Goal: Task Accomplishment & Management: Manage account settings

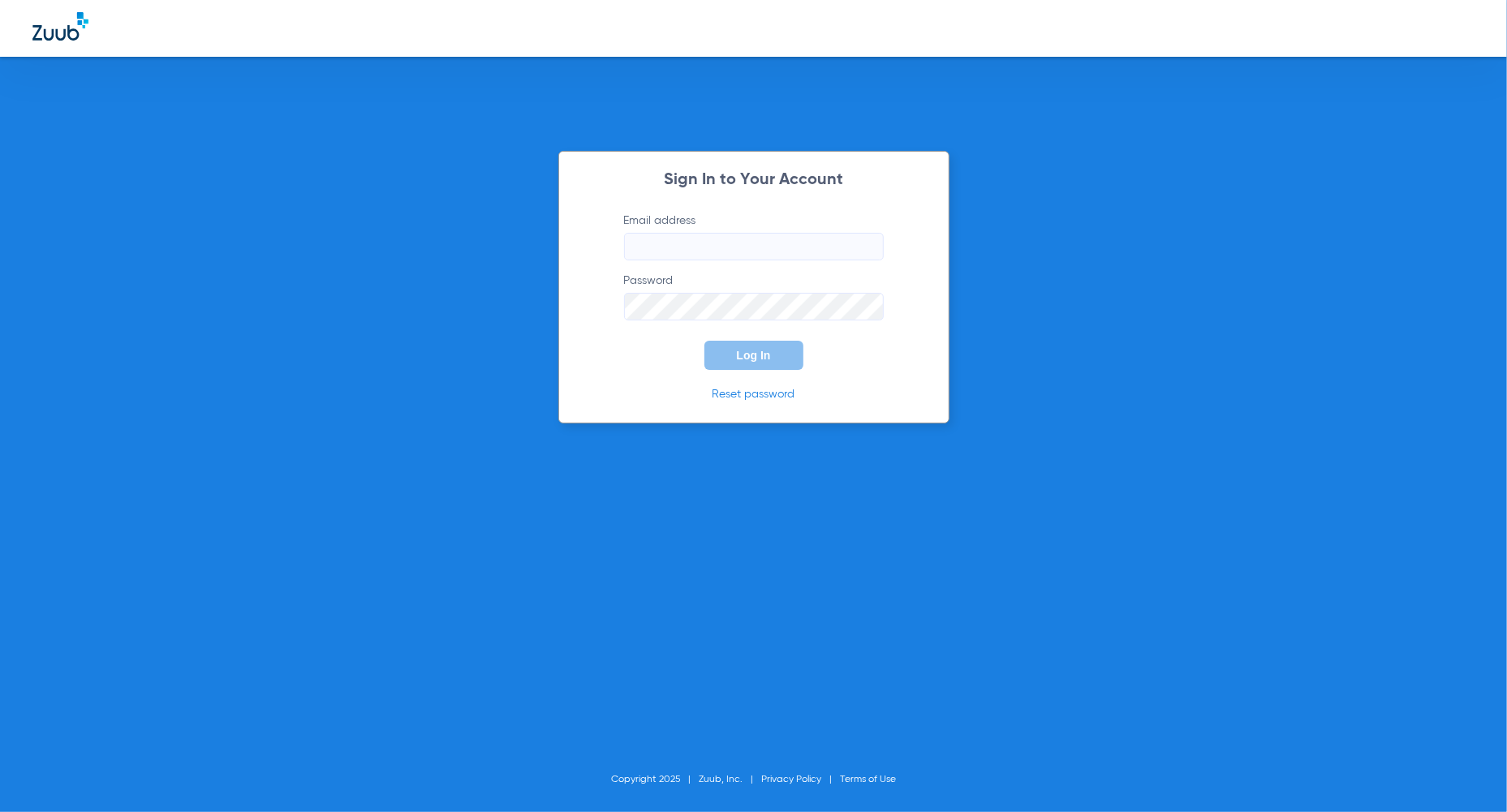
click at [659, 236] on input "Email address" at bounding box center [754, 247] width 259 height 28
type input "[PERSON_NAME][EMAIL_ADDRESS][PERSON_NAME][DOMAIN_NAME]"
click at [771, 357] on button "Log In" at bounding box center [754, 356] width 99 height 29
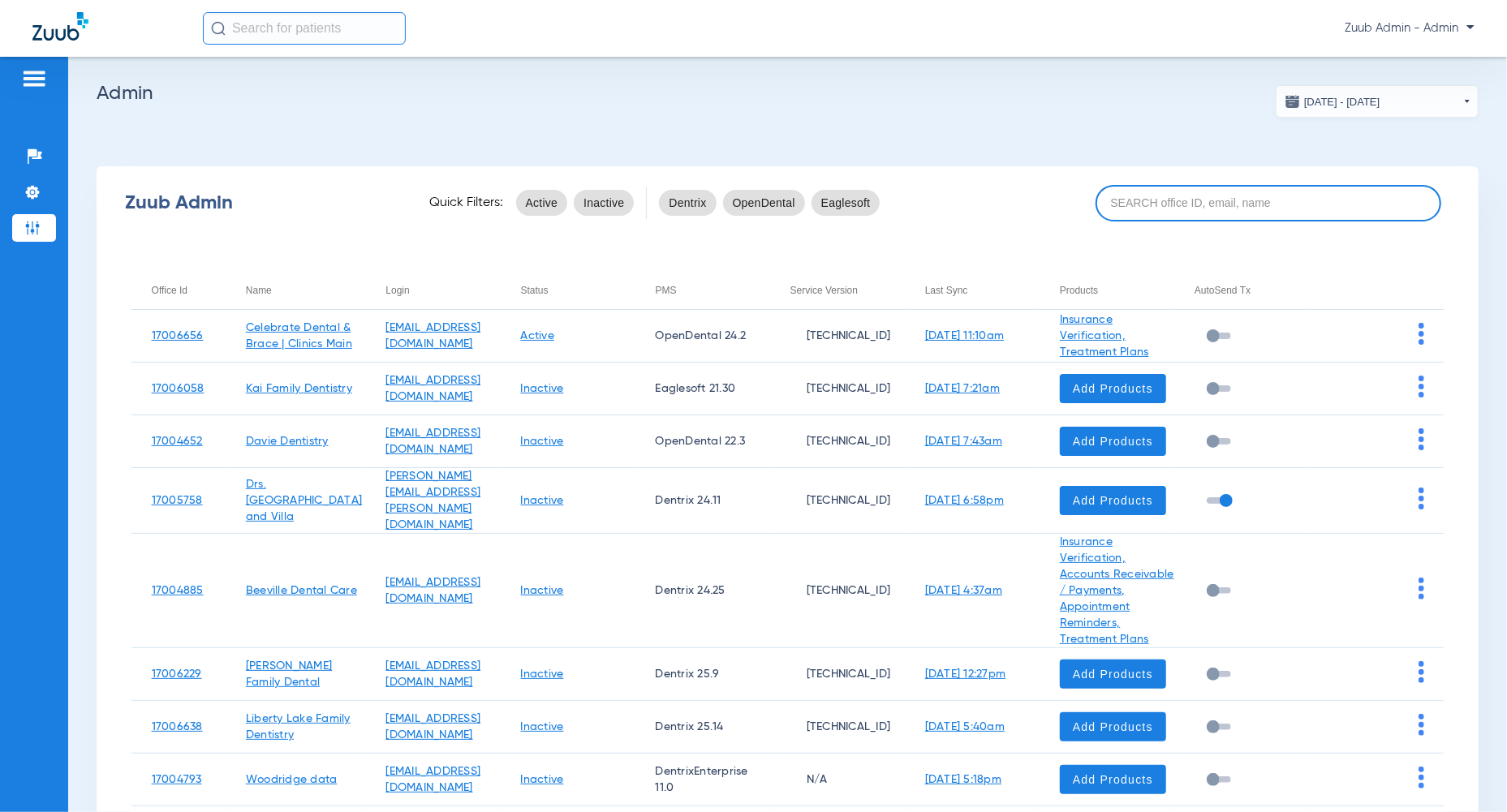
click at [1308, 203] on input at bounding box center [1268, 203] width 345 height 37
paste input "17005578"
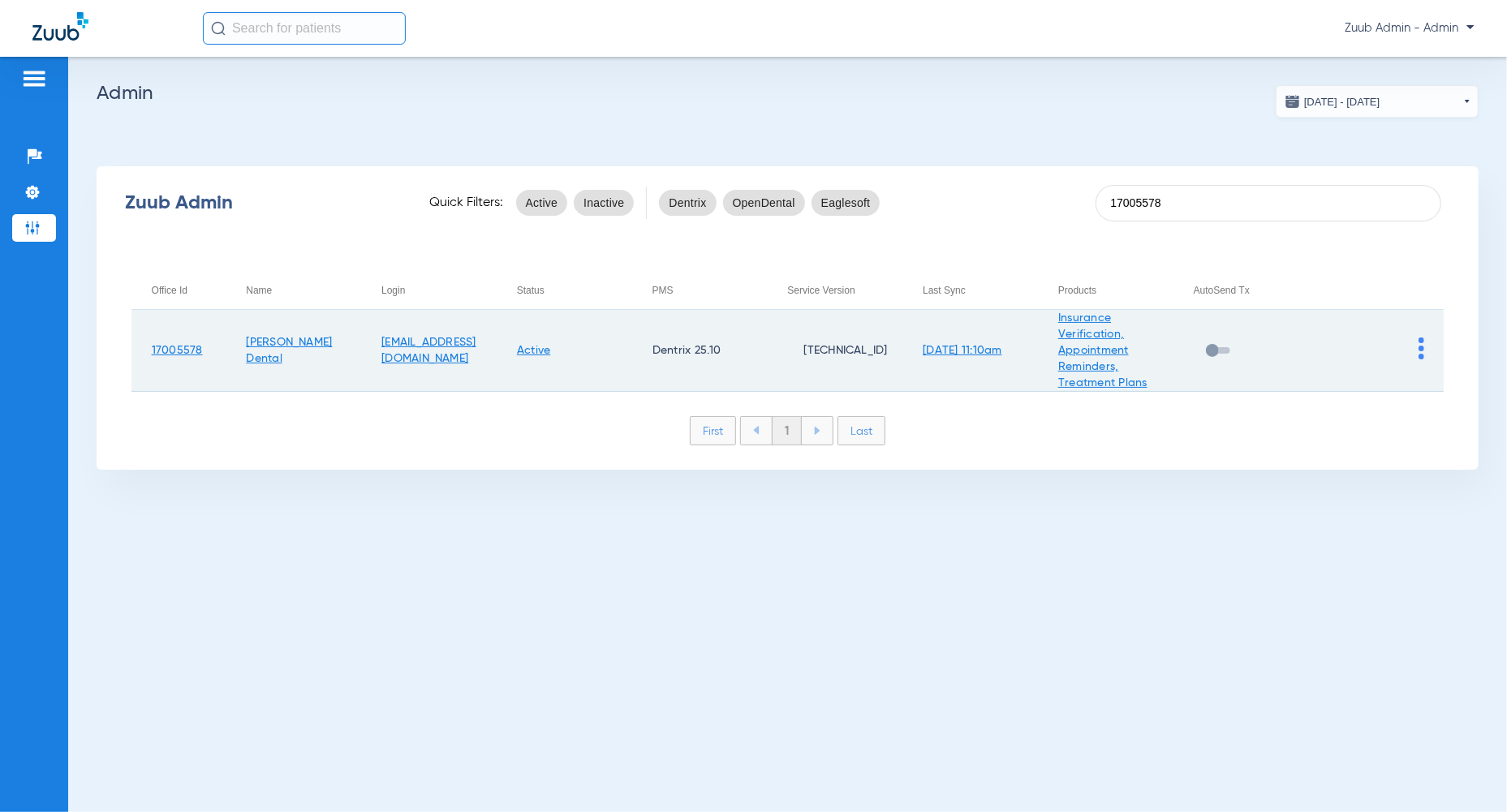
type input "17005578"
click at [1419, 343] on img at bounding box center [1421, 348] width 6 height 22
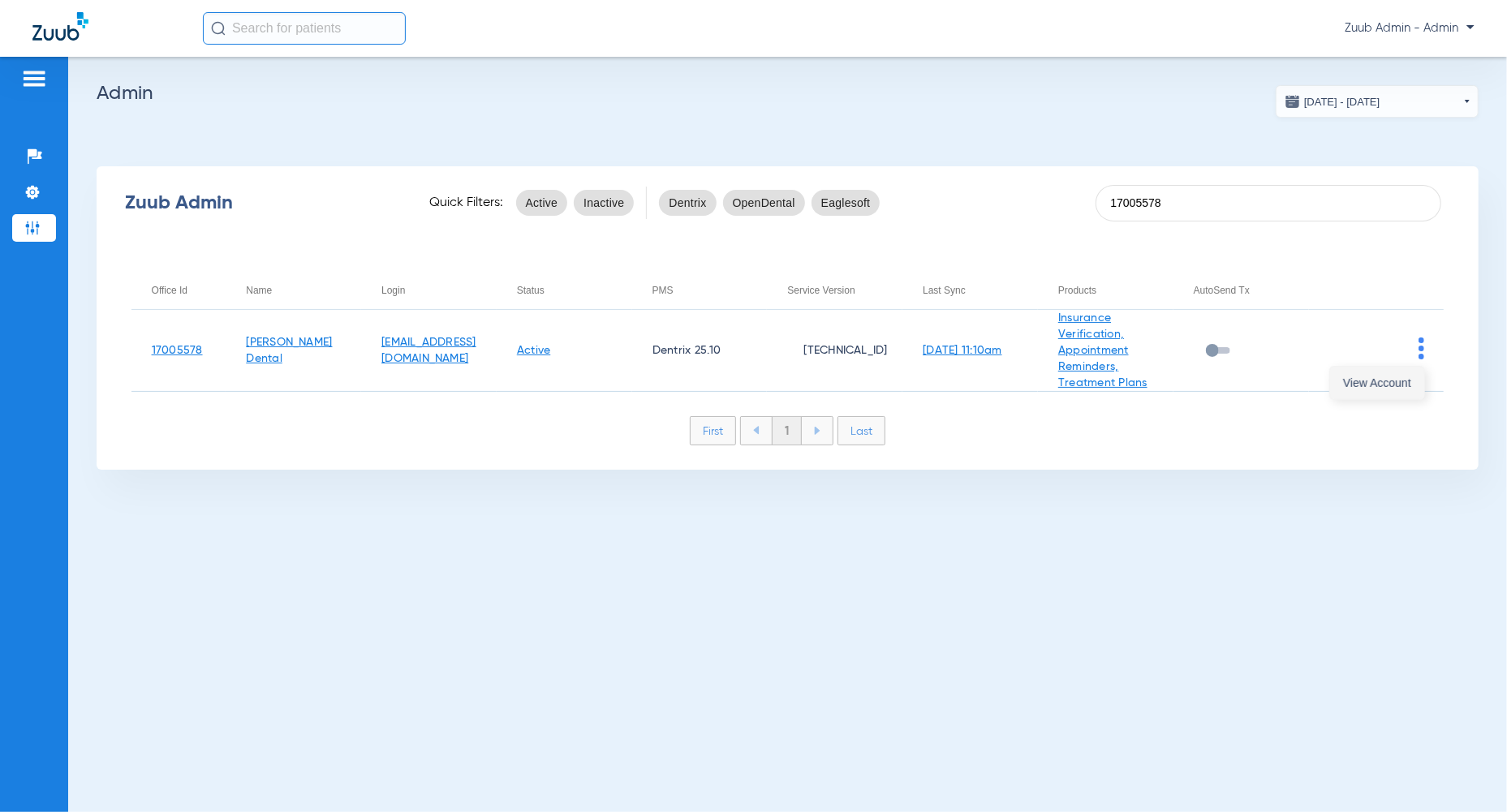
click at [1399, 373] on button "View Account" at bounding box center [1377, 383] width 94 height 33
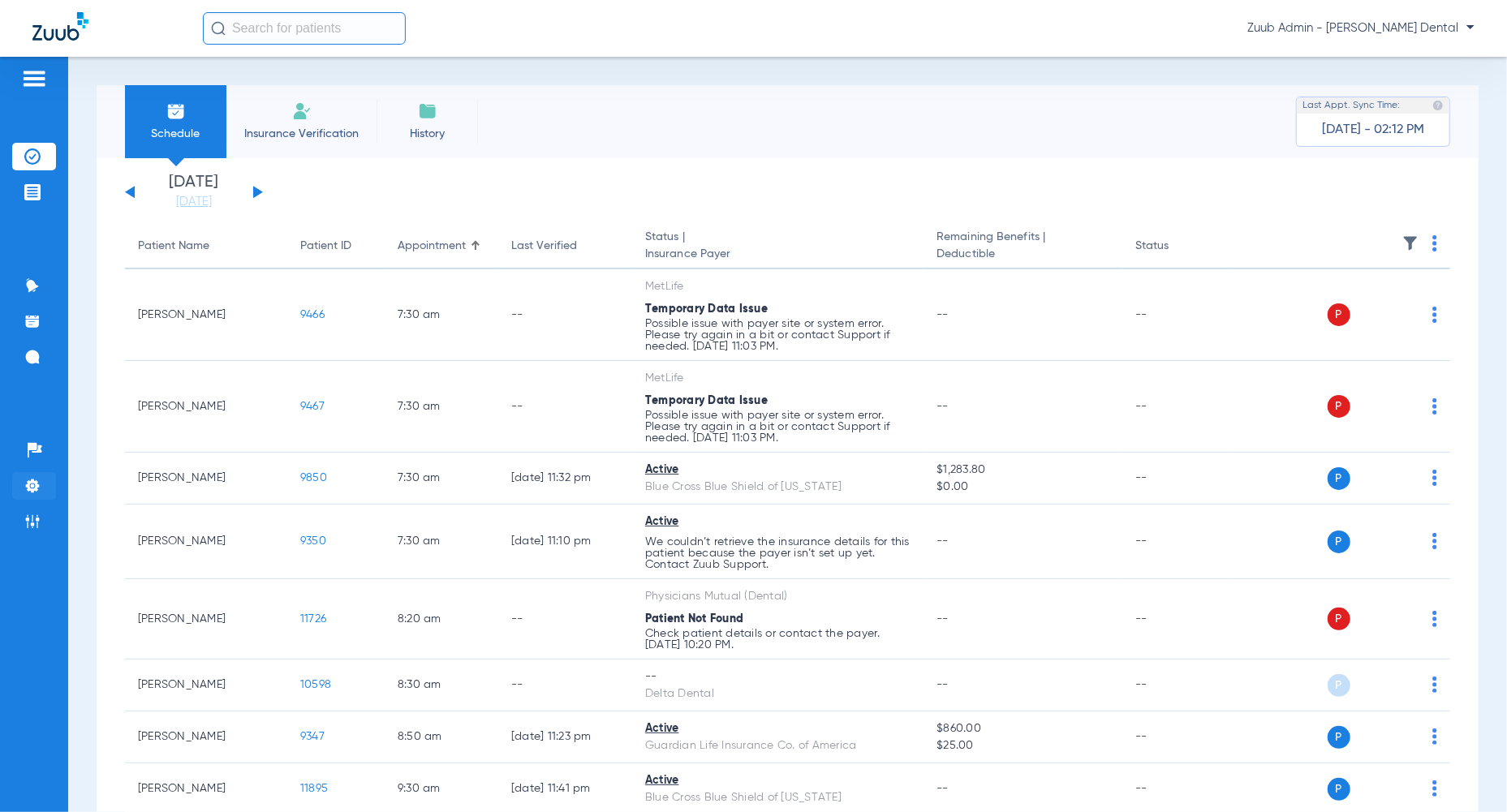
click at [28, 494] on img at bounding box center [33, 486] width 16 height 16
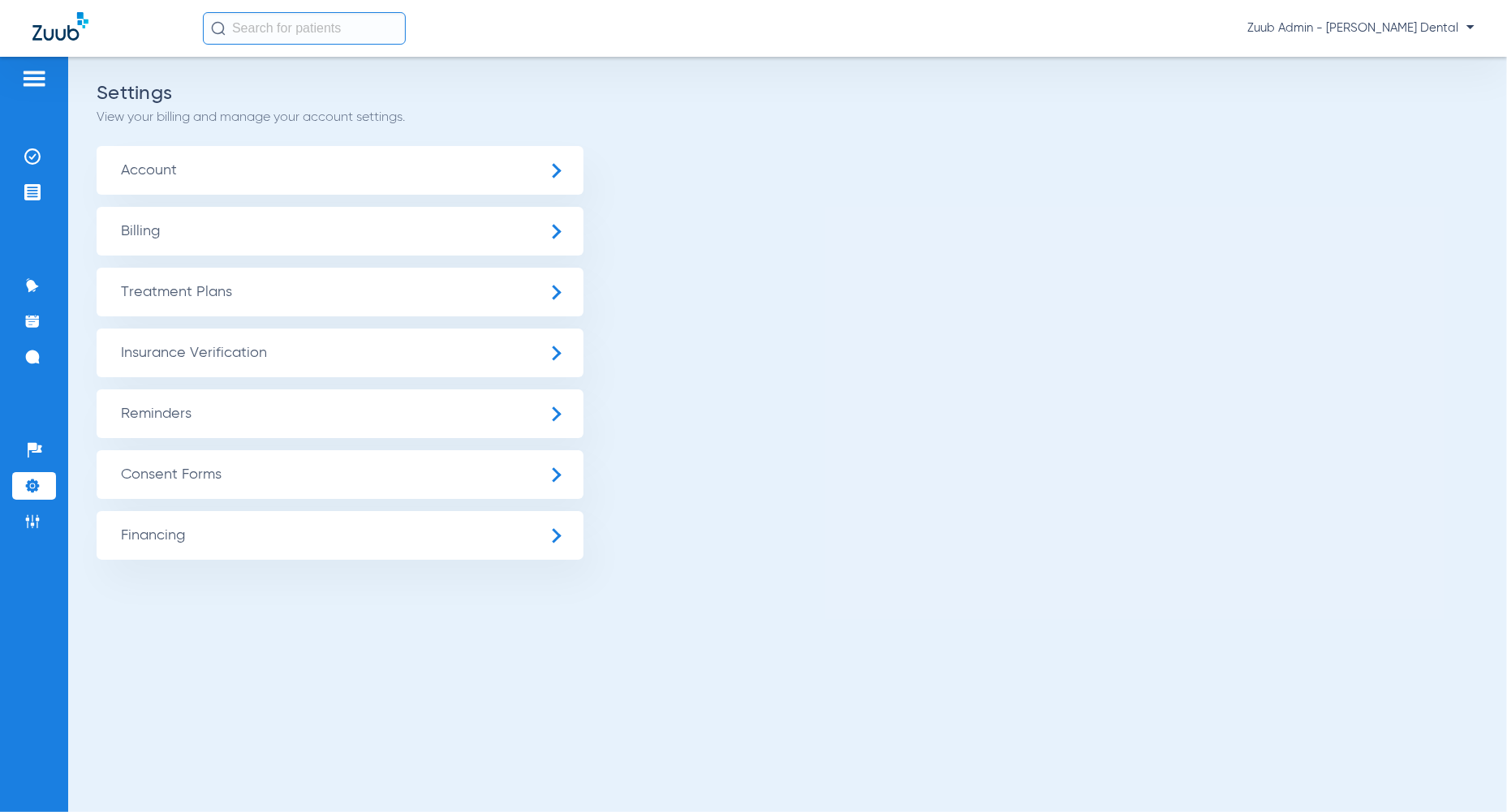
click at [178, 357] on span "Insurance Verification" at bounding box center [340, 353] width 487 height 49
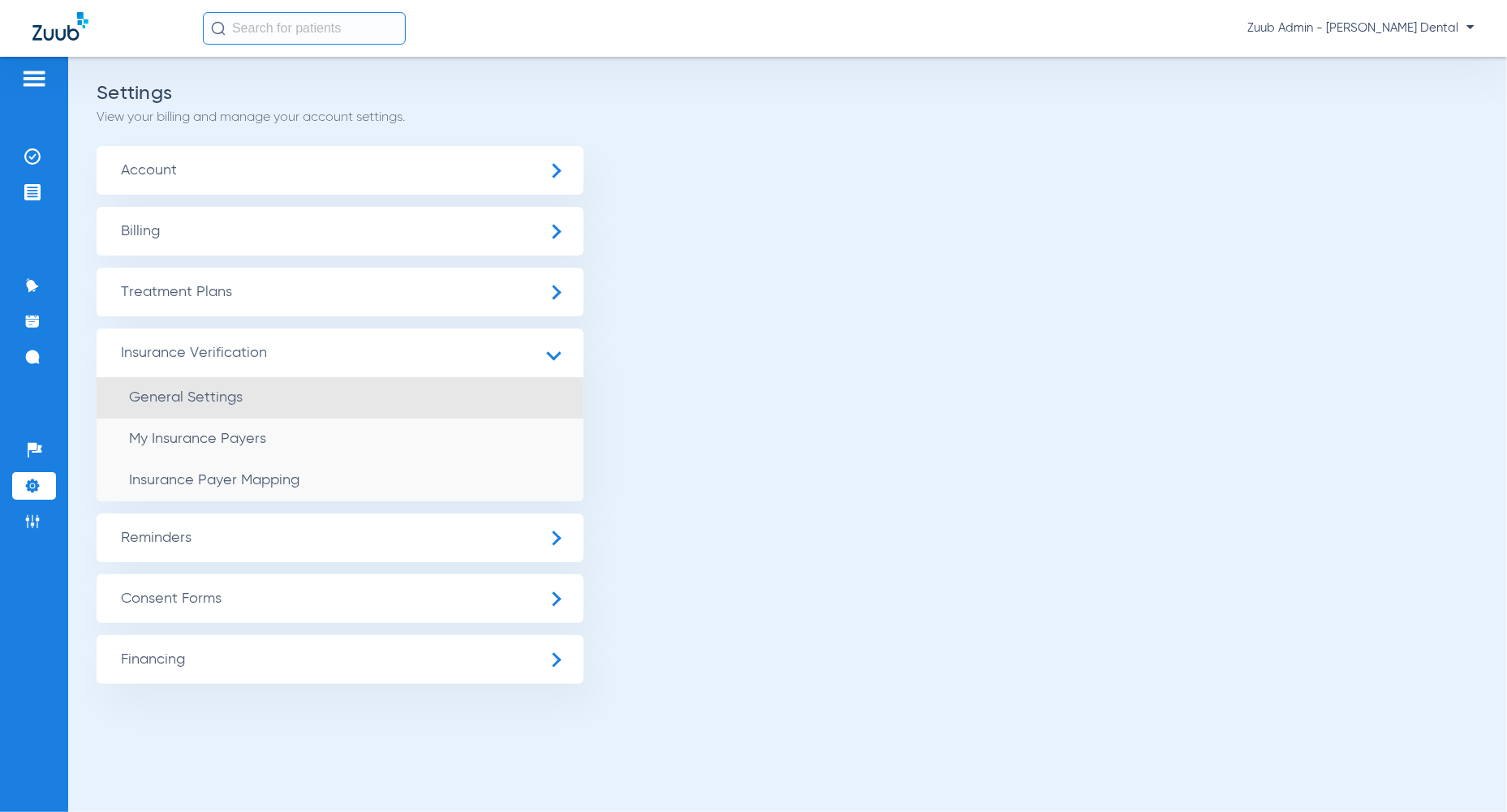
click at [200, 394] on span "General Settings" at bounding box center [186, 397] width 114 height 15
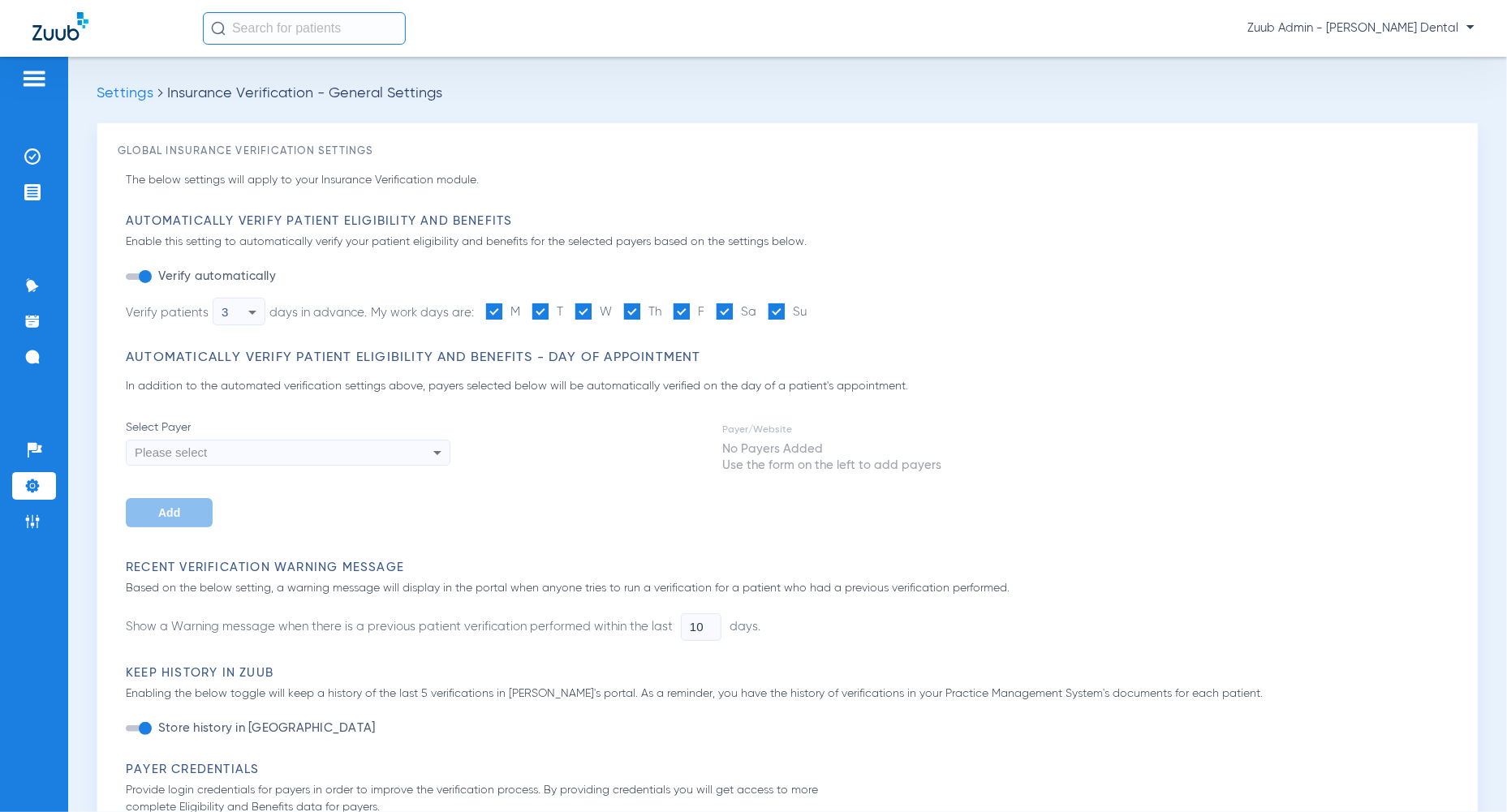
type input "1"
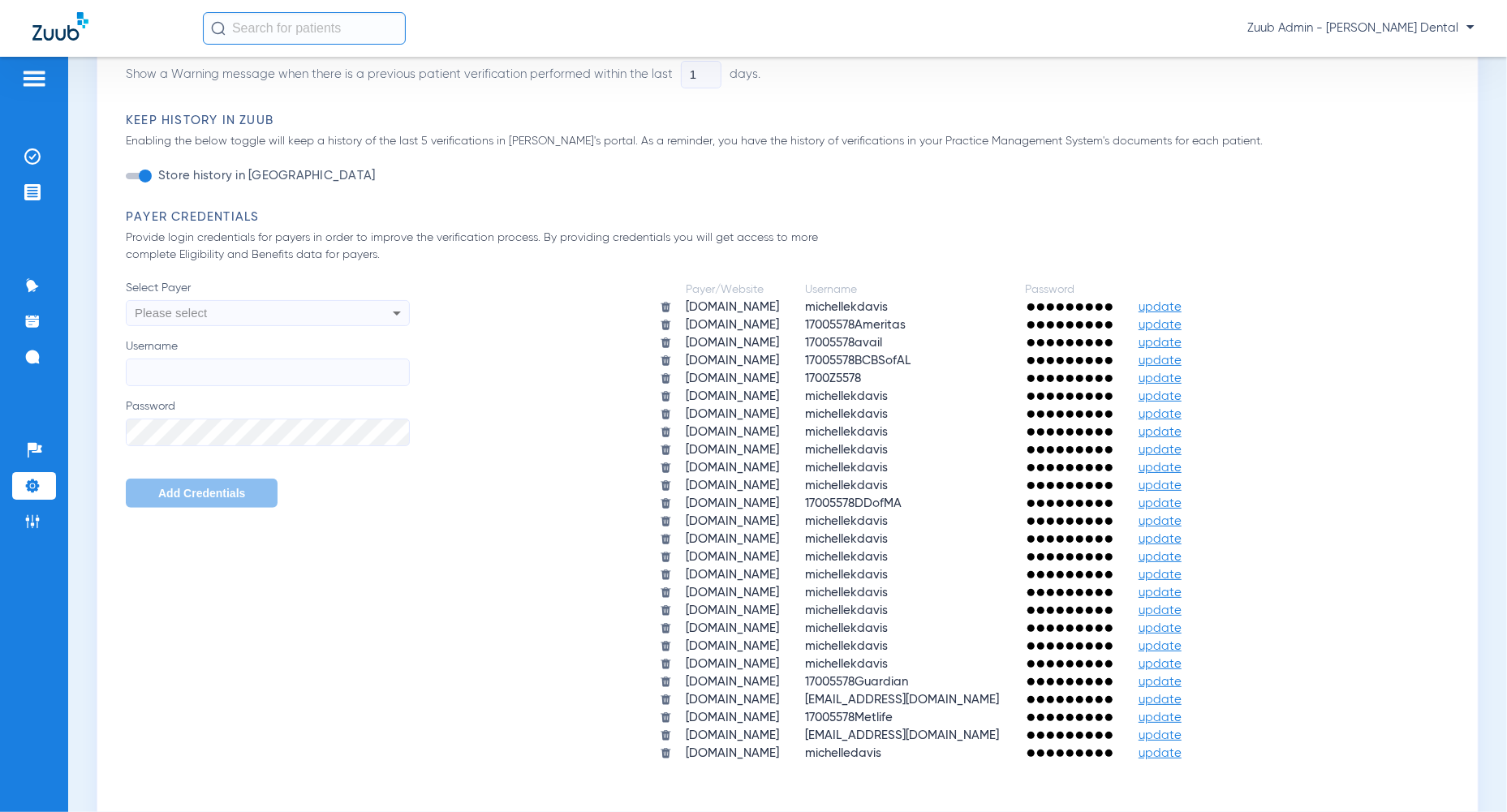
scroll to position [683, 0]
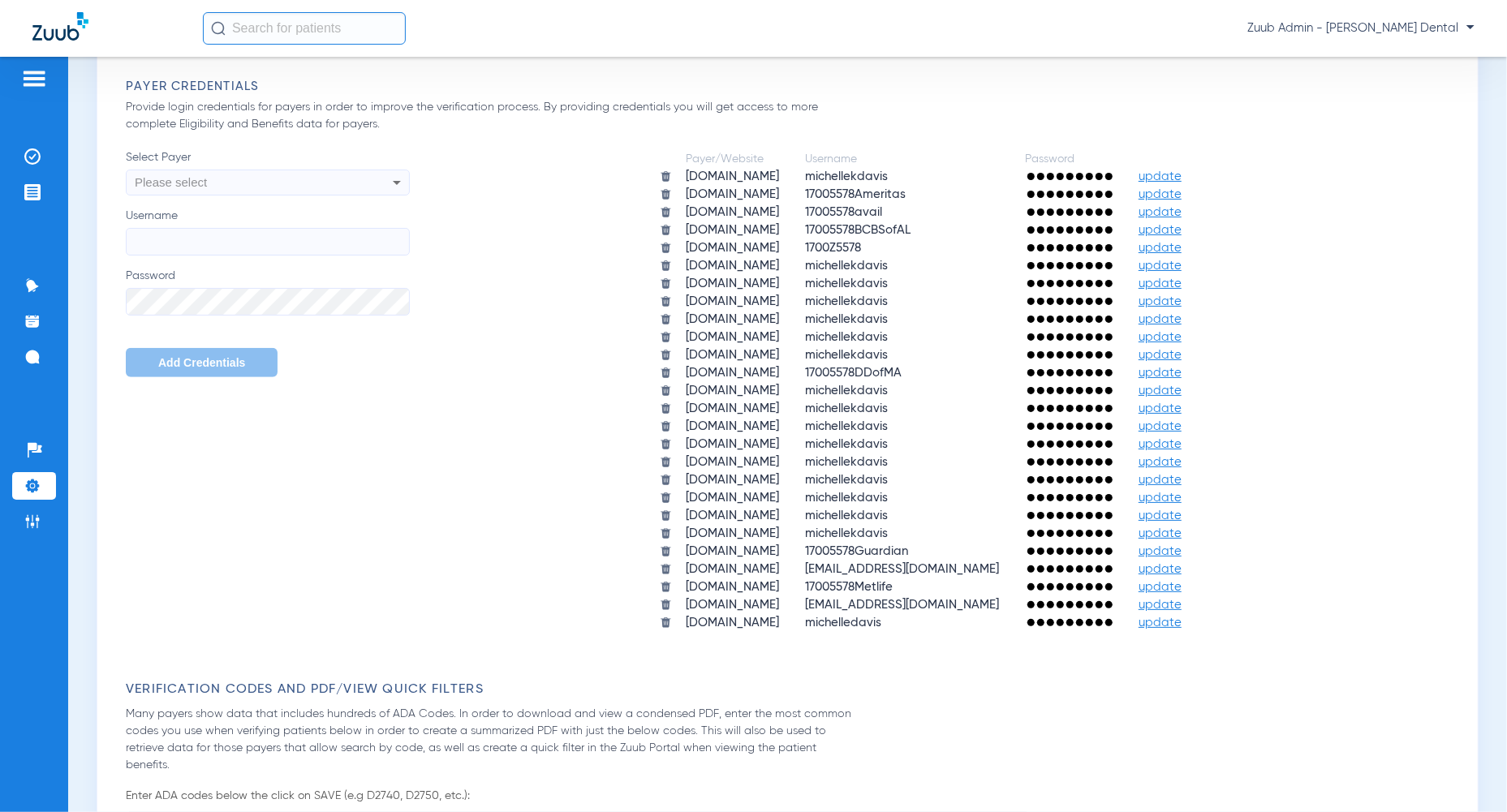
click at [41, 488] on li "Settings" at bounding box center [34, 486] width 44 height 28
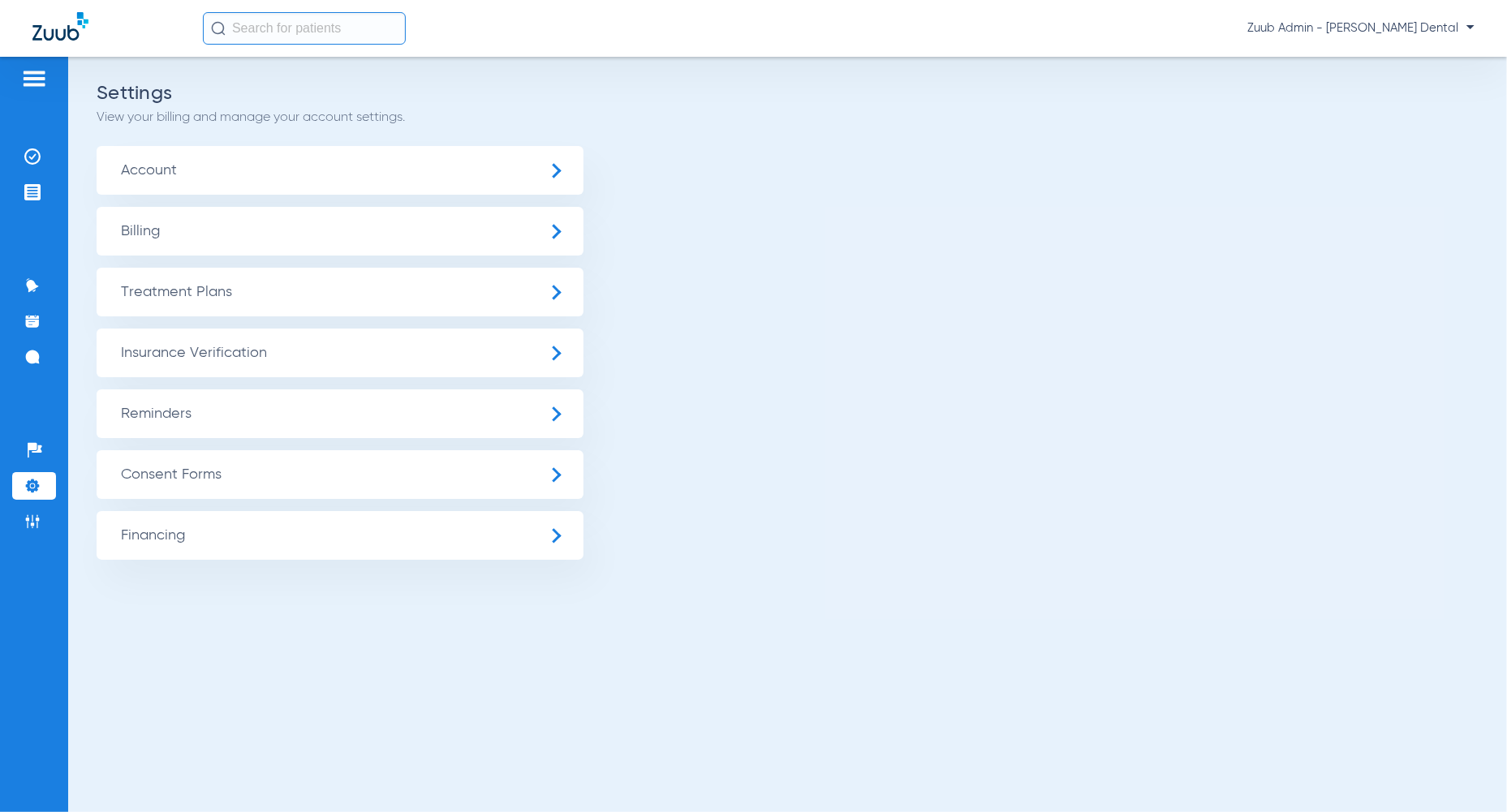
click at [219, 361] on span "Insurance Verification" at bounding box center [340, 353] width 487 height 49
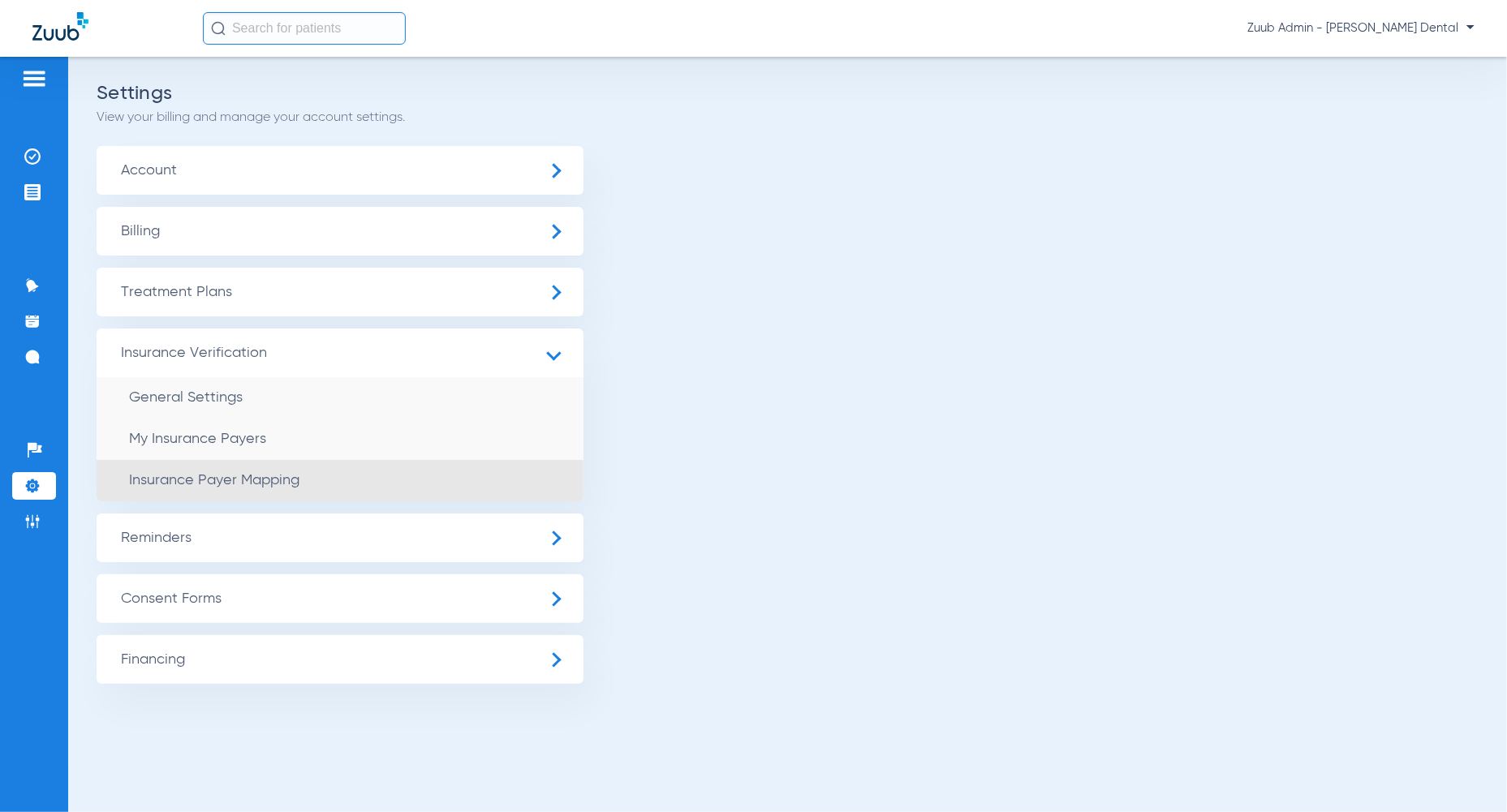
click at [236, 496] on li "Insurance Payer Mapping" at bounding box center [340, 480] width 487 height 42
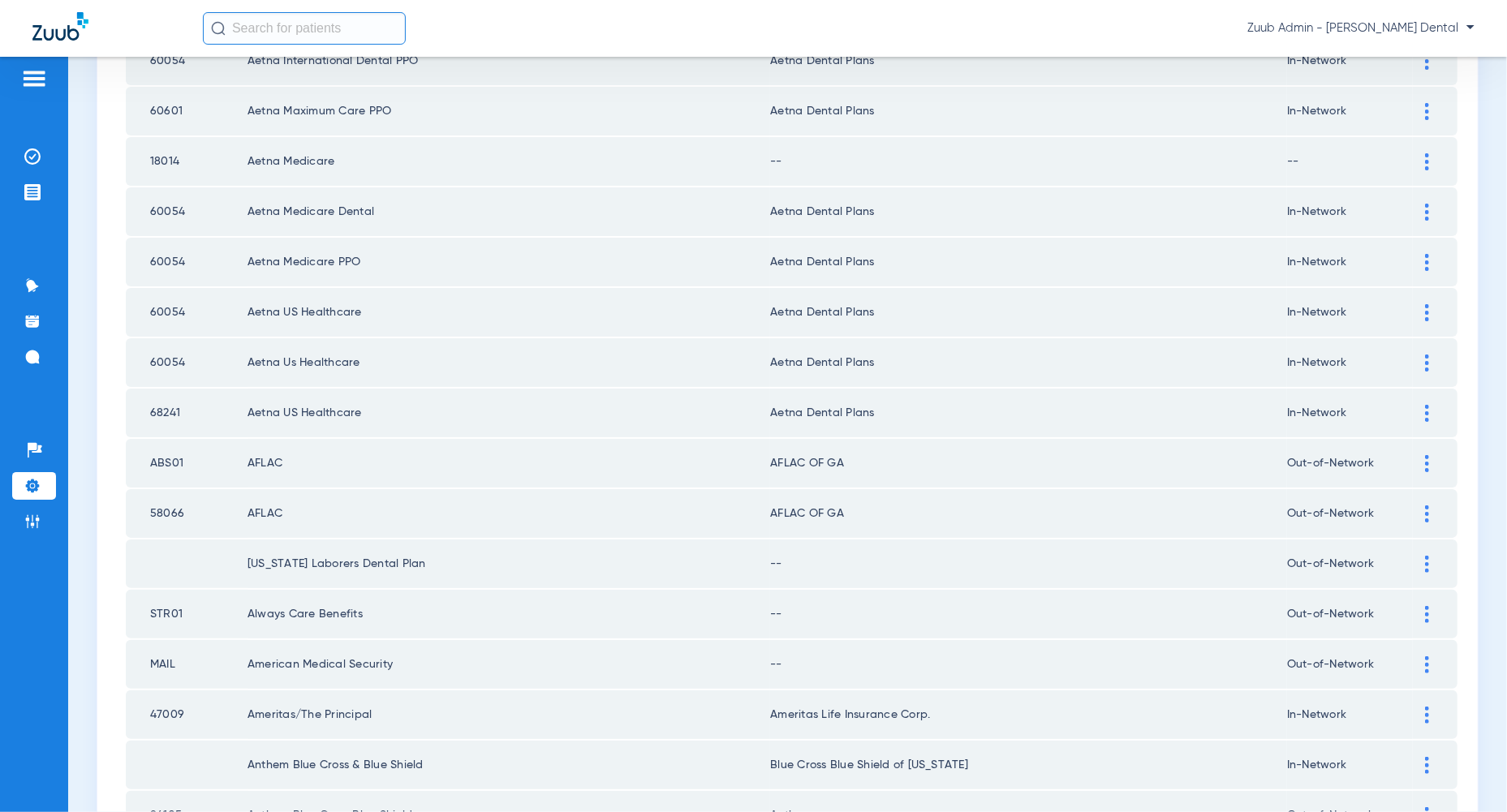
scroll to position [743, 0]
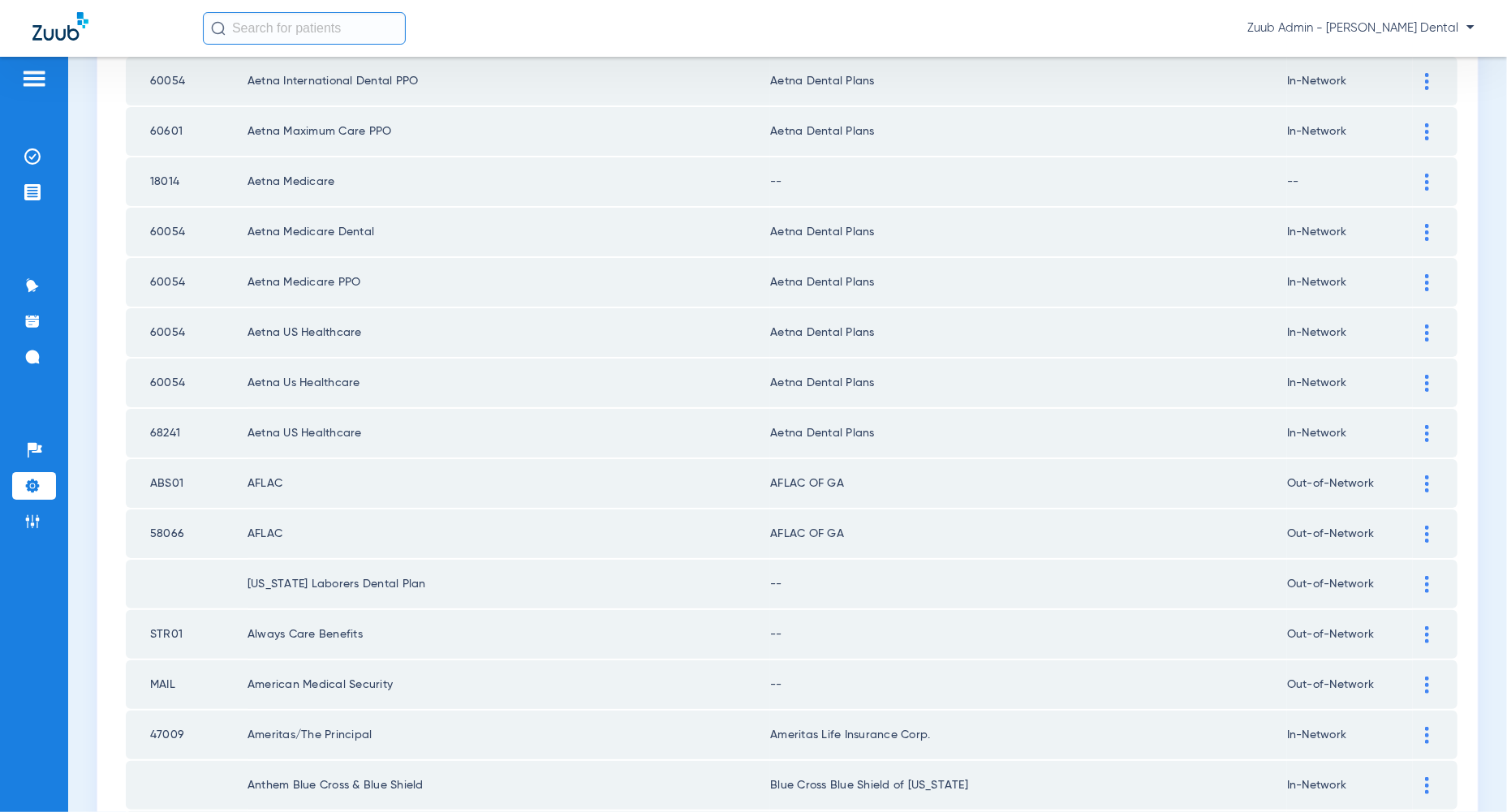
click at [1426, 173] on img at bounding box center [1427, 182] width 4 height 17
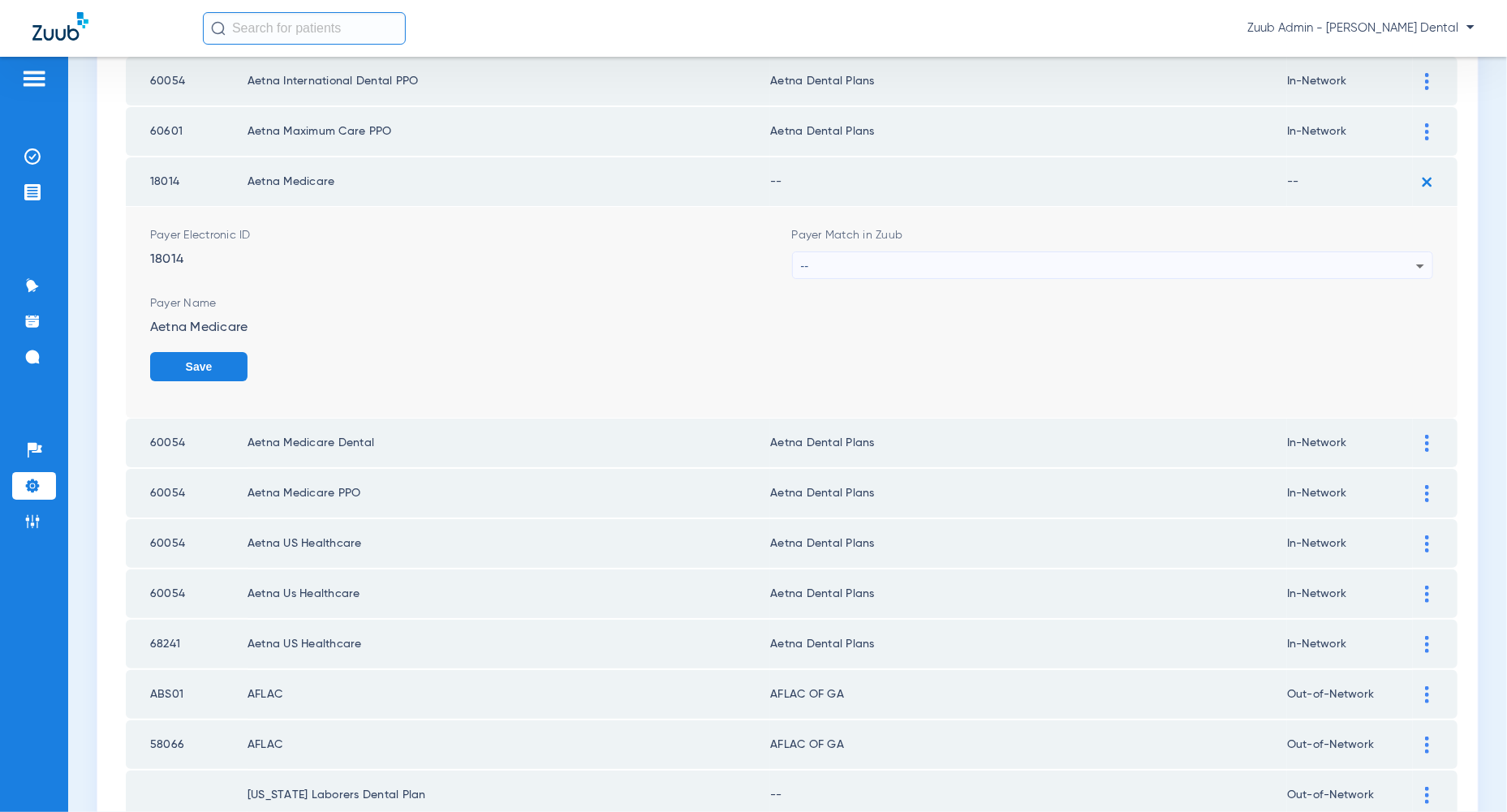
click at [1376, 269] on div "--" at bounding box center [1109, 266] width 616 height 28
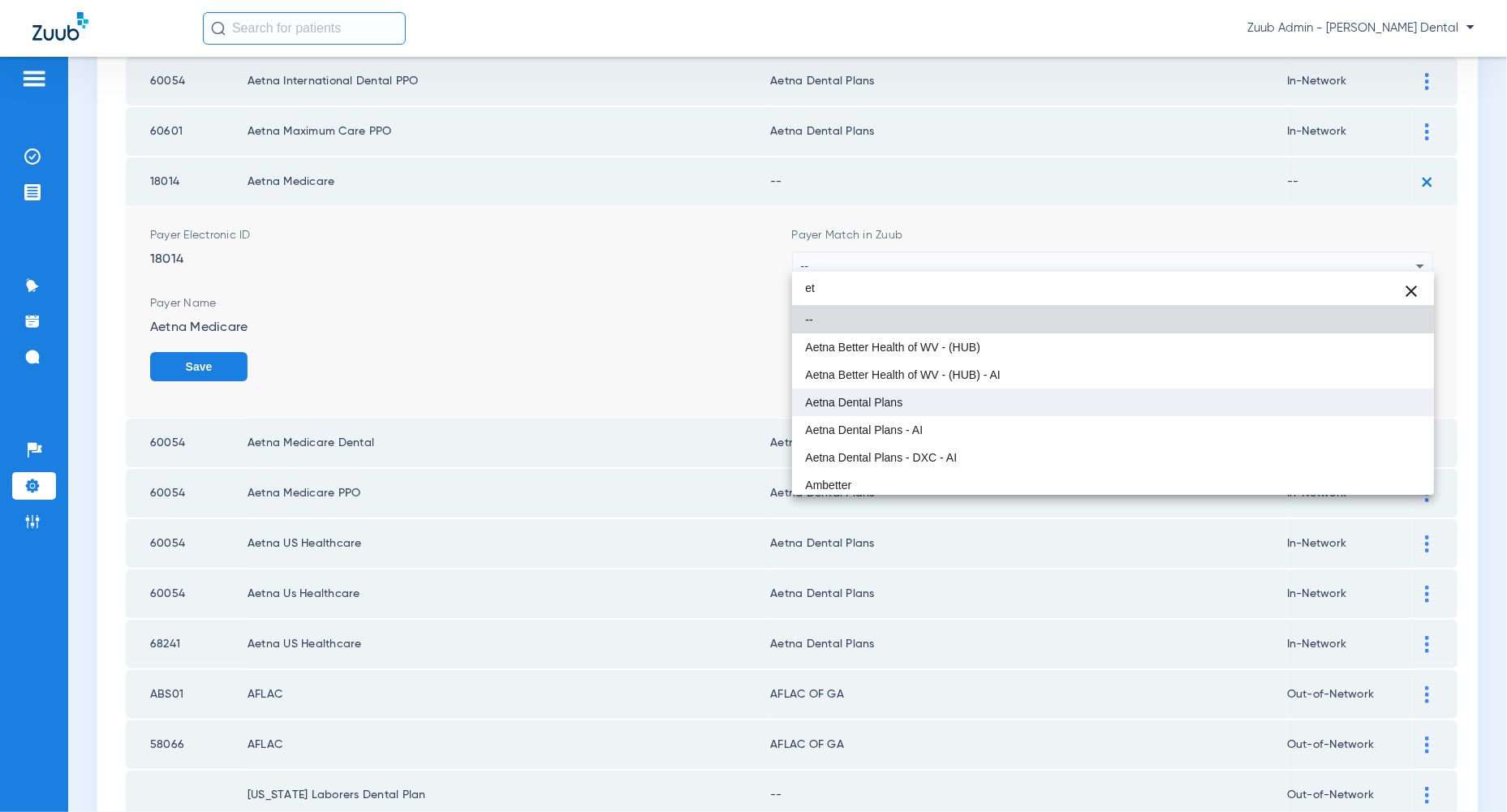
type input "et"
click at [1231, 405] on mat-option "Aetna Dental Plans" at bounding box center [1113, 402] width 641 height 28
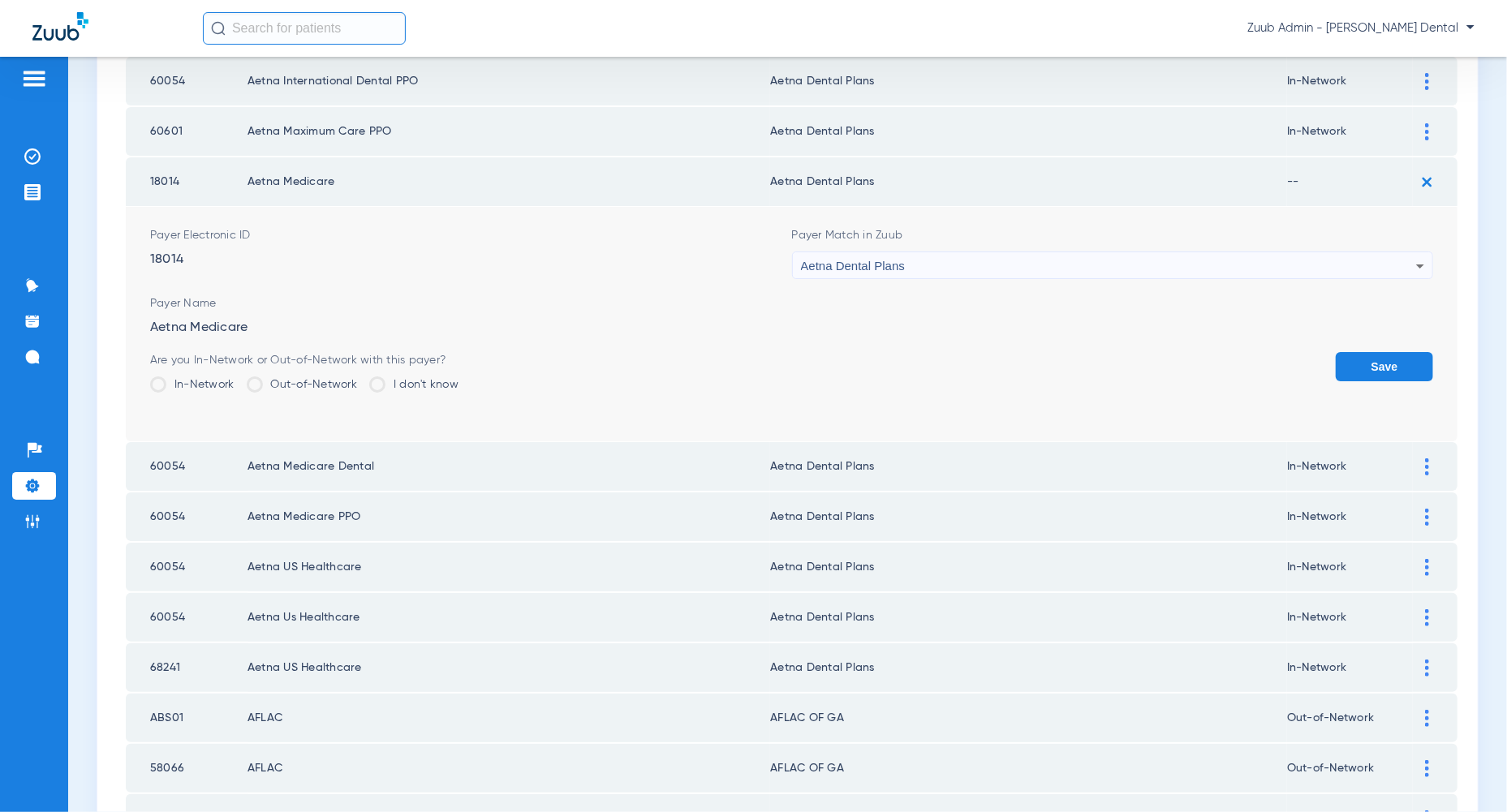
click at [1374, 352] on button "Save" at bounding box center [1383, 366] width 97 height 29
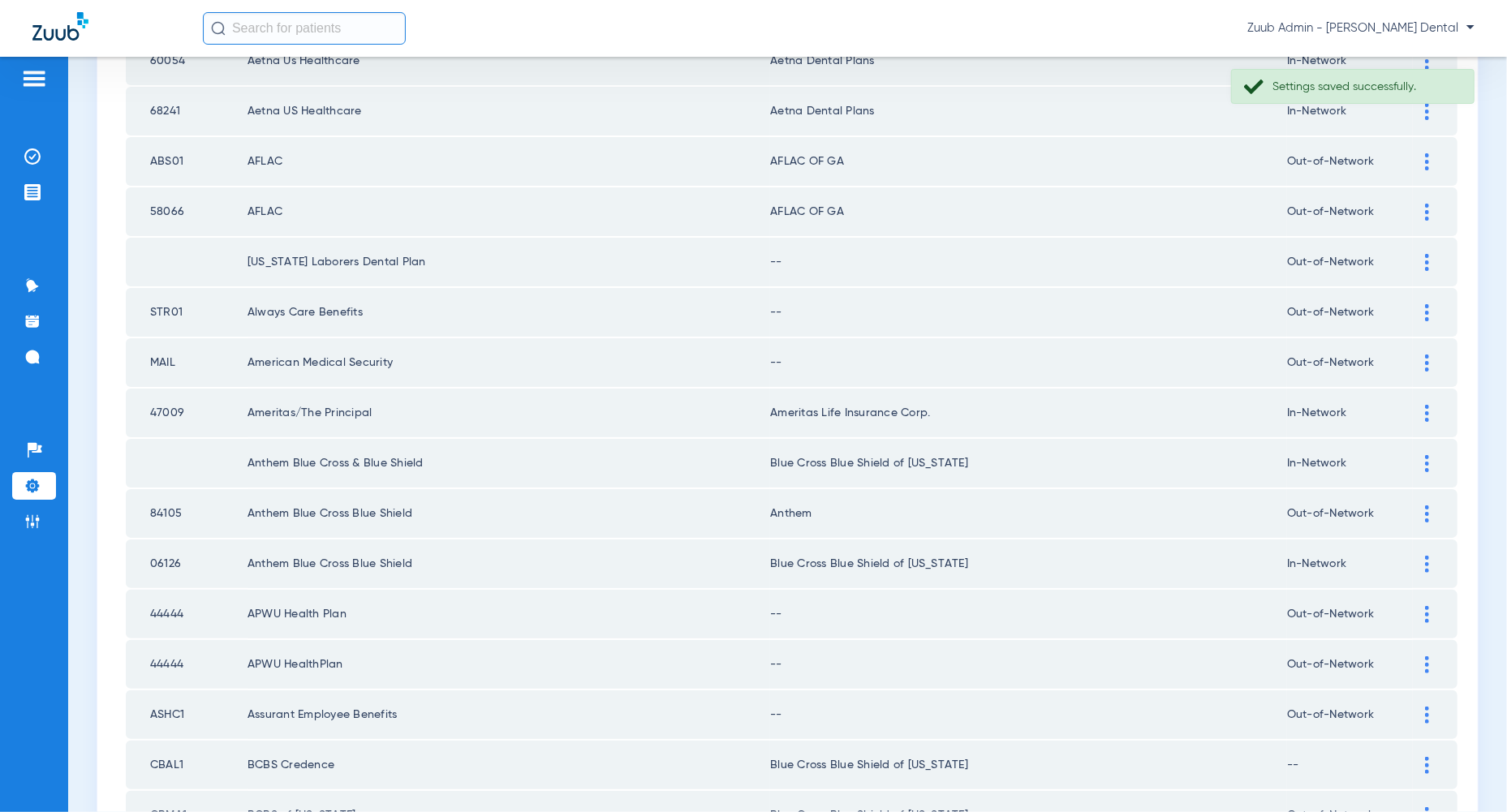
scroll to position [1071, 0]
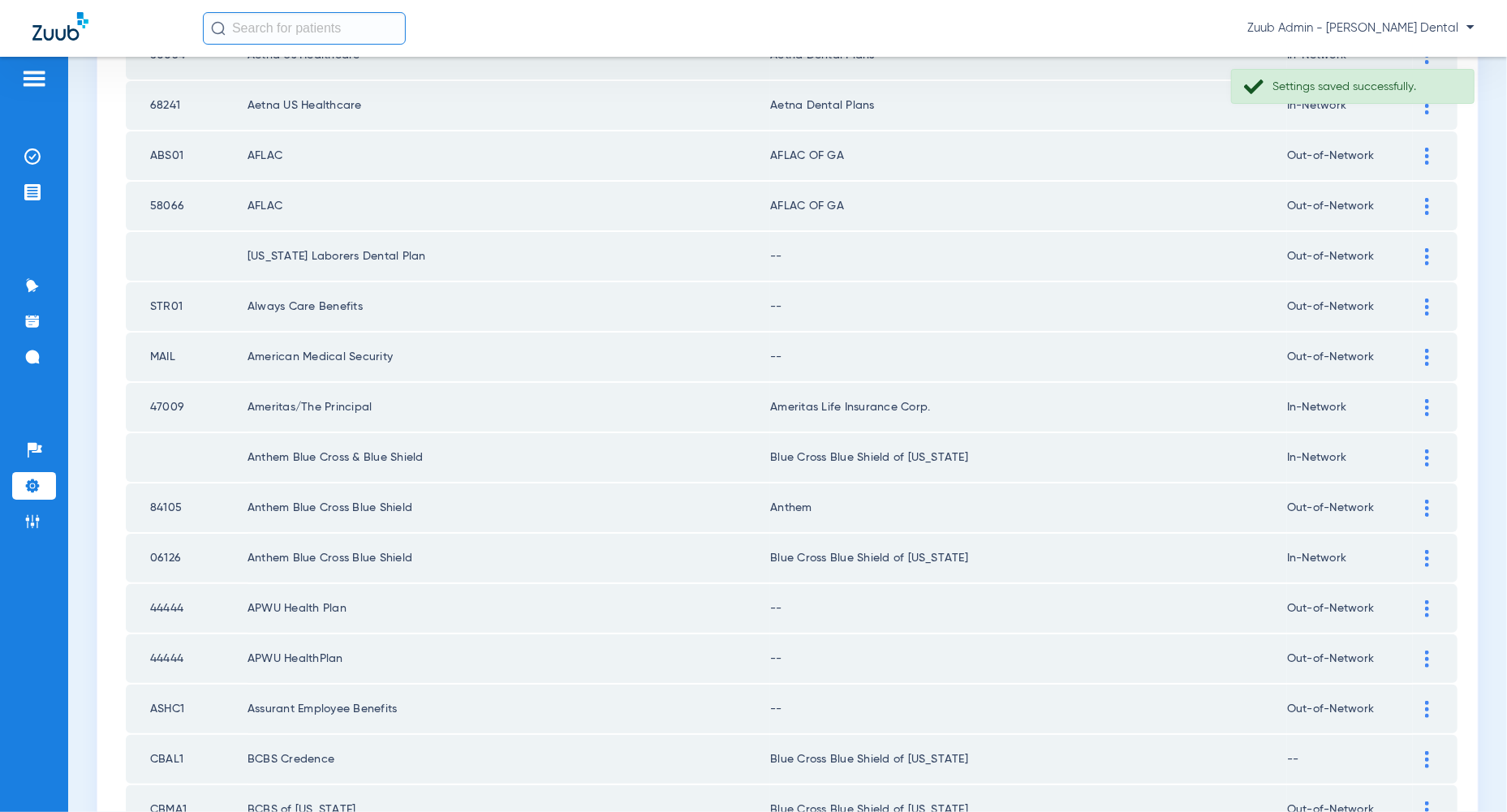
click at [1430, 248] on div at bounding box center [1427, 256] width 29 height 17
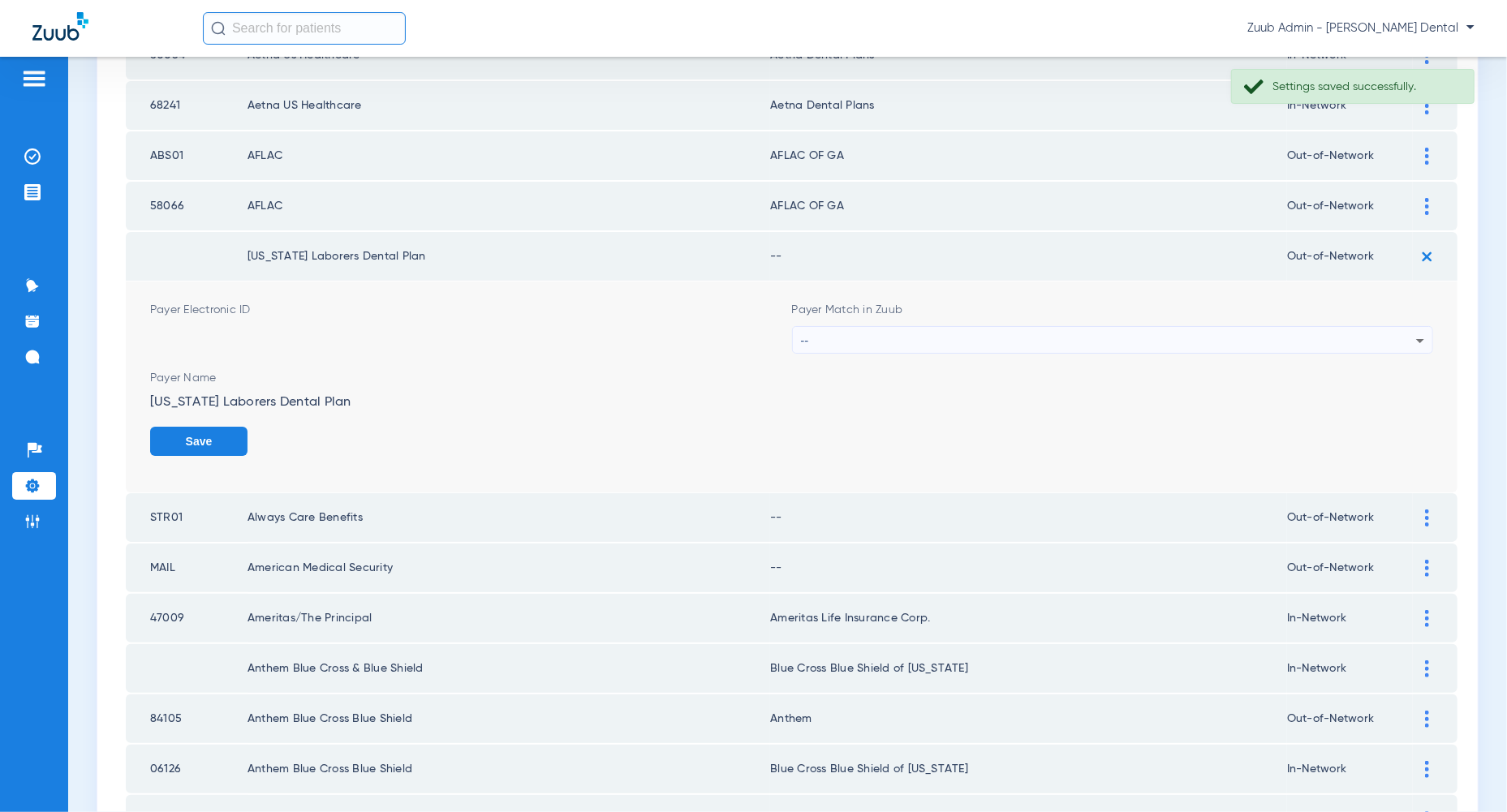
click at [1295, 331] on div "--" at bounding box center [1109, 341] width 616 height 28
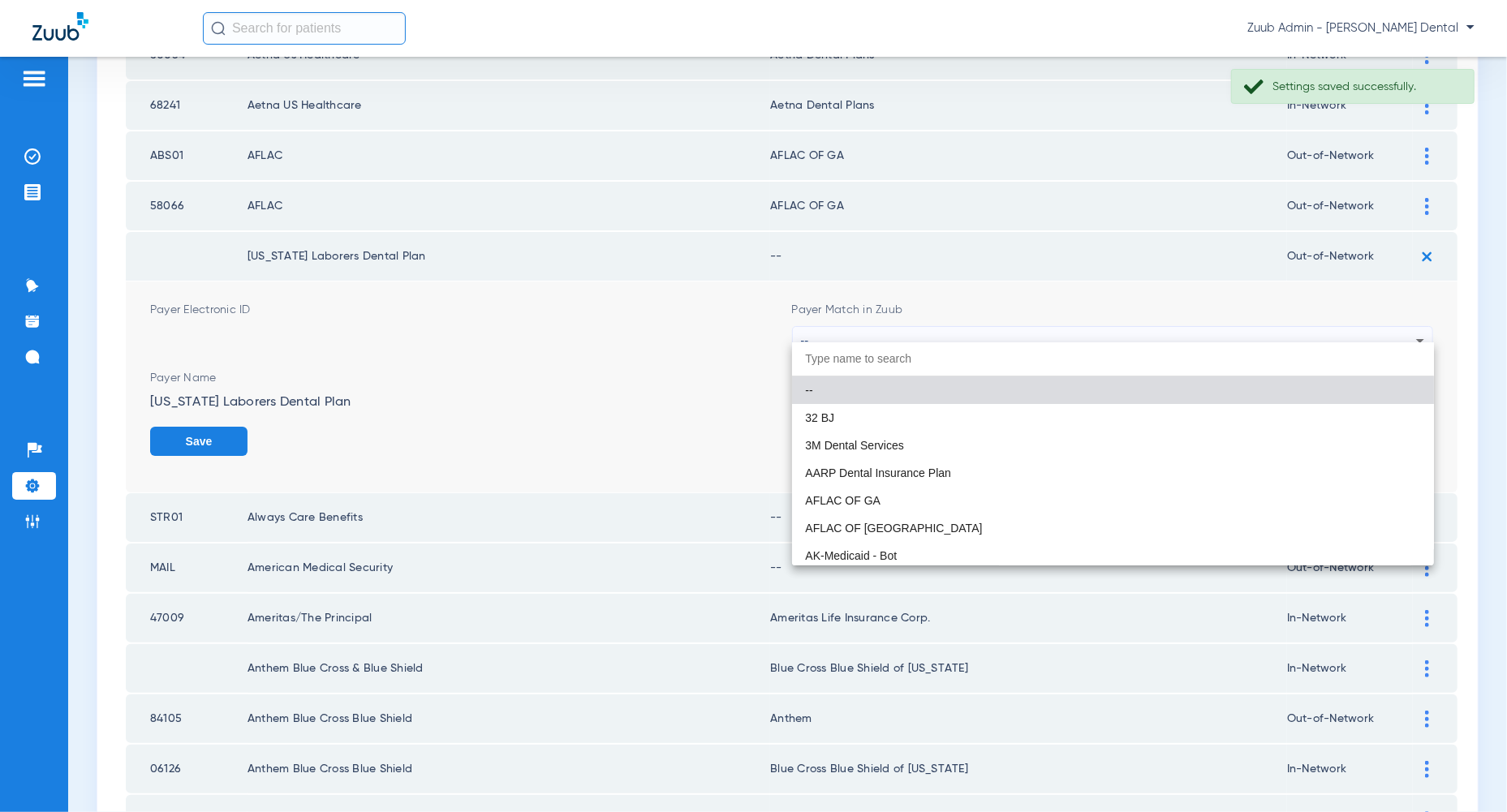
paste input "due to the risks of changing data that you use for patient treatment plans we a…"
type input "due to the risks of changing data that you use for patient treatment plans we a…"
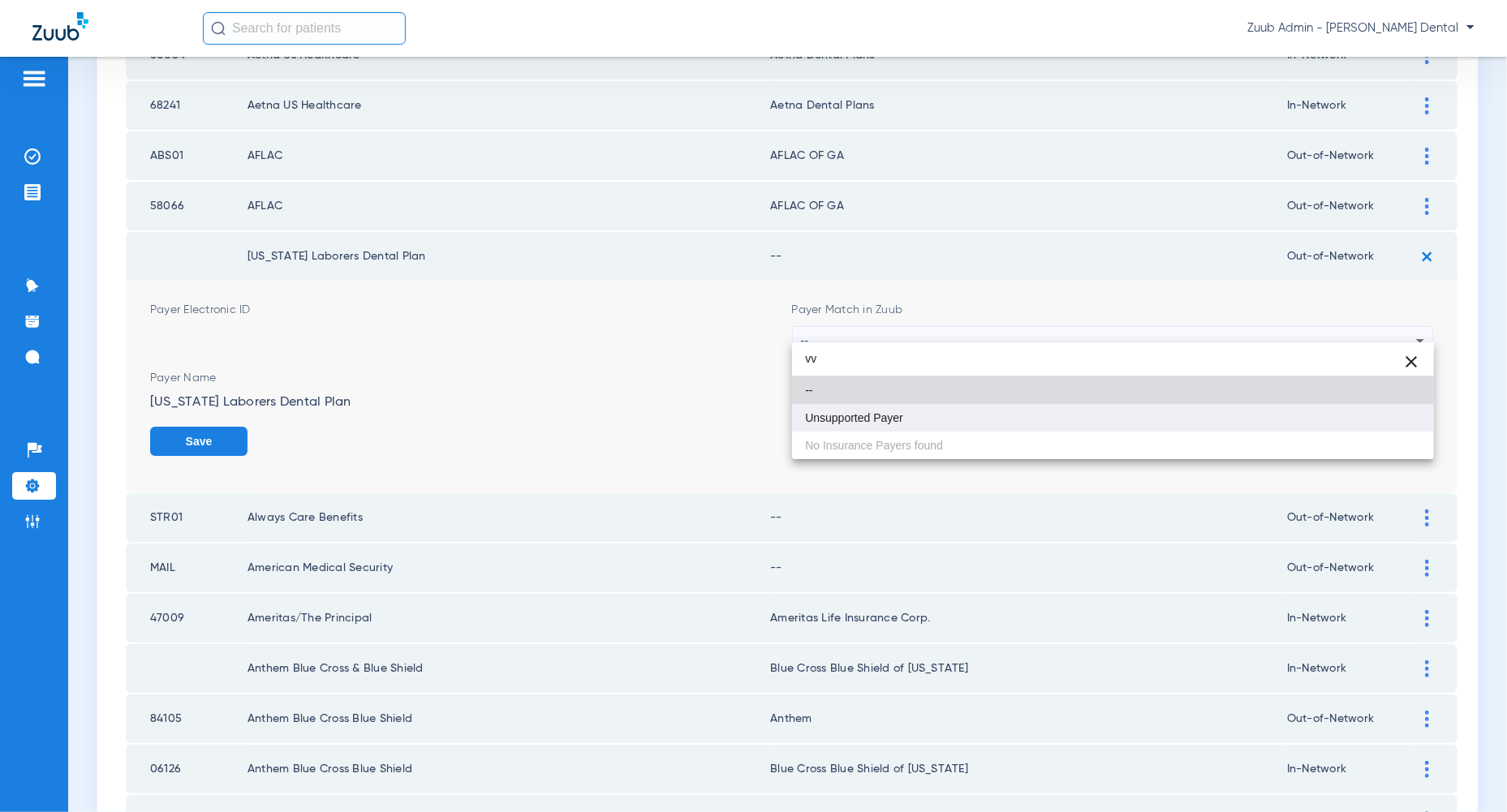
type input "vv"
click at [1293, 417] on mat-option "Unsupported Payer" at bounding box center [1113, 418] width 641 height 28
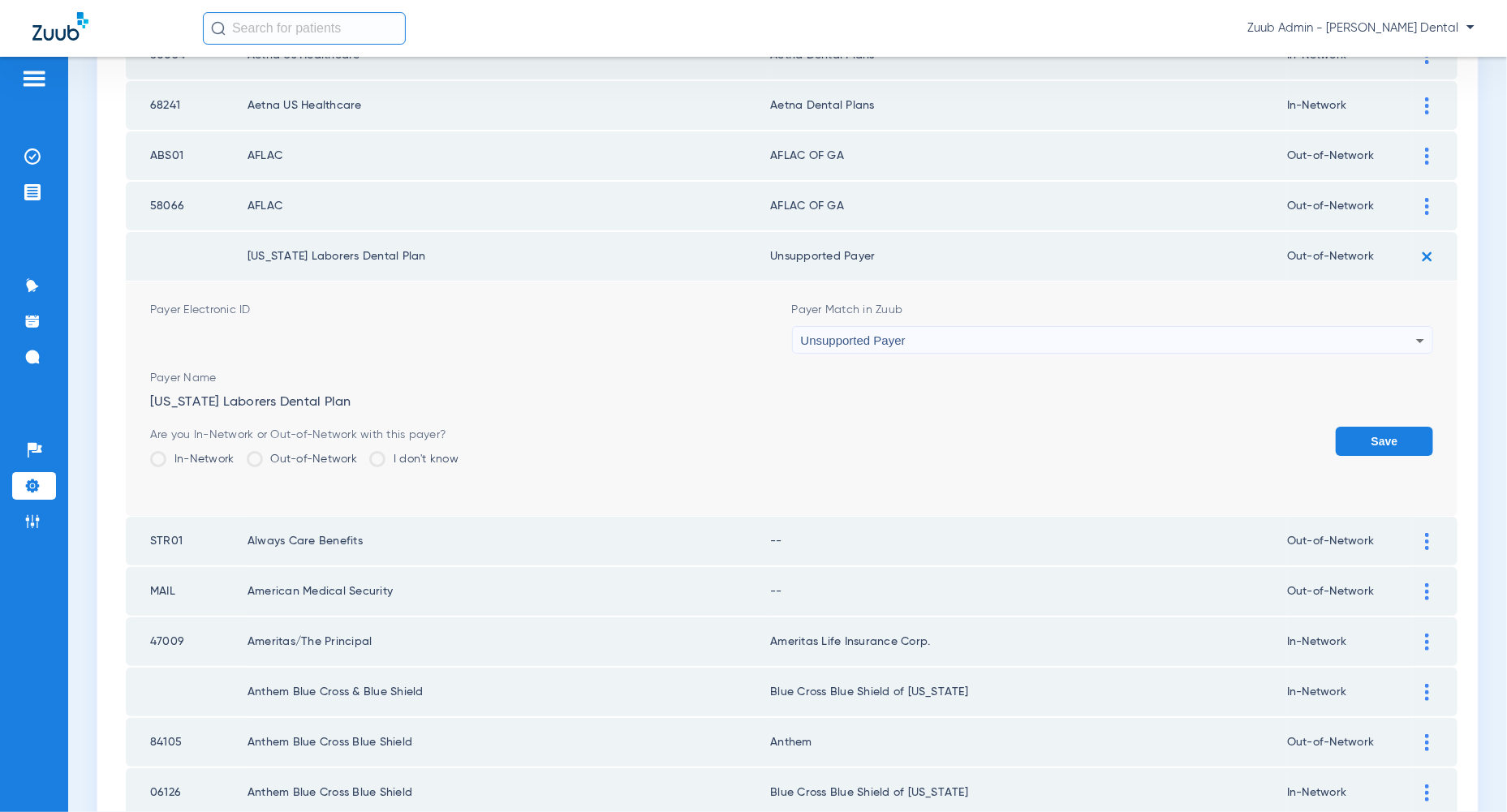
click at [1430, 404] on form "Payer Electronic ID Payer Match in Zuub Unsupported Payer Payer Name [US_STATE]…" at bounding box center [791, 398] width 1283 height 235
click at [1410, 410] on form "Payer Electronic ID Payer Match in Zuub Unsupported Payer Payer Name [US_STATE]…" at bounding box center [791, 398] width 1283 height 235
click at [1404, 436] on button "Save" at bounding box center [1383, 442] width 97 height 29
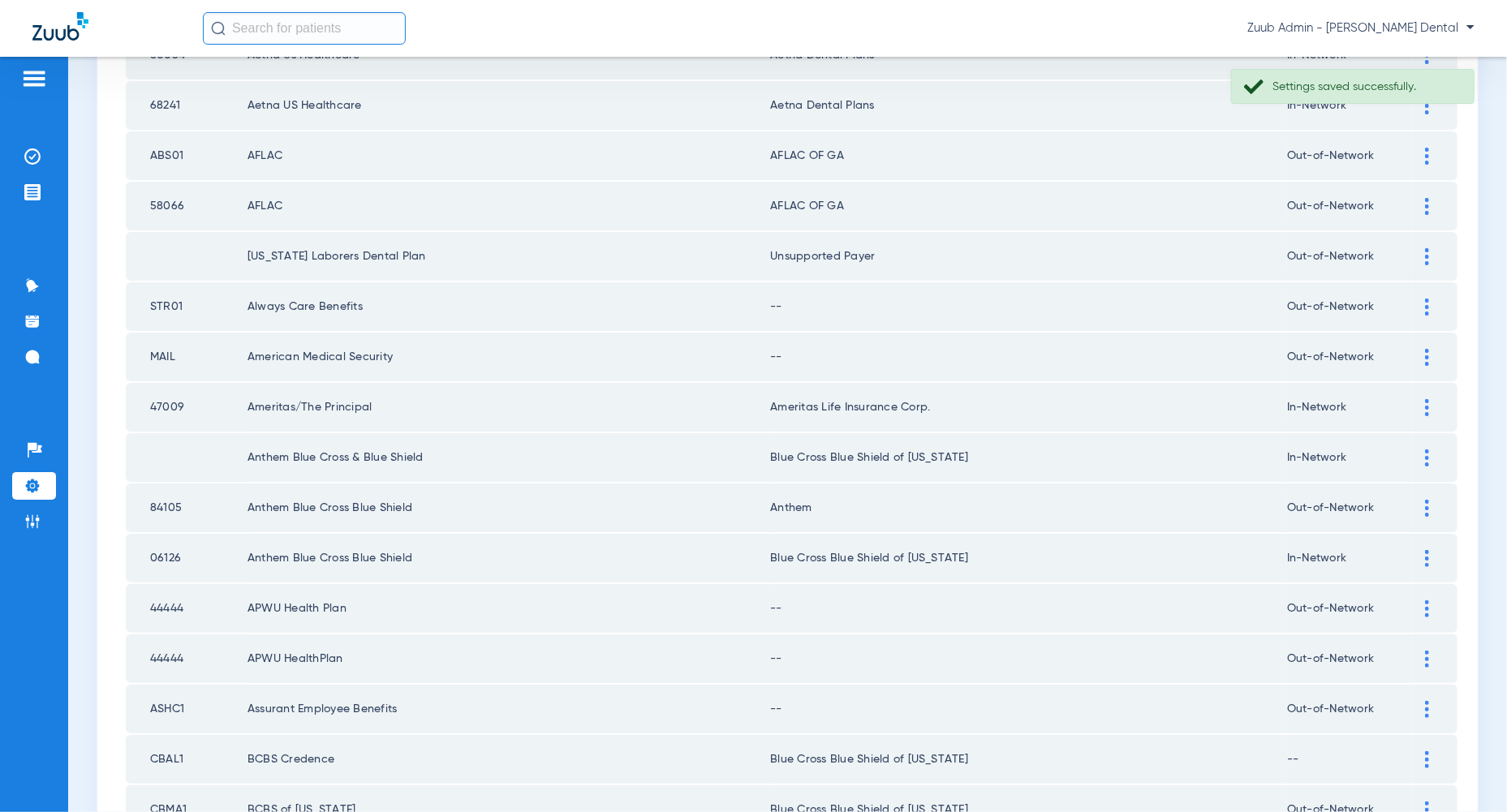
click at [1423, 298] on div at bounding box center [1427, 307] width 29 height 17
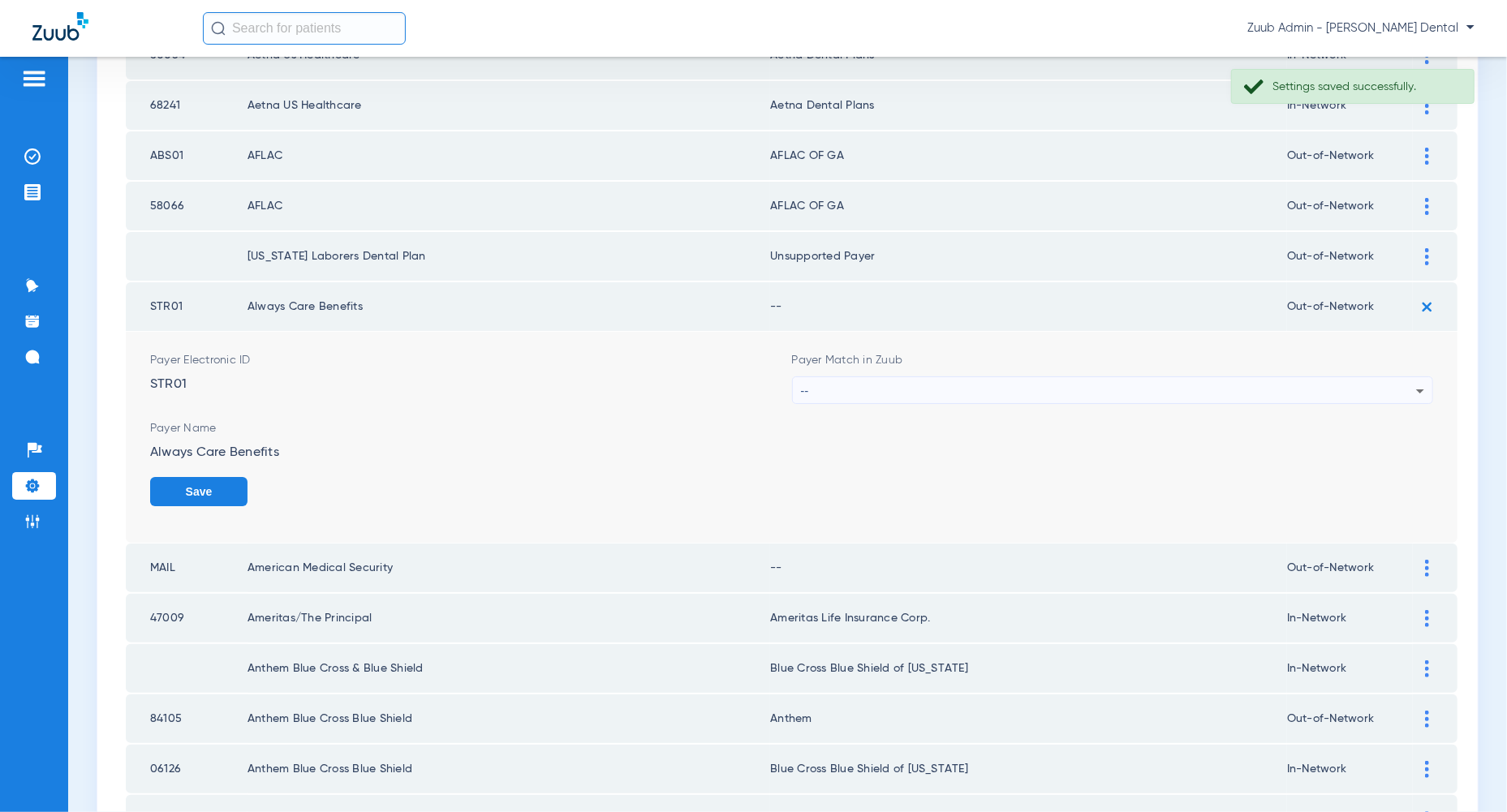
click at [1372, 384] on div "--" at bounding box center [1109, 391] width 616 height 28
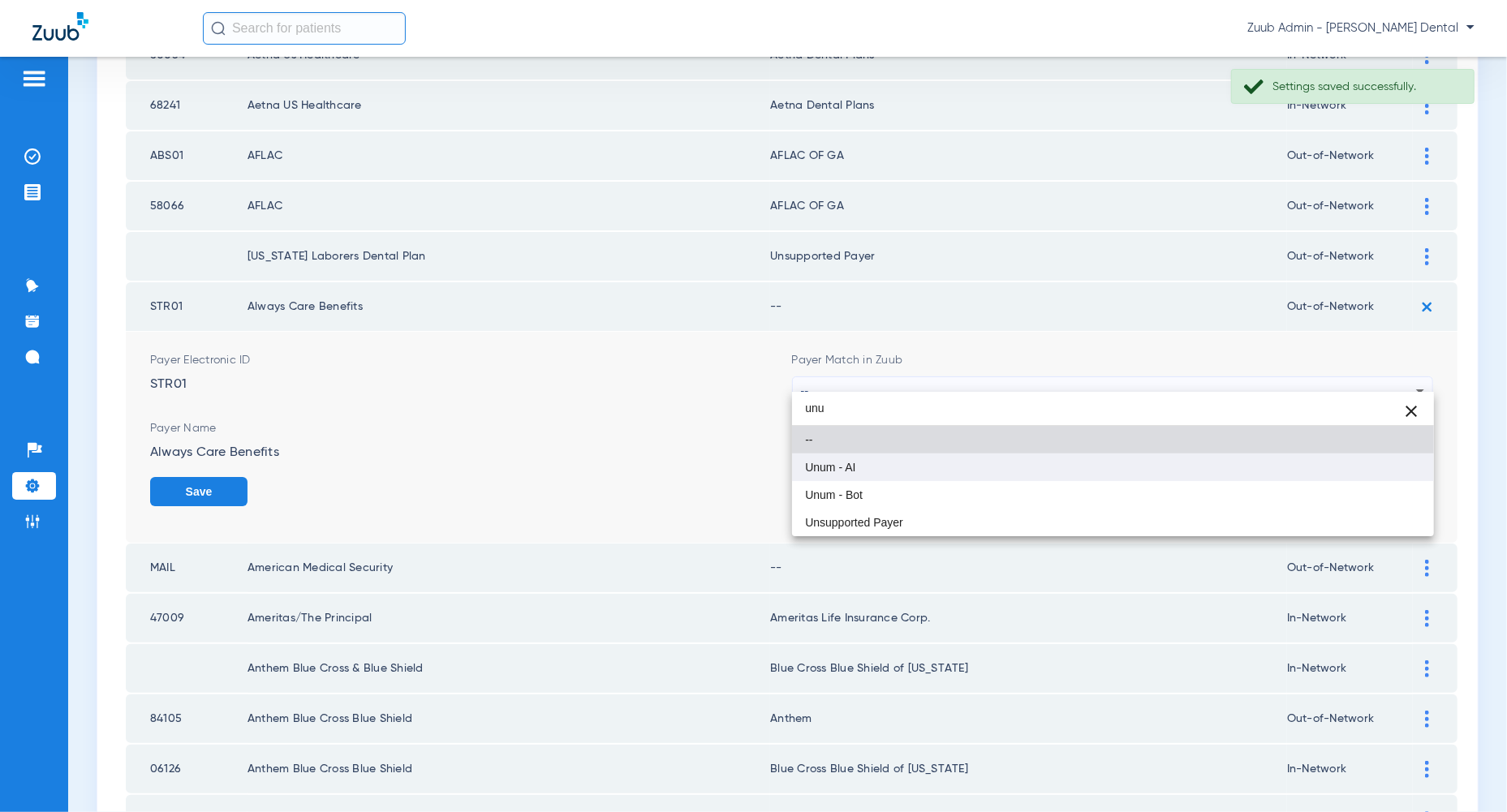
type input "unu"
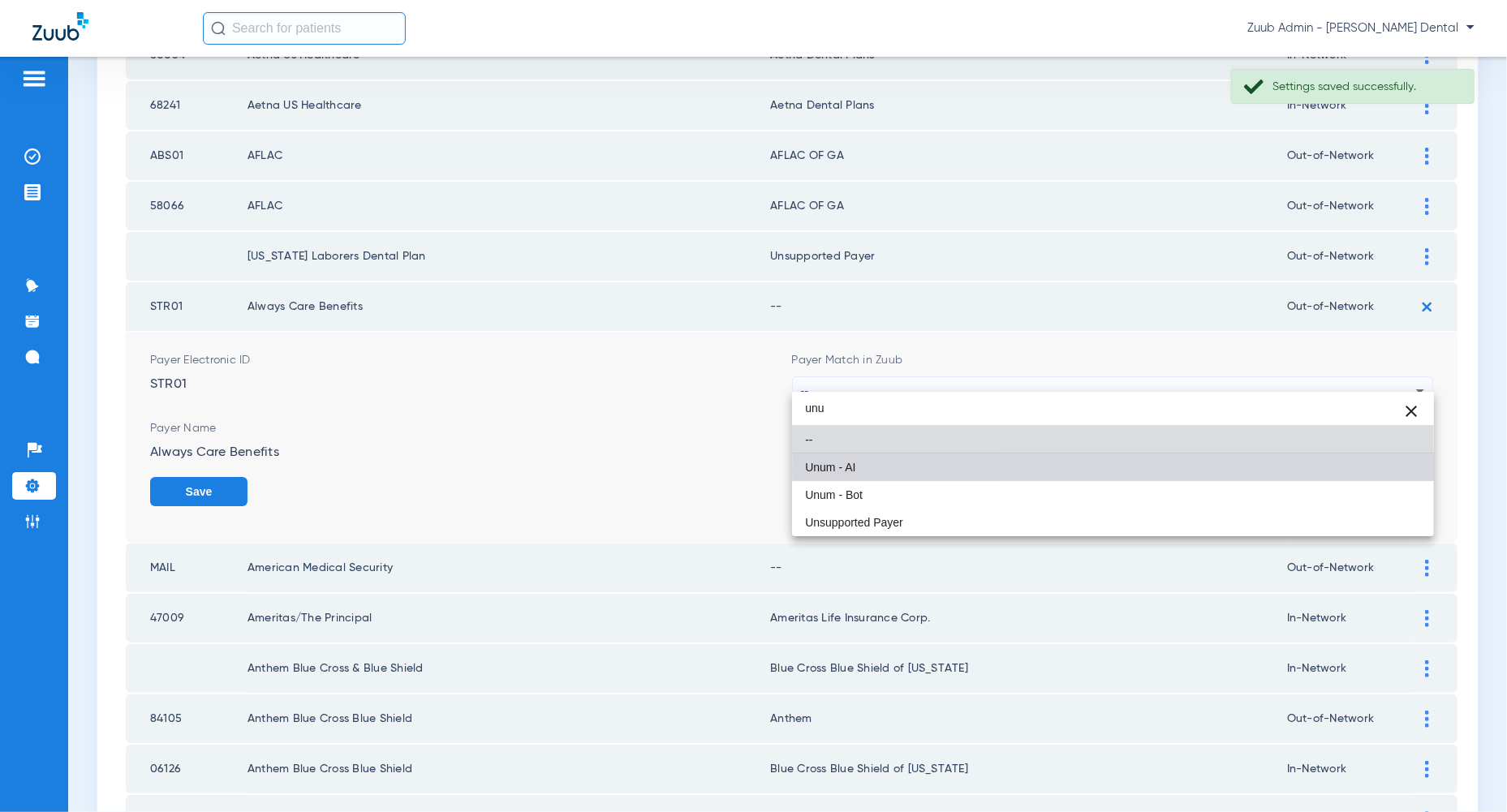
click at [1358, 470] on mat-option "Unum - AI" at bounding box center [1113, 467] width 641 height 28
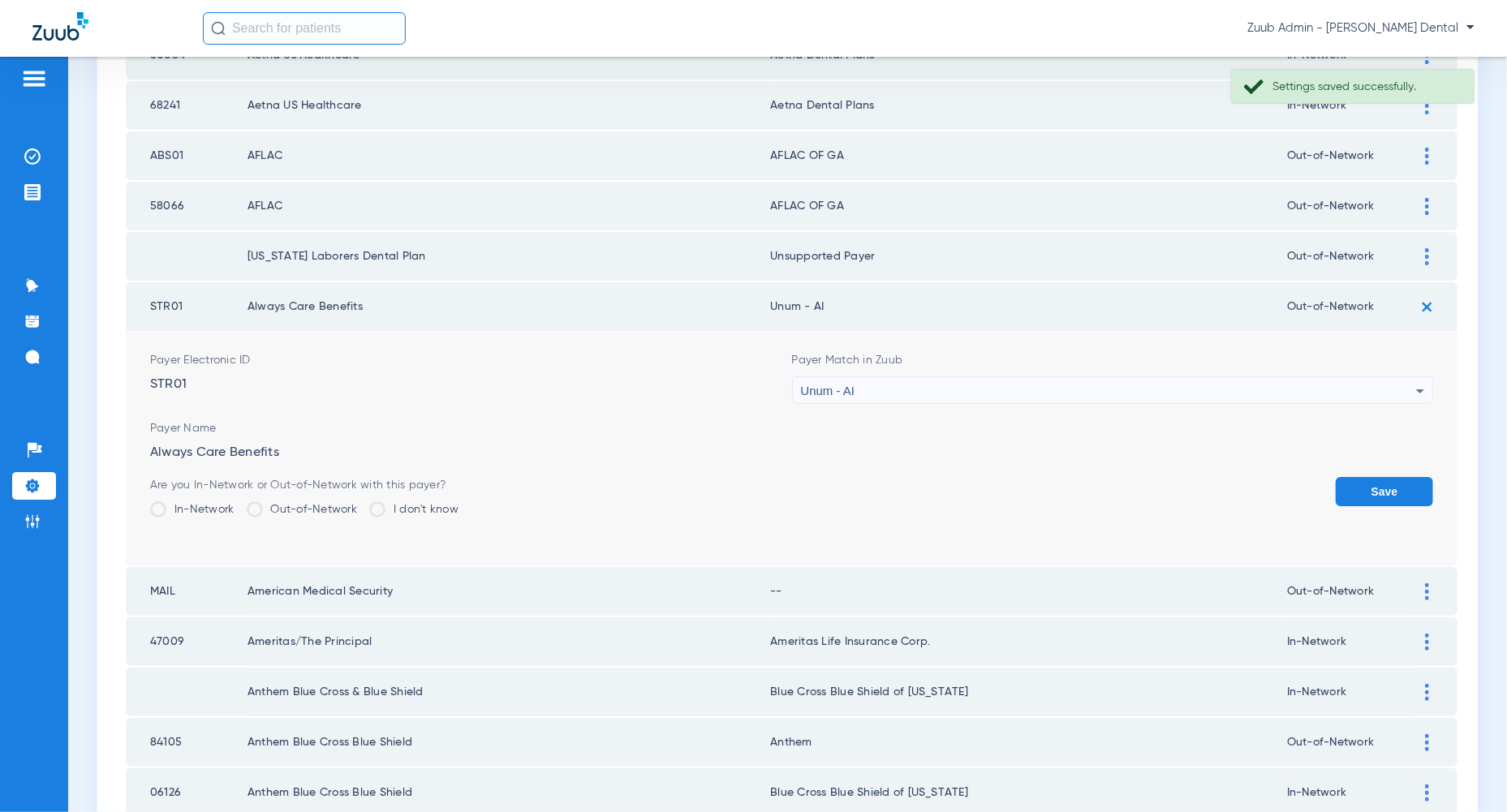
click at [1374, 477] on button "Save" at bounding box center [1383, 491] width 97 height 29
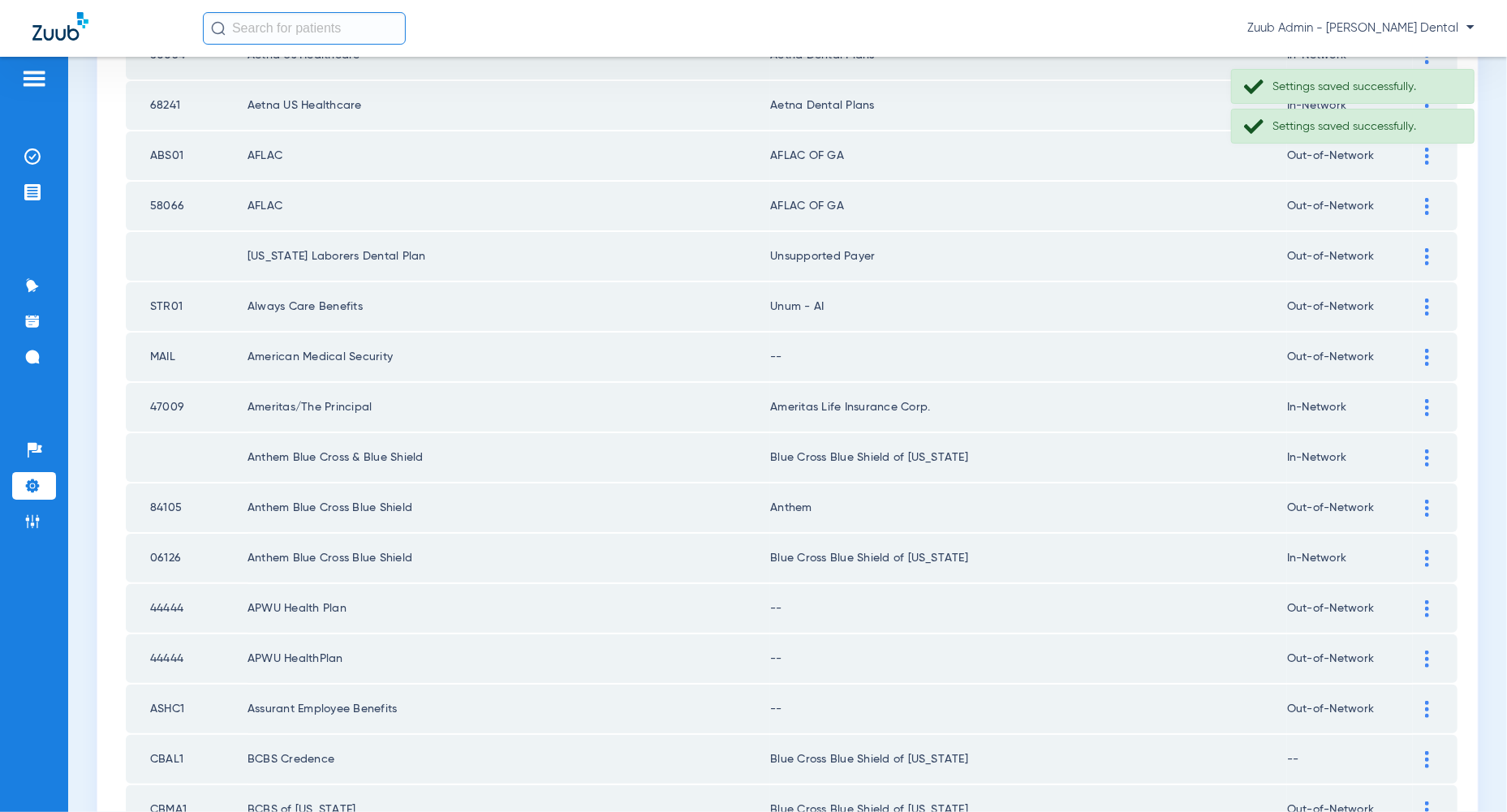
click at [1419, 348] on div at bounding box center [1427, 357] width 29 height 17
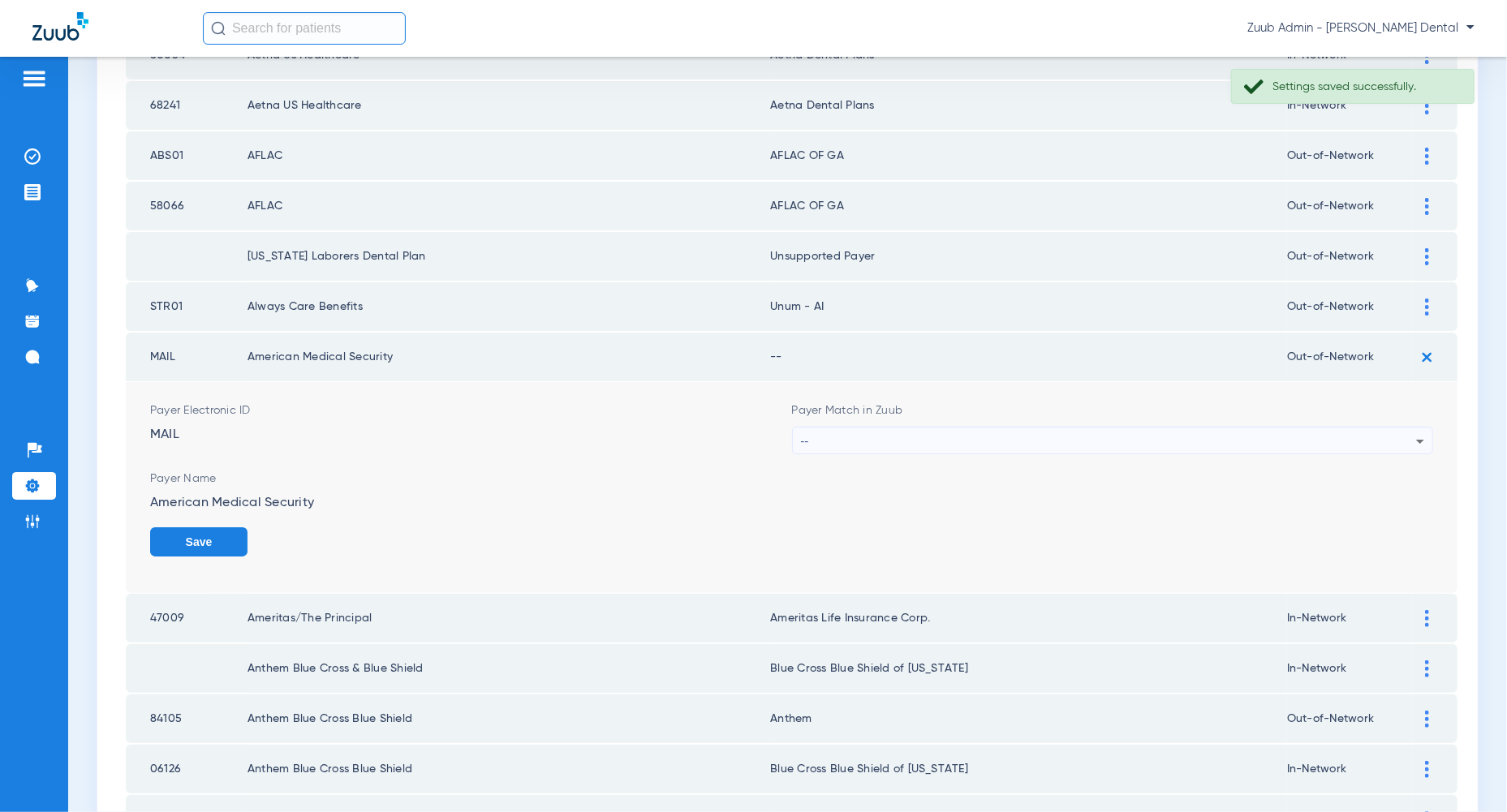
click at [1362, 433] on div "--" at bounding box center [1109, 442] width 616 height 28
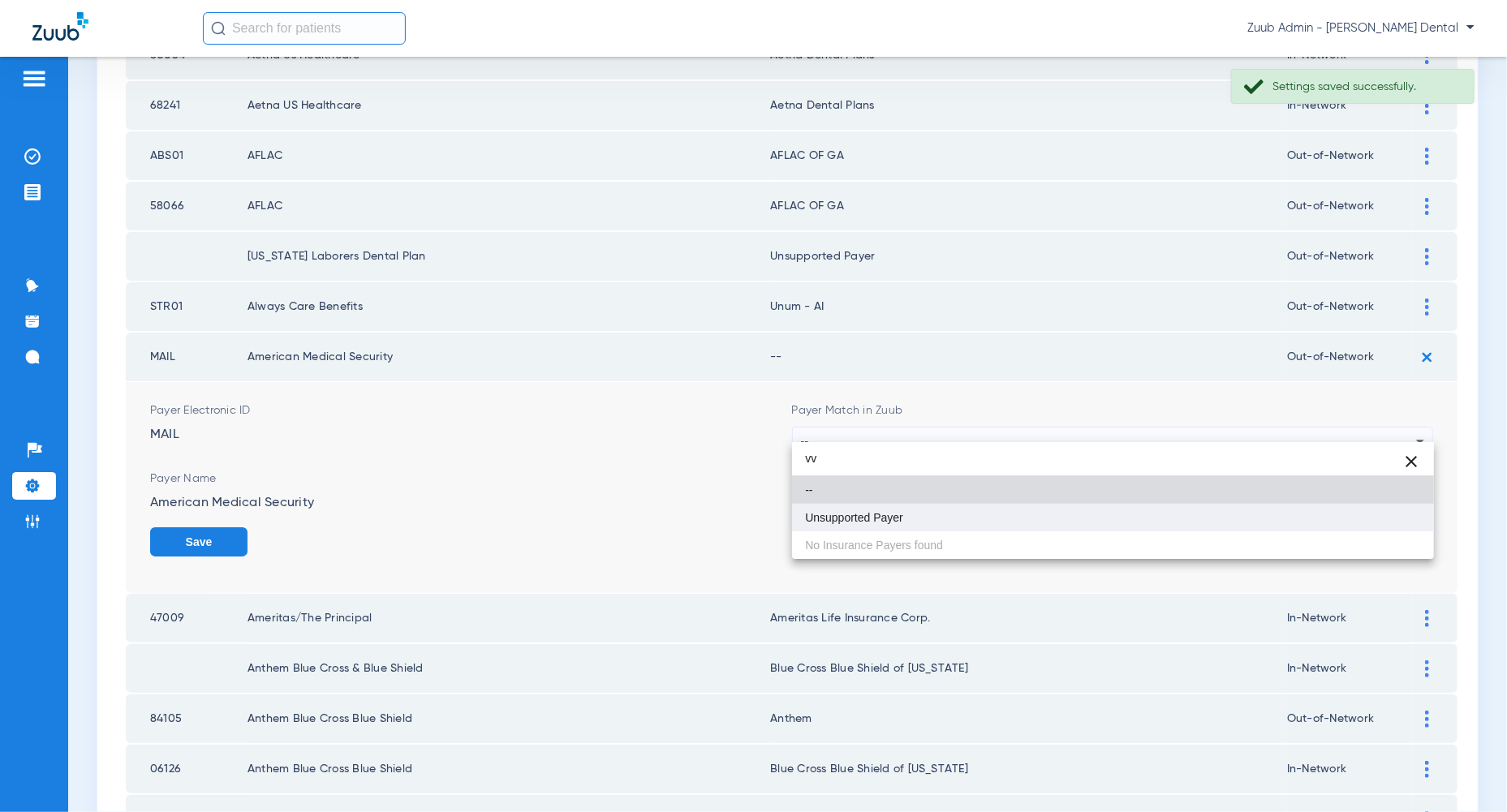
type input "vv"
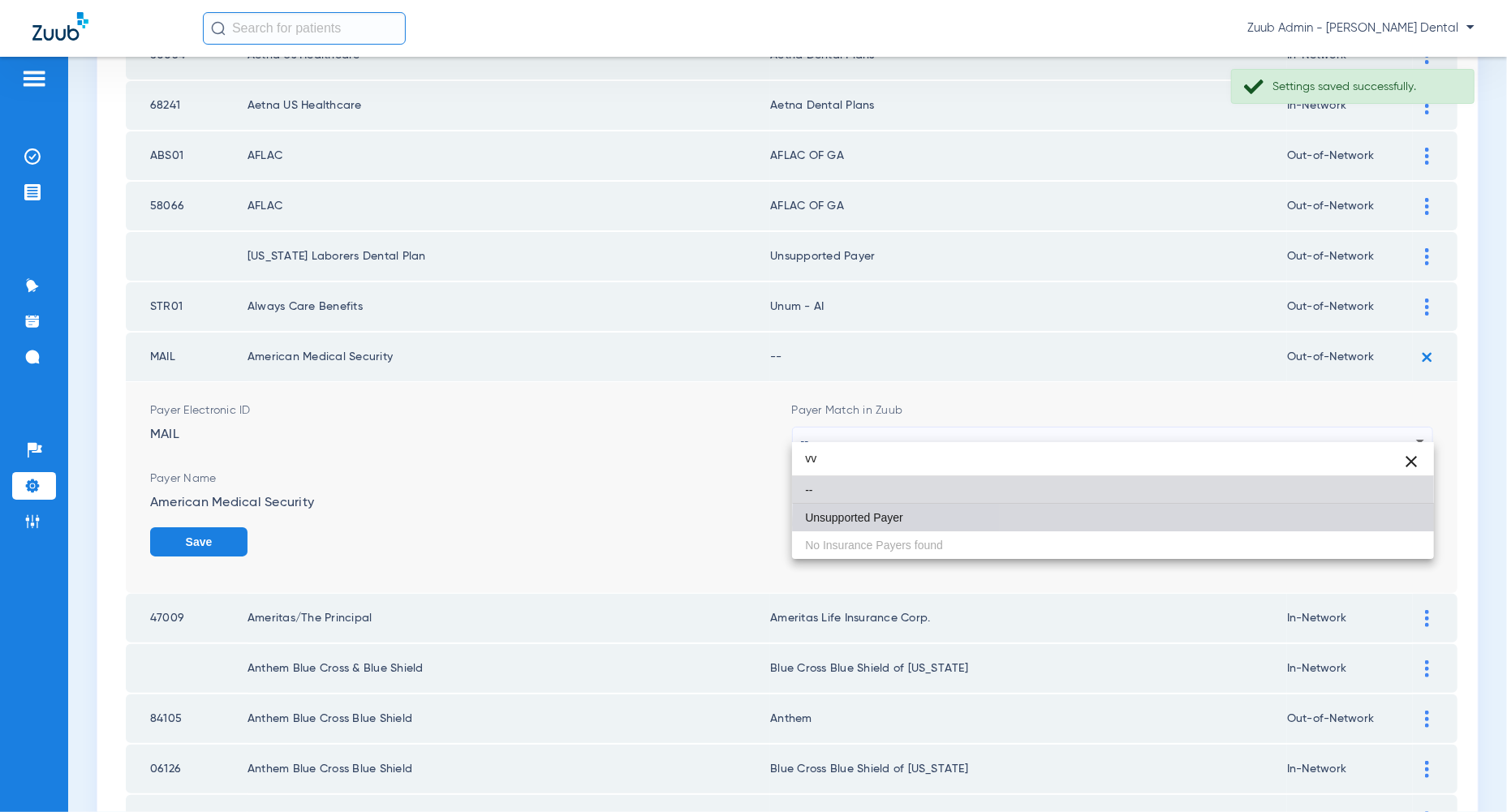
click at [1361, 524] on mat-option "Unsupported Payer" at bounding box center [1113, 518] width 641 height 28
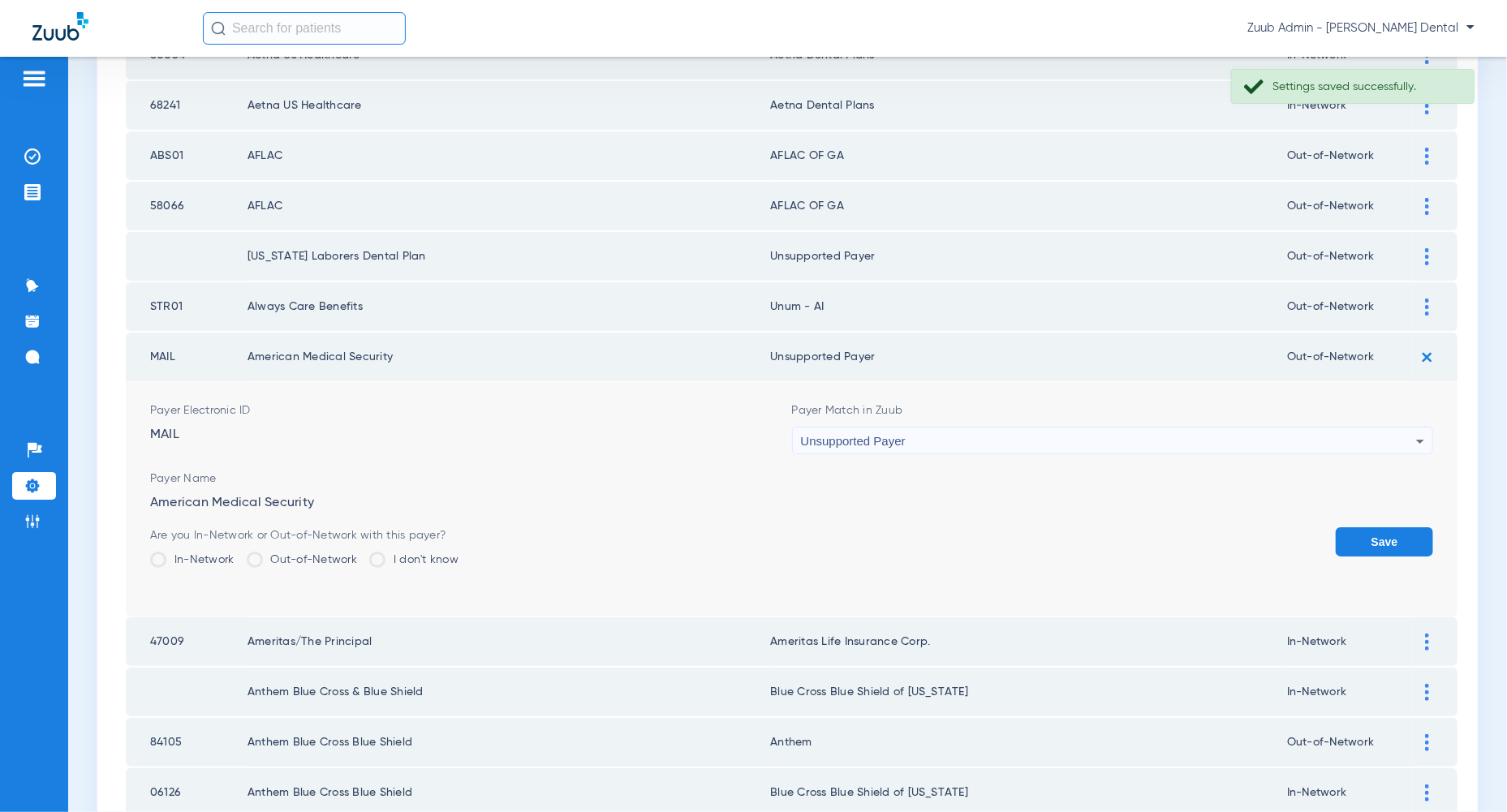
click at [1369, 527] on button "Save" at bounding box center [1383, 542] width 97 height 29
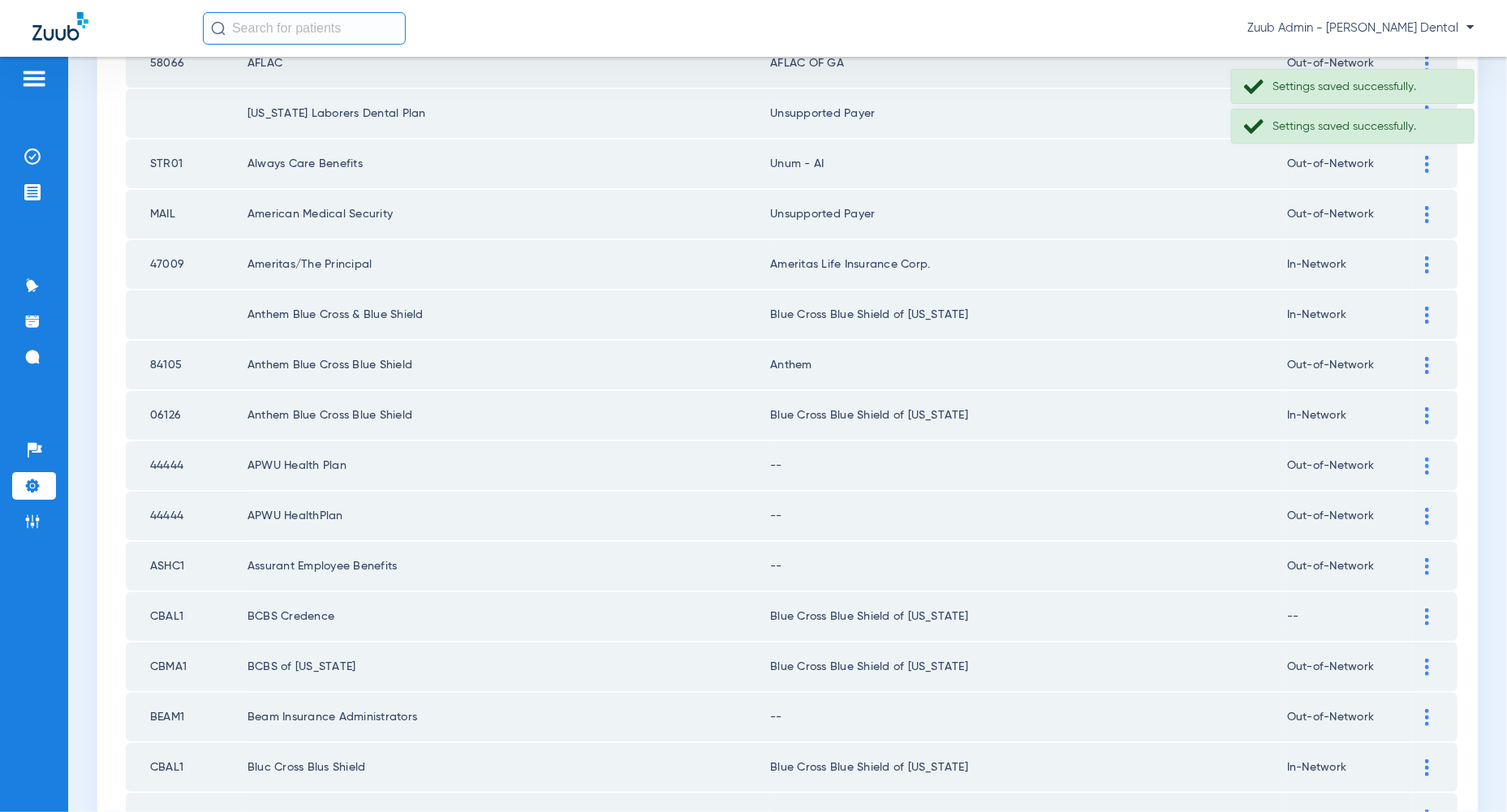
scroll to position [1275, 0]
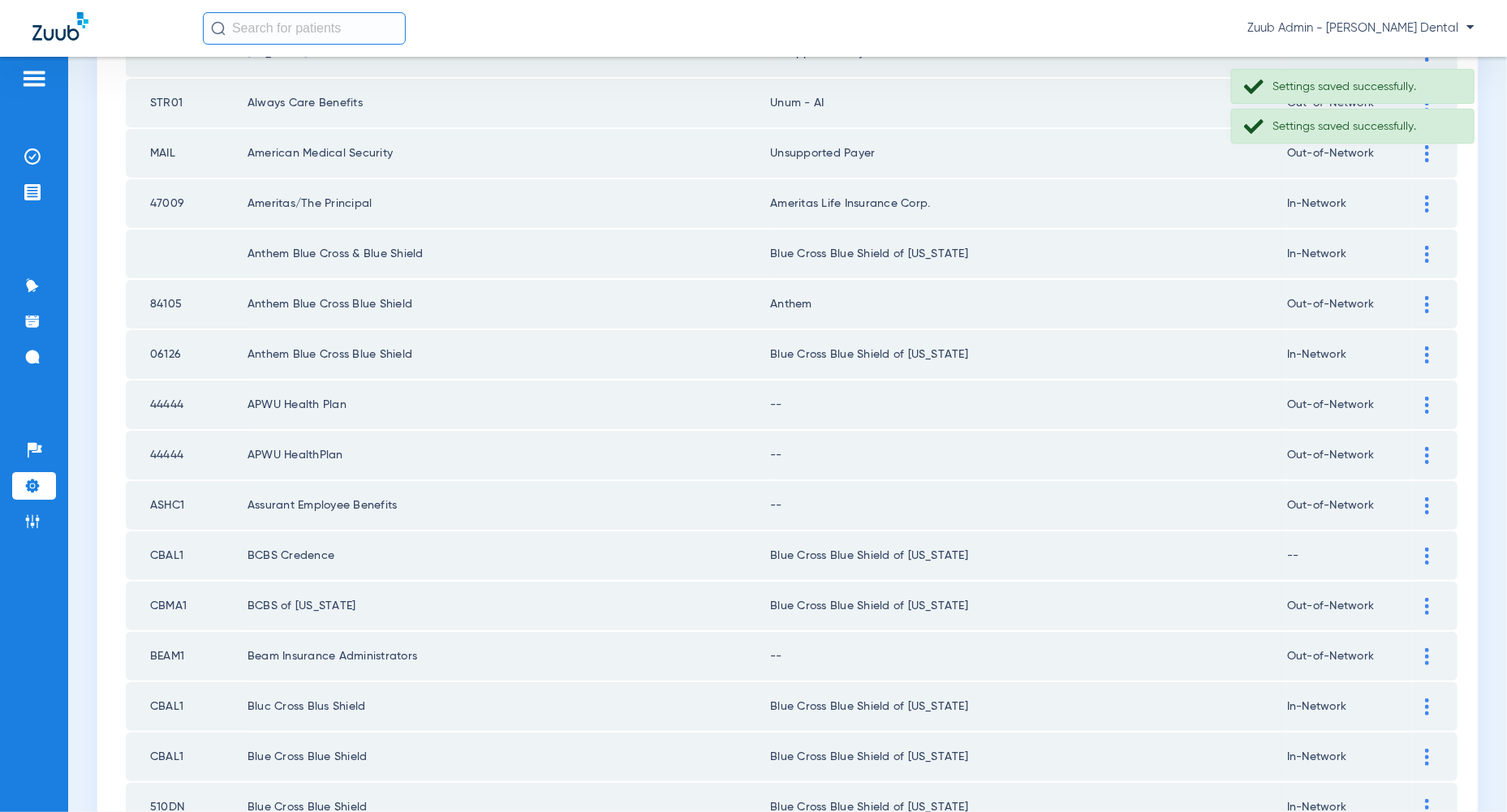
click at [1427, 397] on img at bounding box center [1427, 405] width 4 height 17
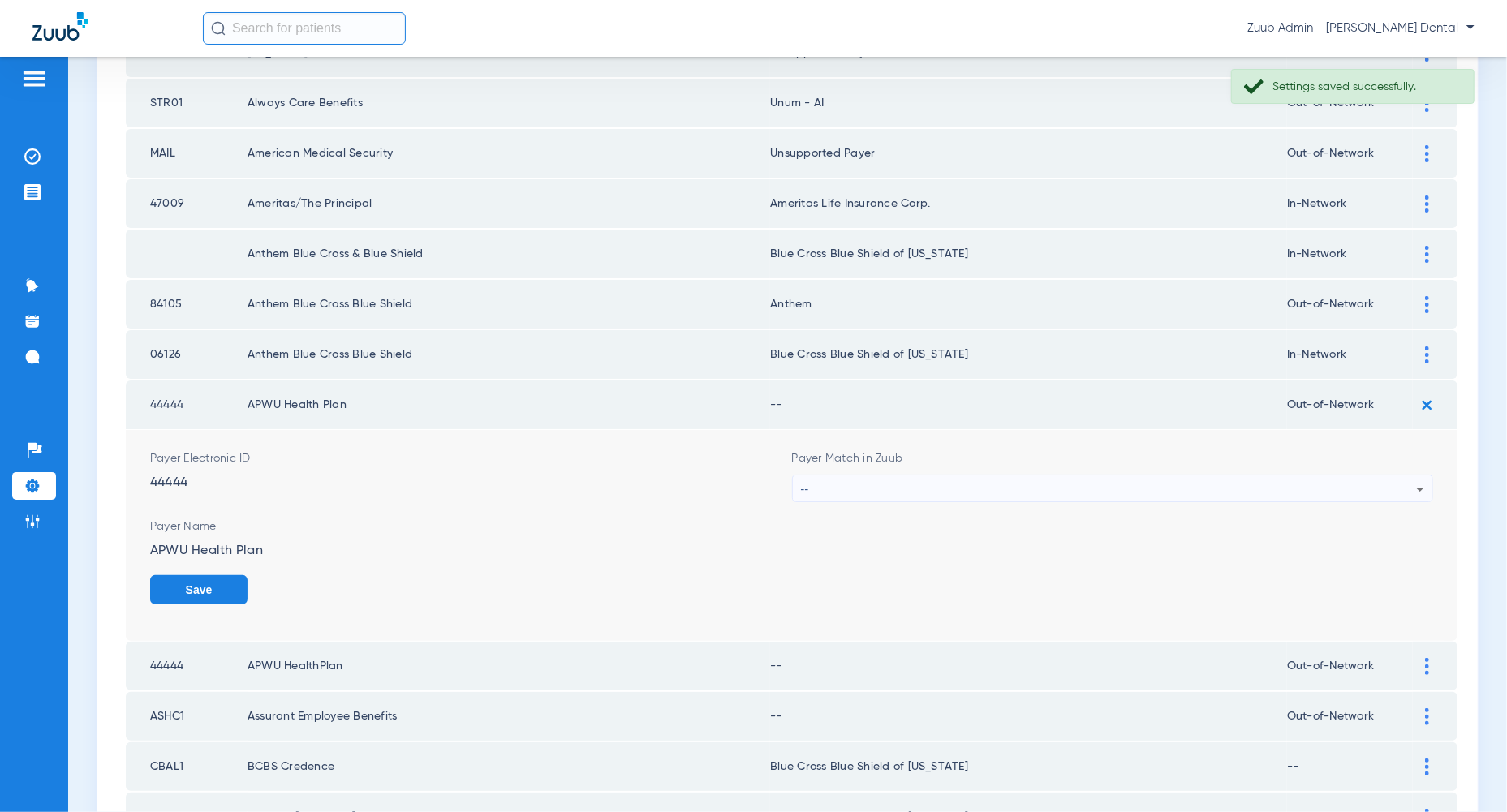
click at [1406, 475] on div "--" at bounding box center [1109, 489] width 616 height 28
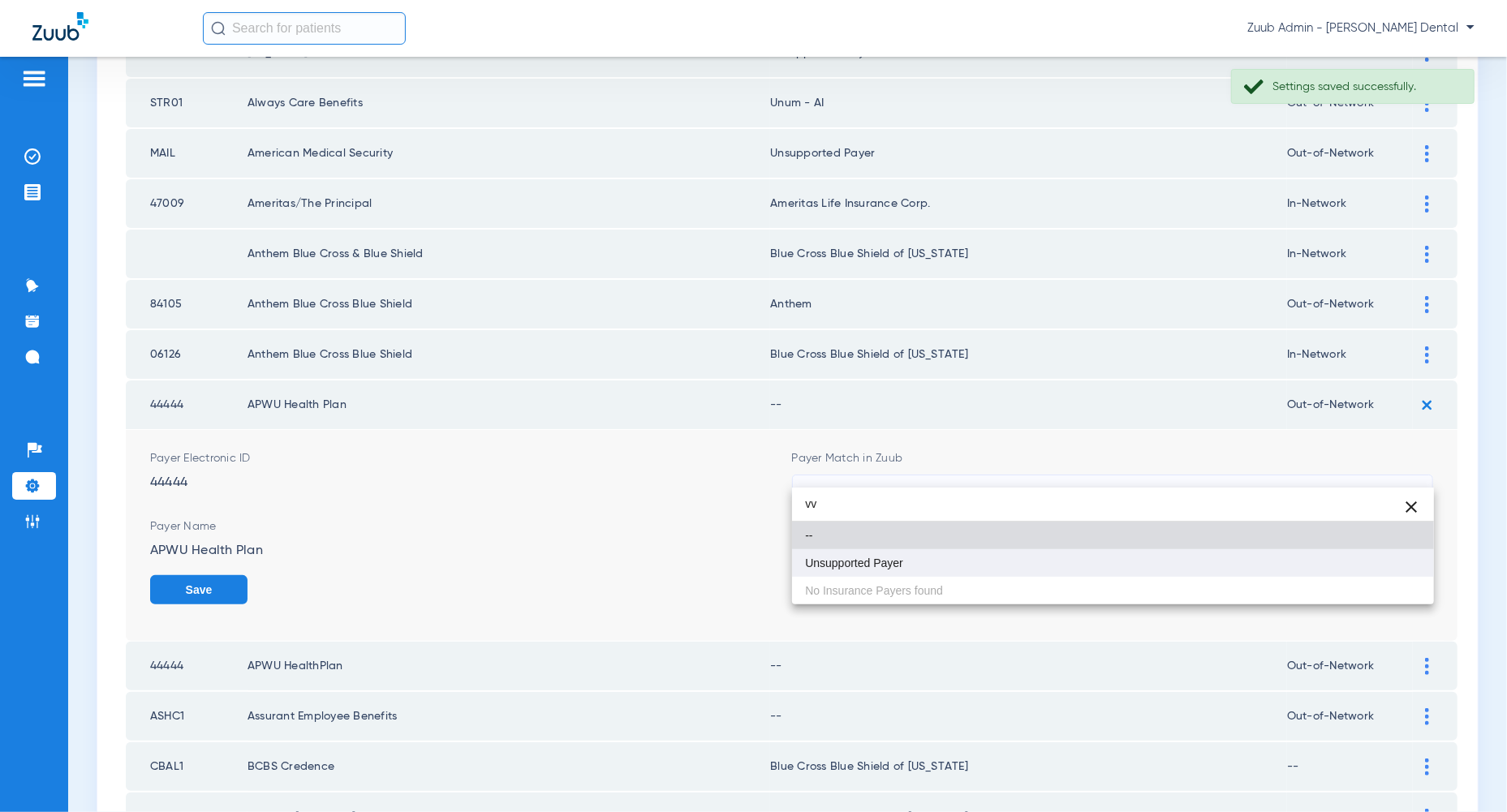
type input "vv"
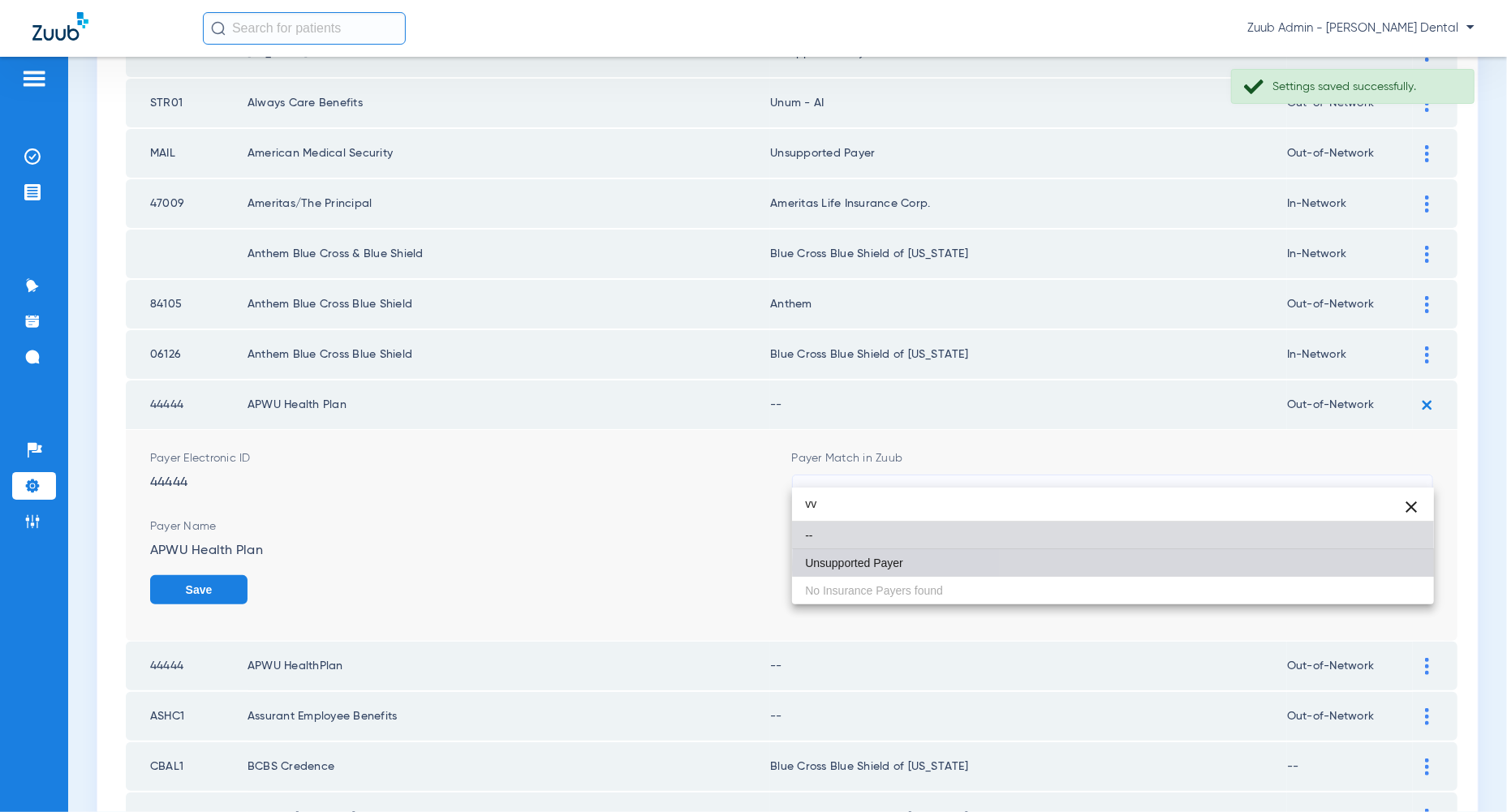
click at [1406, 566] on mat-option "Unsupported Payer" at bounding box center [1113, 563] width 641 height 28
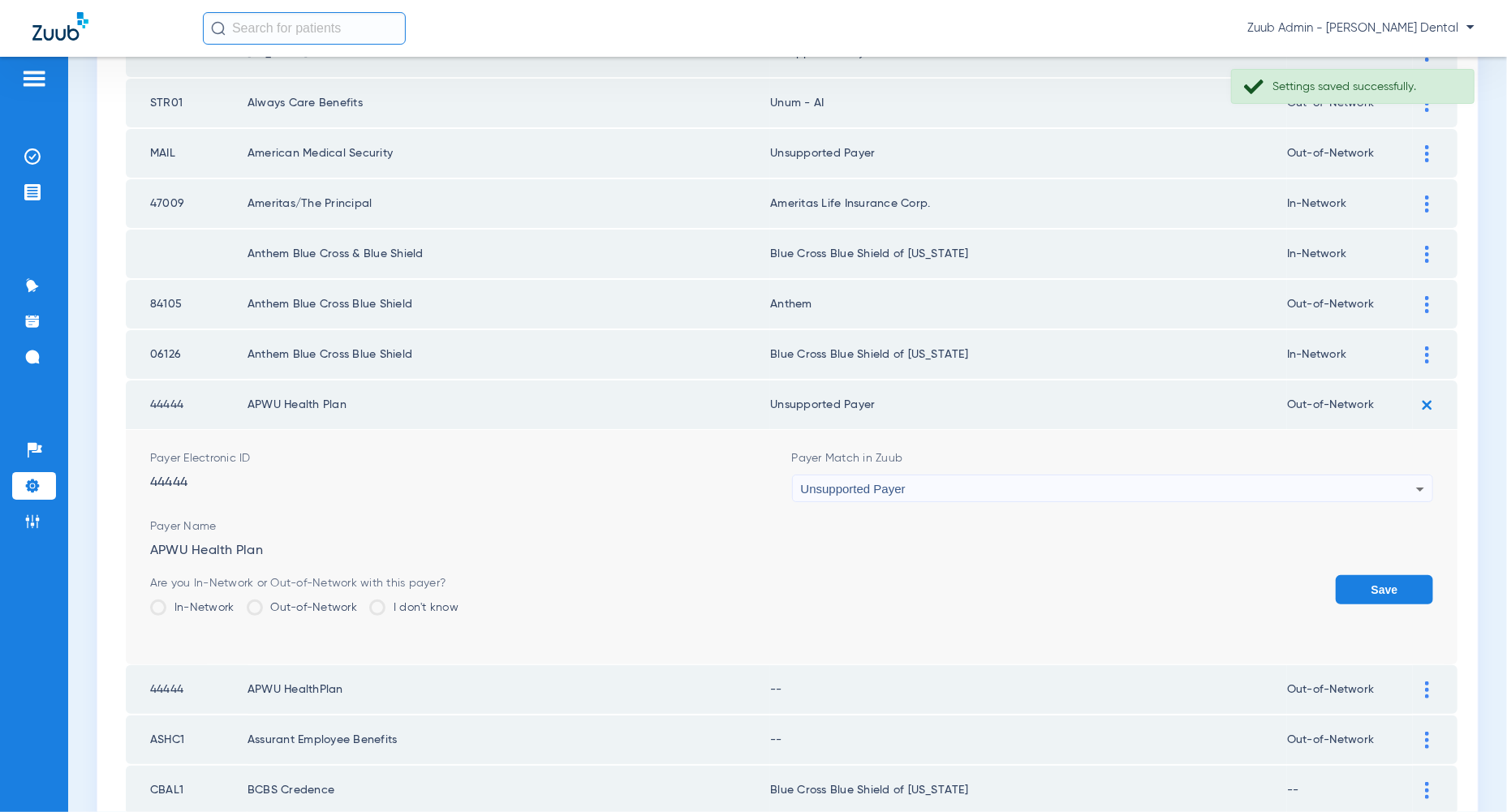
click at [1406, 575] on button "Save" at bounding box center [1383, 590] width 97 height 29
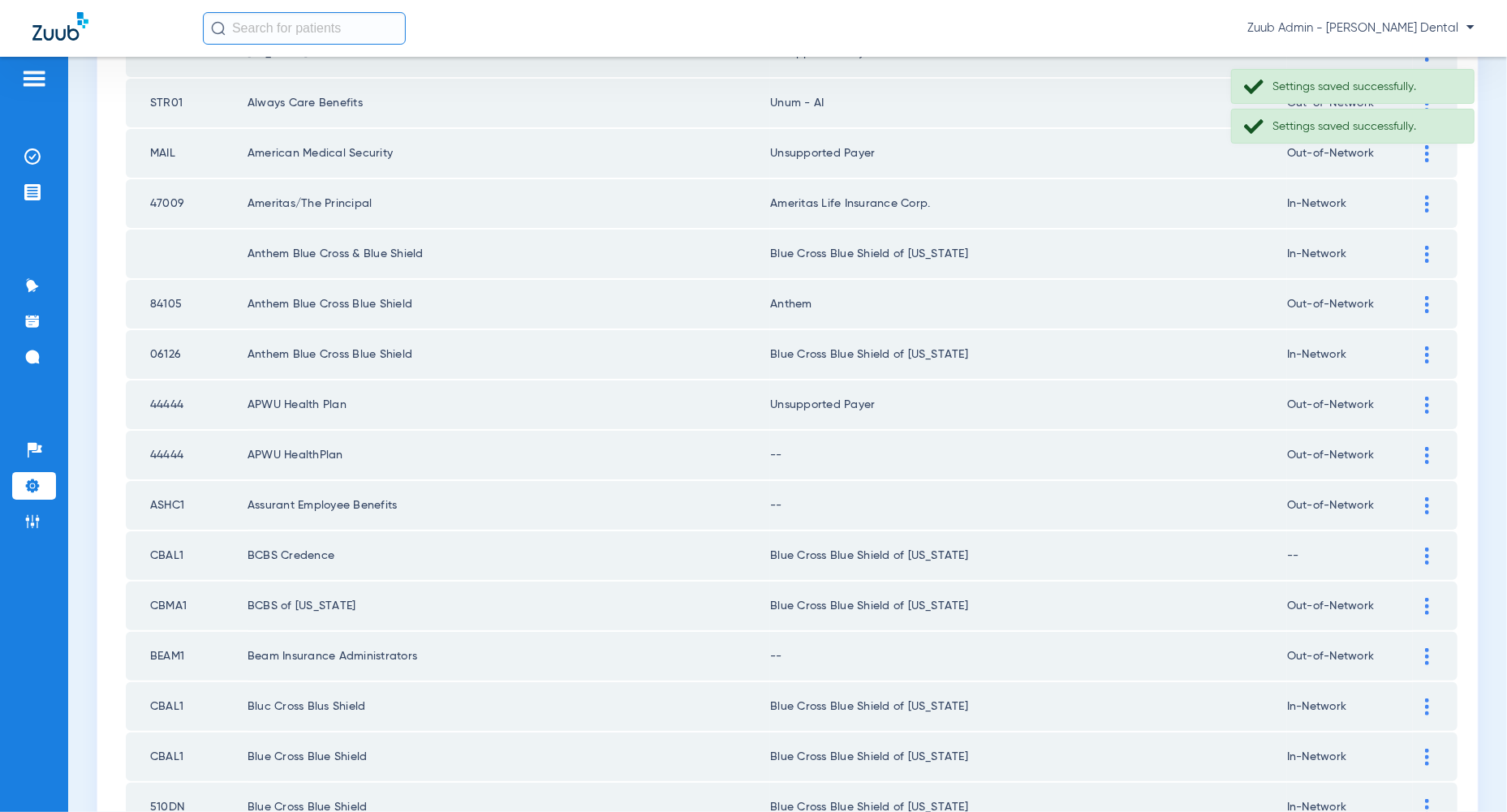
click at [1429, 446] on img at bounding box center [1427, 455] width 4 height 17
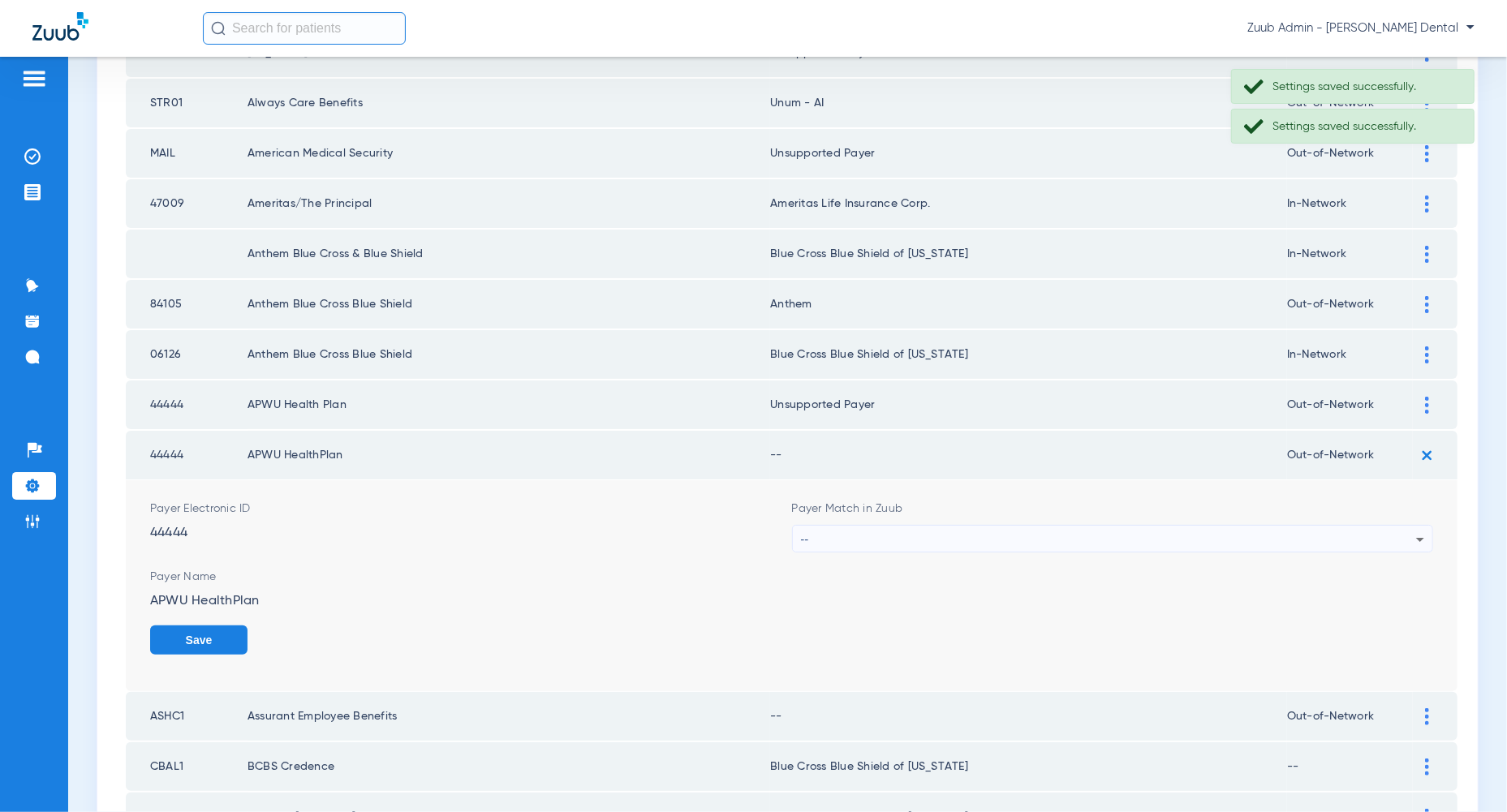
click at [1394, 526] on div "--" at bounding box center [1109, 540] width 616 height 28
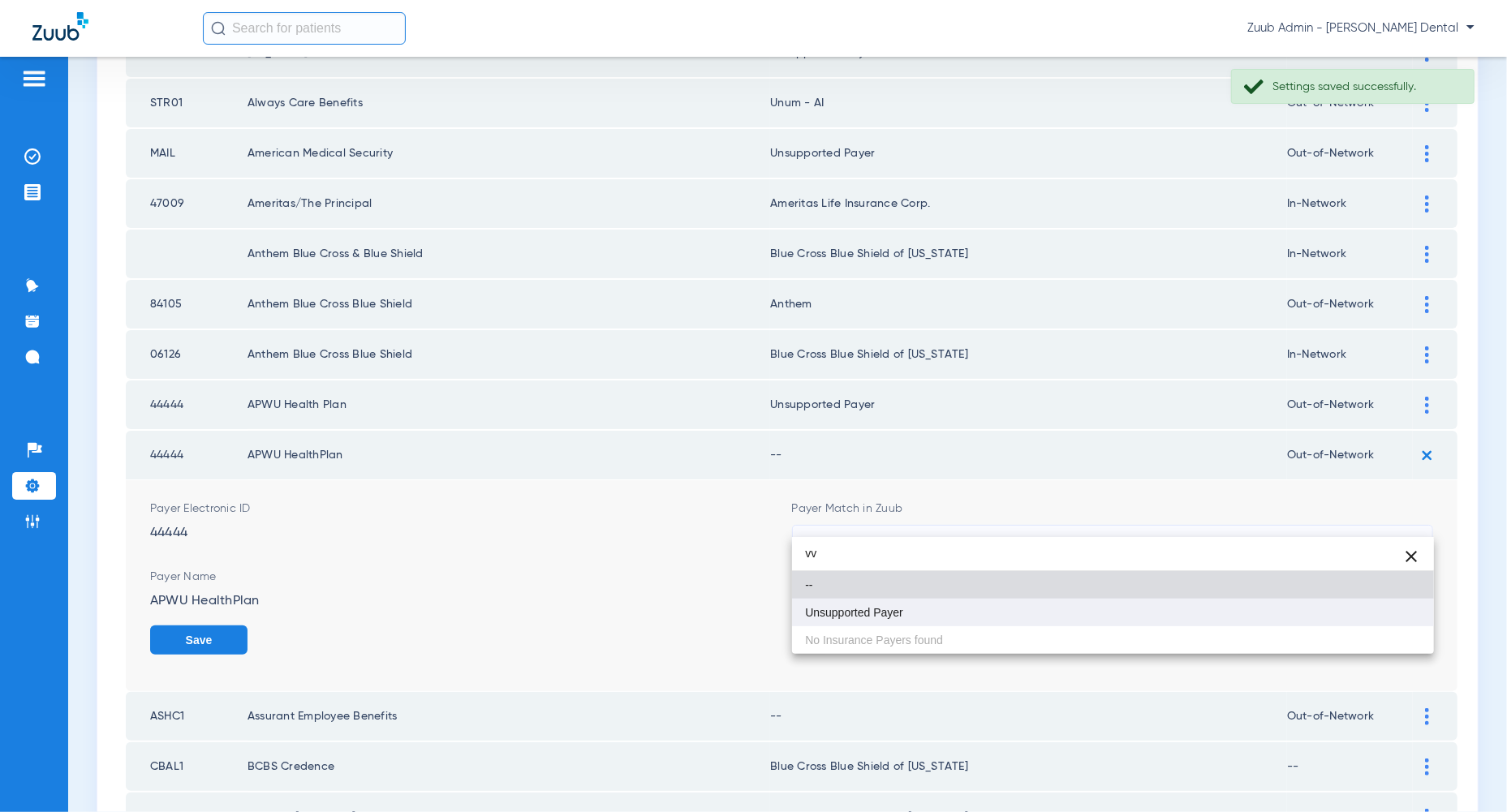
type input "vv"
click at [1401, 611] on mat-option "Unsupported Payer" at bounding box center [1113, 612] width 641 height 28
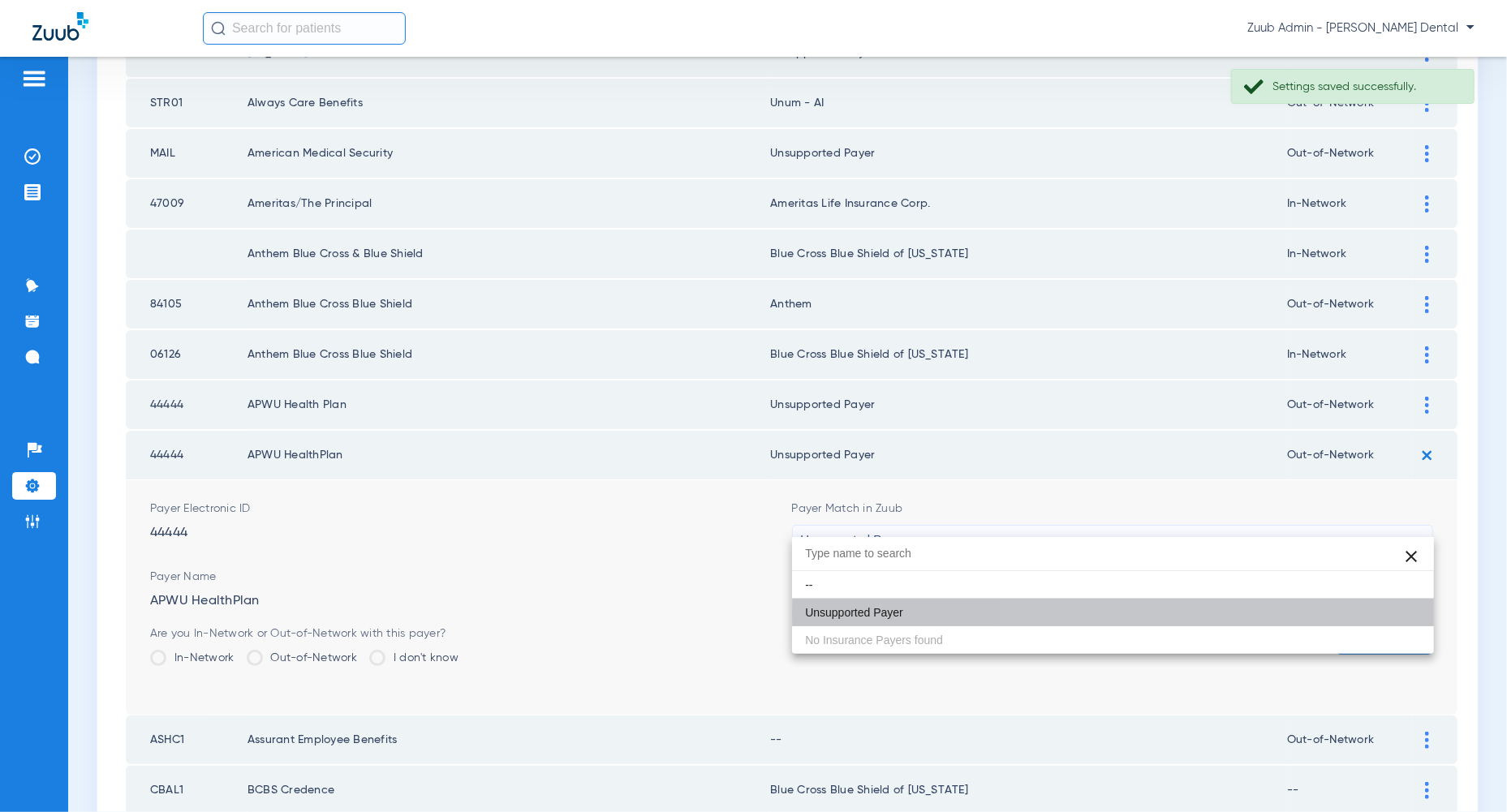
click at [1401, 626] on button "Save" at bounding box center [1383, 640] width 97 height 29
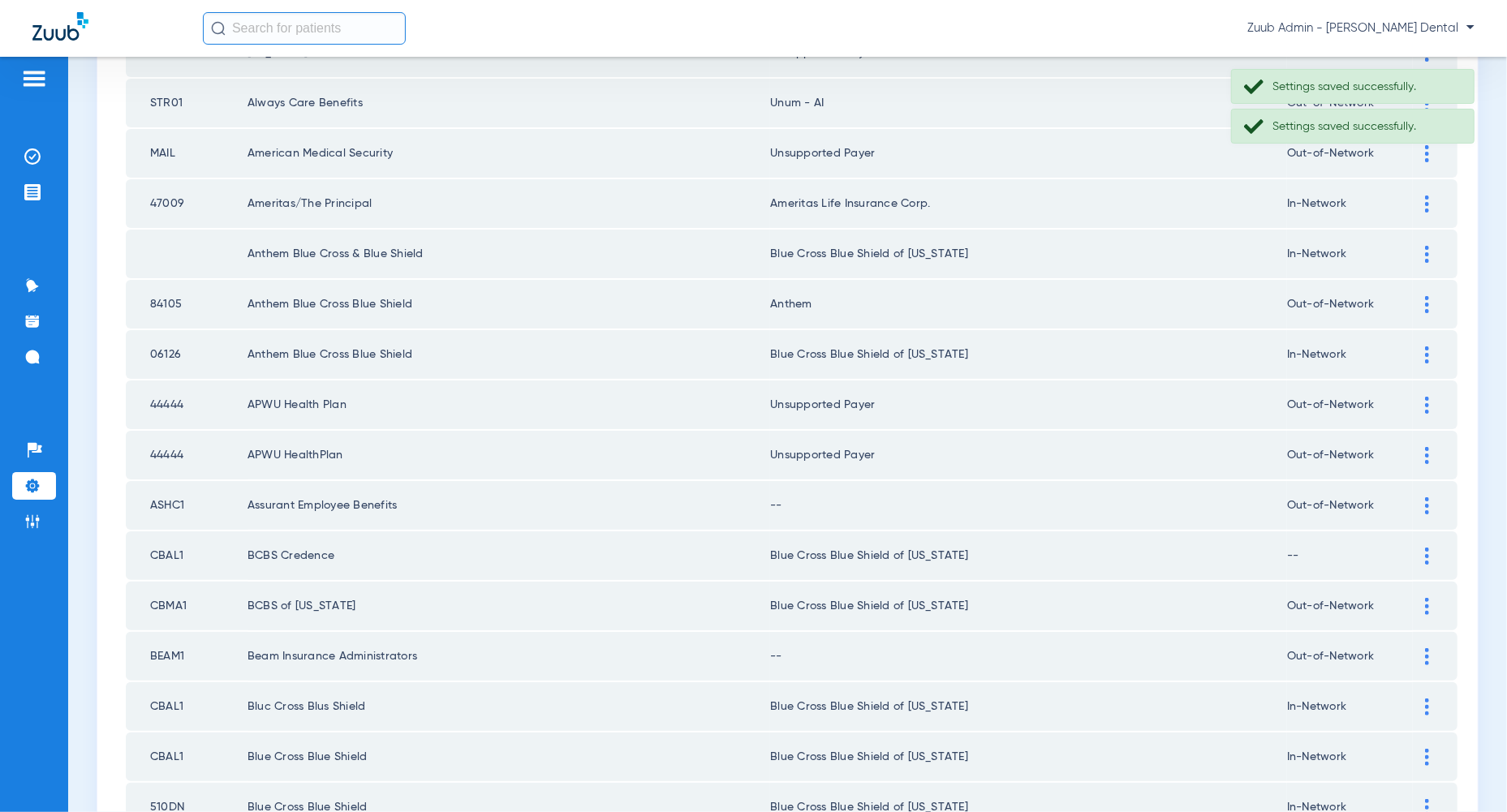
click at [1421, 497] on div at bounding box center [1427, 505] width 29 height 17
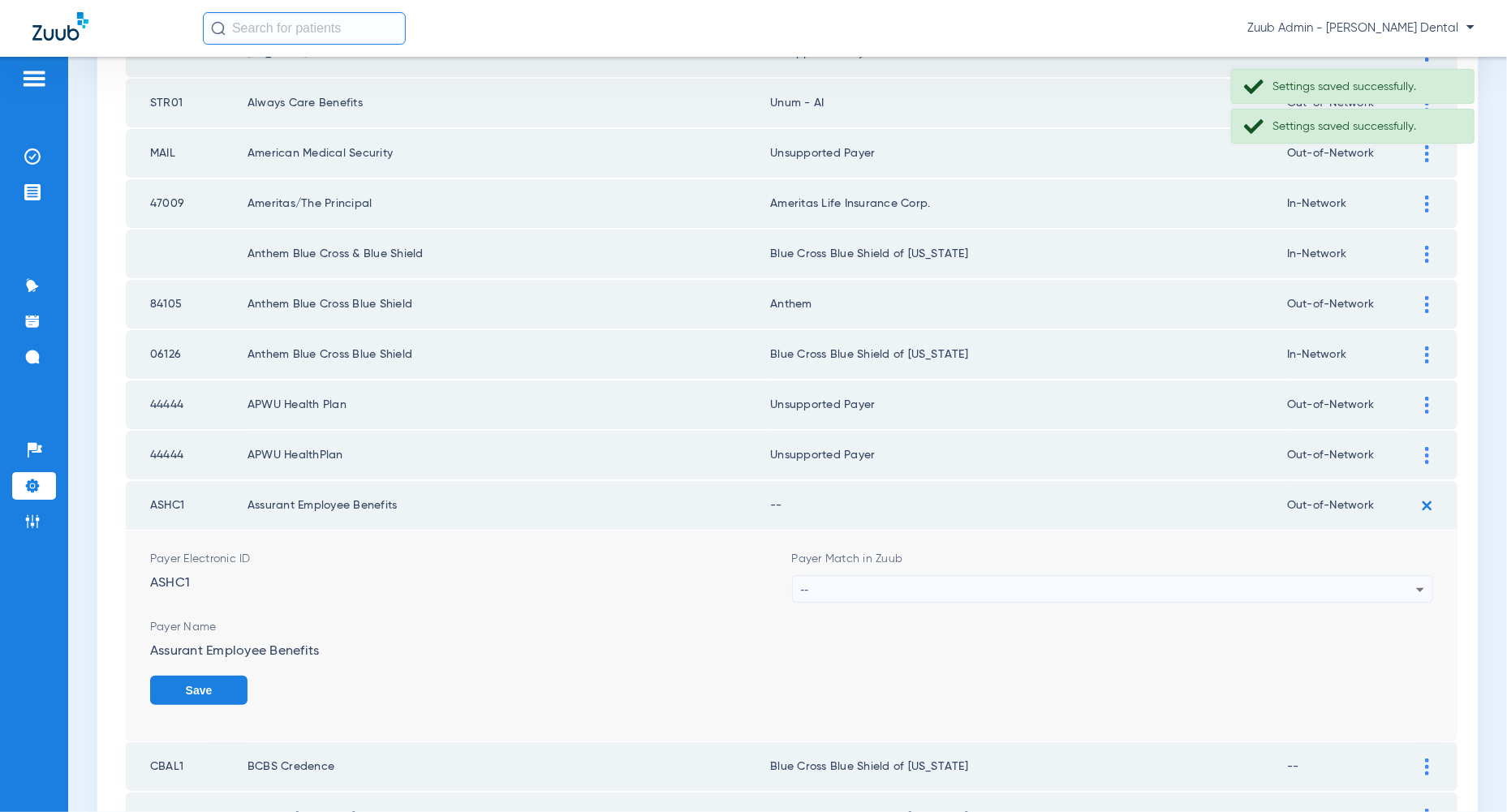
click at [1398, 576] on div "--" at bounding box center [1109, 590] width 616 height 28
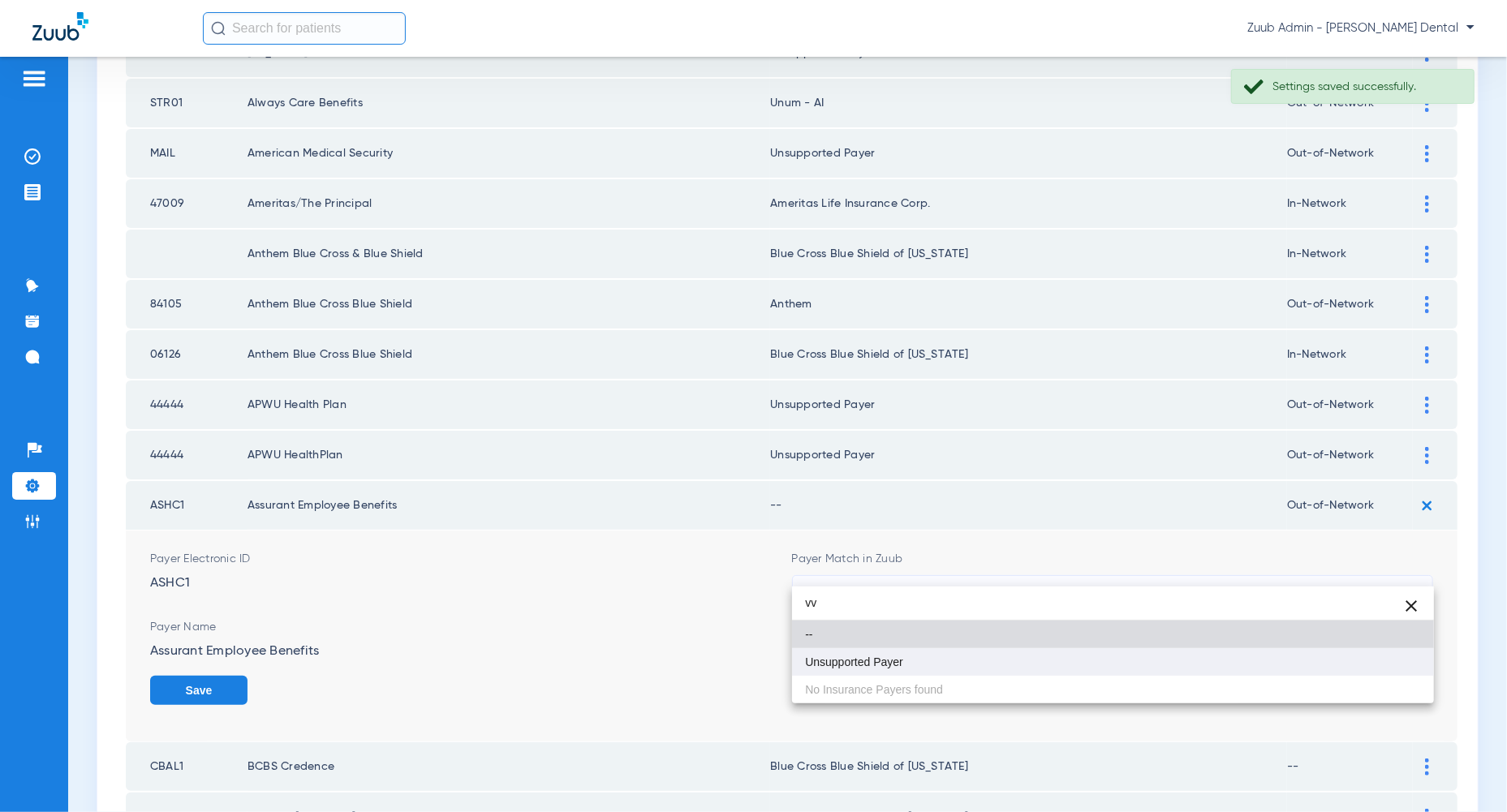
type input "vv"
click at [1372, 668] on mat-option "Unsupported Payer" at bounding box center [1113, 662] width 641 height 28
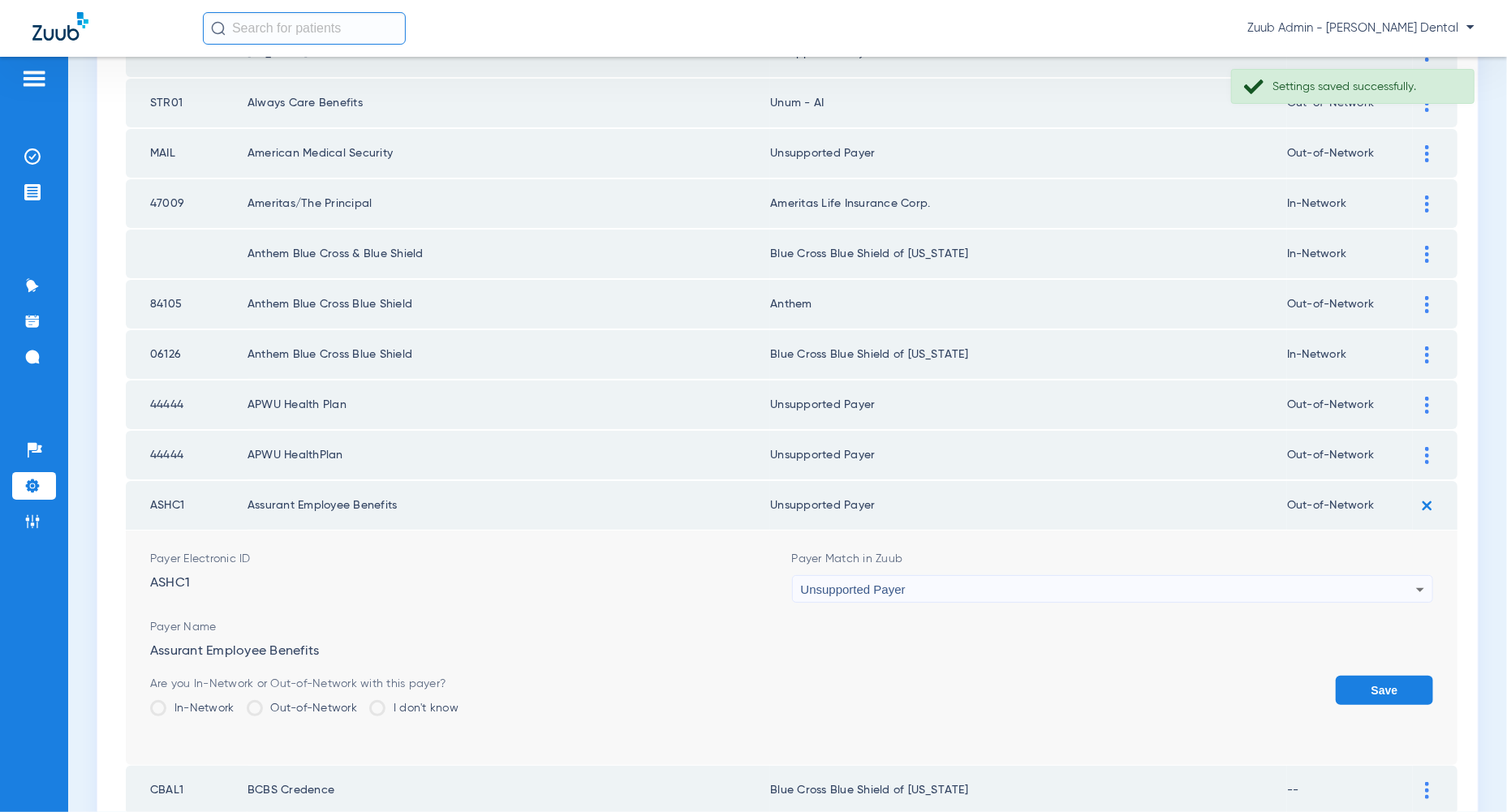
click at [1372, 675] on button "Save" at bounding box center [1383, 690] width 97 height 29
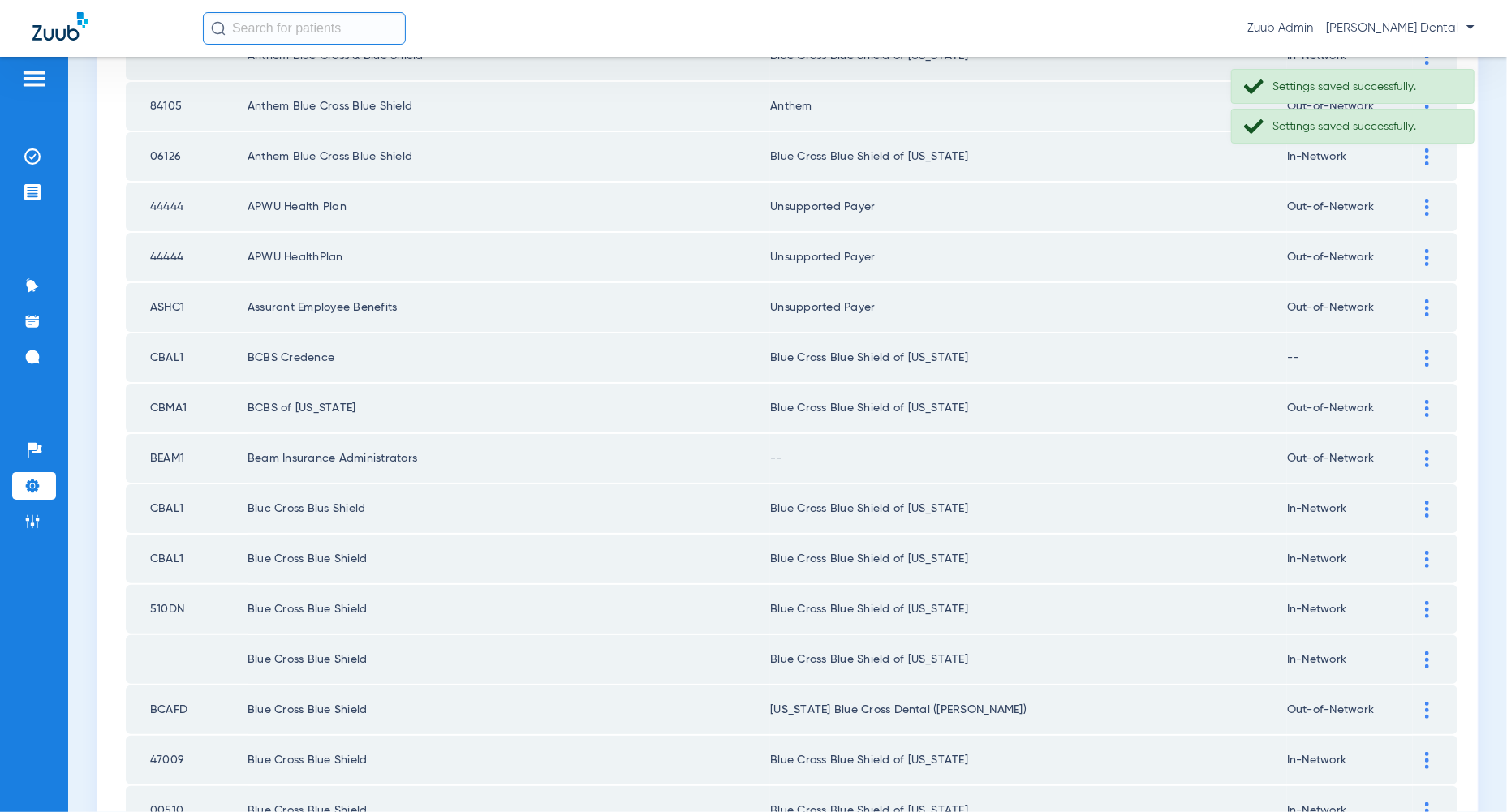
scroll to position [1480, 0]
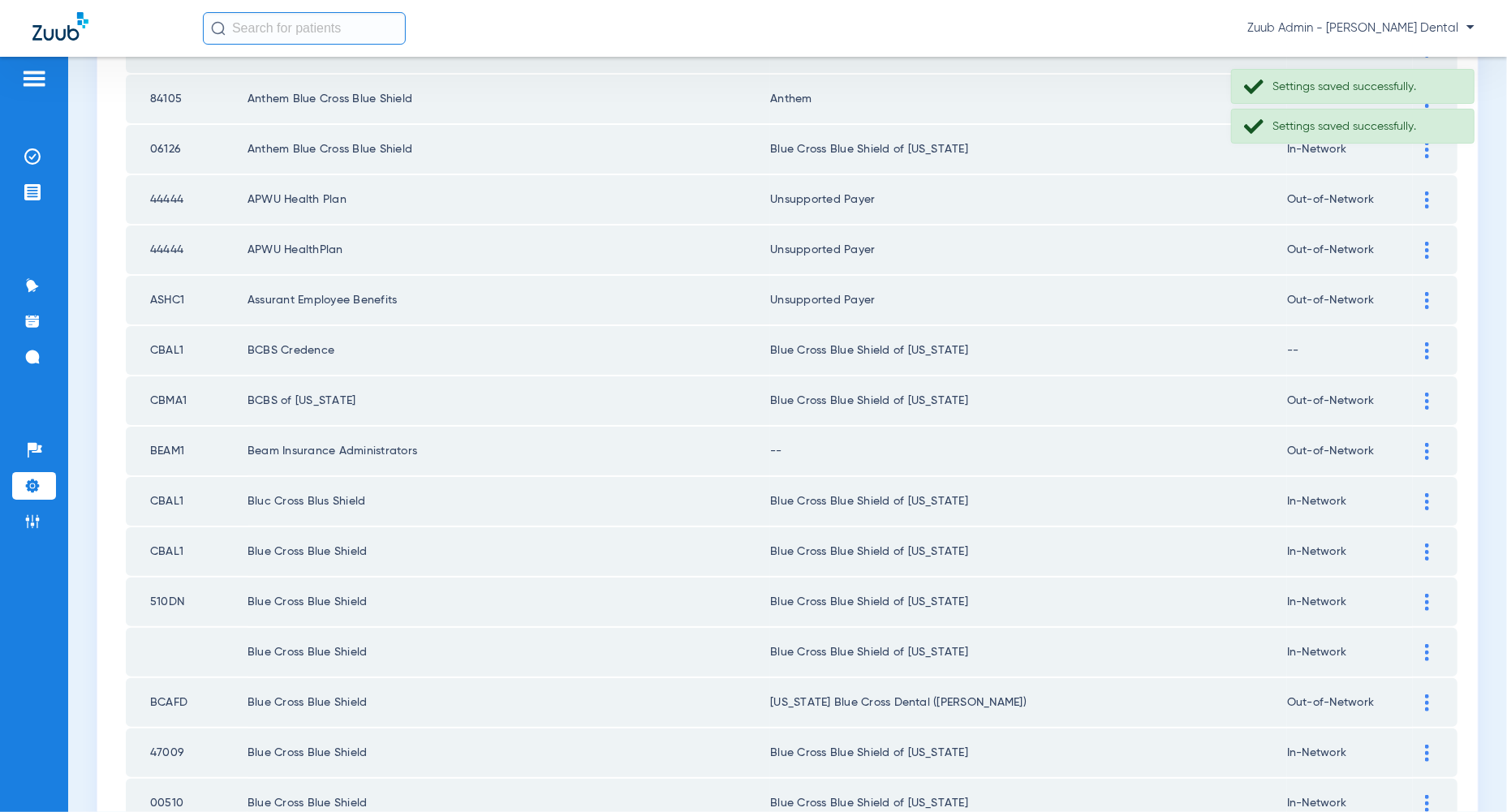
click at [1430, 443] on div at bounding box center [1427, 451] width 29 height 17
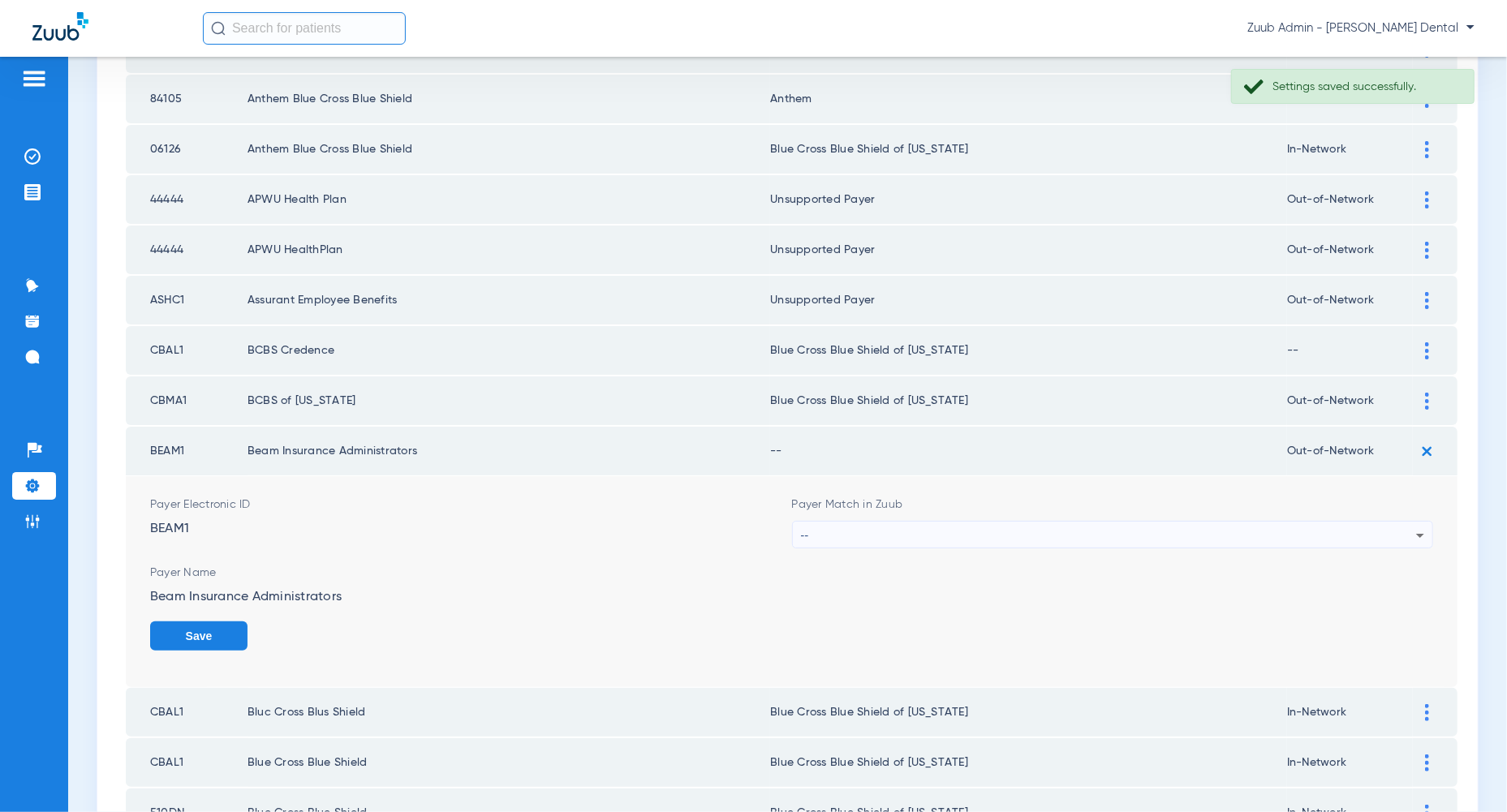
click at [1412, 526] on icon at bounding box center [1420, 536] width 20 height 20
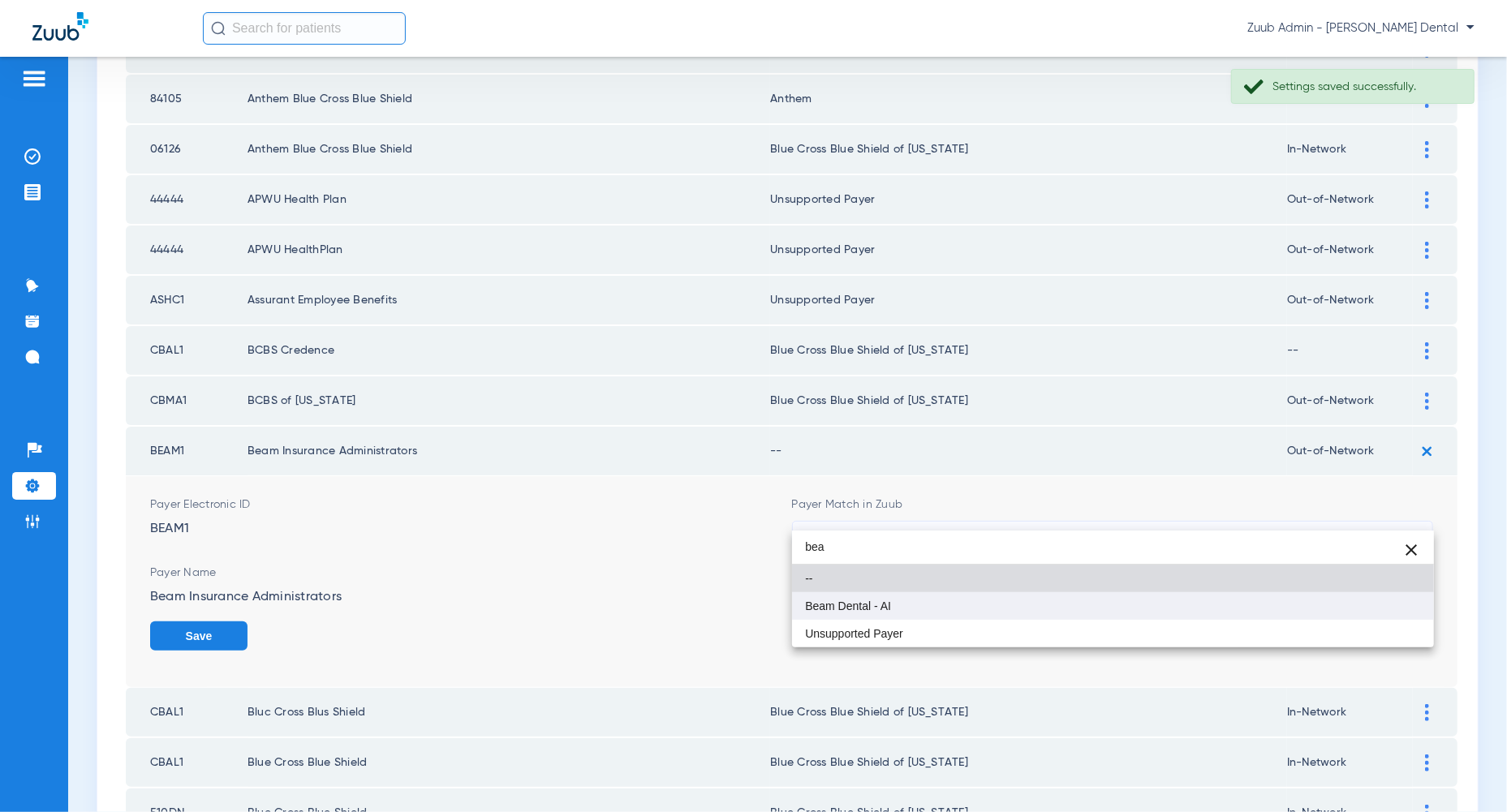
type input "bea"
click at [1408, 600] on mat-option "Beam Dental - AI" at bounding box center [1113, 606] width 641 height 28
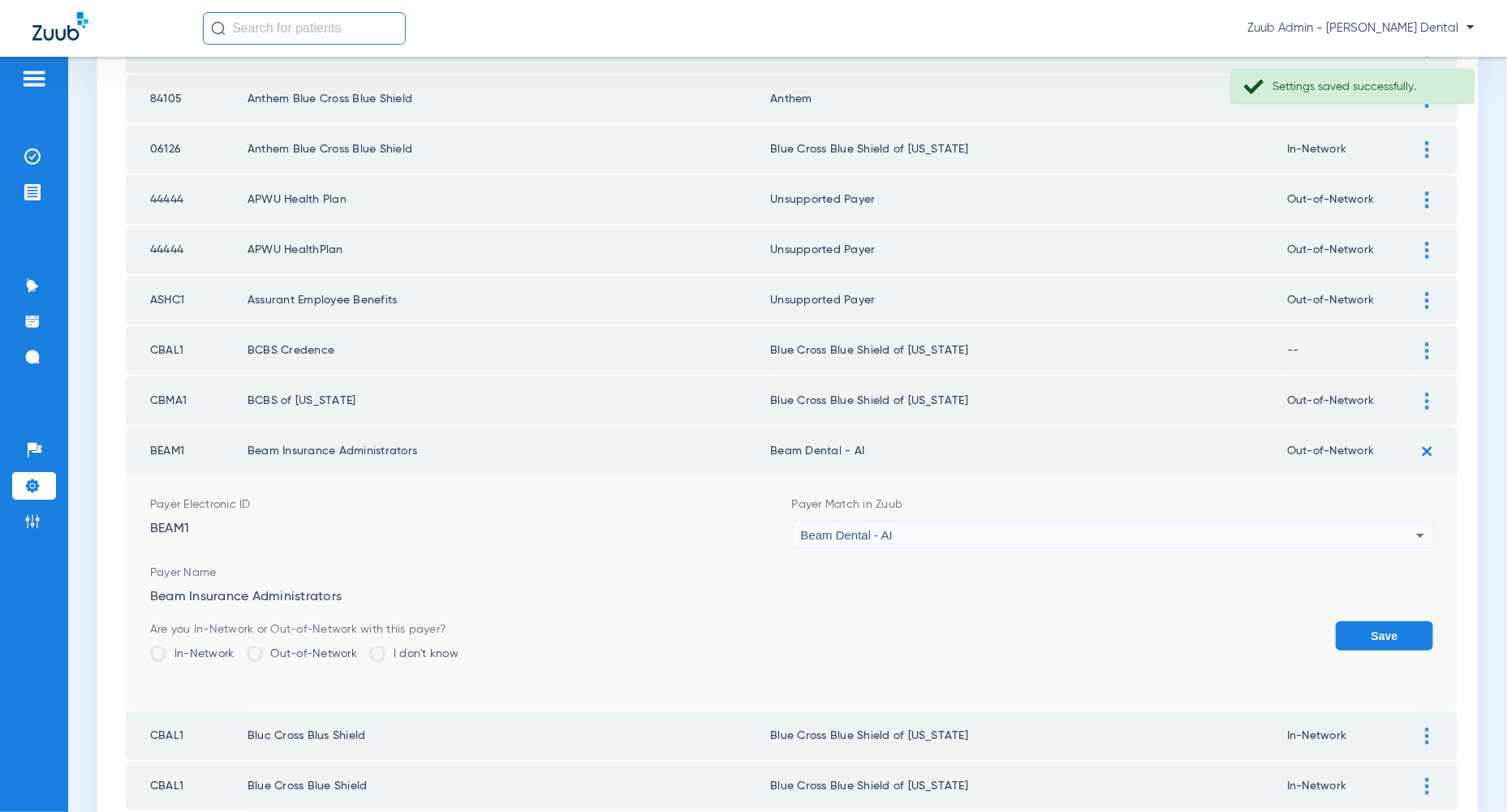
click at [1408, 621] on button "Save" at bounding box center [1383, 636] width 97 height 29
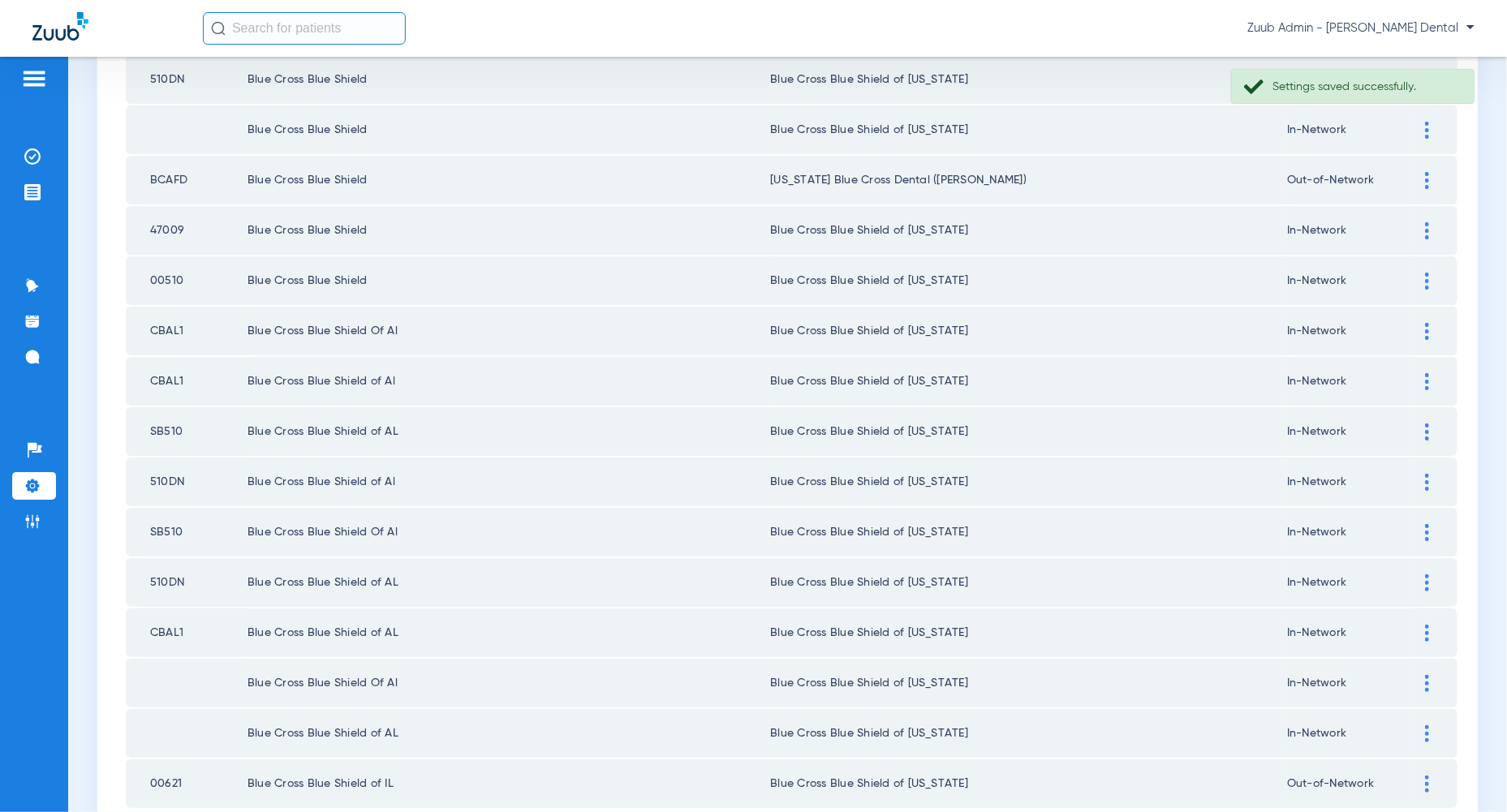
scroll to position [2091, 0]
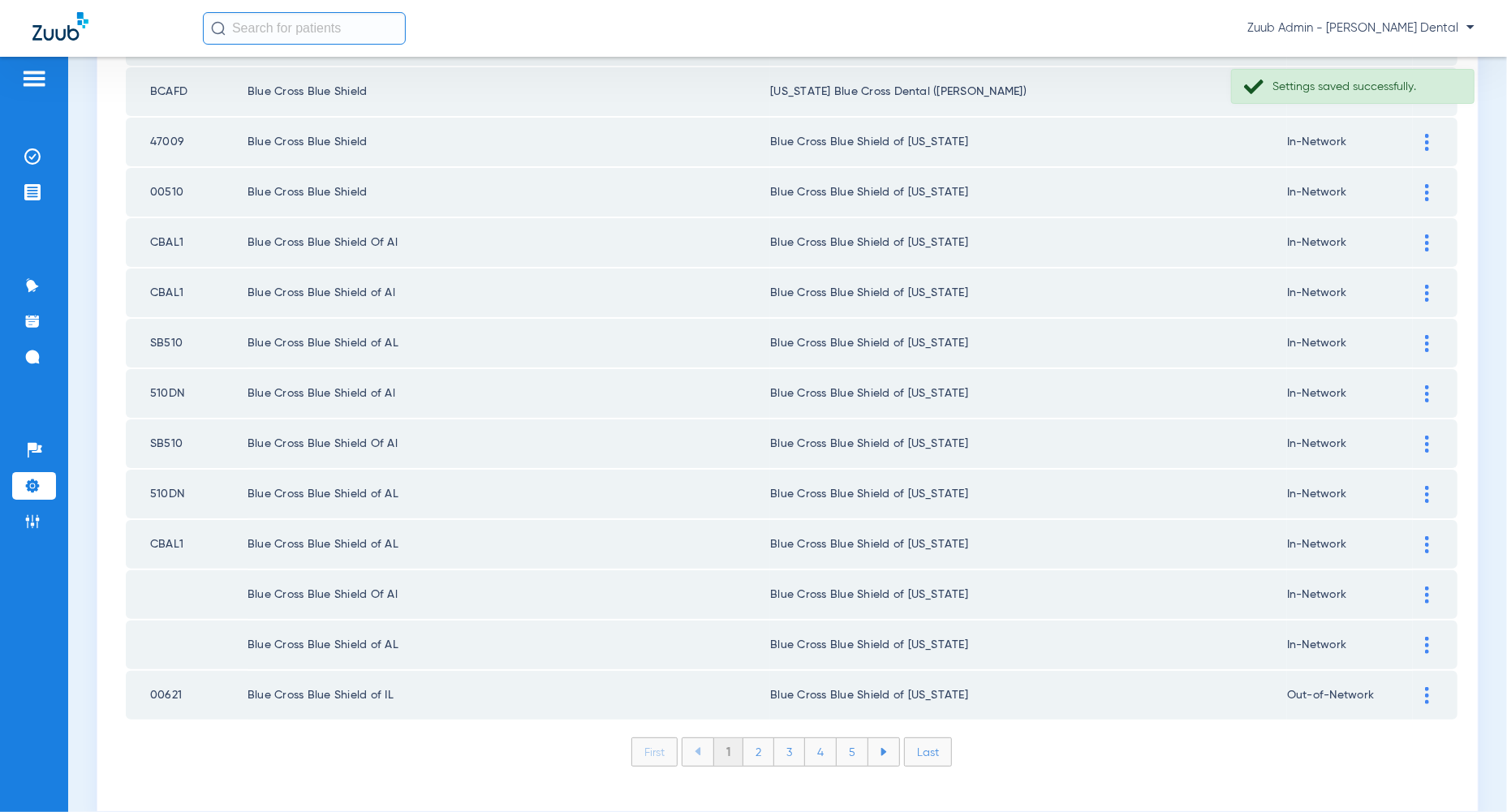
click at [762, 738] on li "2" at bounding box center [758, 752] width 31 height 28
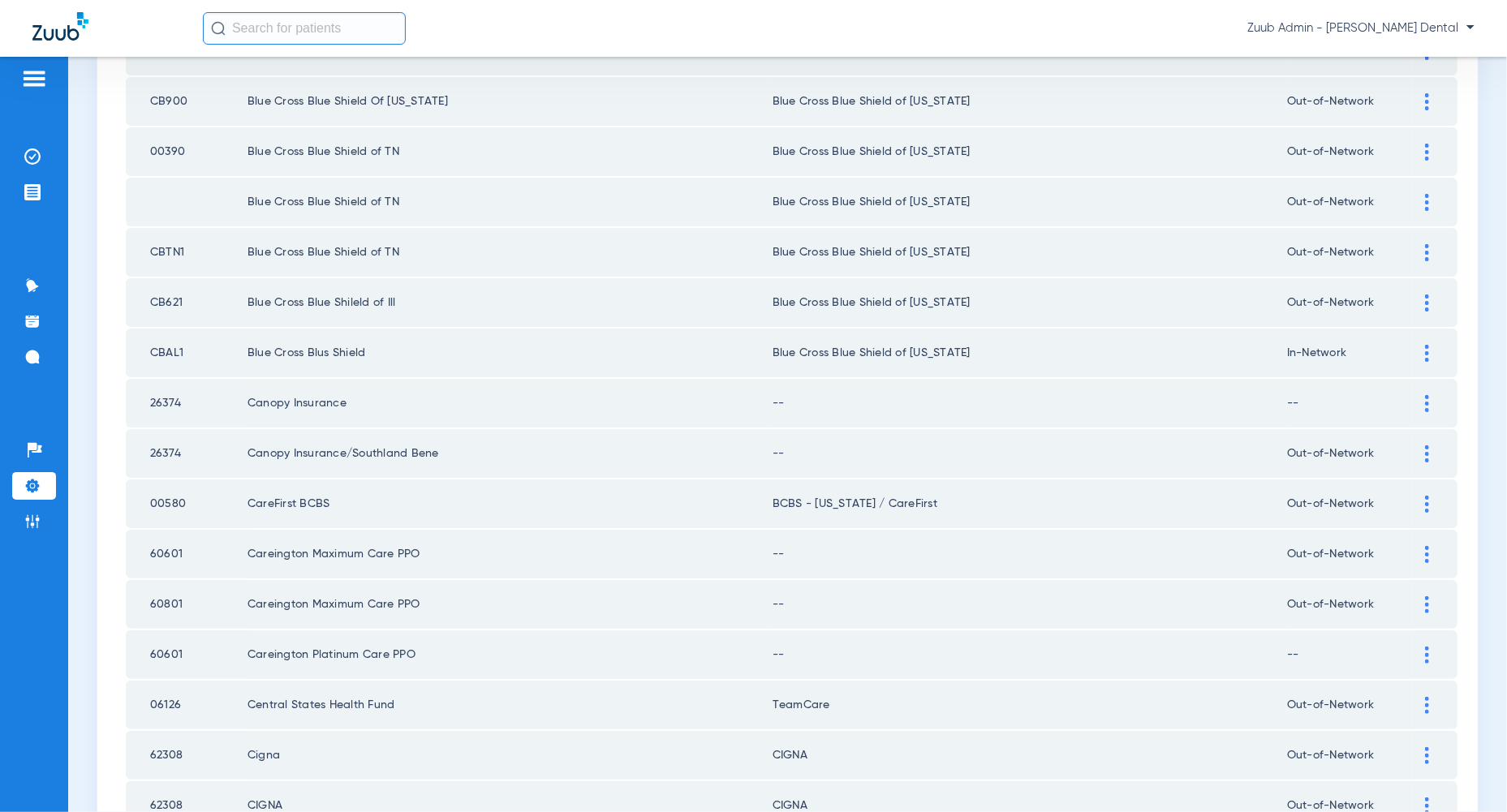
scroll to position [536, 0]
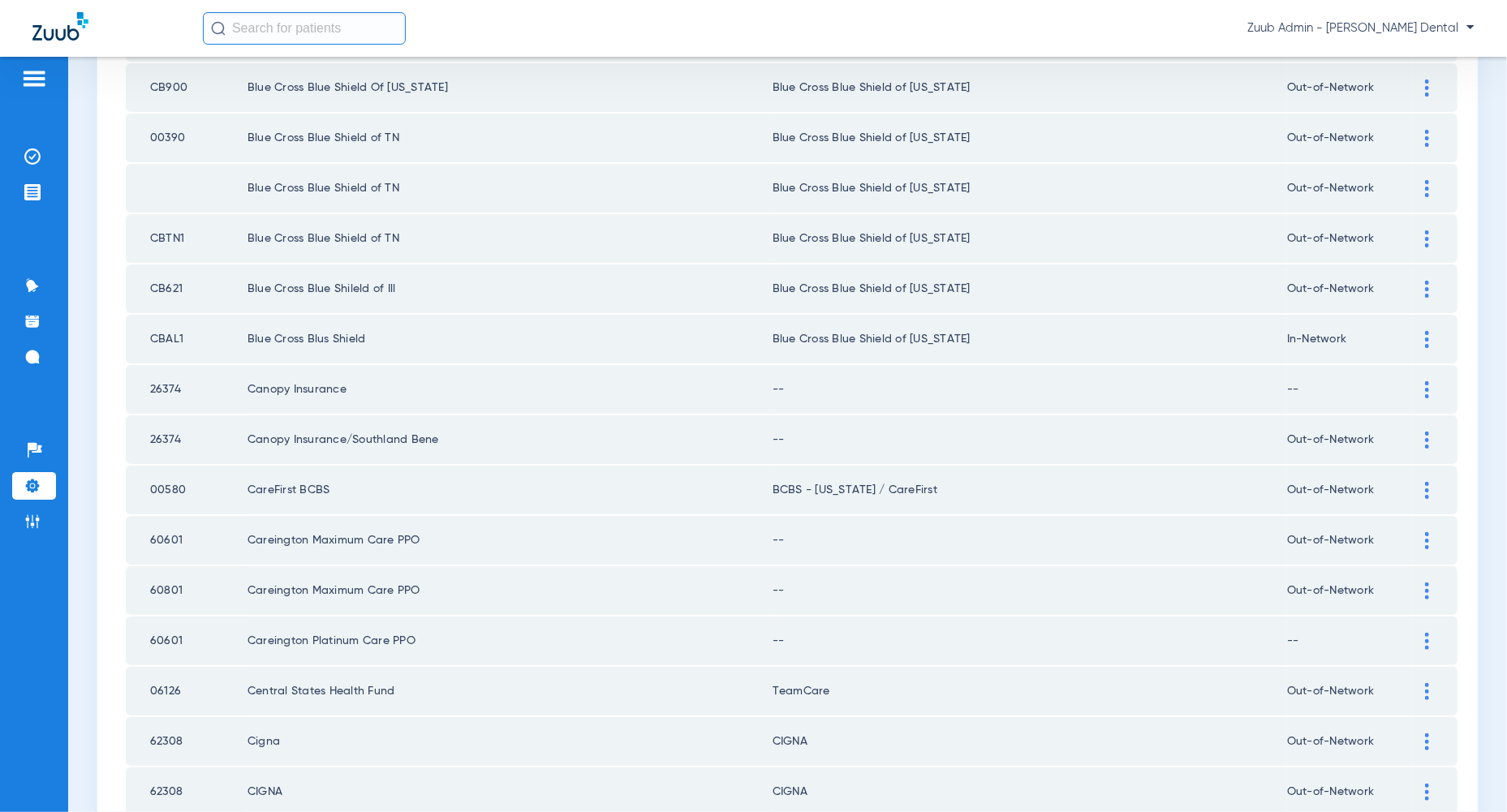
click at [1424, 389] on div at bounding box center [1427, 389] width 29 height 17
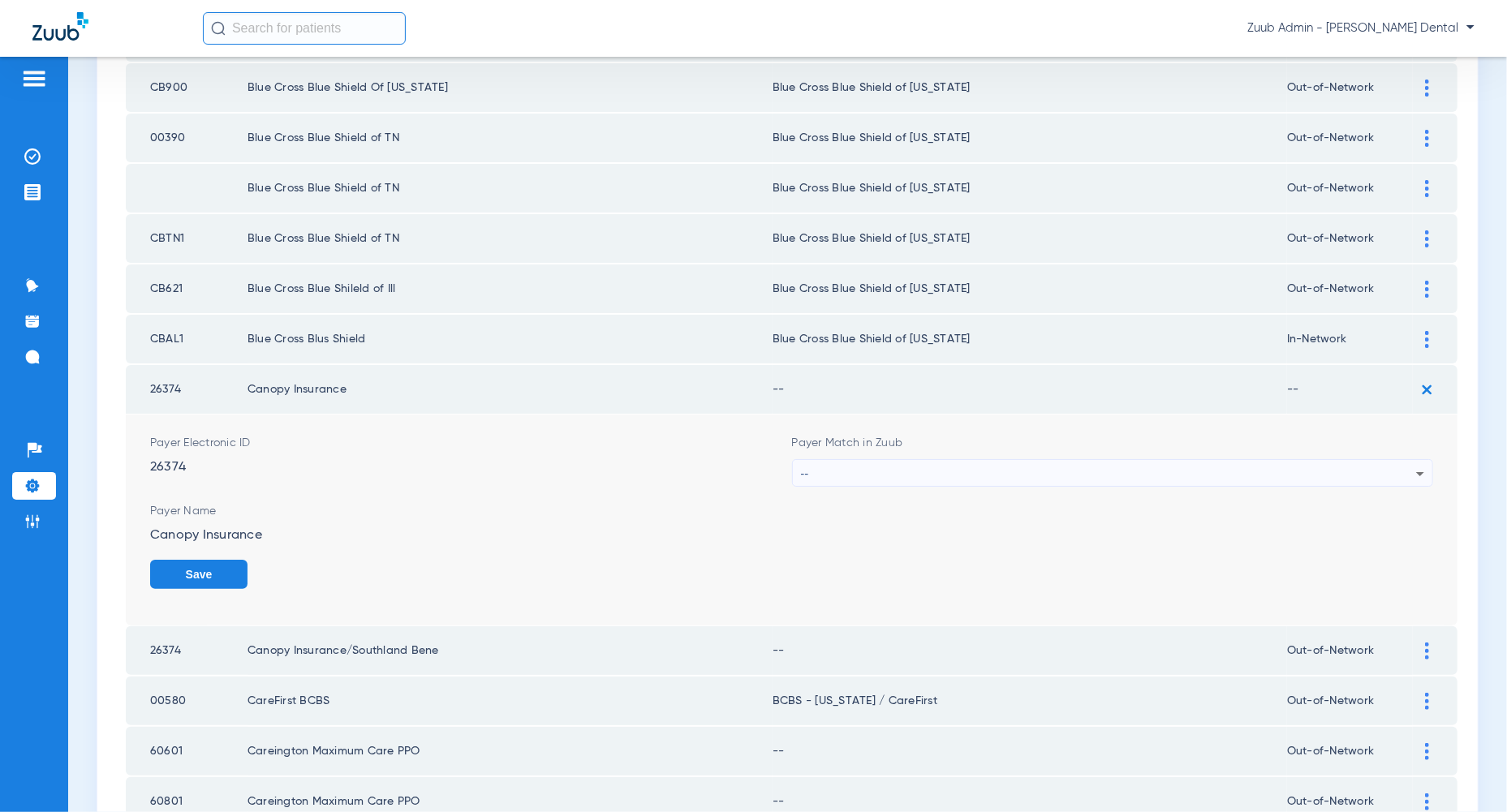
click at [1388, 464] on div "--" at bounding box center [1109, 473] width 616 height 28
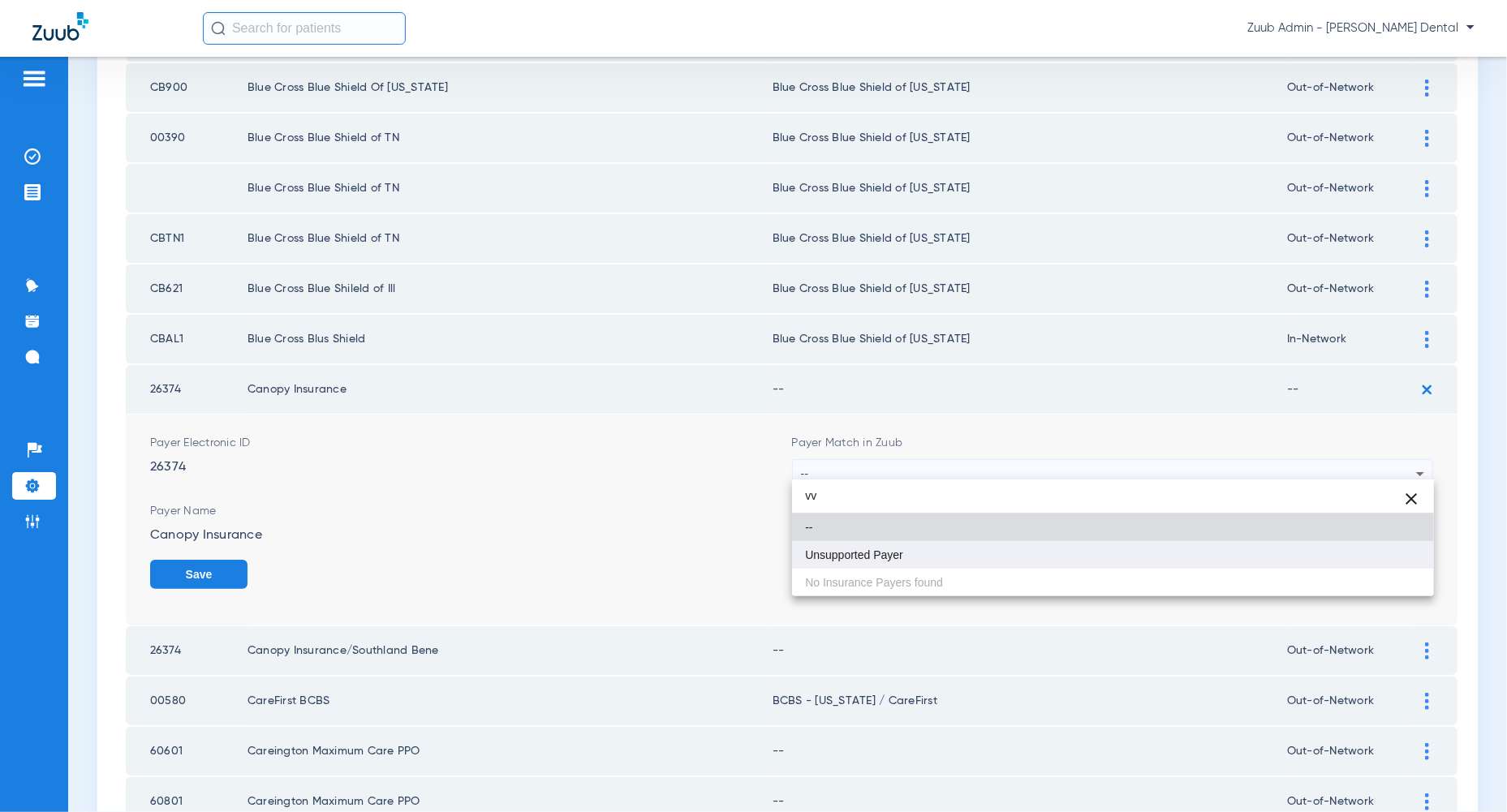
type input "vv"
click at [1408, 556] on mat-option "Unsupported Payer" at bounding box center [1113, 555] width 641 height 28
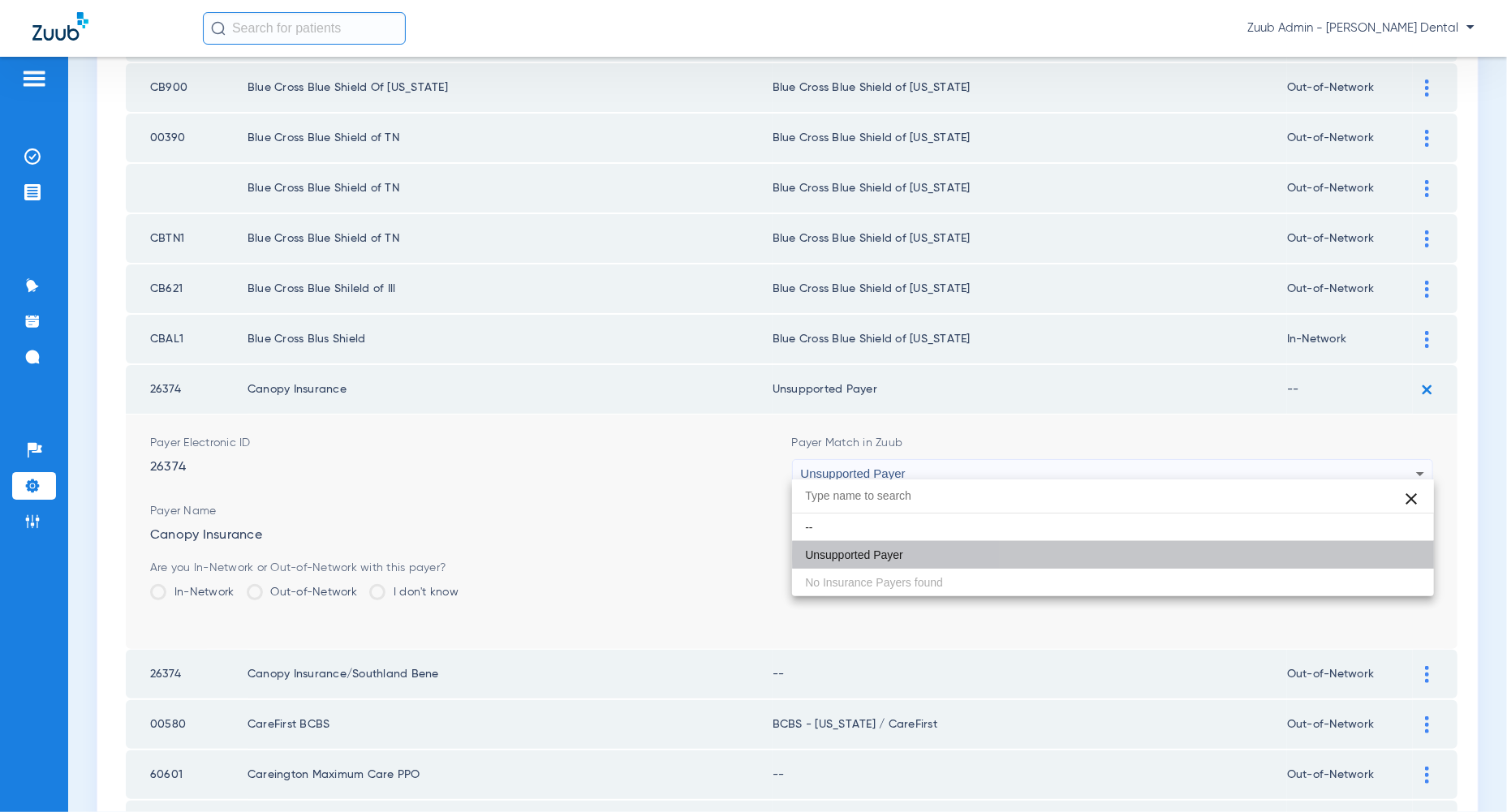
click at [1408, 565] on button "Save" at bounding box center [1383, 574] width 97 height 29
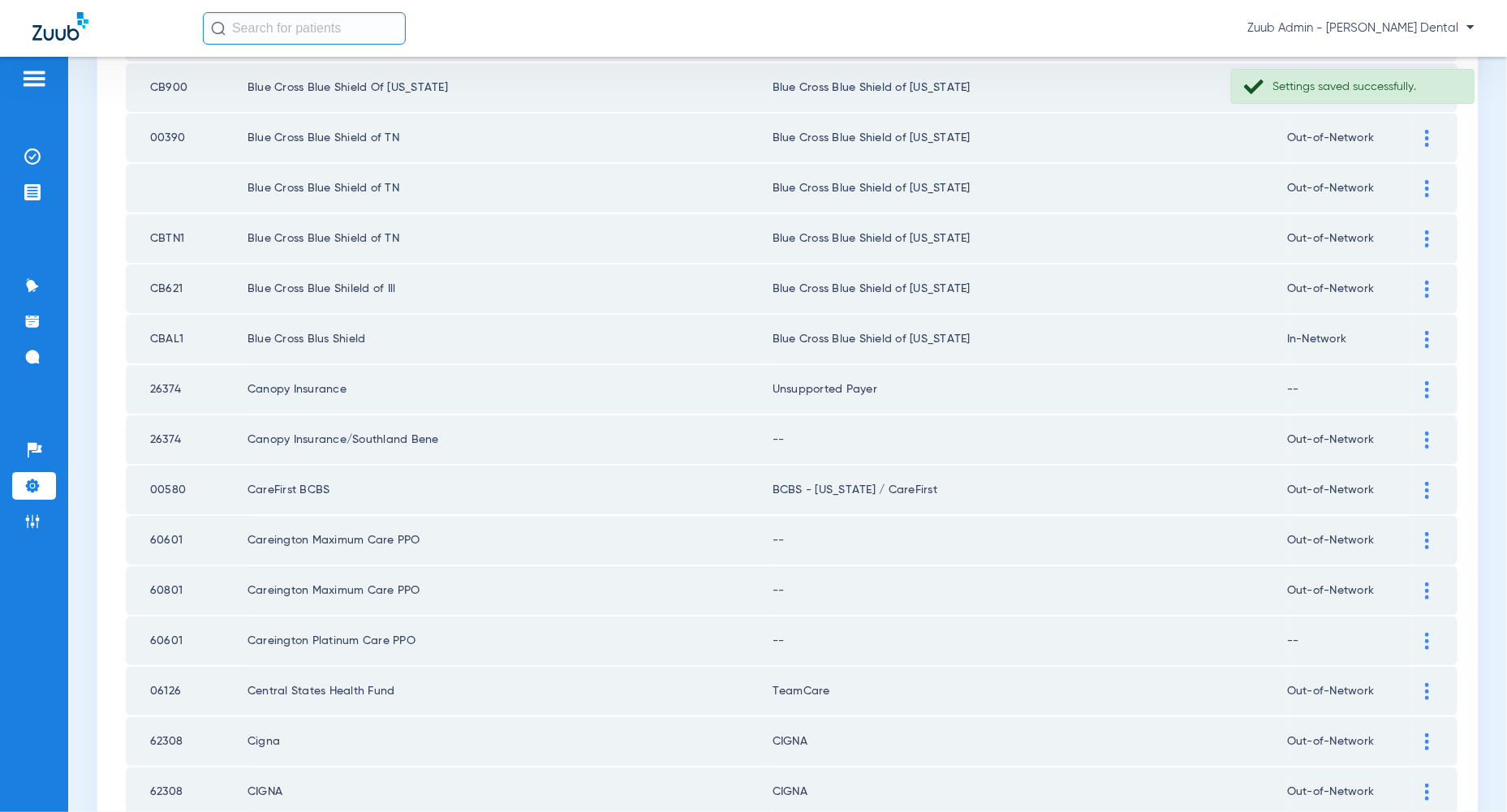
click at [1423, 432] on div at bounding box center [1427, 440] width 29 height 17
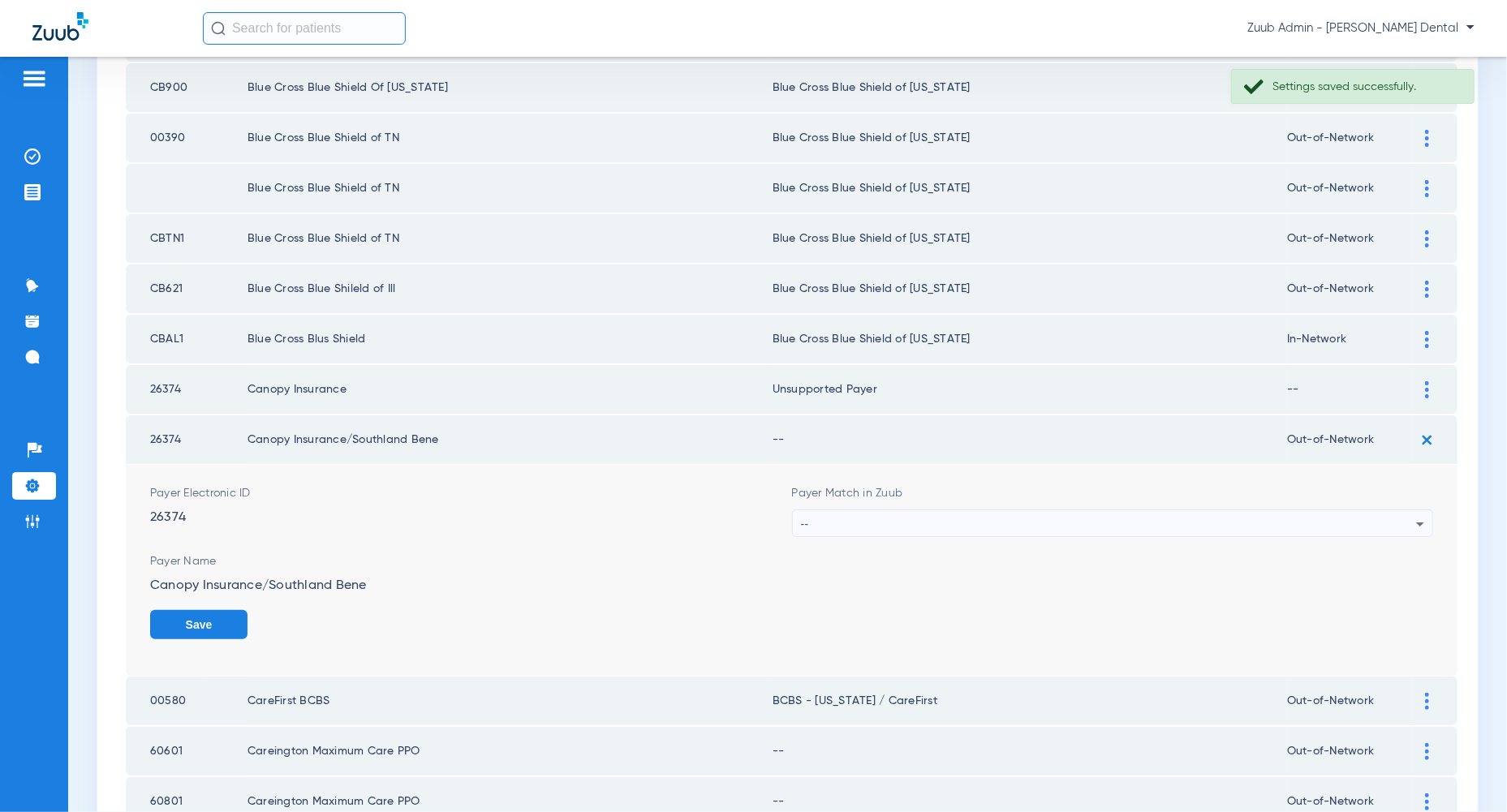
click at [1402, 514] on div "--" at bounding box center [1109, 524] width 616 height 28
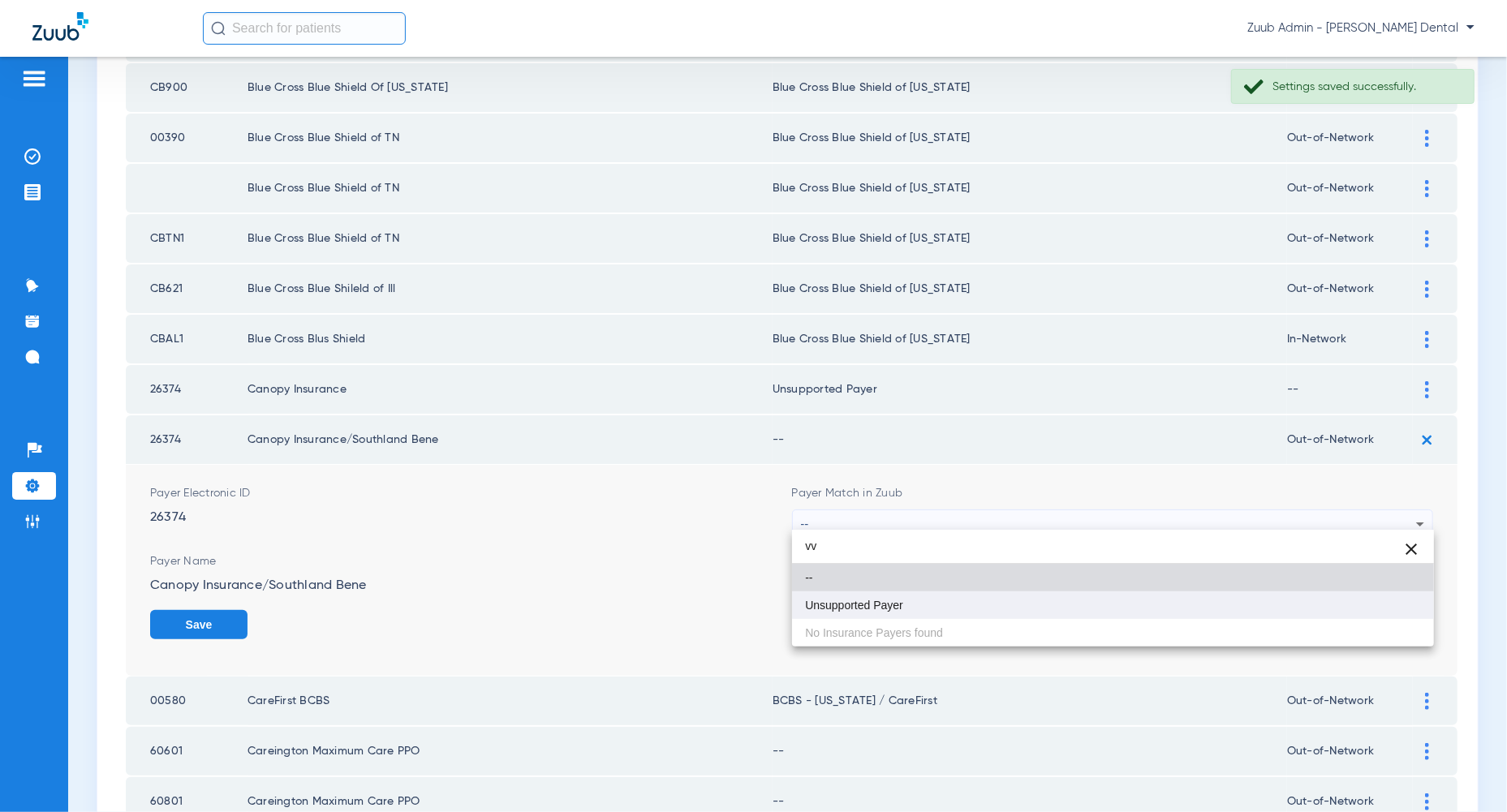
type input "vv"
click at [1397, 603] on mat-option "Unsupported Payer" at bounding box center [1113, 605] width 641 height 28
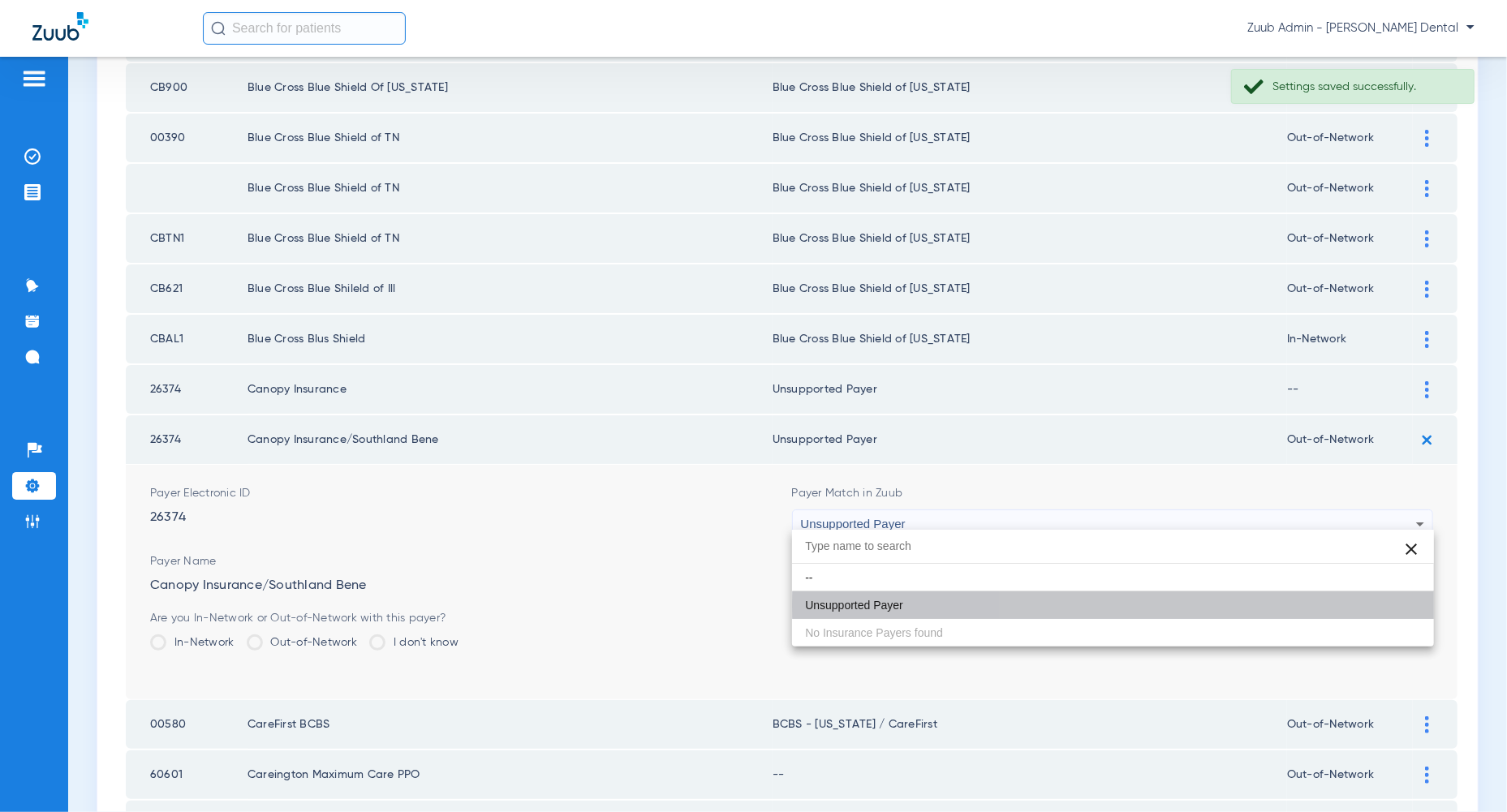
click at [1397, 610] on button "Save" at bounding box center [1383, 625] width 97 height 29
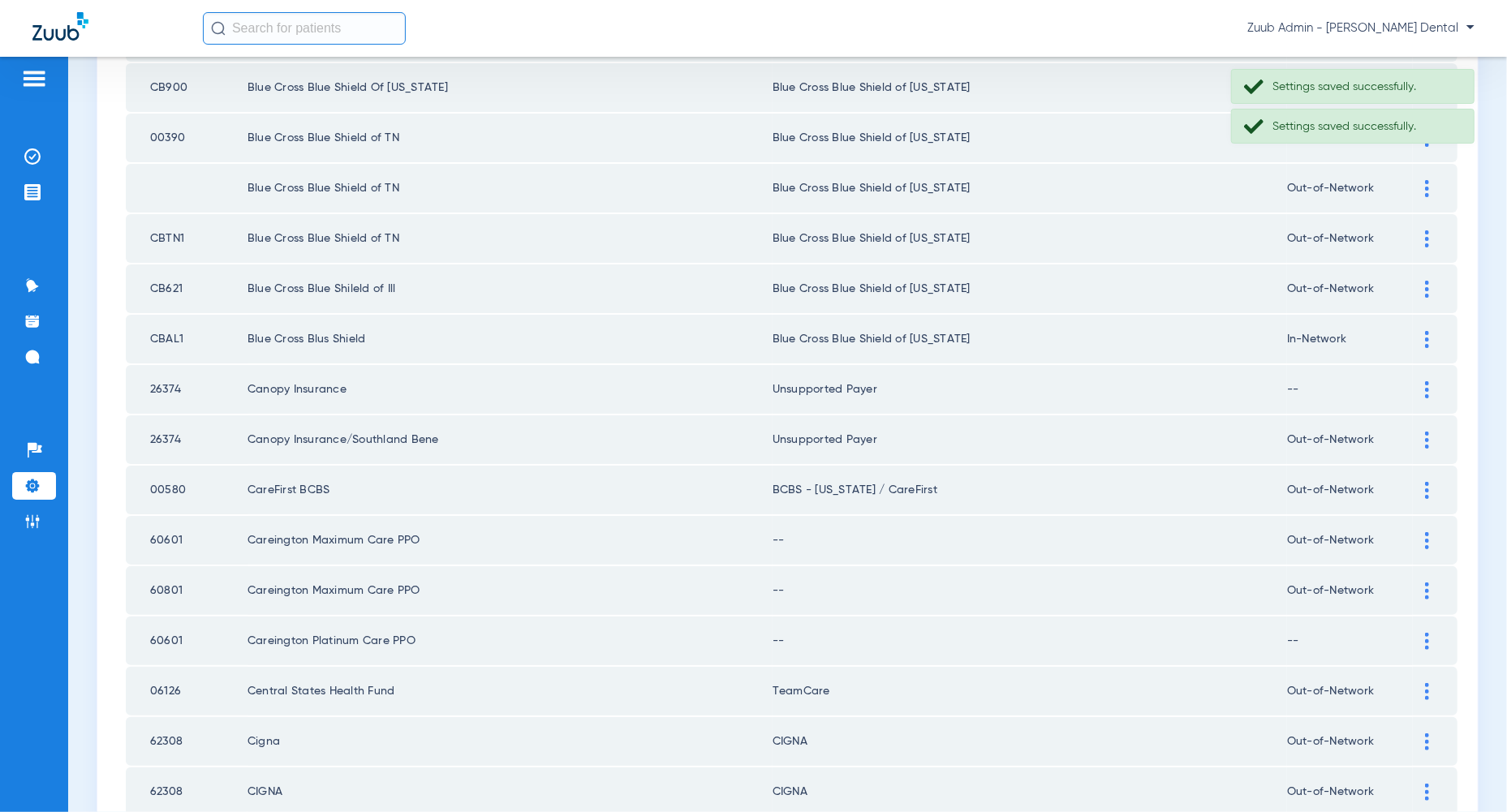
click at [1428, 532] on img at bounding box center [1427, 541] width 4 height 17
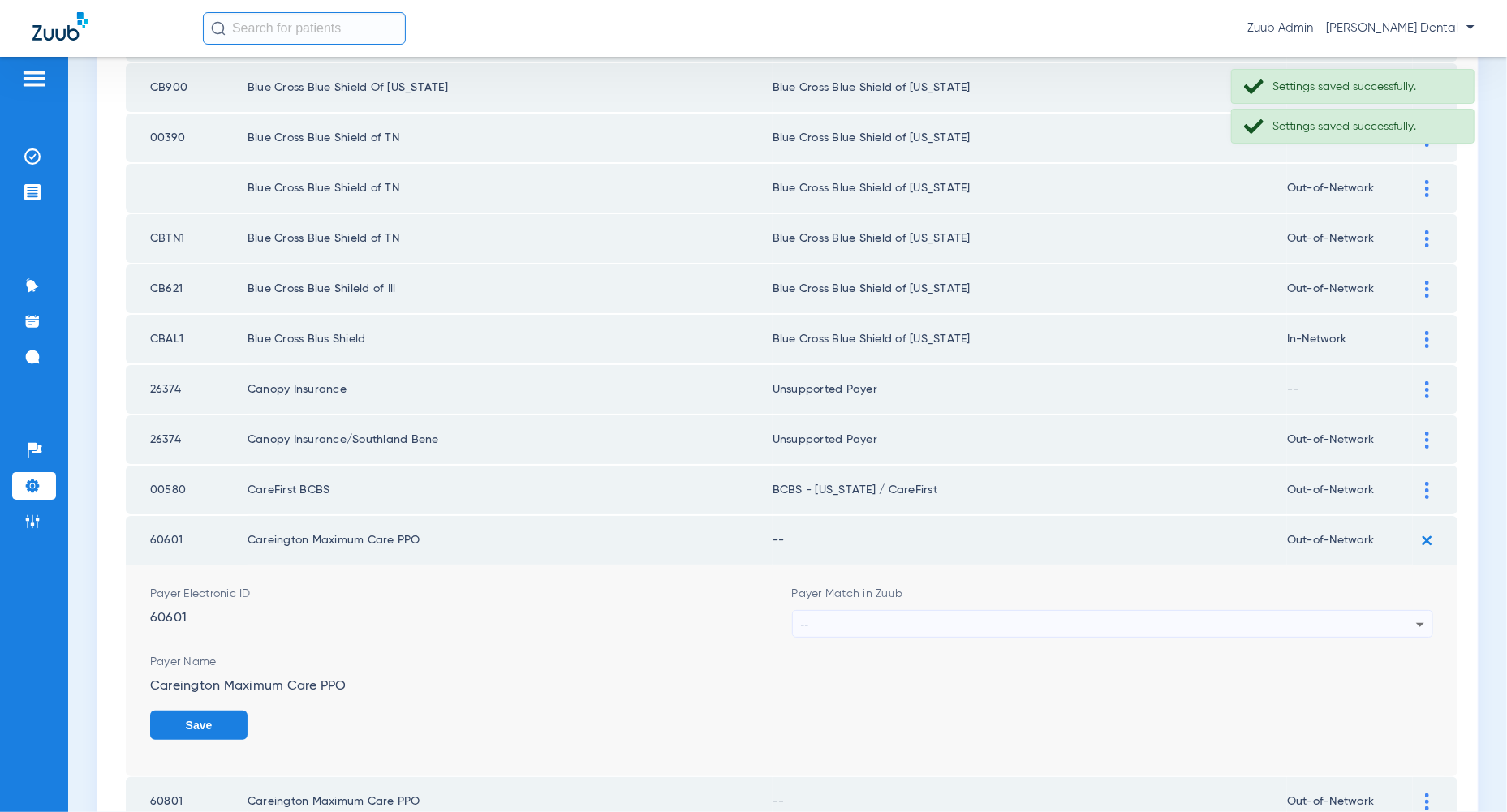
click at [1388, 621] on div "--" at bounding box center [1109, 625] width 616 height 28
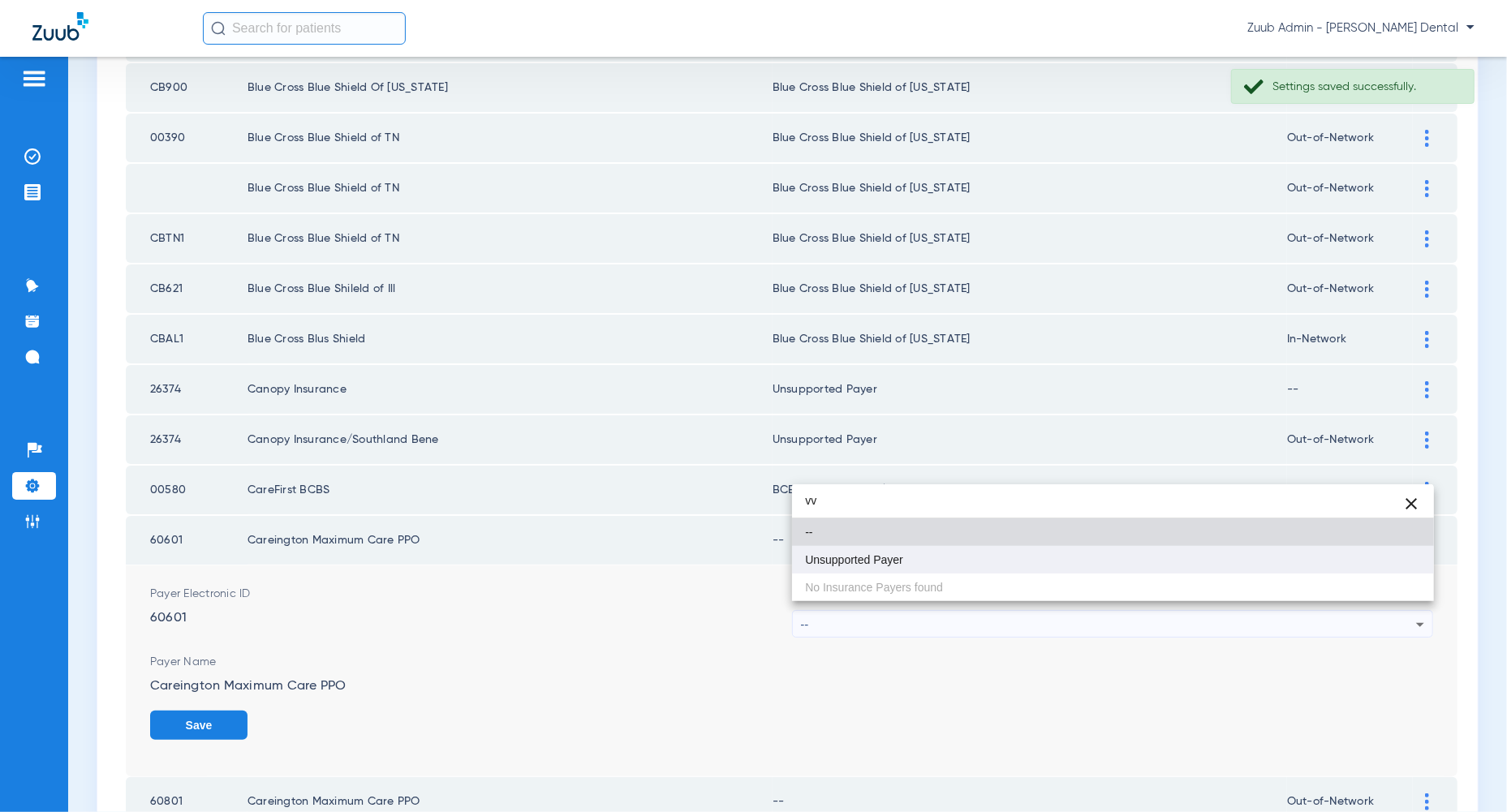
type input "vv"
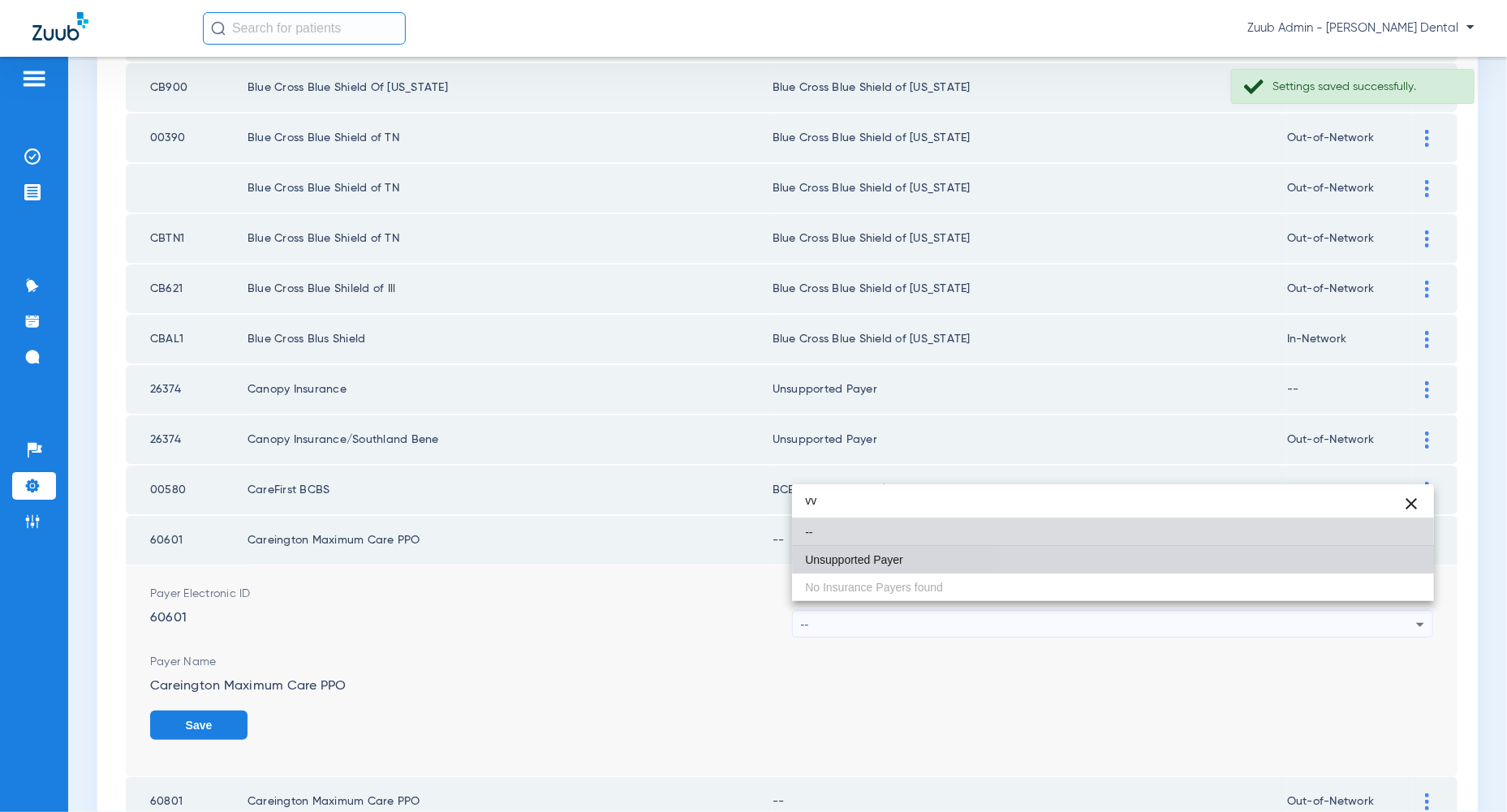
click at [1384, 554] on mat-option "Unsupported Payer" at bounding box center [1113, 559] width 641 height 28
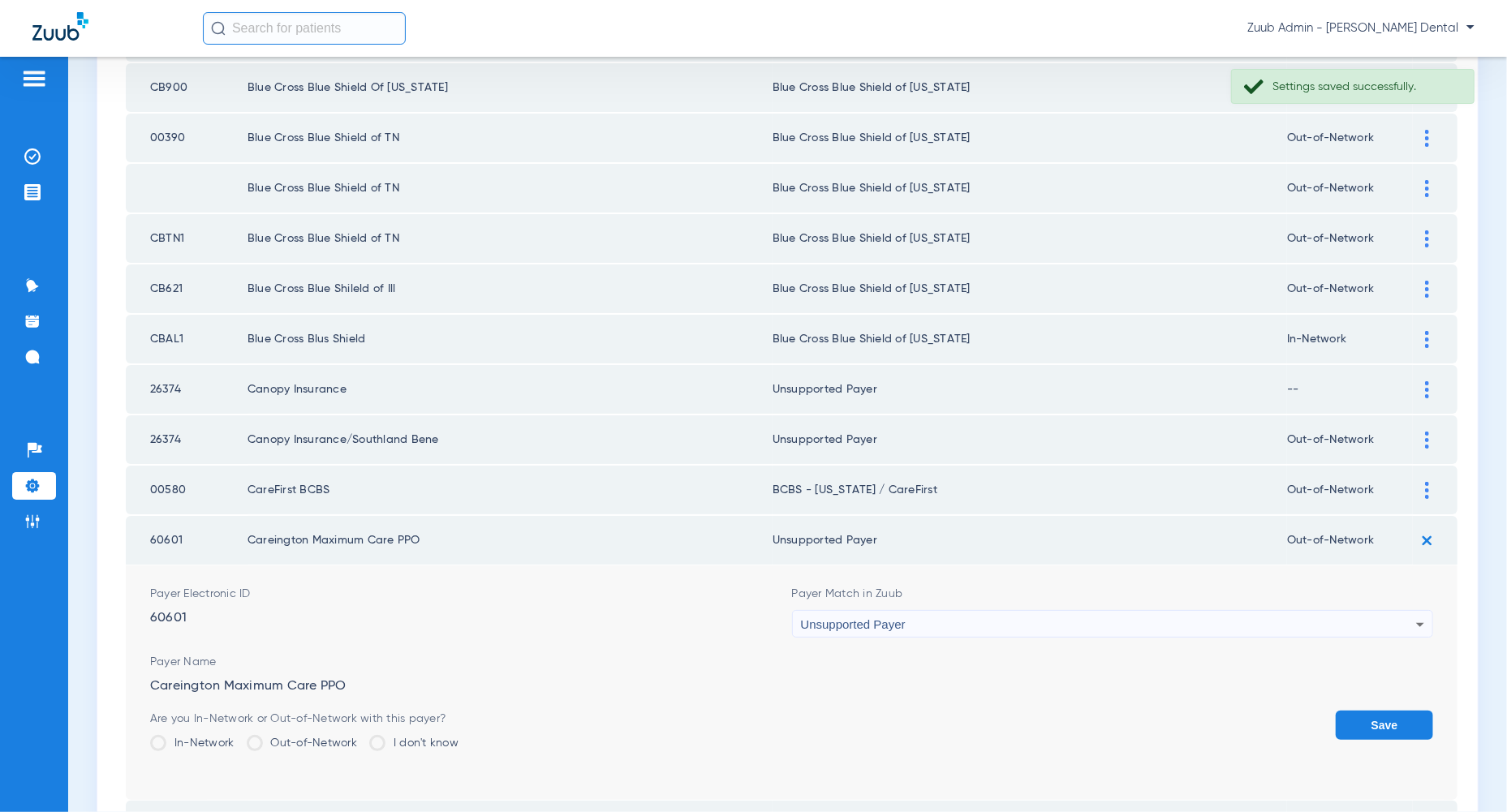
click at [1390, 713] on button "Save" at bounding box center [1383, 725] width 97 height 29
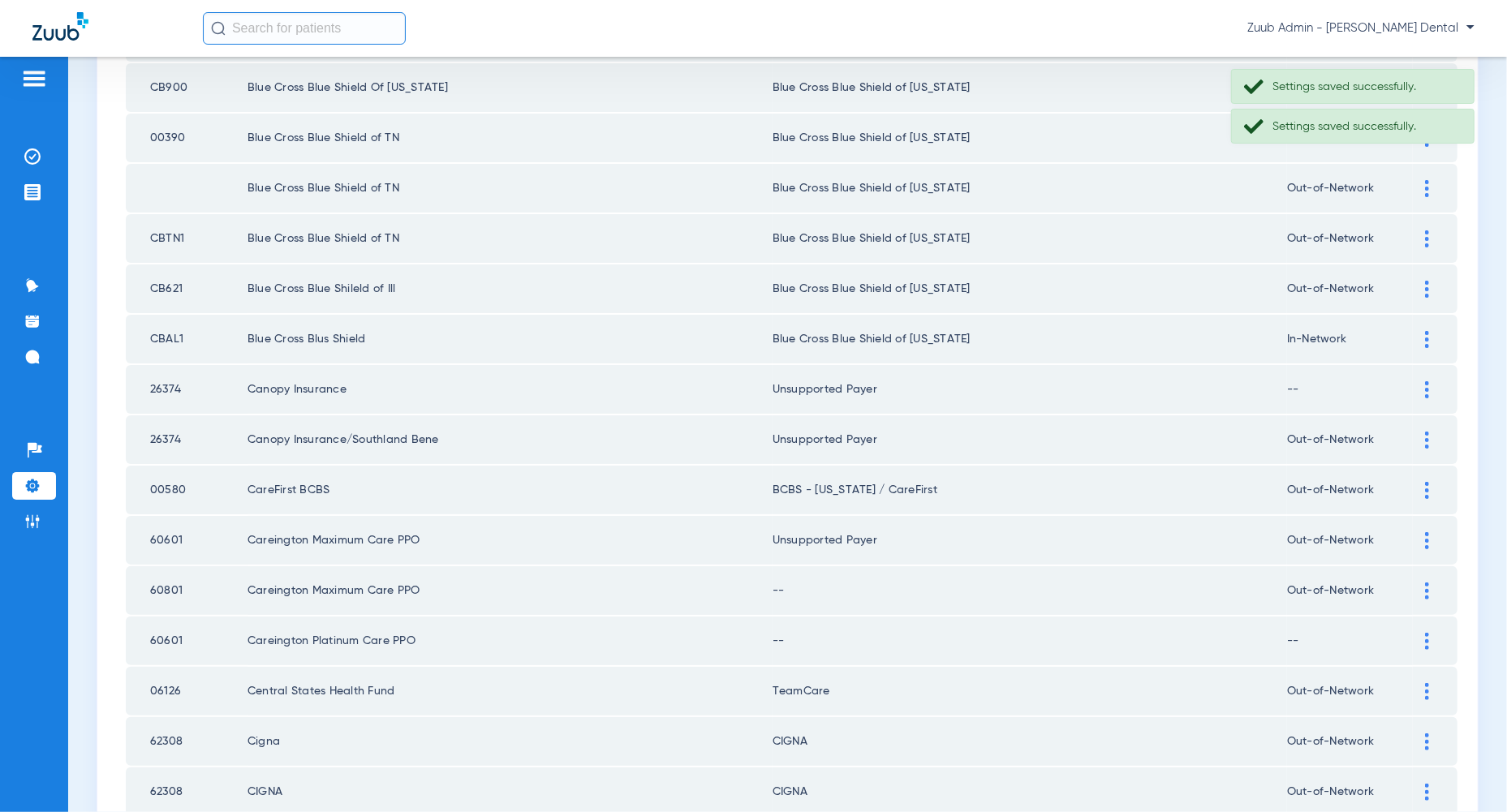
click at [1421, 582] on div at bounding box center [1427, 590] width 29 height 17
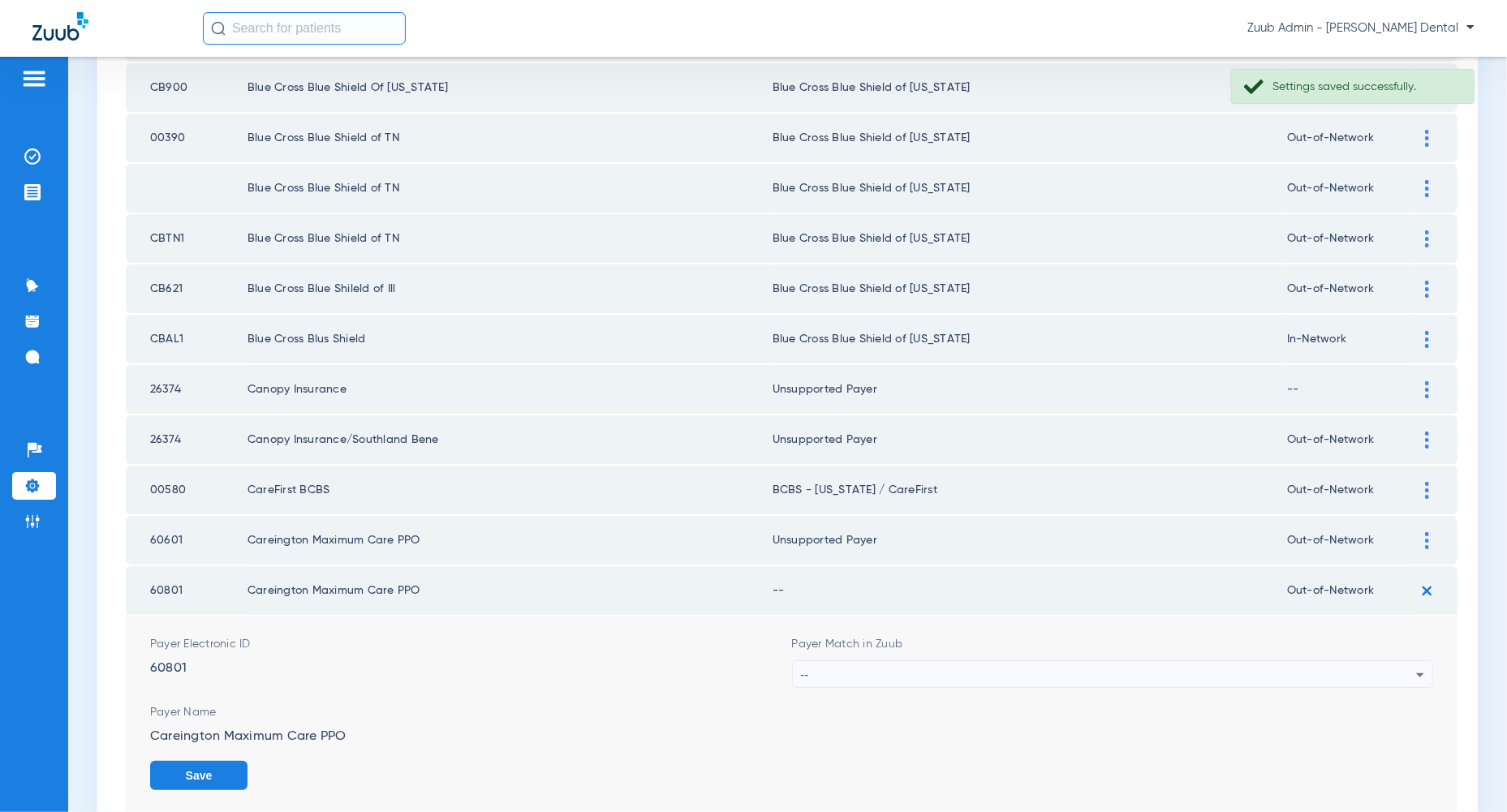
click at [1404, 661] on div "--" at bounding box center [1109, 675] width 616 height 28
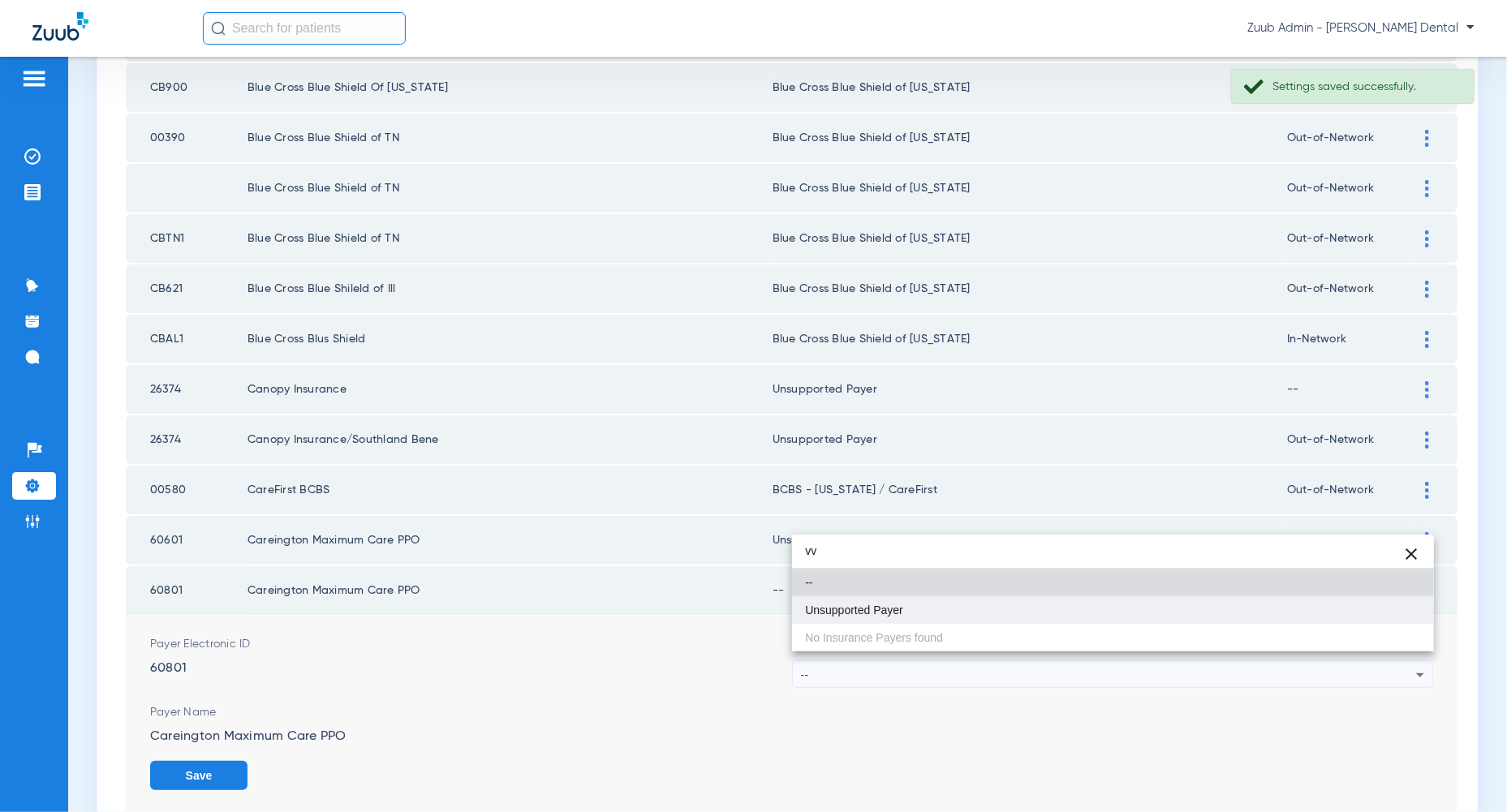
type input "vv"
click at [1401, 613] on mat-option "Unsupported Payer" at bounding box center [1113, 610] width 641 height 28
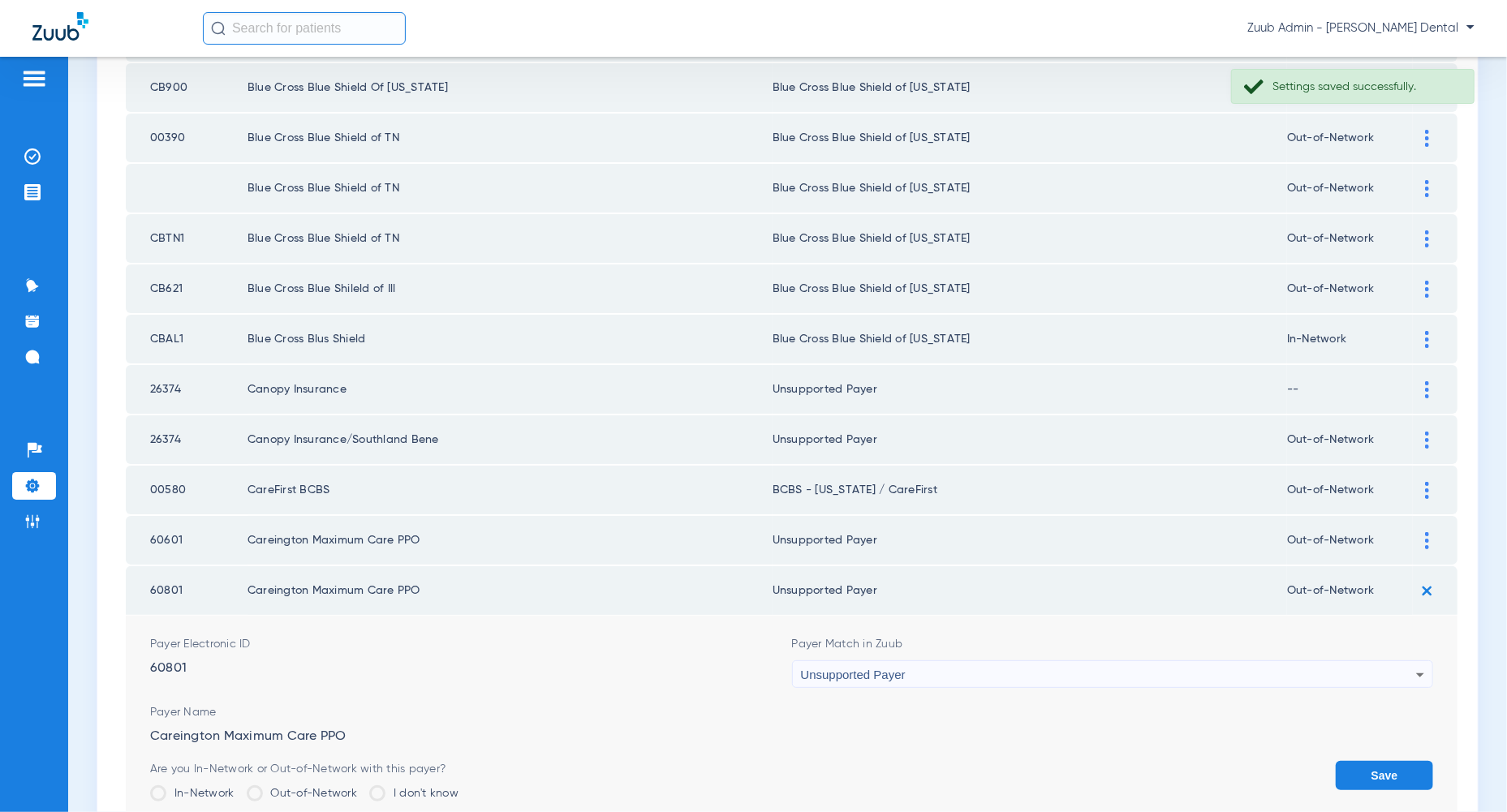
click at [1397, 764] on button "Save" at bounding box center [1383, 775] width 97 height 29
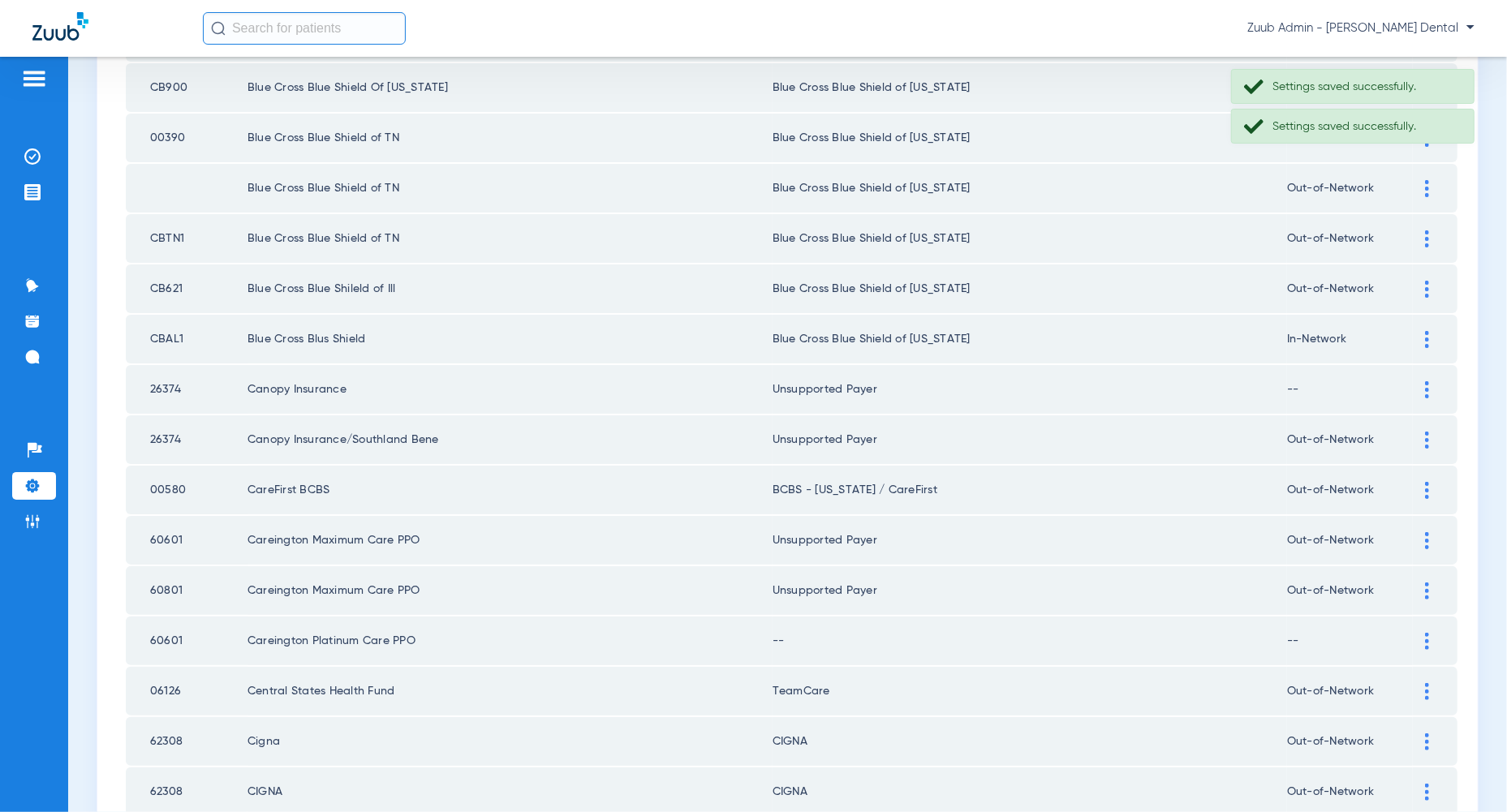
click at [1428, 617] on td at bounding box center [1435, 641] width 45 height 49
click at [1428, 633] on img at bounding box center [1427, 641] width 4 height 17
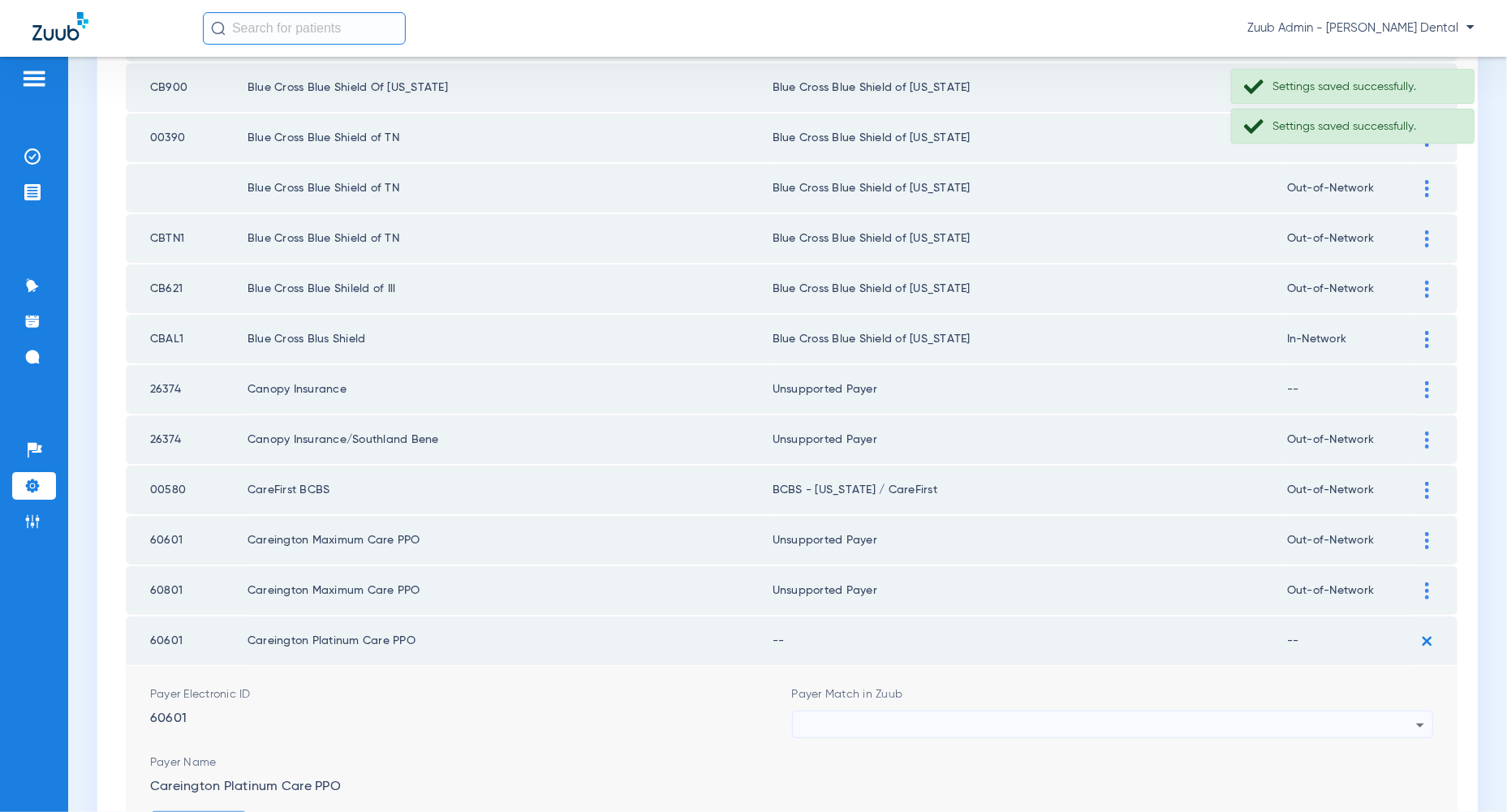
click at [1414, 723] on icon at bounding box center [1420, 725] width 20 height 20
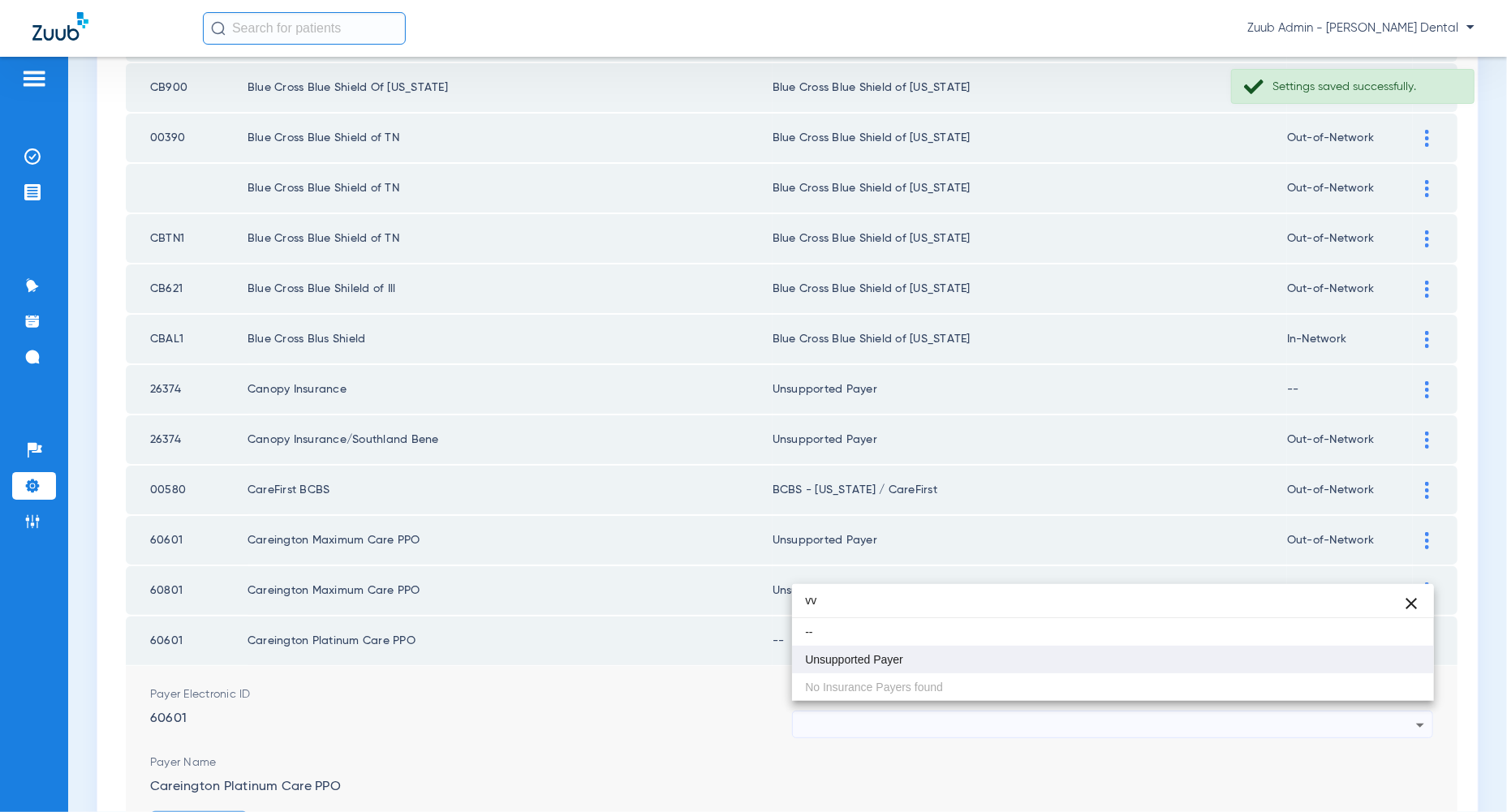
type input "vv"
click at [1403, 667] on mat-option "Unsupported Payer" at bounding box center [1113, 659] width 641 height 28
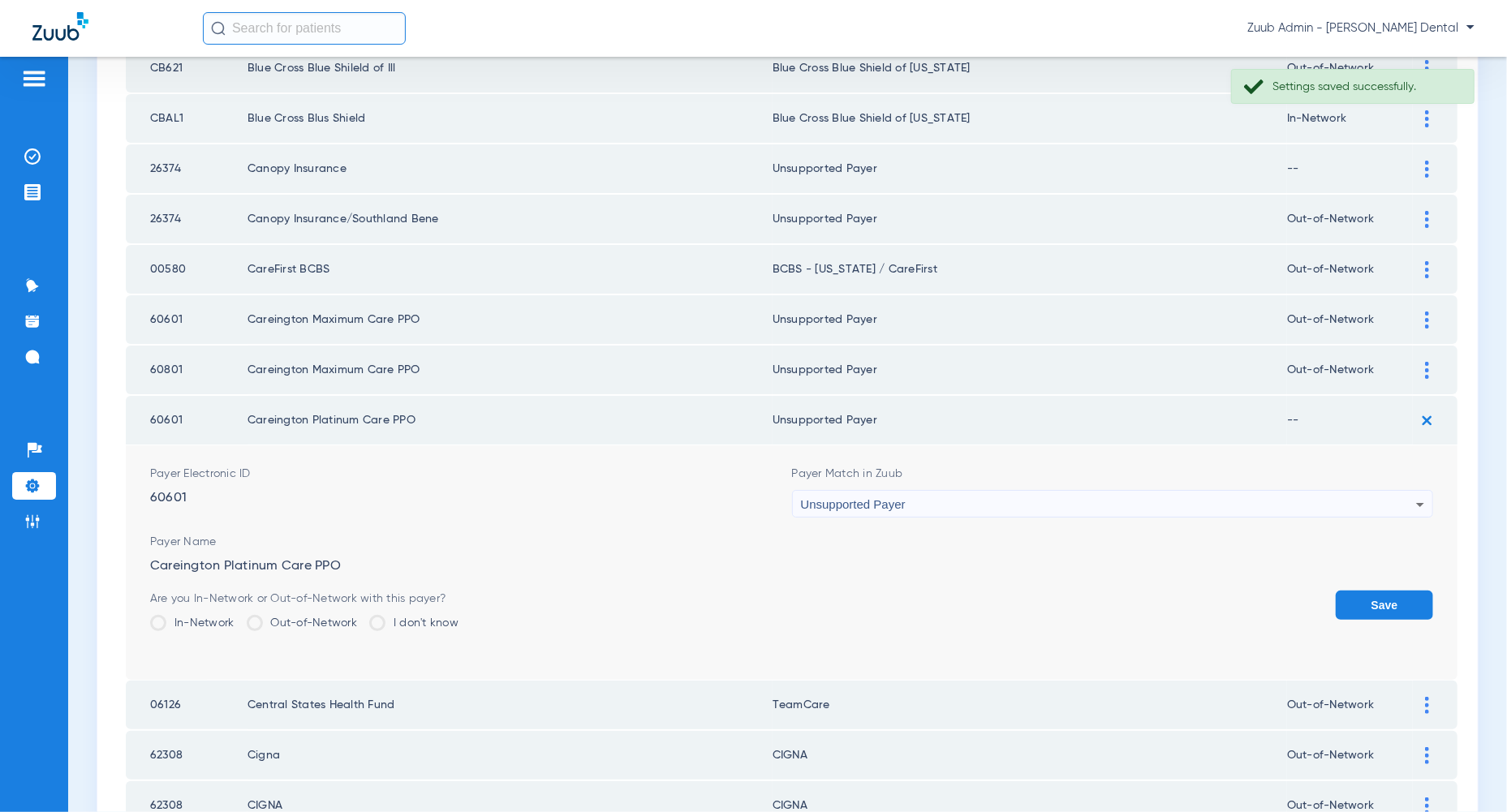
scroll to position [823, 0]
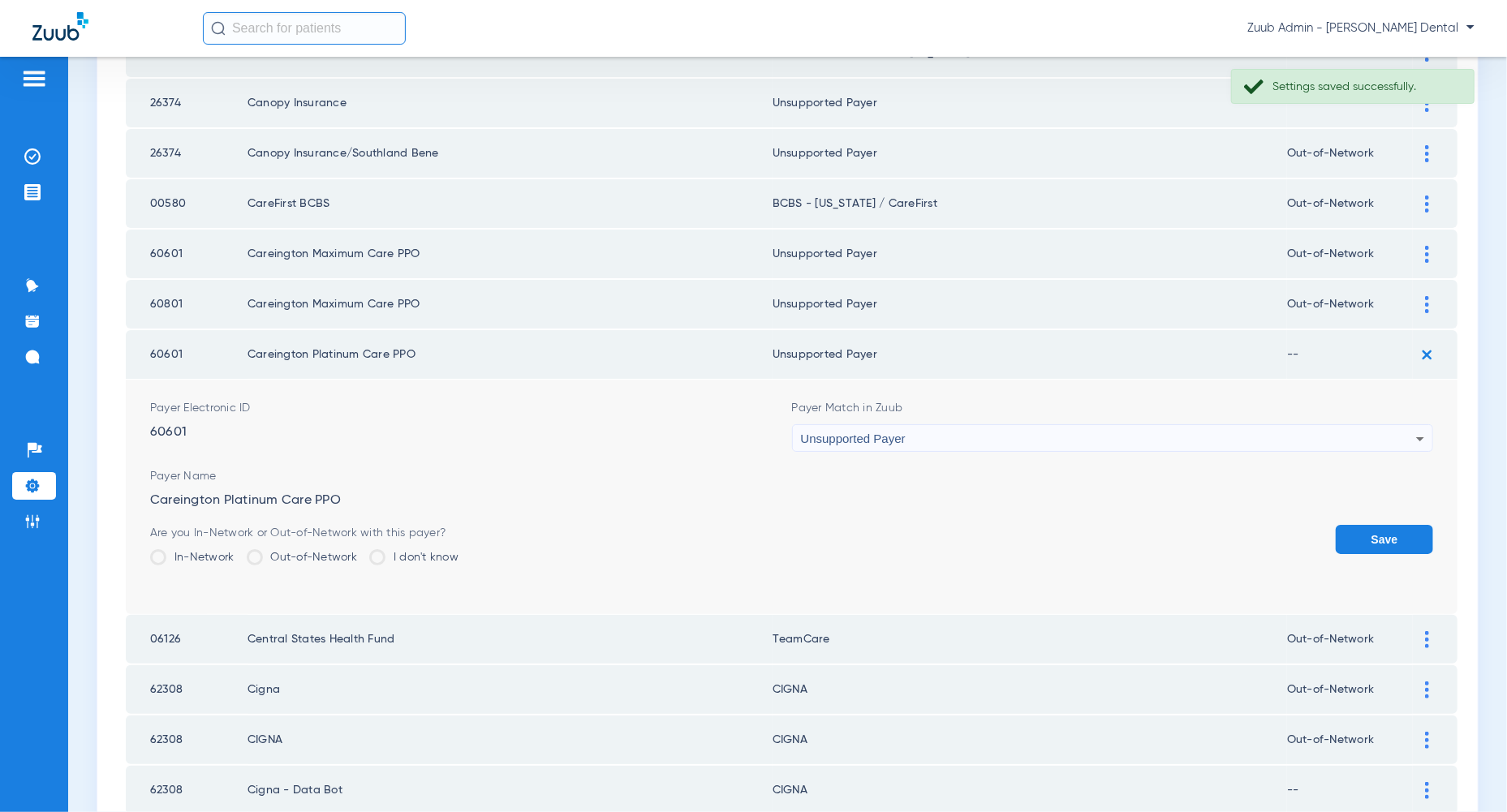
click at [1385, 511] on form "Payer Electronic ID 60601 Payer Match in Zuub Unsupported Payer Payer Name Care…" at bounding box center [791, 496] width 1283 height 235
click at [1387, 525] on button "Save" at bounding box center [1383, 540] width 97 height 29
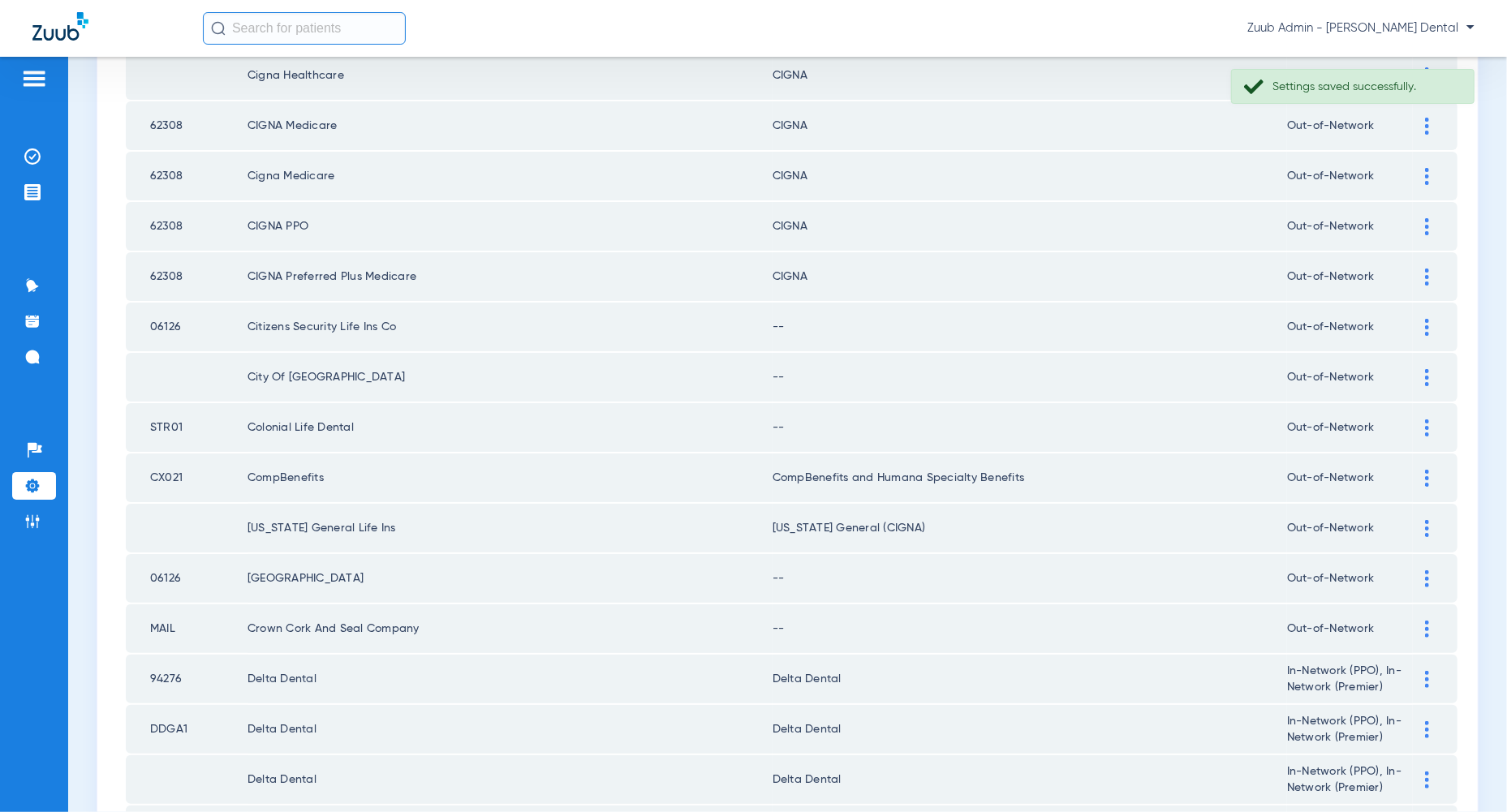
scroll to position [1765, 0]
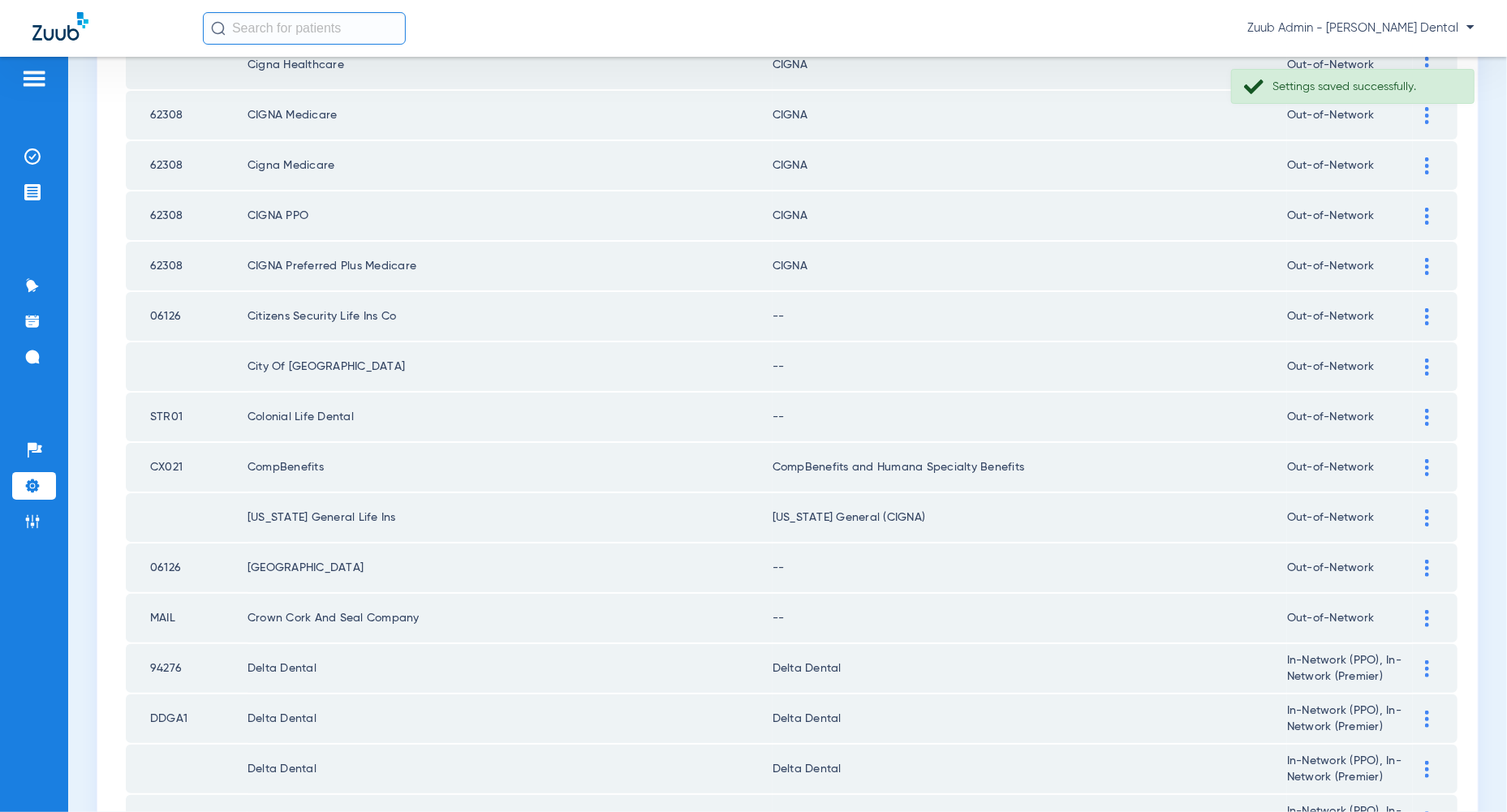
click at [1422, 308] on div at bounding box center [1427, 316] width 29 height 17
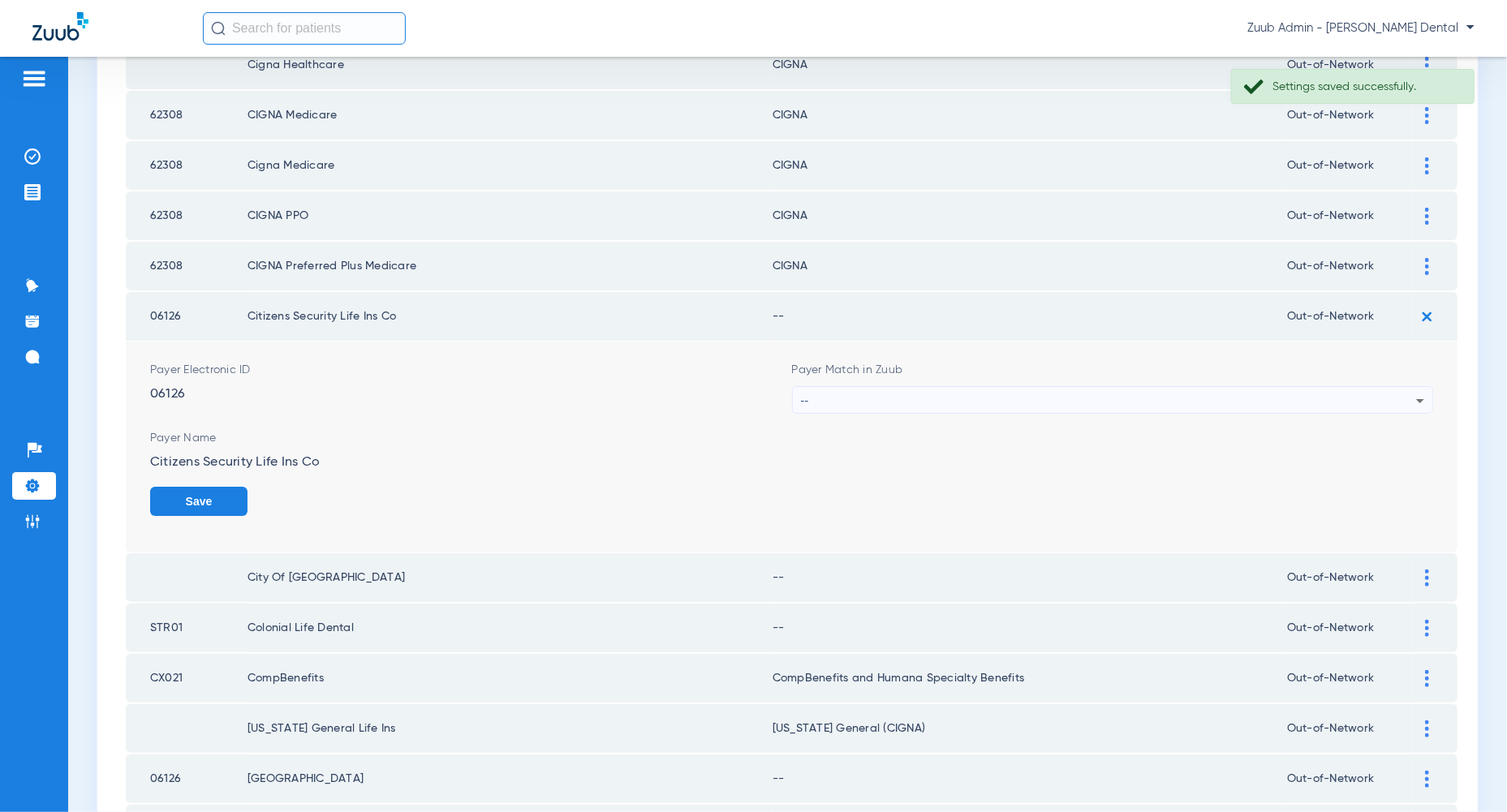
click at [1423, 391] on div "--" at bounding box center [1113, 401] width 641 height 28
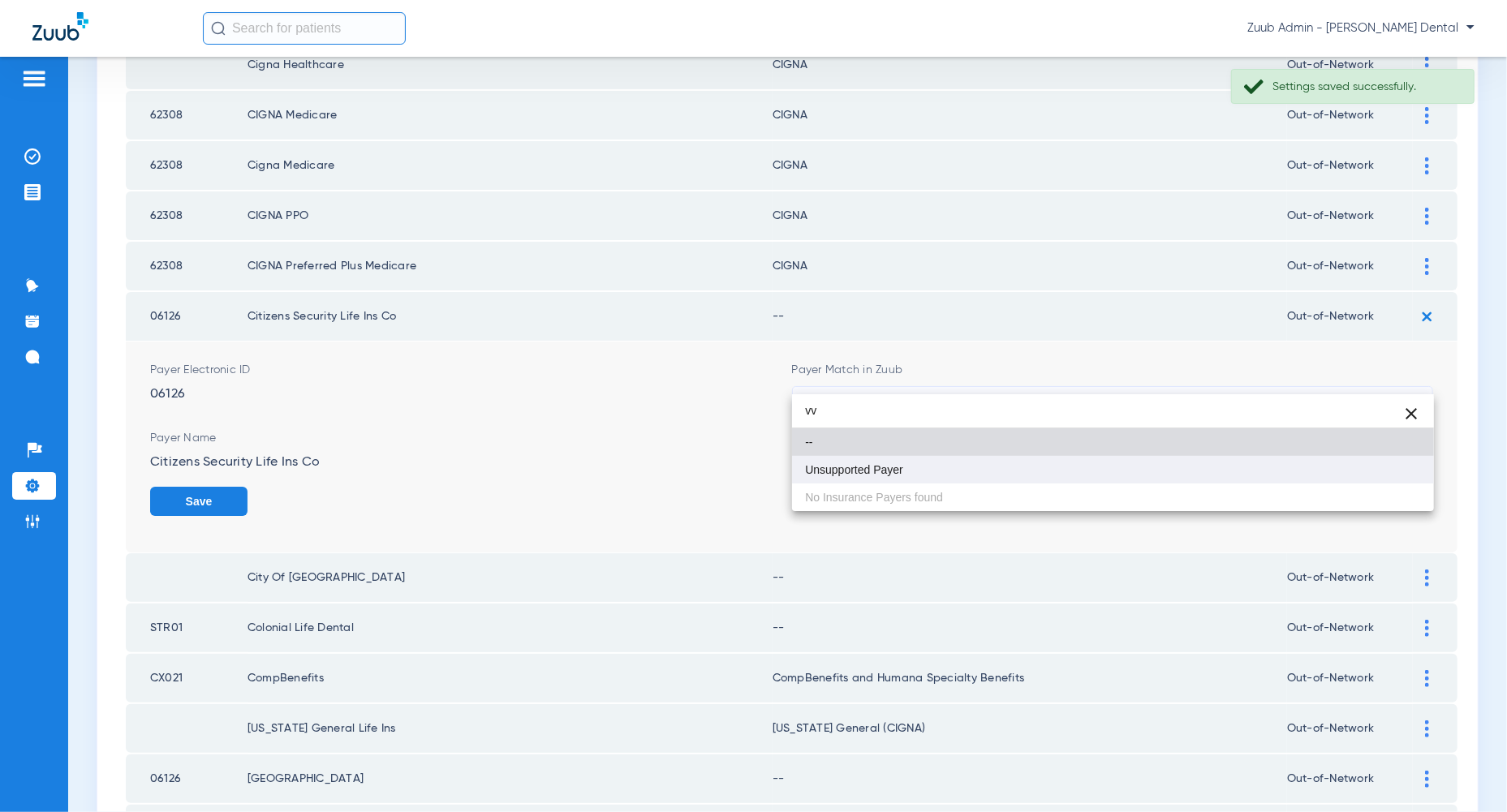
type input "vv"
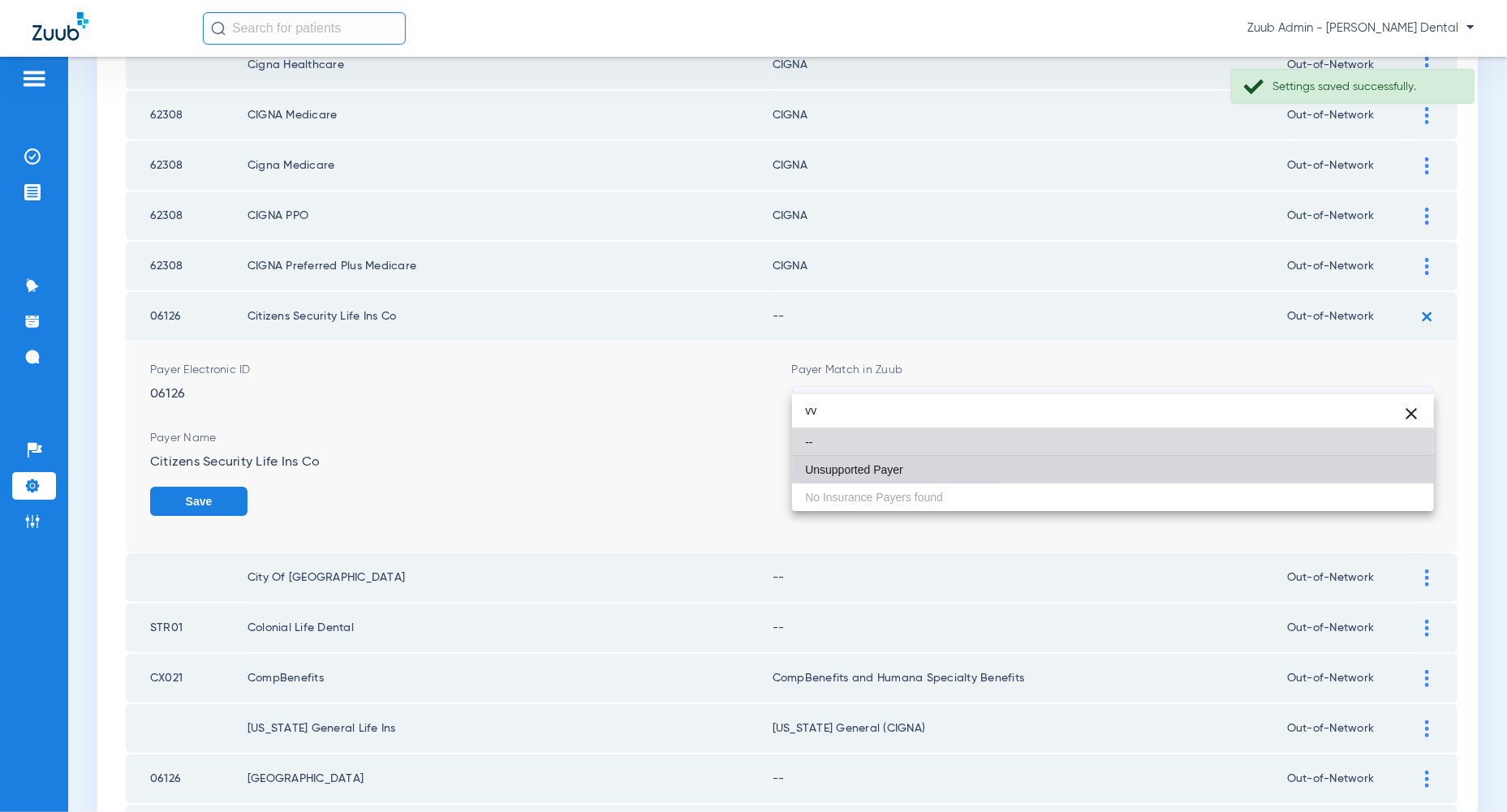
click at [1390, 475] on mat-option "Unsupported Payer" at bounding box center [1113, 469] width 641 height 28
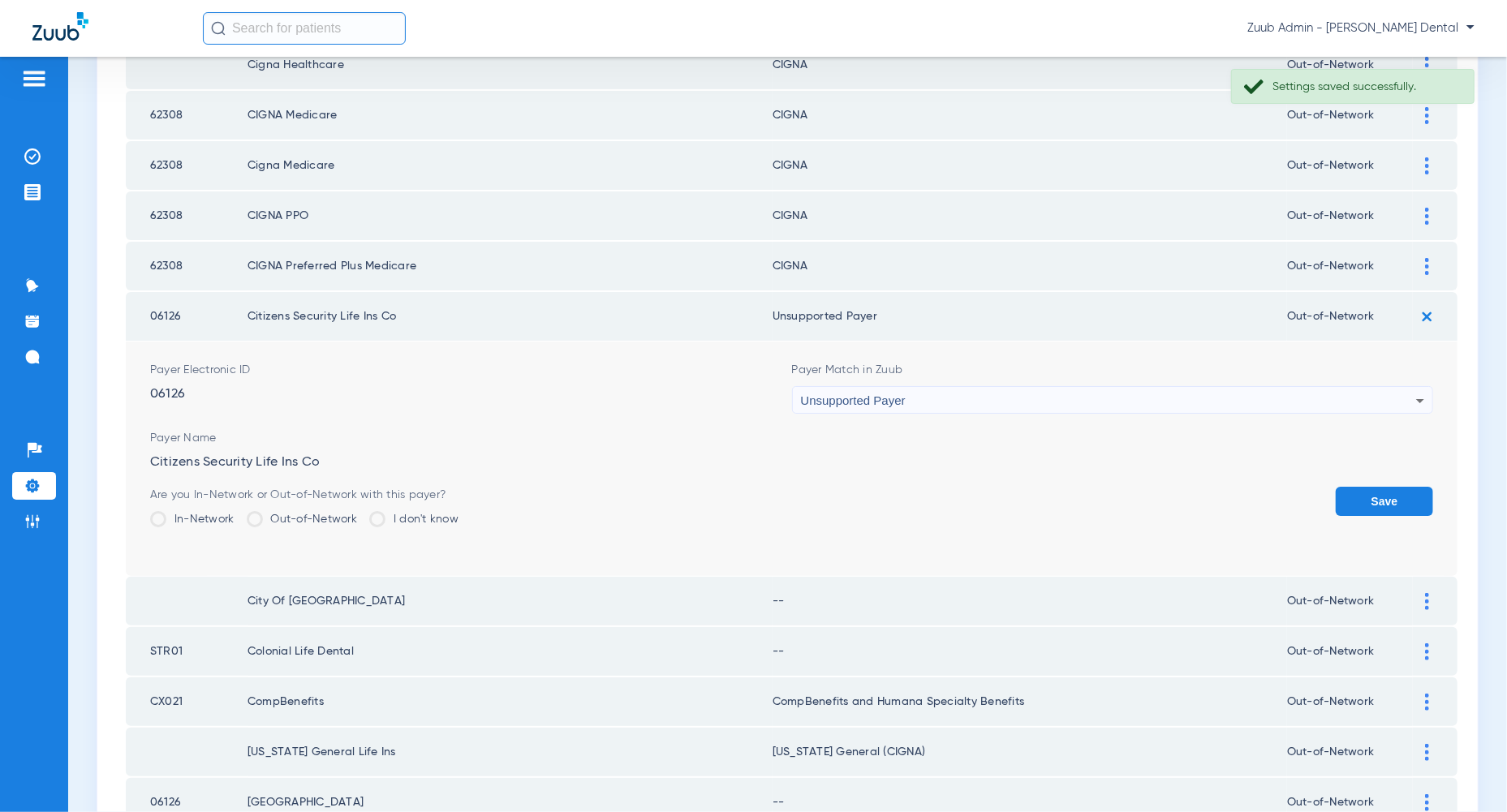
click at [1390, 487] on button "Save" at bounding box center [1383, 501] width 97 height 29
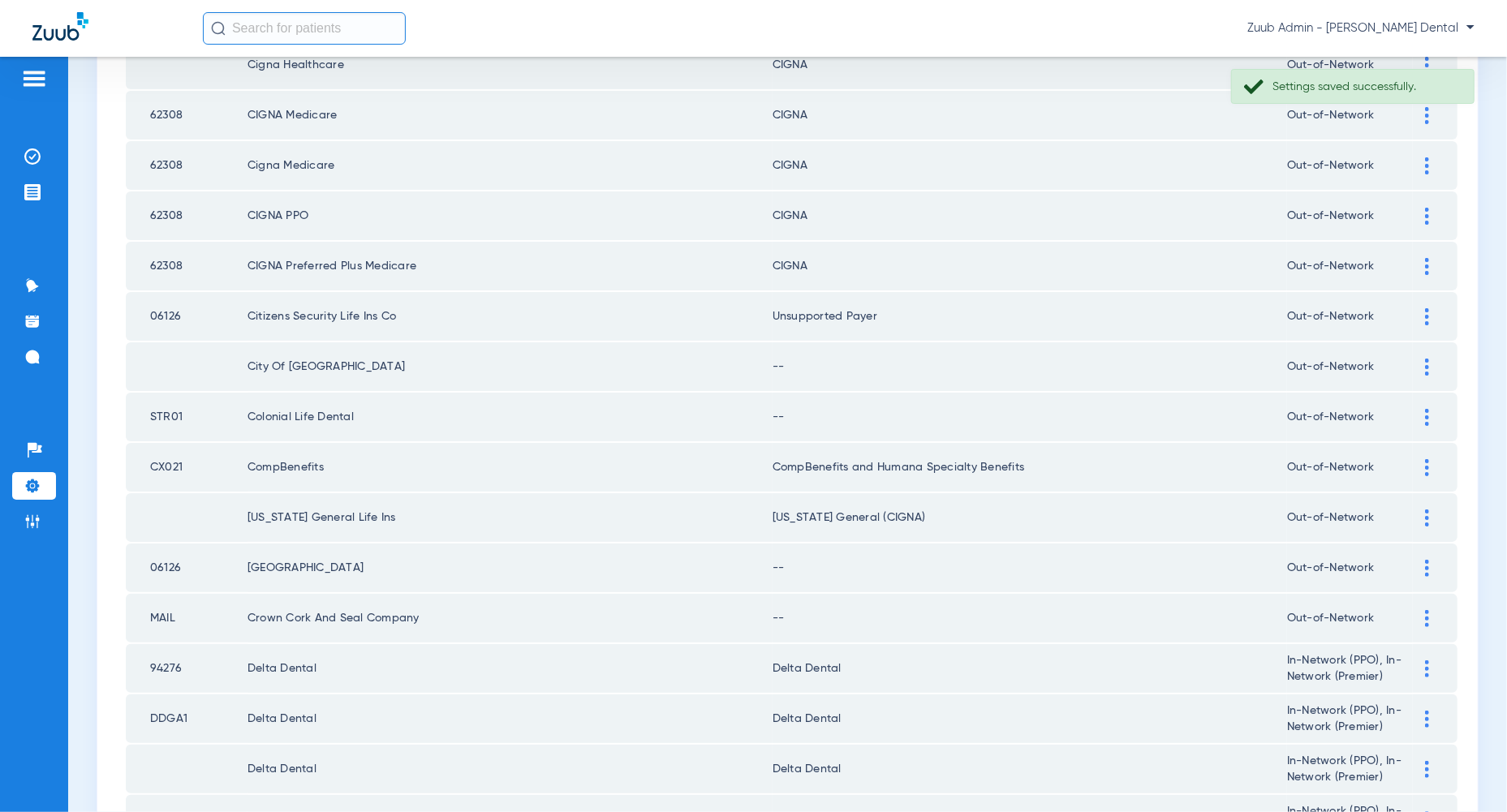
click at [1429, 358] on img at bounding box center [1427, 366] width 4 height 17
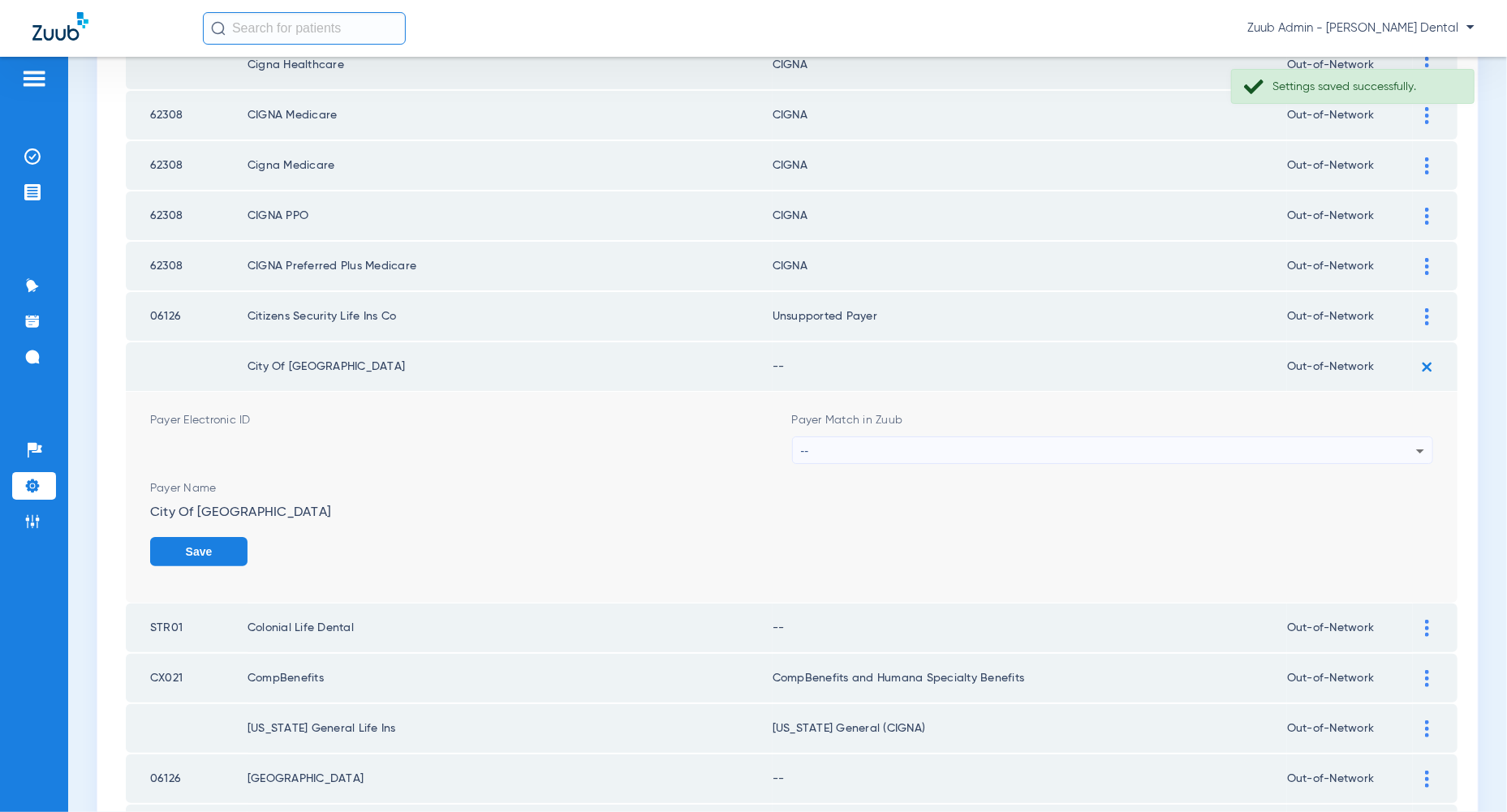
click at [1409, 442] on div "--" at bounding box center [1109, 451] width 616 height 28
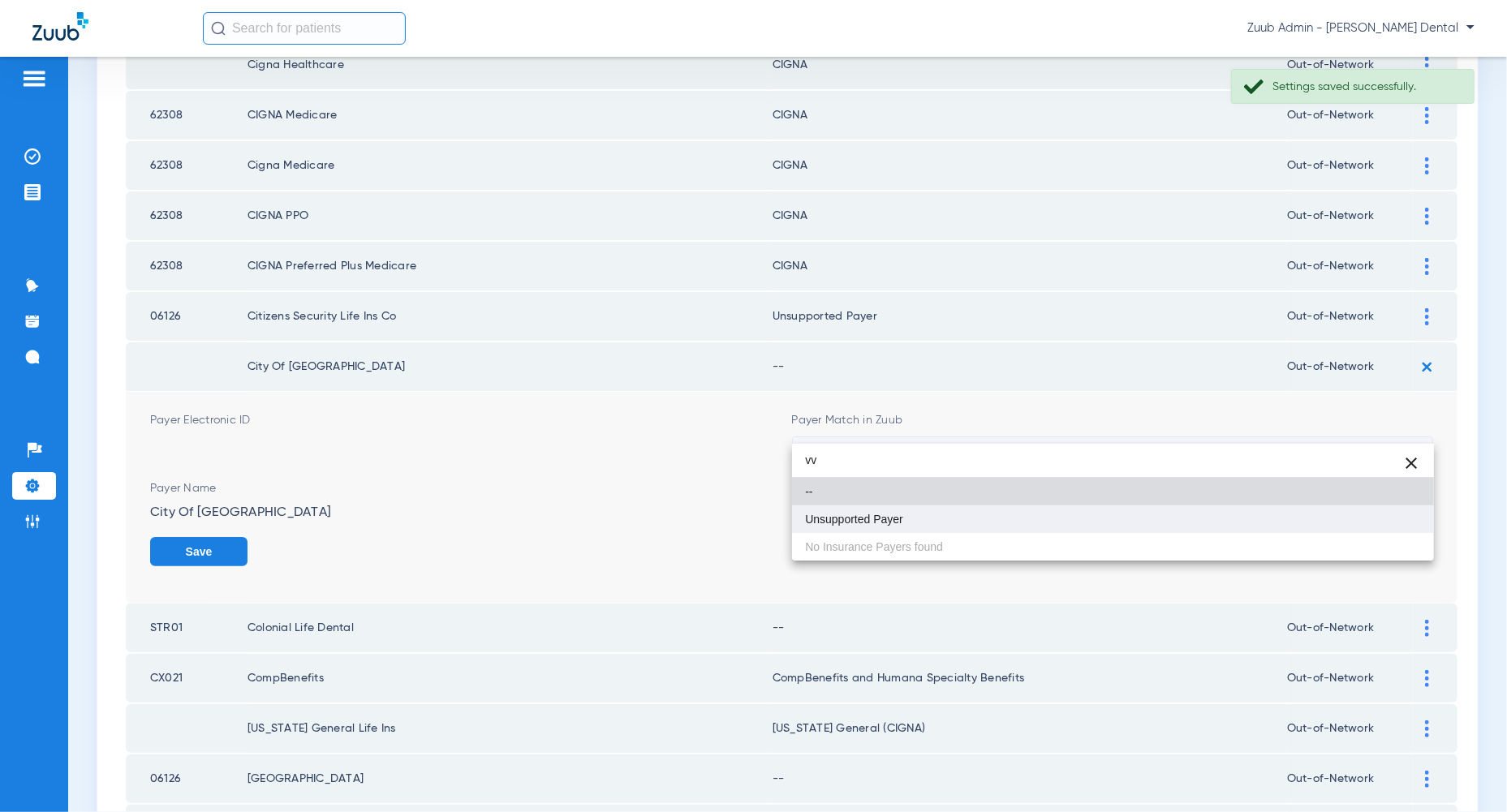
type input "vv"
click at [1403, 523] on mat-option "Unsupported Payer" at bounding box center [1113, 519] width 641 height 28
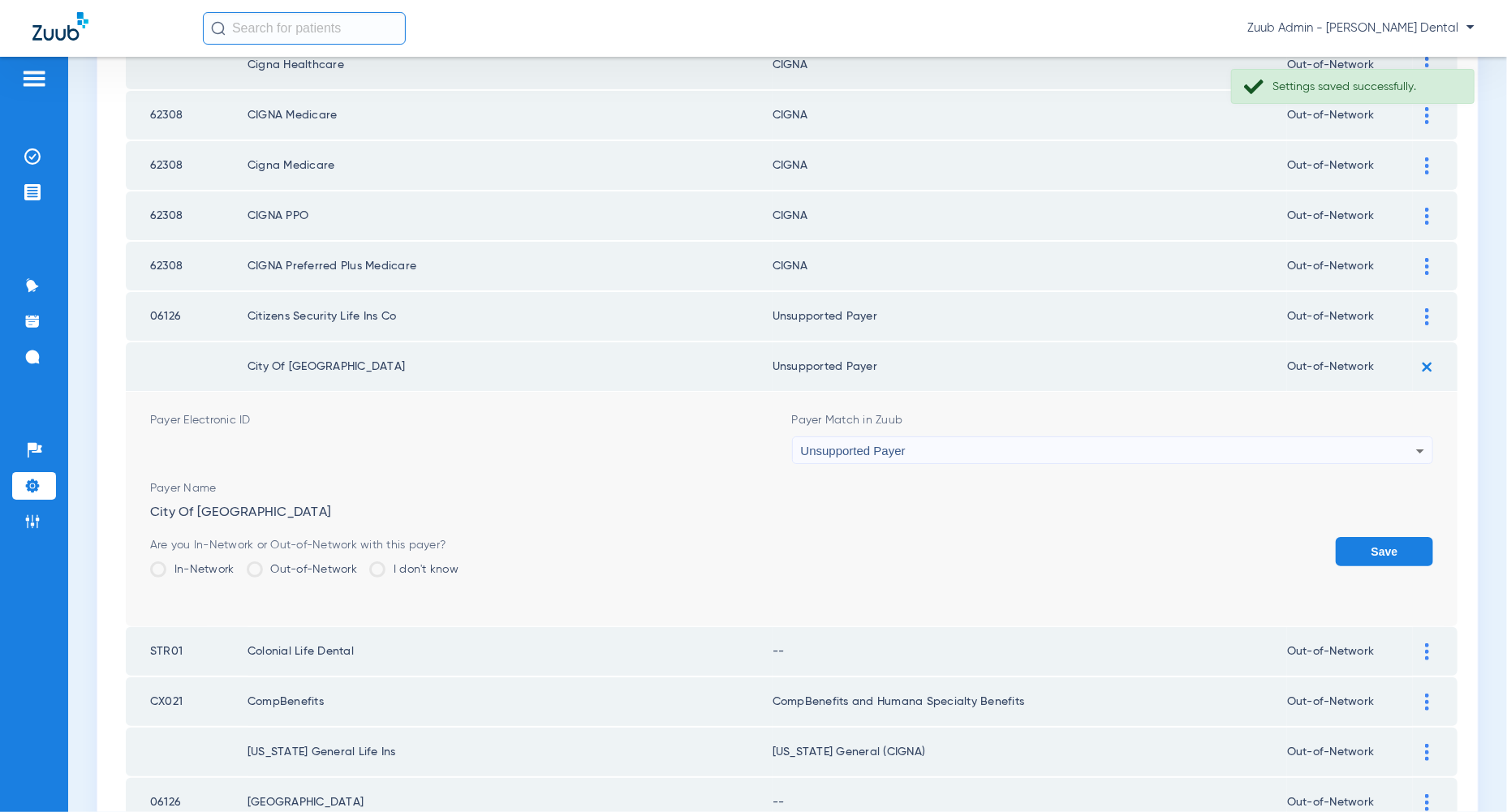
click at [1403, 537] on button "Save" at bounding box center [1383, 552] width 97 height 29
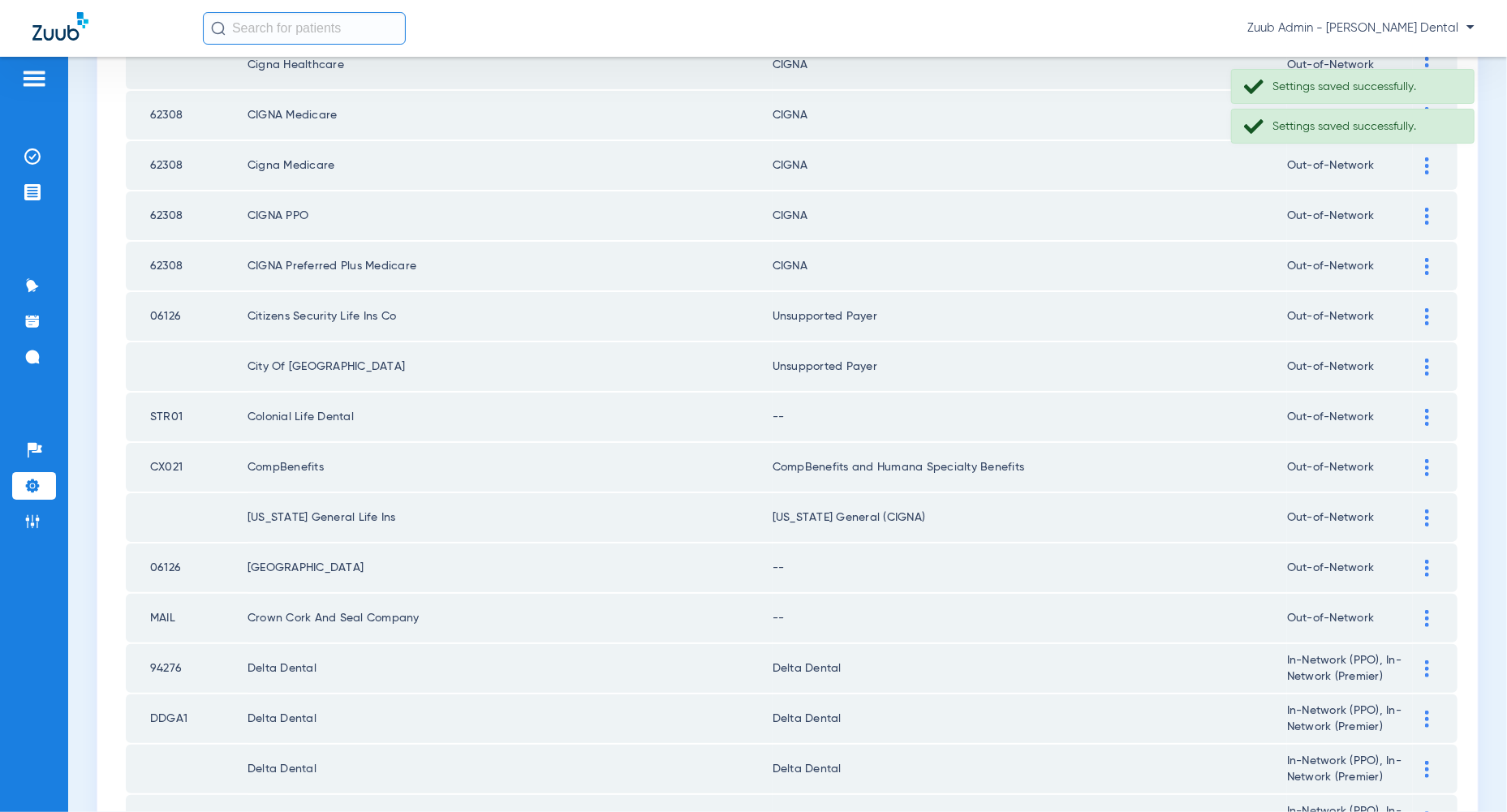
click at [1427, 409] on img at bounding box center [1427, 417] width 4 height 17
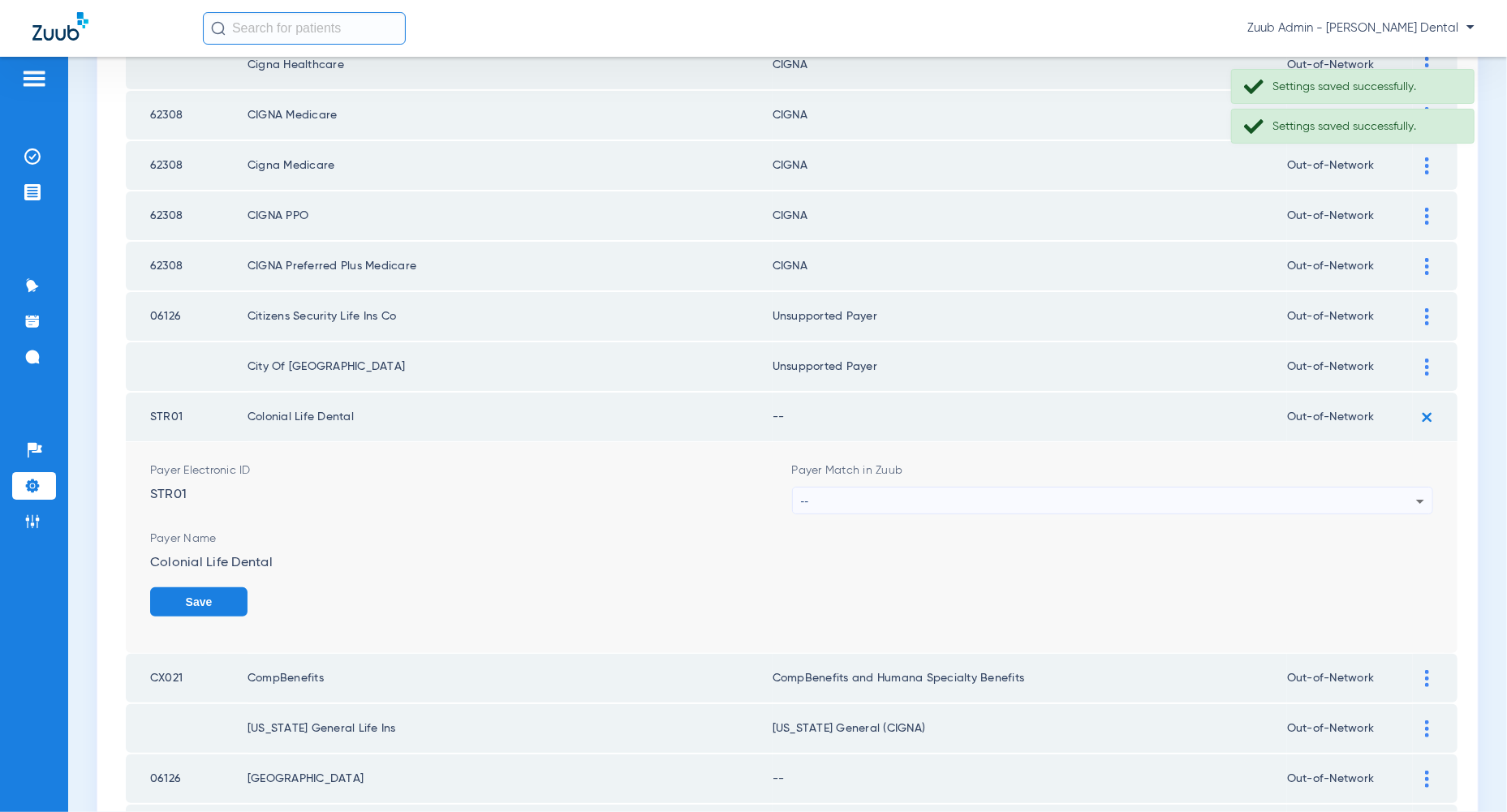
click at [1416, 491] on icon at bounding box center [1420, 501] width 20 height 20
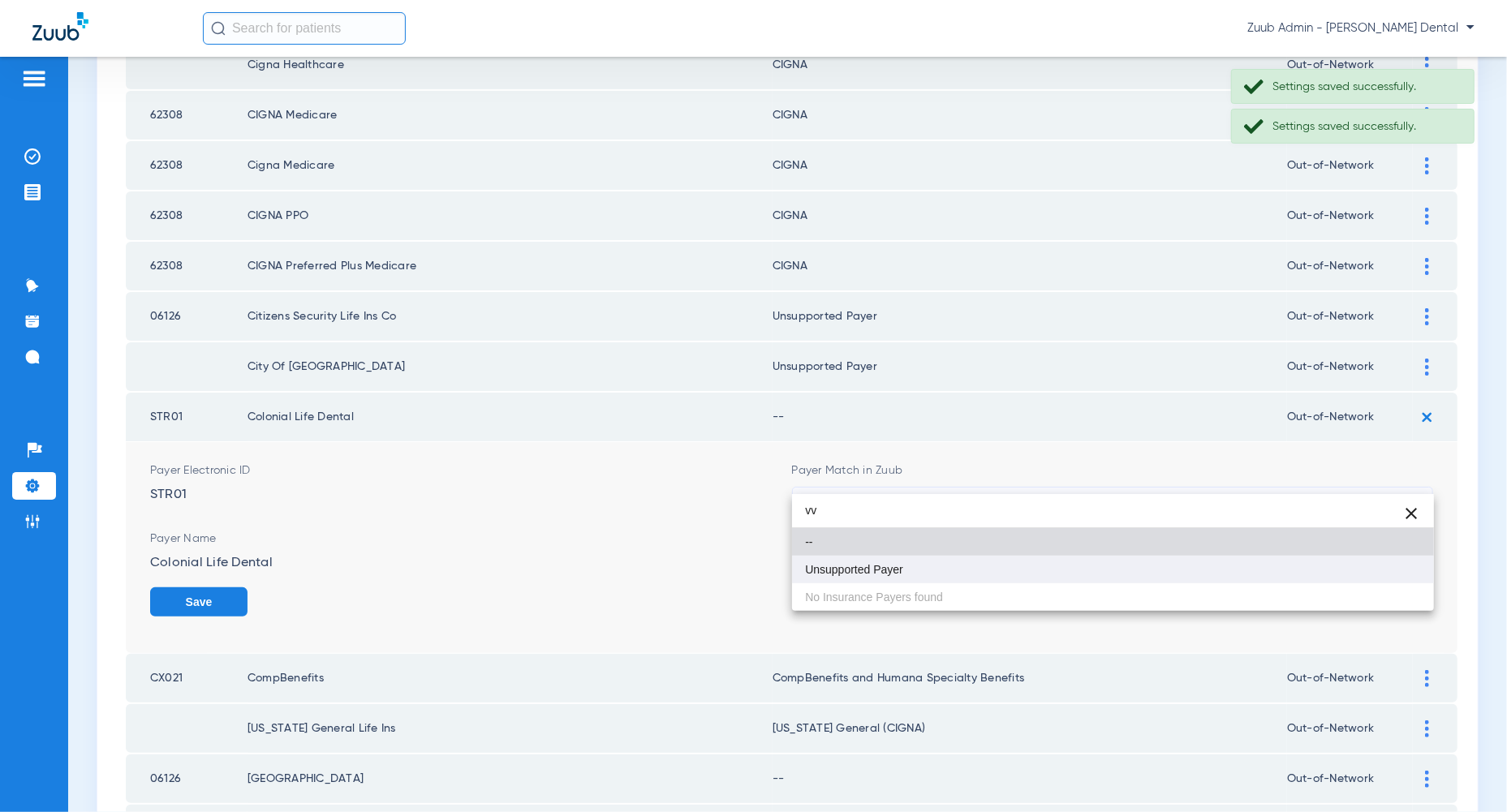
type input "vv"
click at [1395, 574] on mat-option "Unsupported Payer" at bounding box center [1113, 569] width 641 height 28
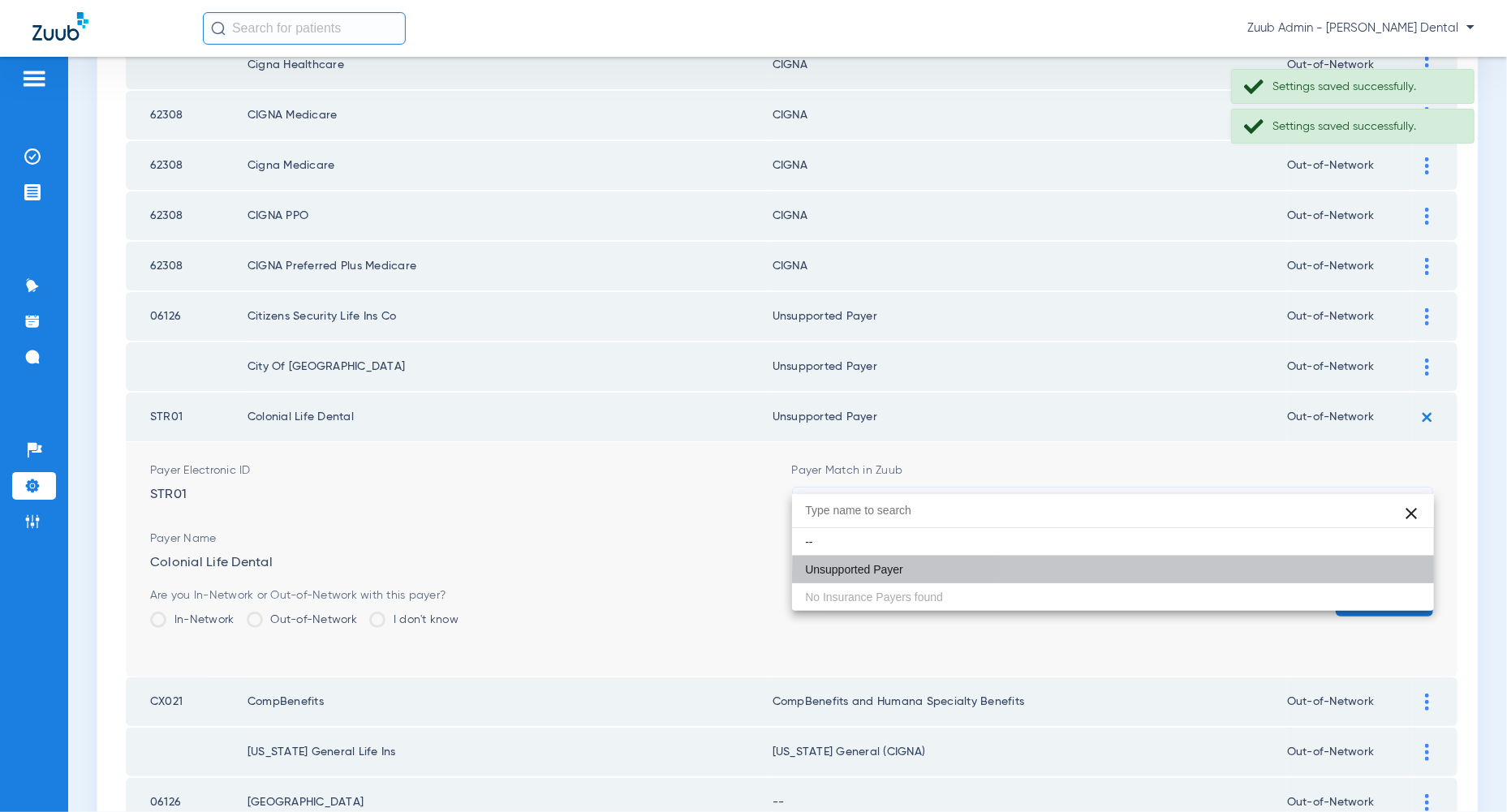
click at [1395, 587] on button "Save" at bounding box center [1383, 602] width 97 height 29
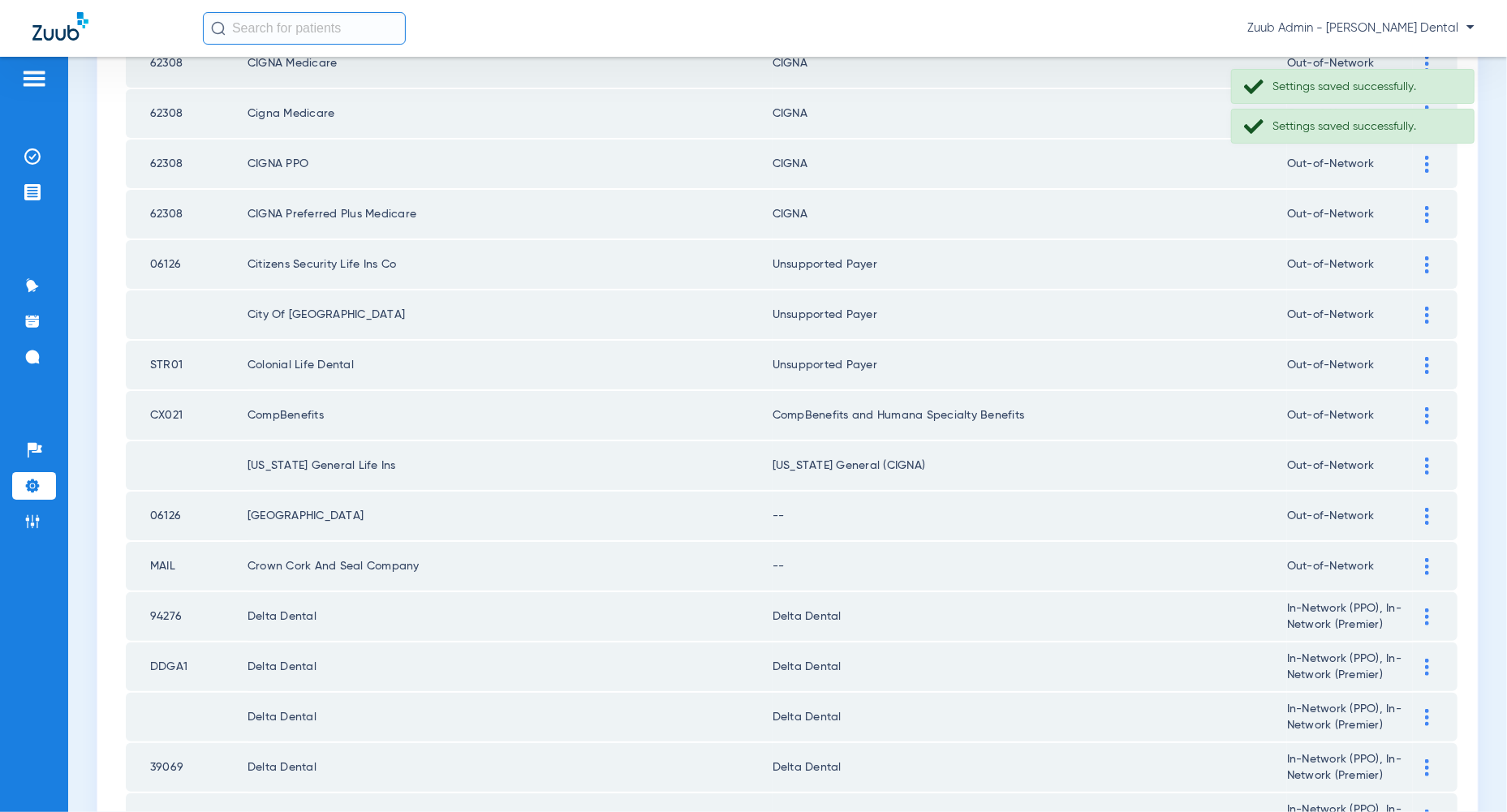
scroll to position [1854, 0]
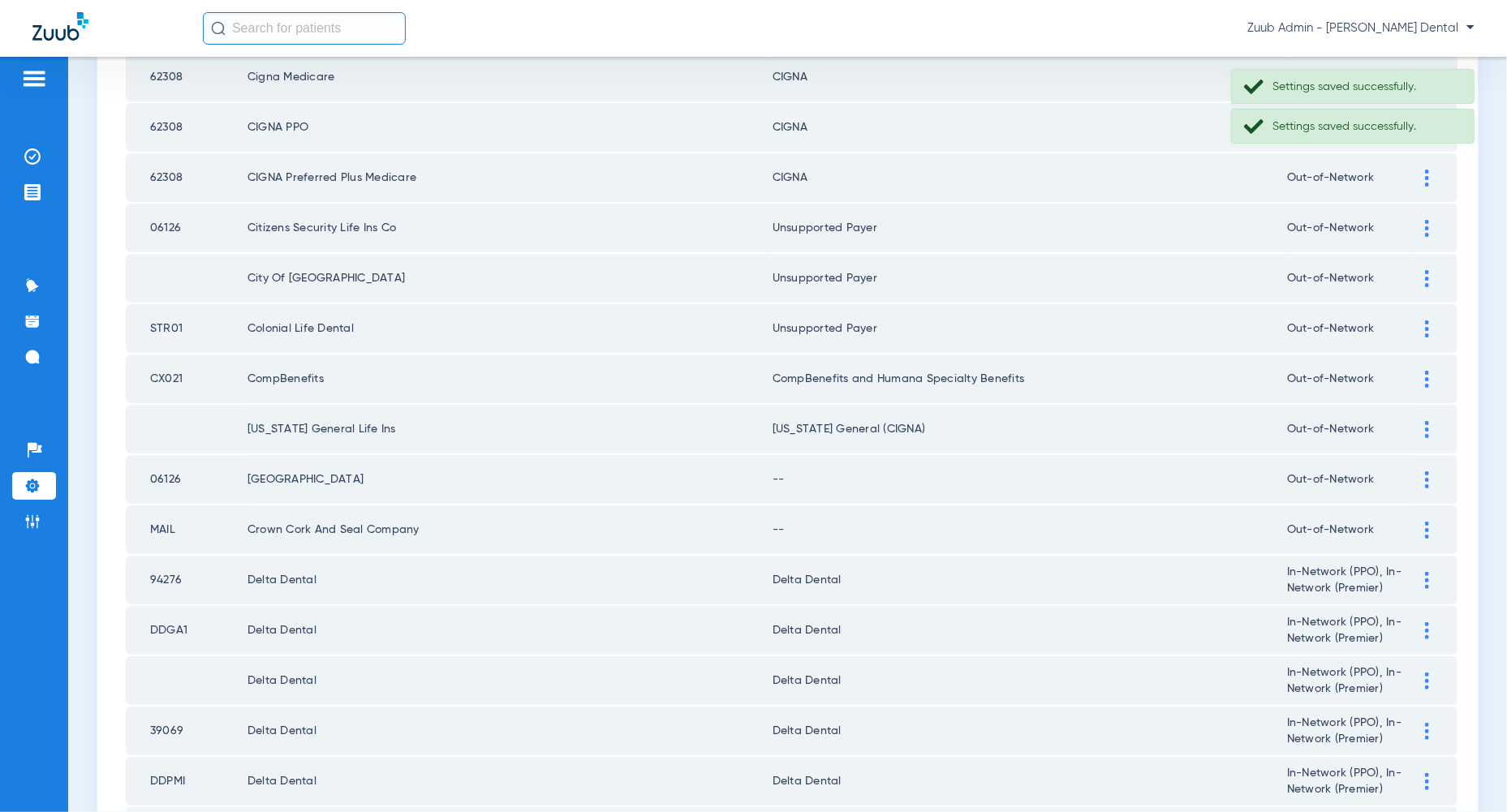
click at [1426, 471] on img at bounding box center [1427, 479] width 4 height 17
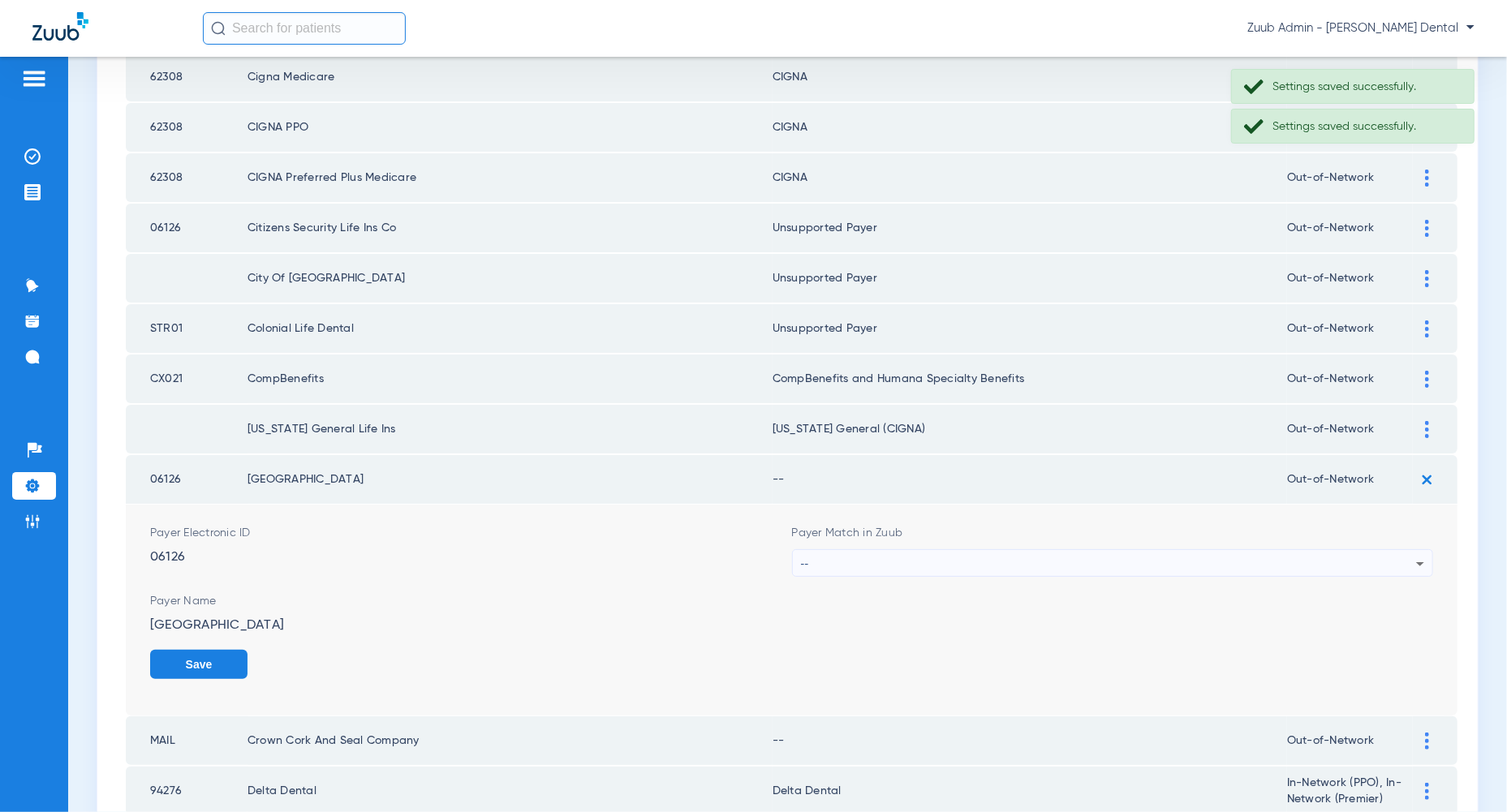
click at [1415, 554] on icon at bounding box center [1420, 563] width 20 height 20
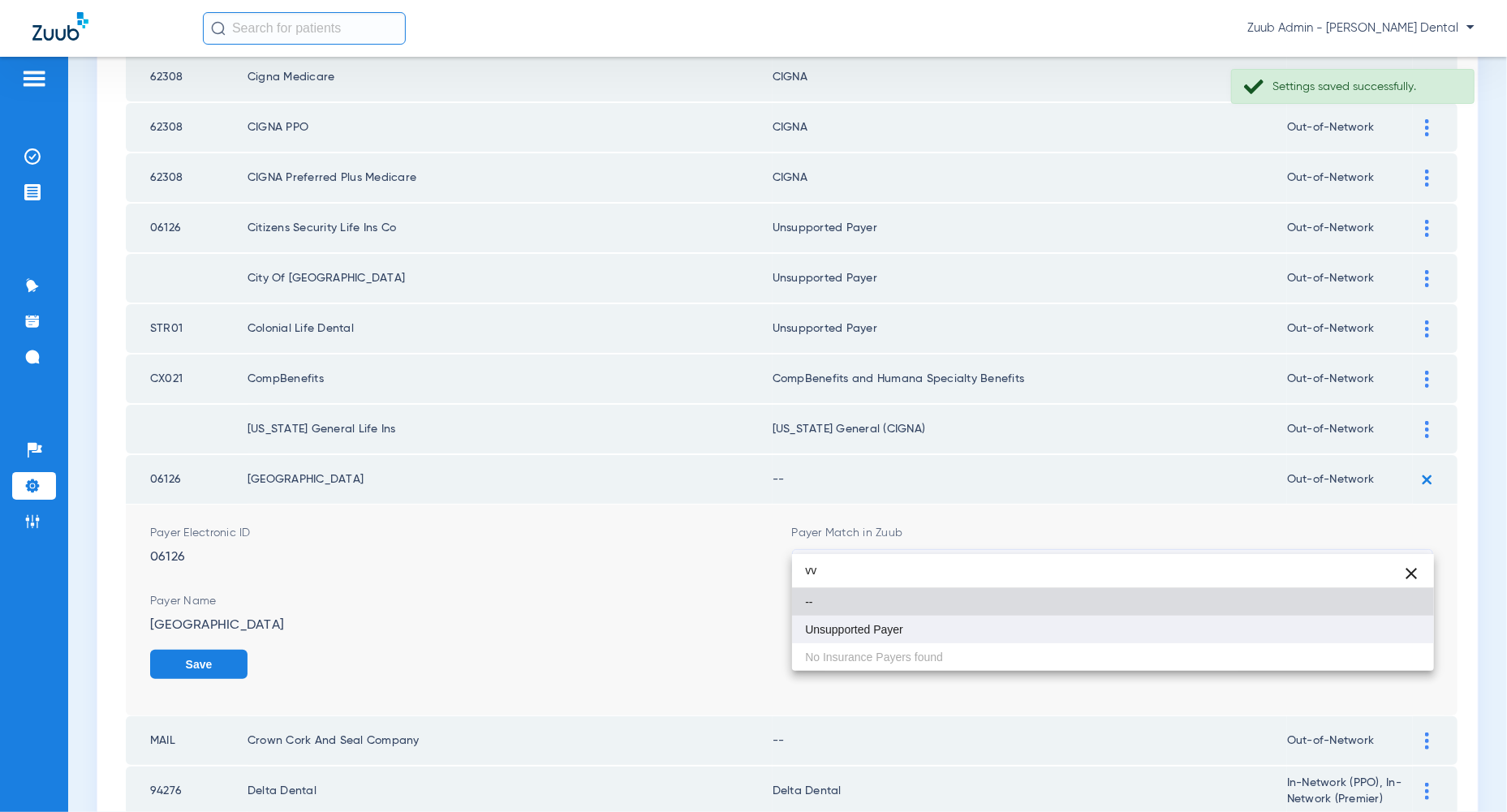
type input "vv"
click at [1410, 635] on mat-option "Unsupported Payer" at bounding box center [1113, 630] width 641 height 28
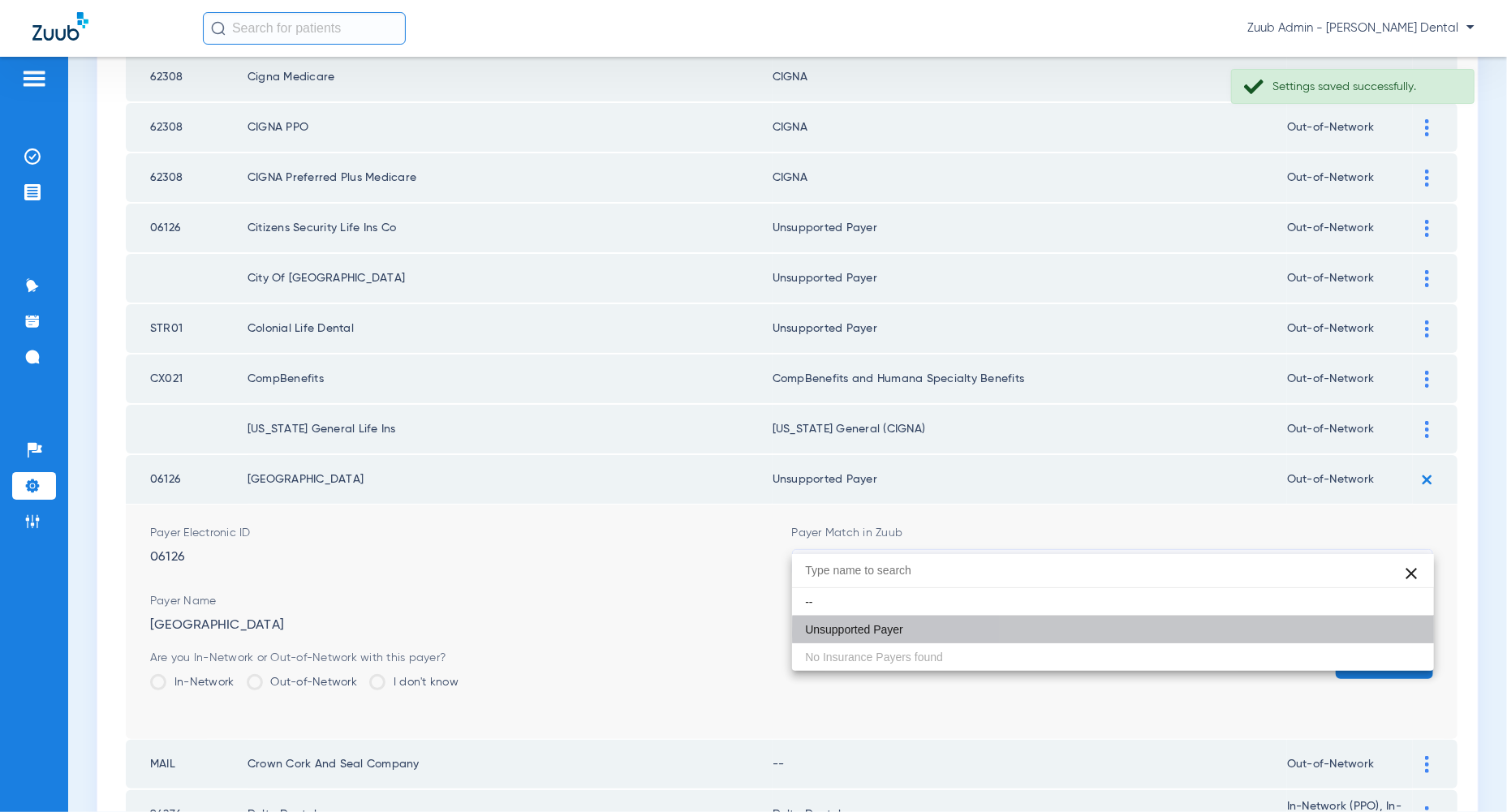
click at [1410, 649] on button "Save" at bounding box center [1383, 664] width 97 height 29
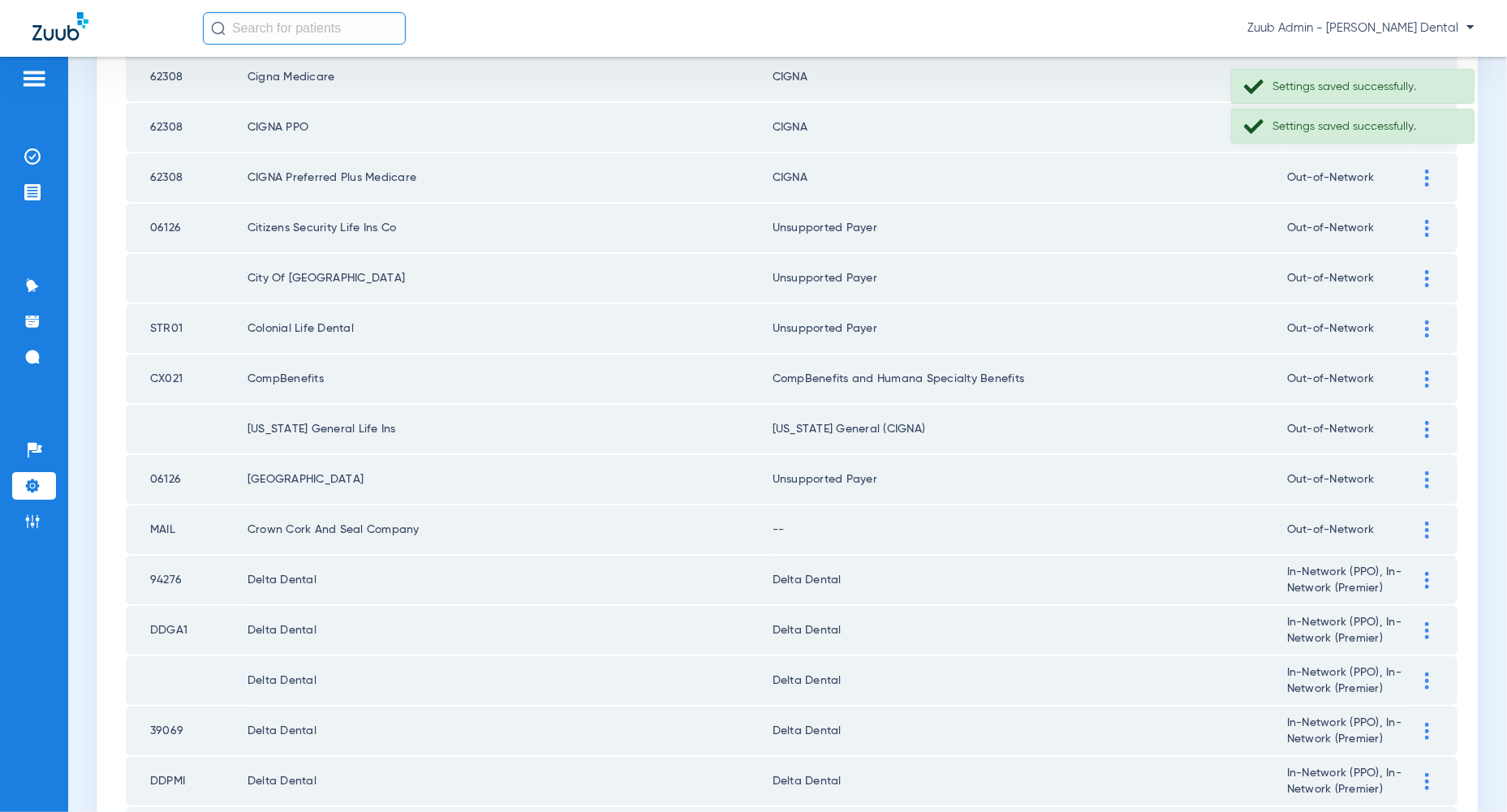
click at [1428, 522] on img at bounding box center [1427, 530] width 4 height 17
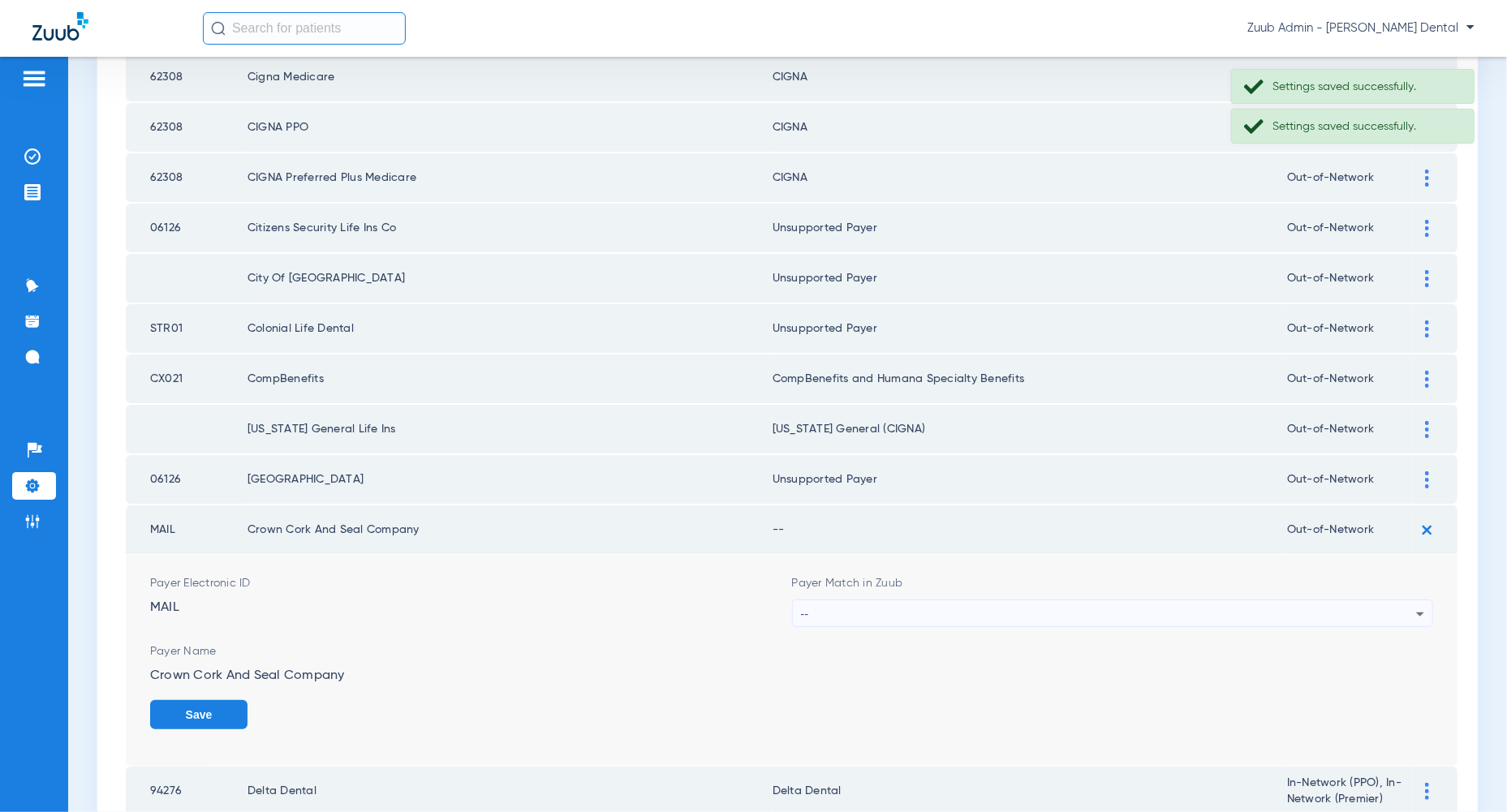
click at [1410, 614] on form "Payer Electronic ID MAIL Payer Match in Zuub -- Payer Name Crown Cork And Seal …" at bounding box center [791, 660] width 1283 height 211
click at [1410, 604] on form "Payer Electronic ID MAIL Payer Match in Zuub -- Payer Name Crown Cork And Seal …" at bounding box center [791, 660] width 1283 height 211
click at [1410, 604] on icon at bounding box center [1420, 614] width 20 height 20
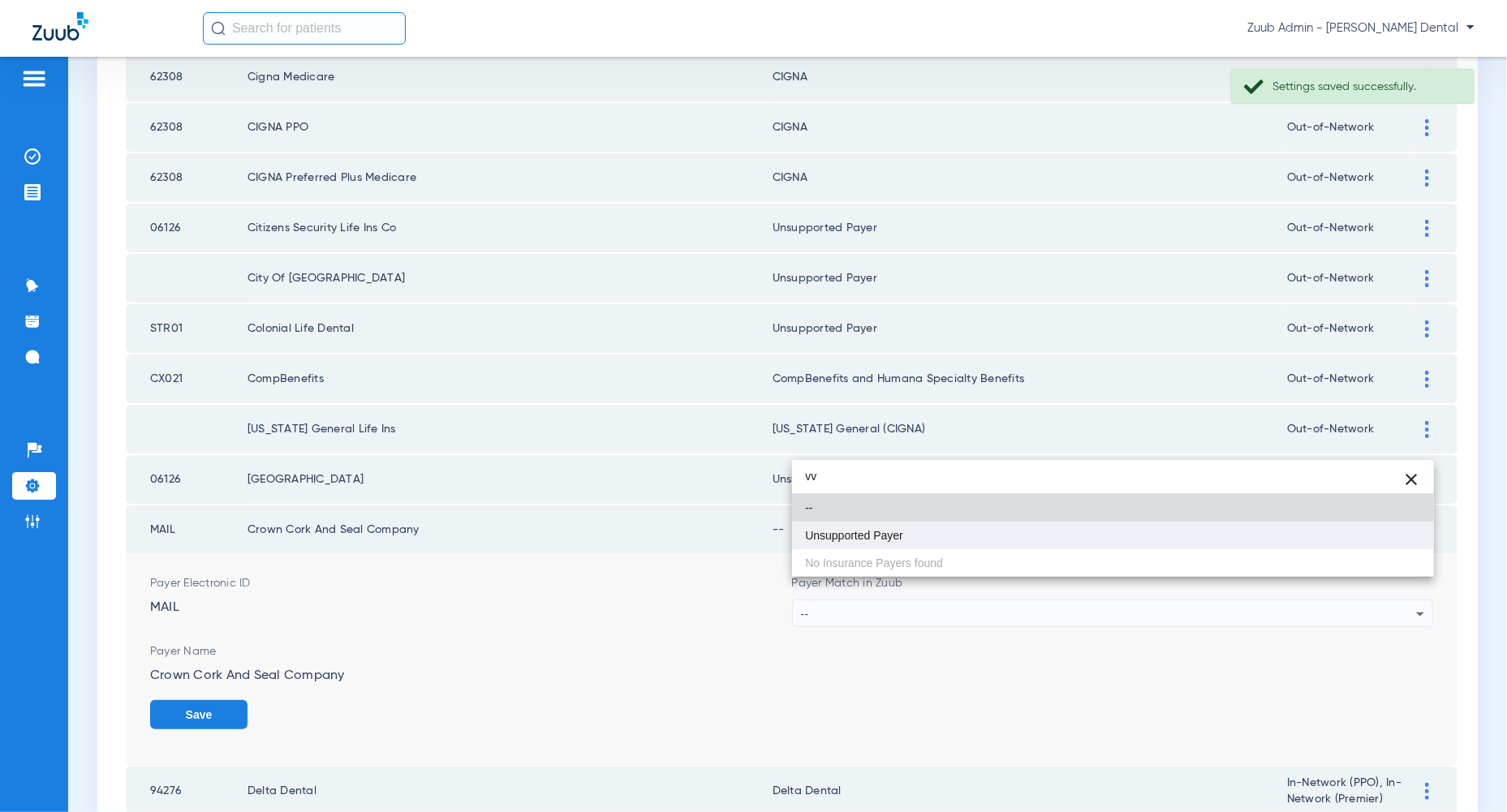
type input "vv"
click at [1409, 529] on mat-option "Unsupported Payer" at bounding box center [1113, 536] width 641 height 28
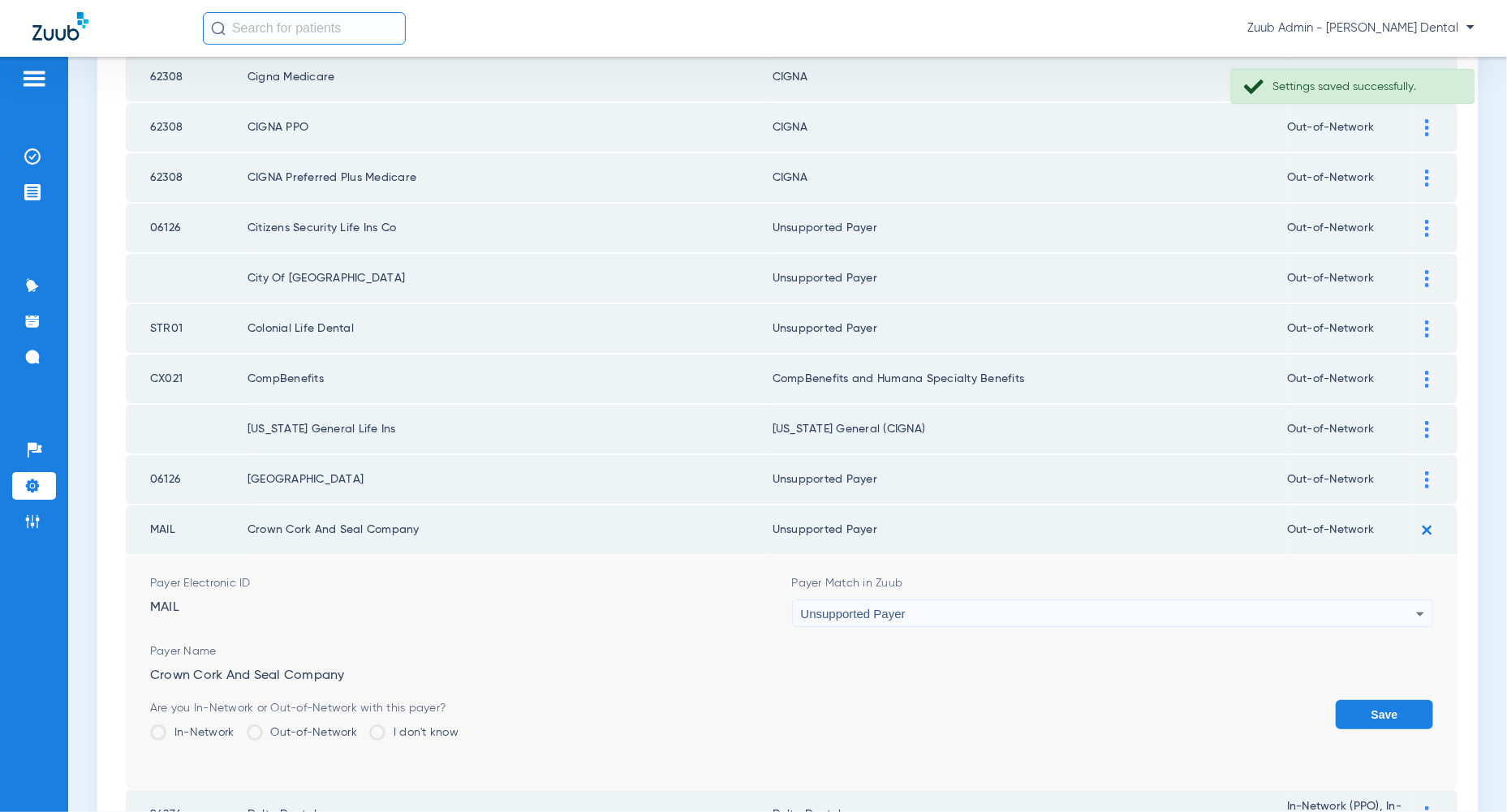
click at [1397, 700] on button "Save" at bounding box center [1383, 715] width 97 height 29
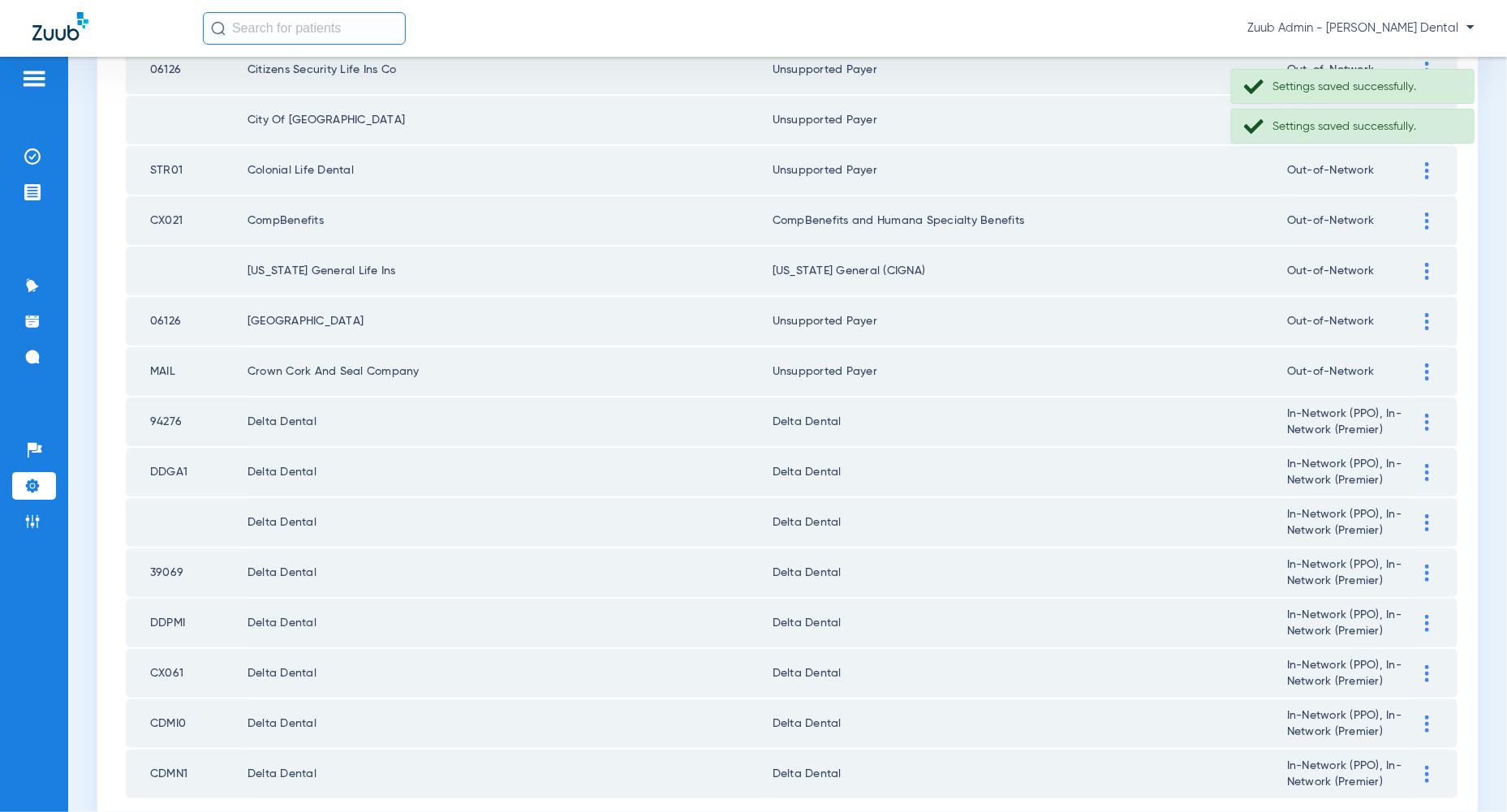
scroll to position [2006, 0]
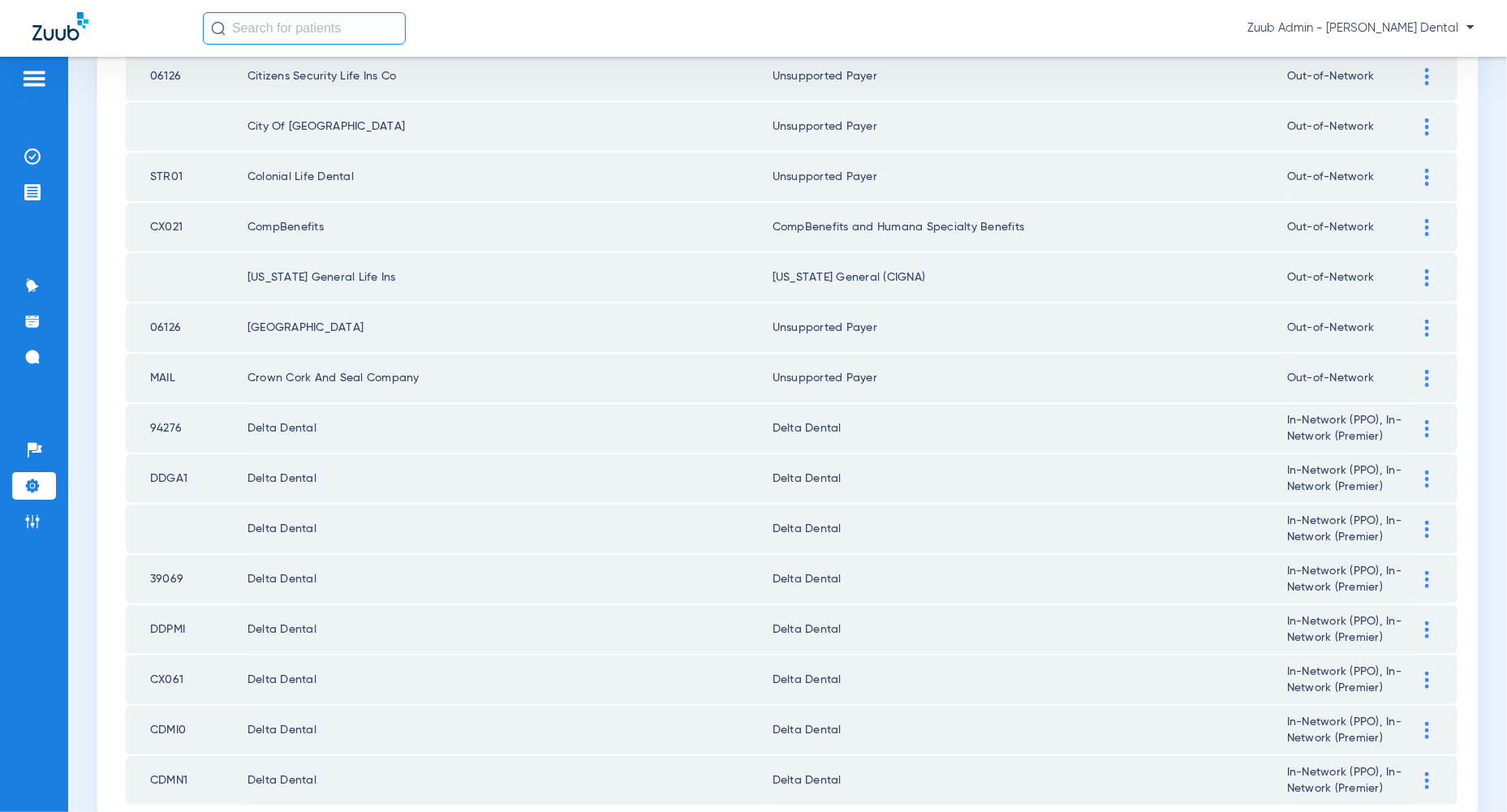
click at [1431, 420] on div at bounding box center [1427, 428] width 29 height 17
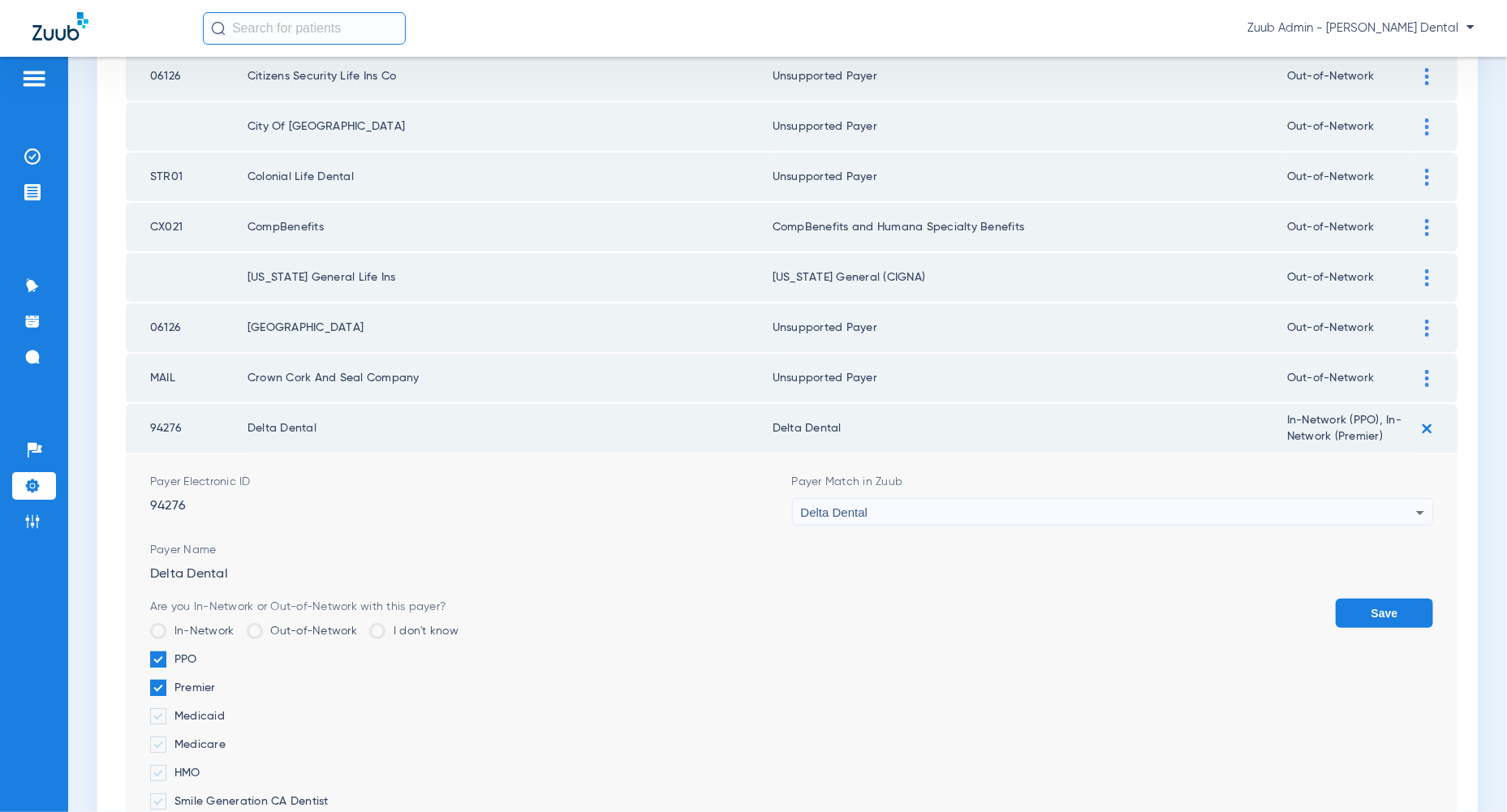
click at [1391, 499] on div "Delta Dental" at bounding box center [1109, 513] width 616 height 28
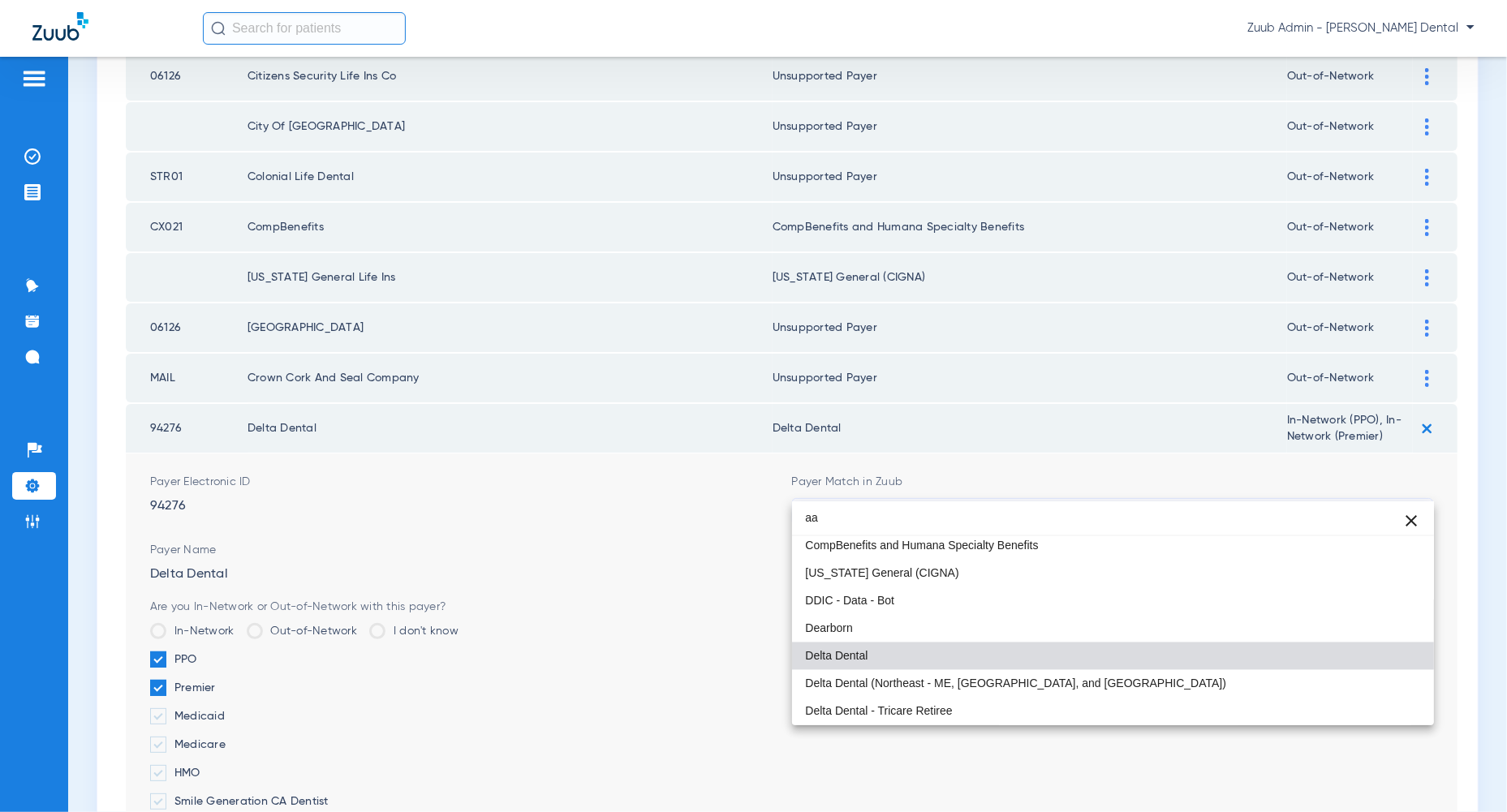
scroll to position [0, 0]
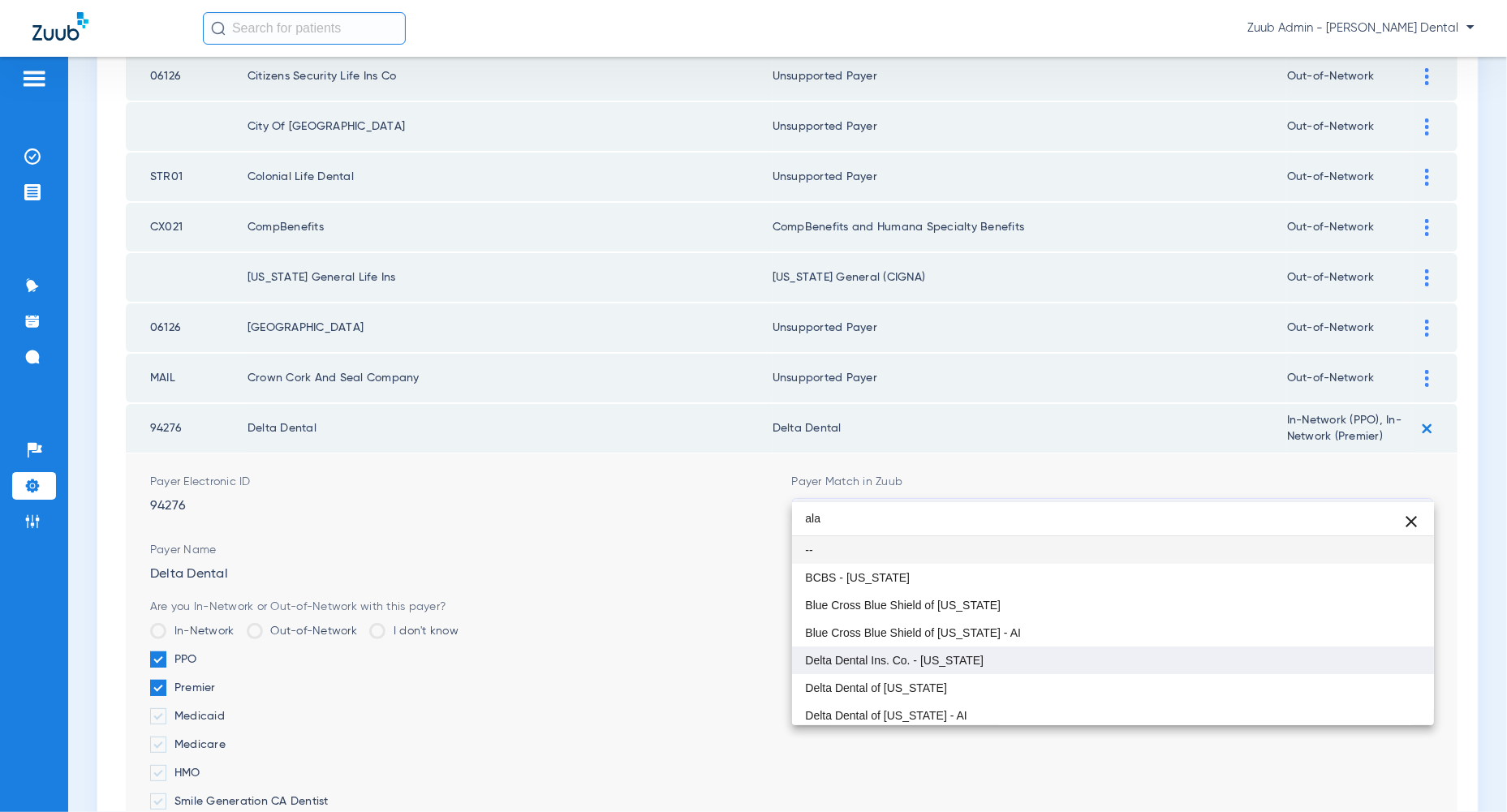
type input "ala"
click at [1358, 648] on mat-option "Delta Dental Ins. Co. - [US_STATE]" at bounding box center [1113, 660] width 641 height 28
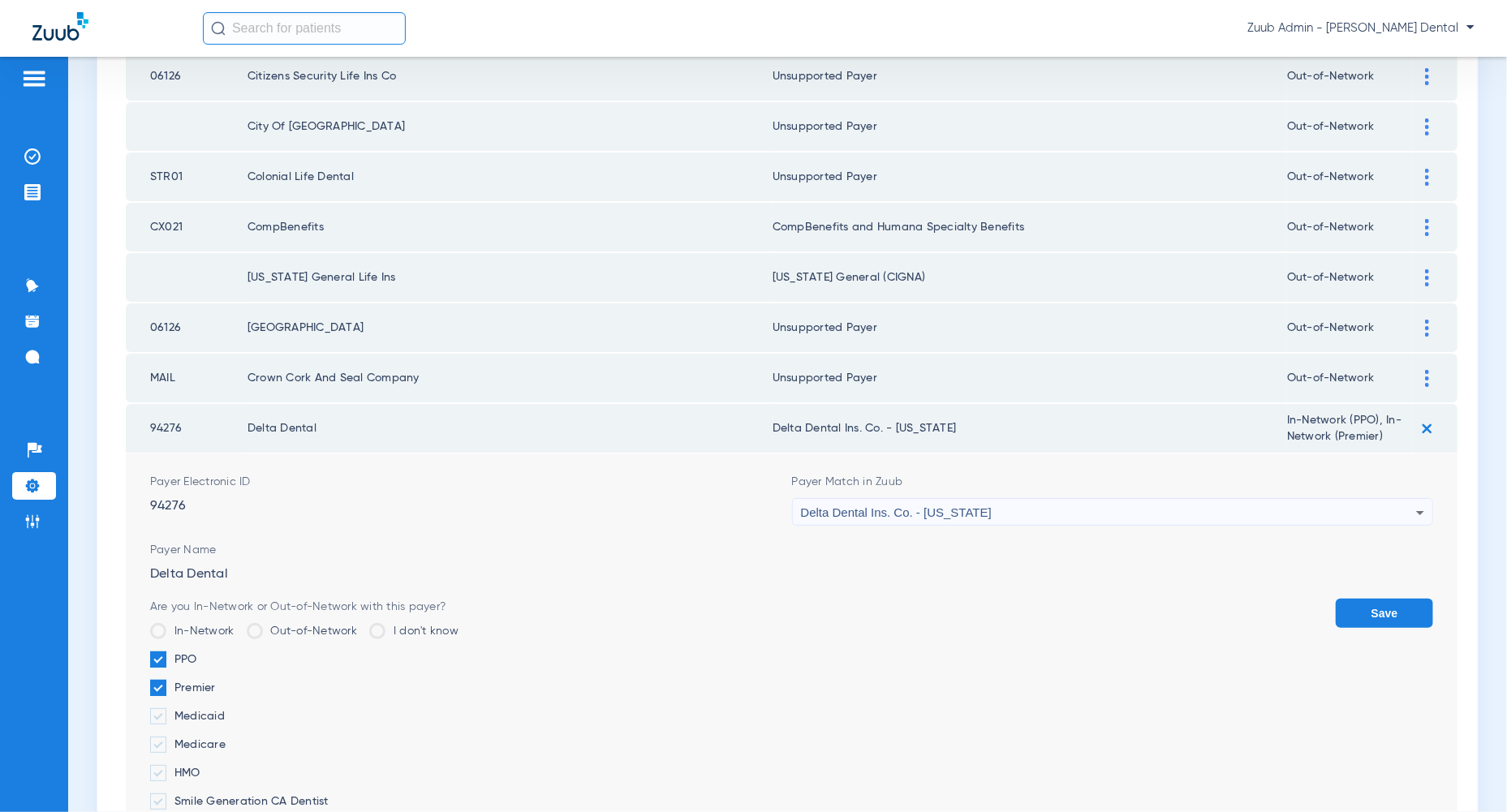
click at [1413, 599] on button "Save" at bounding box center [1383, 613] width 97 height 29
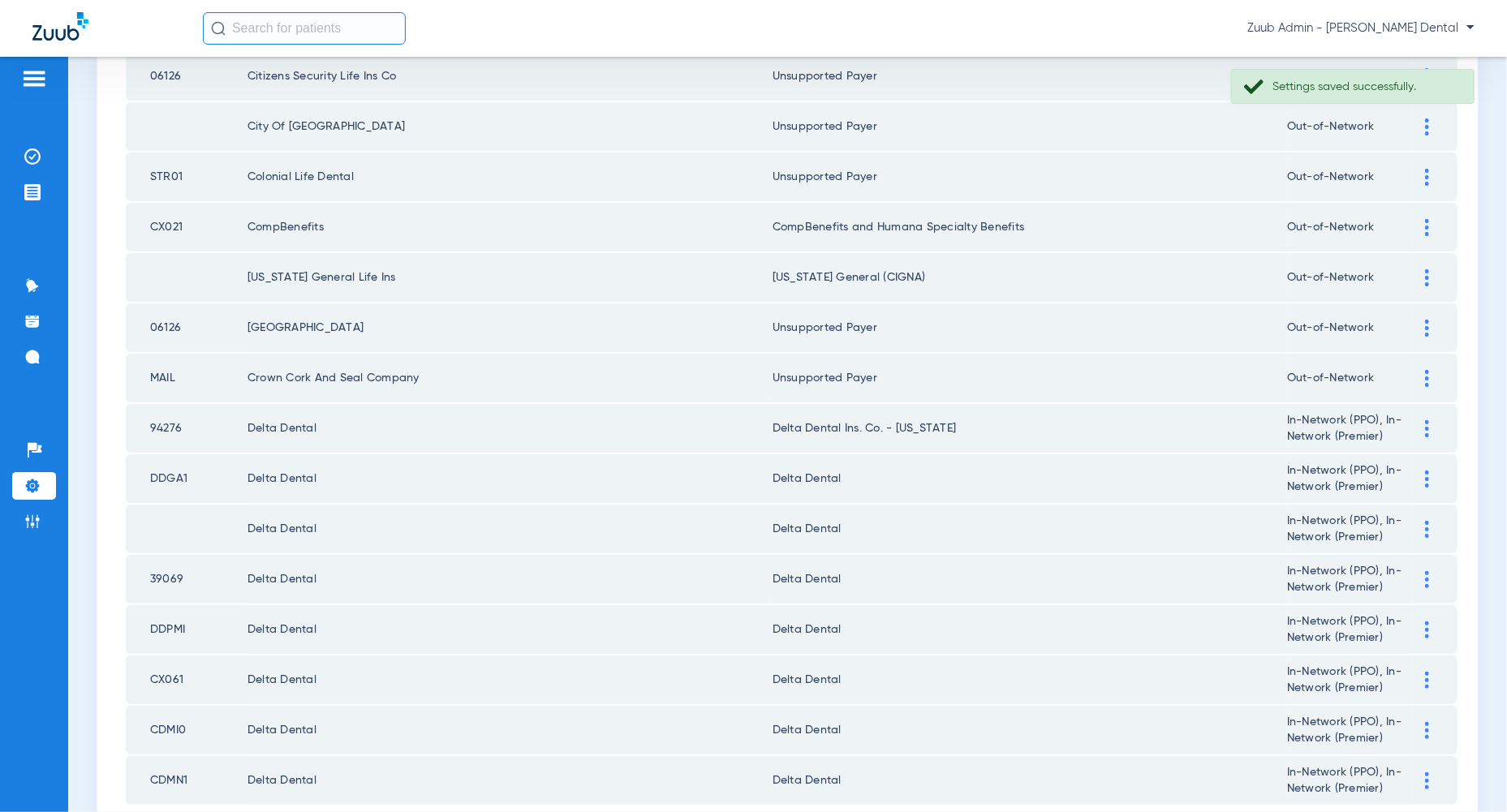
click at [1429, 470] on div at bounding box center [1427, 478] width 29 height 17
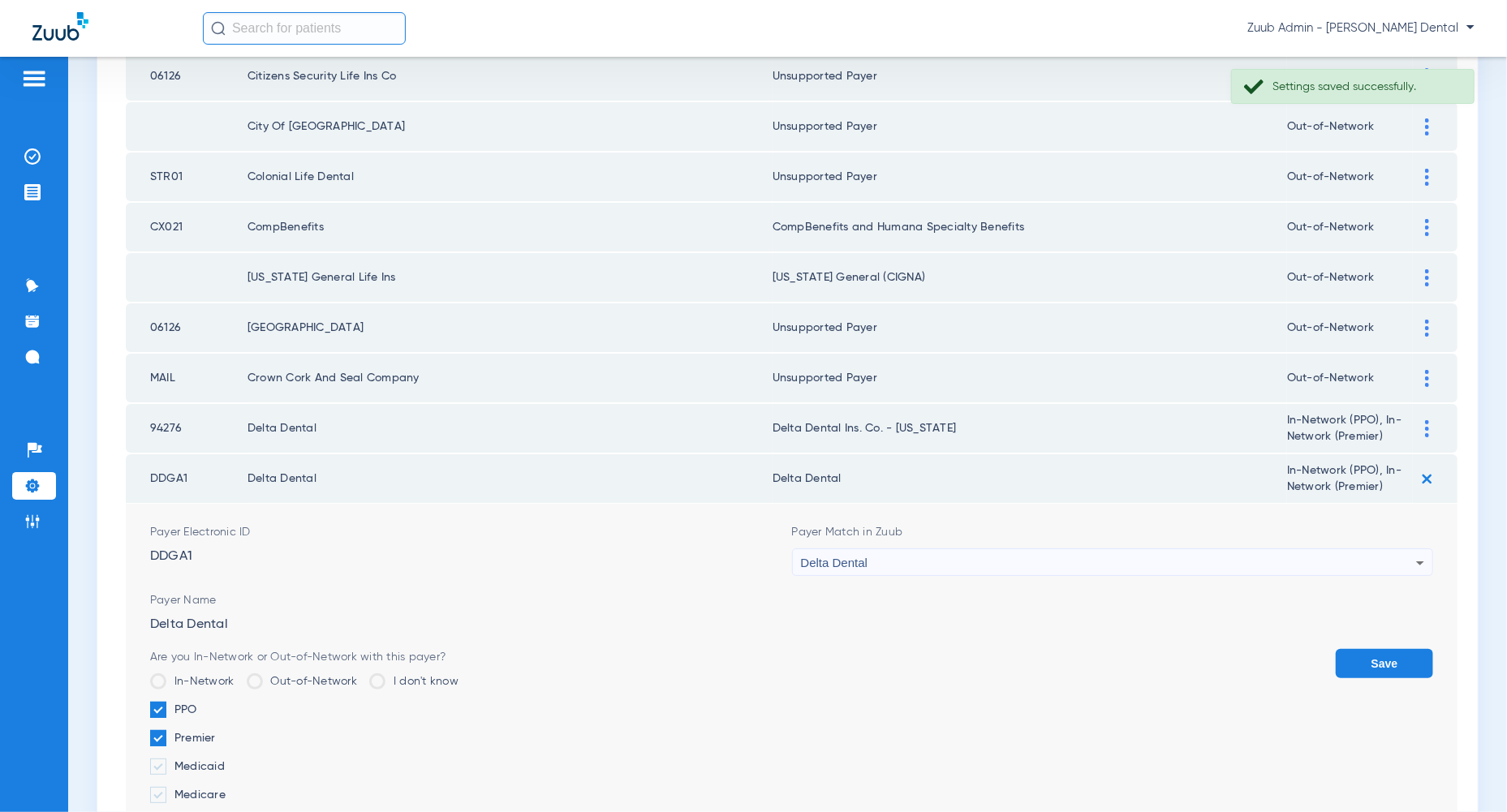
click at [1403, 549] on div "Delta Dental" at bounding box center [1109, 563] width 616 height 28
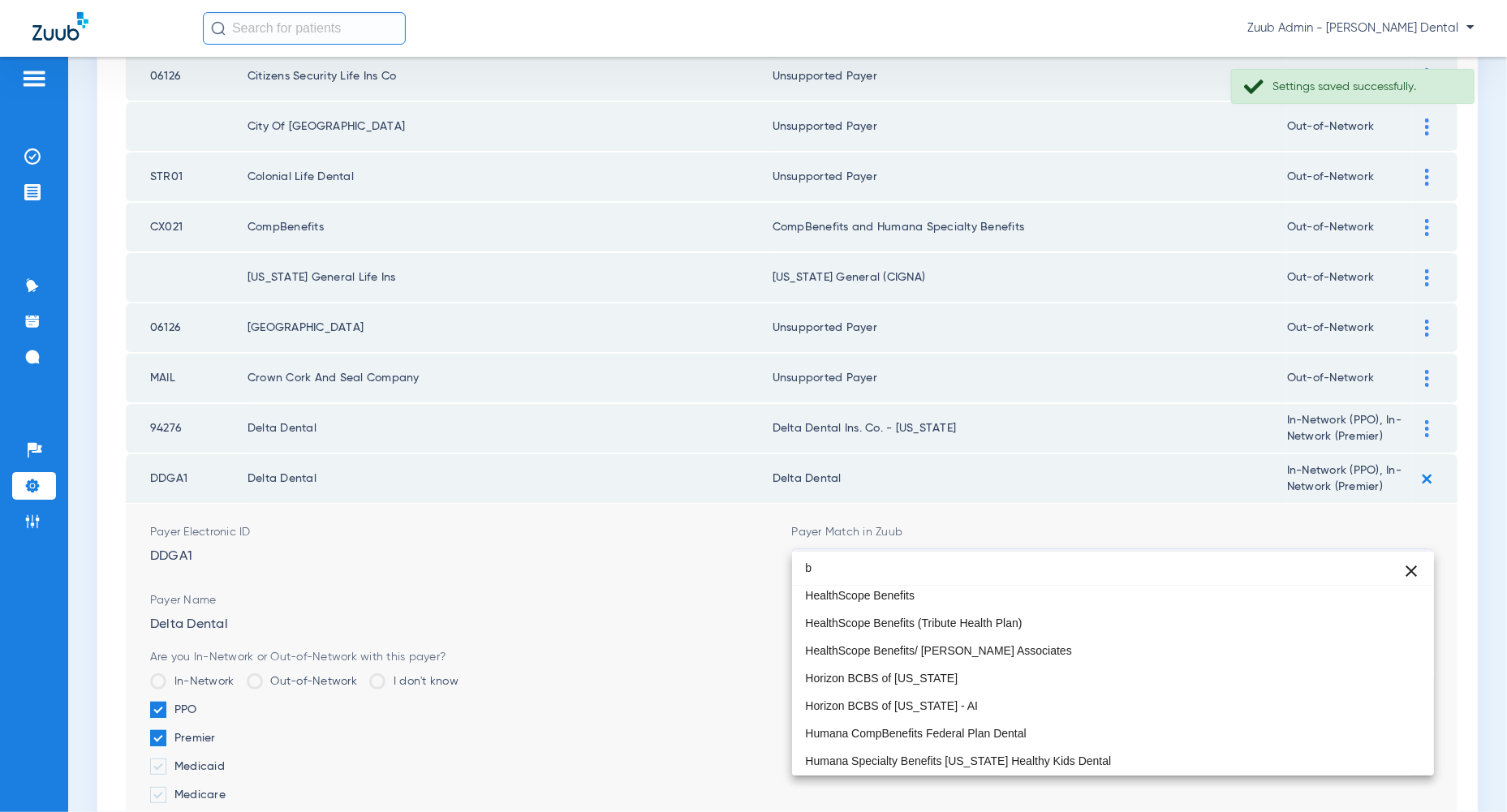
scroll to position [34, 0]
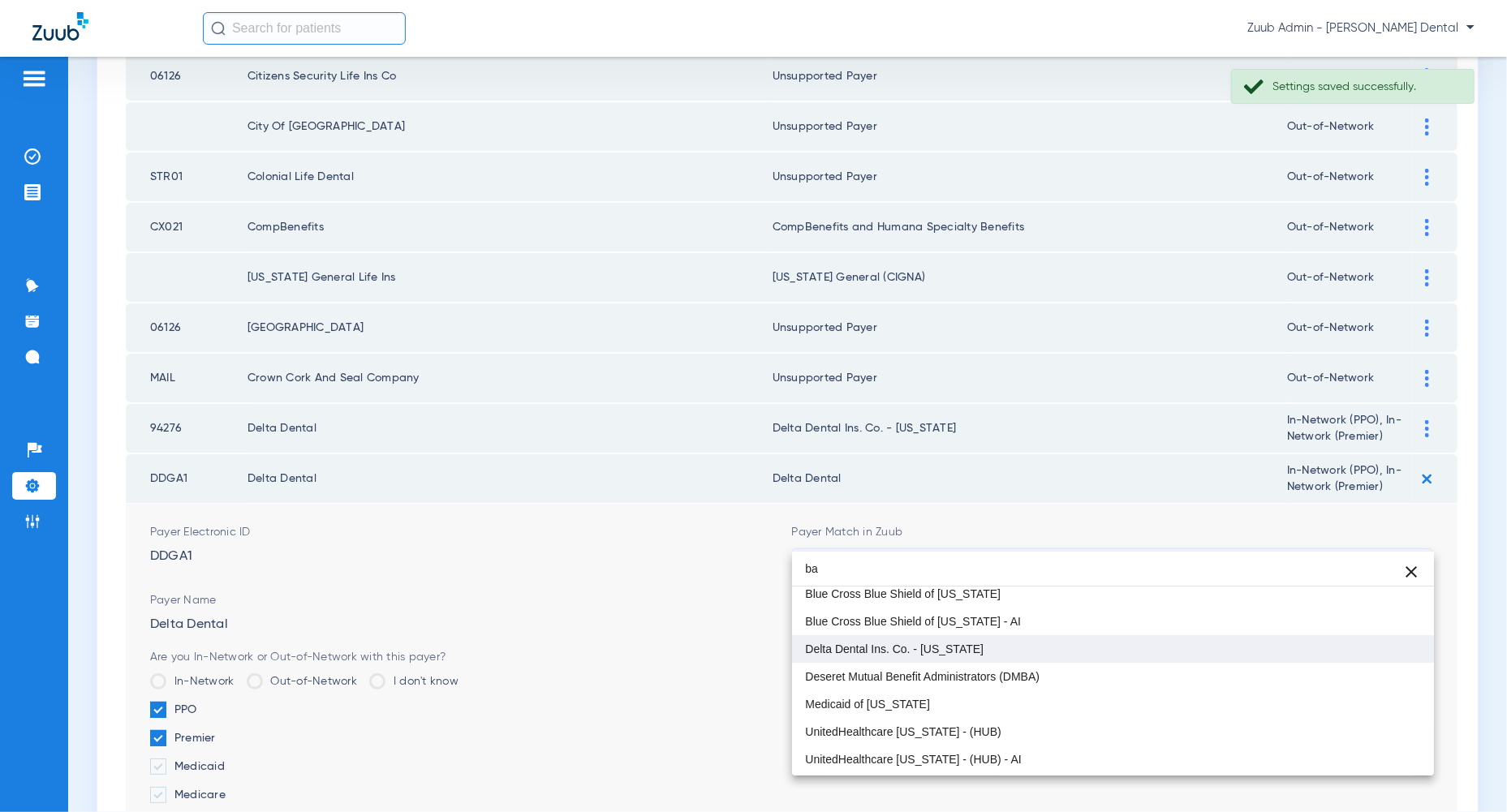
type input "ba"
click at [1353, 650] on mat-option "Delta Dental Ins. Co. - [US_STATE]" at bounding box center [1113, 649] width 641 height 28
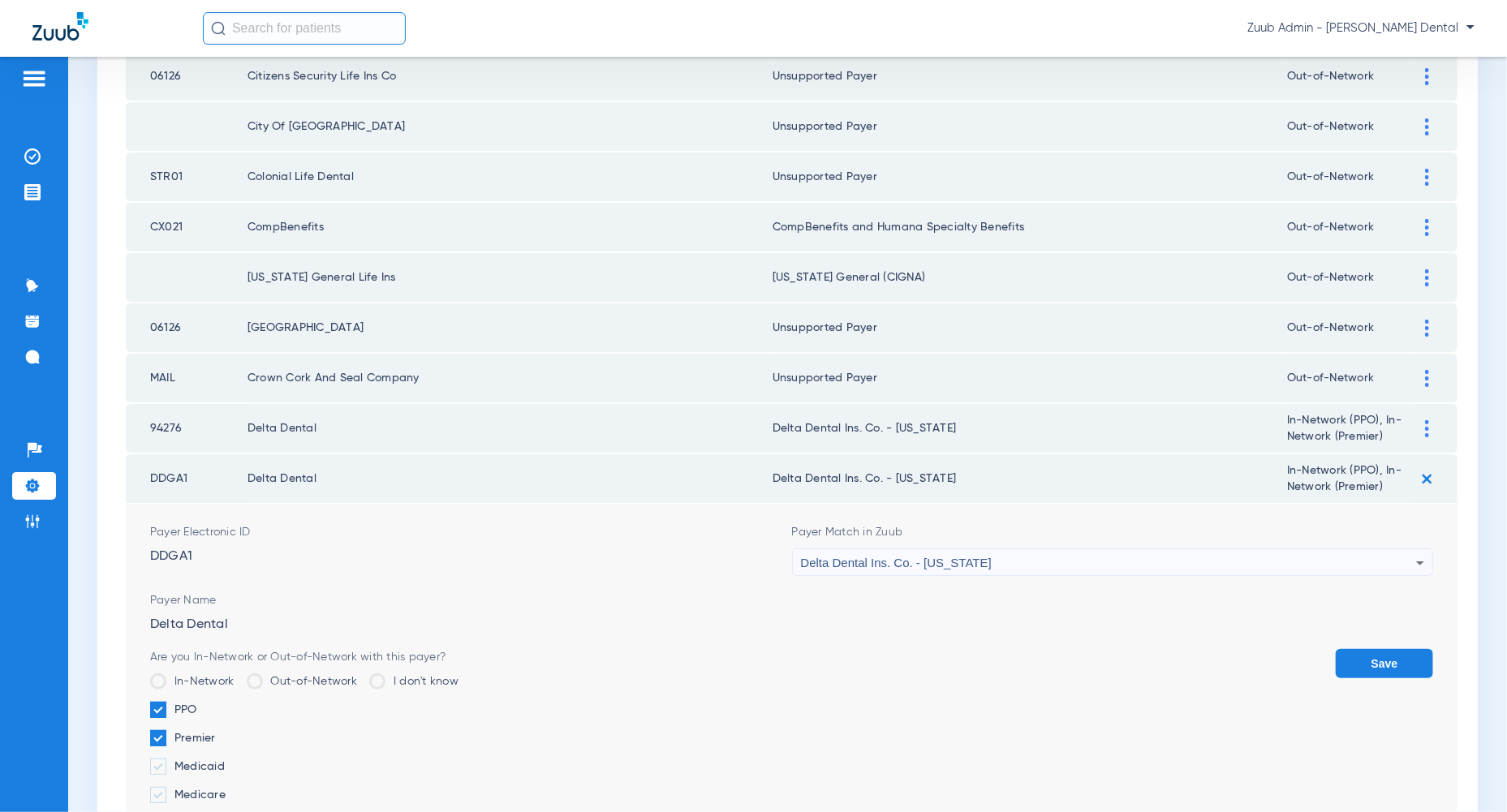
drag, startPoint x: 944, startPoint y: 454, endPoint x: 897, endPoint y: 451, distance: 47.1
click at [897, 454] on td "Delta Dental Ins. Co. - [US_STATE]" at bounding box center [1029, 478] width 515 height 49
copy td "[US_STATE]"
click at [1387, 648] on button "Save" at bounding box center [1383, 663] width 97 height 29
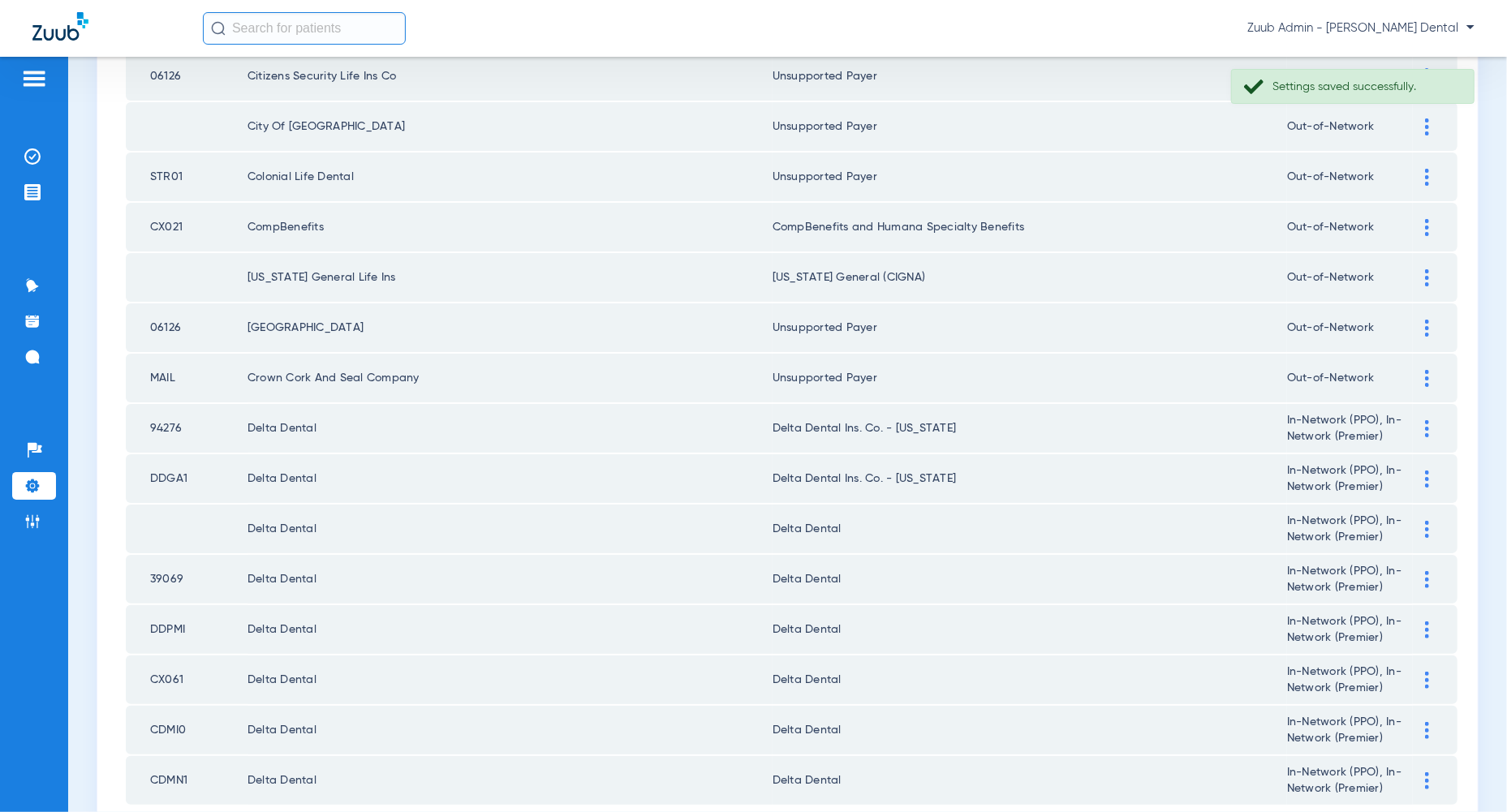
click at [1424, 521] on div at bounding box center [1427, 529] width 29 height 17
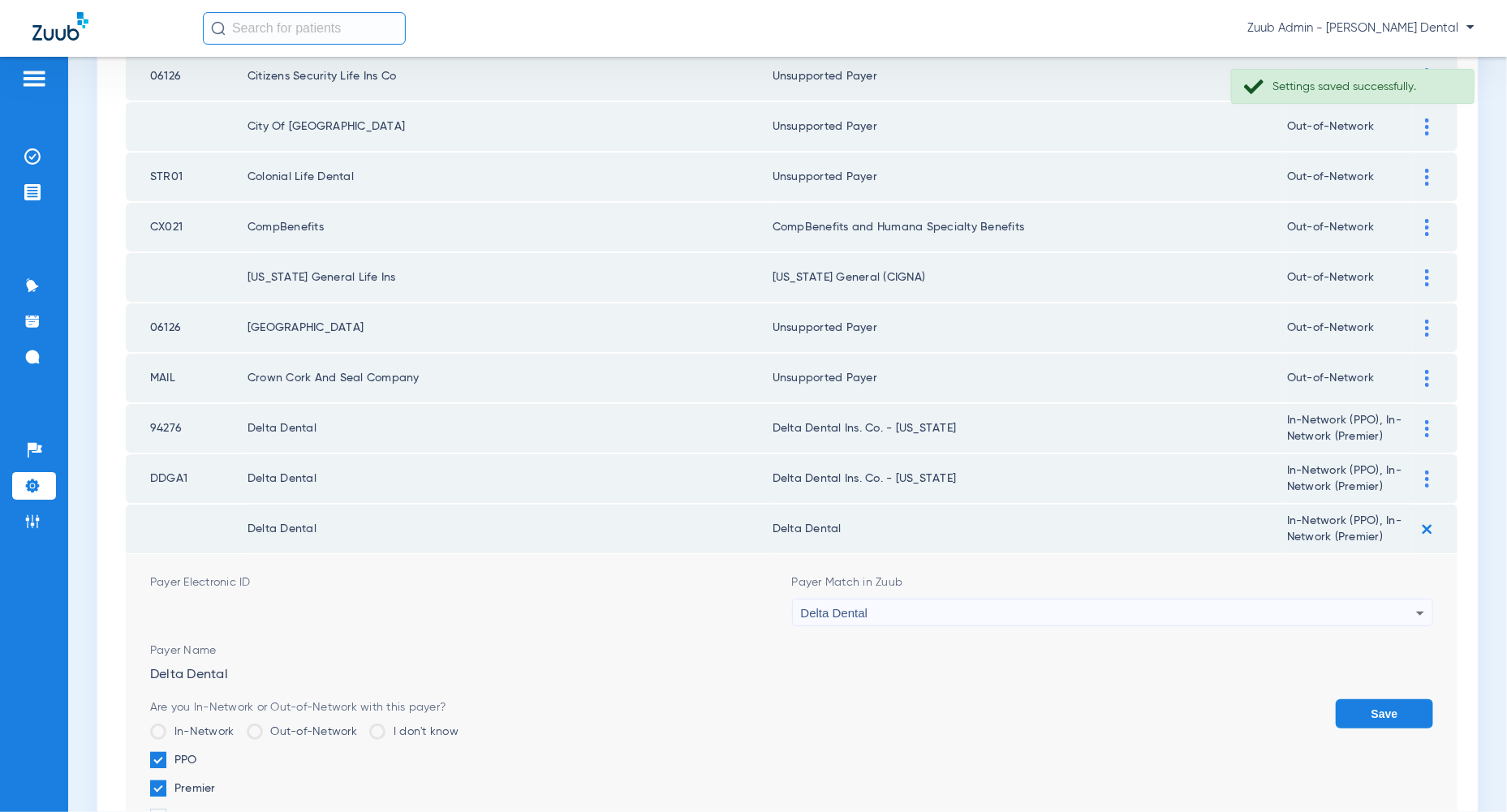
click at [1391, 599] on div "Delta Dental" at bounding box center [1109, 613] width 616 height 28
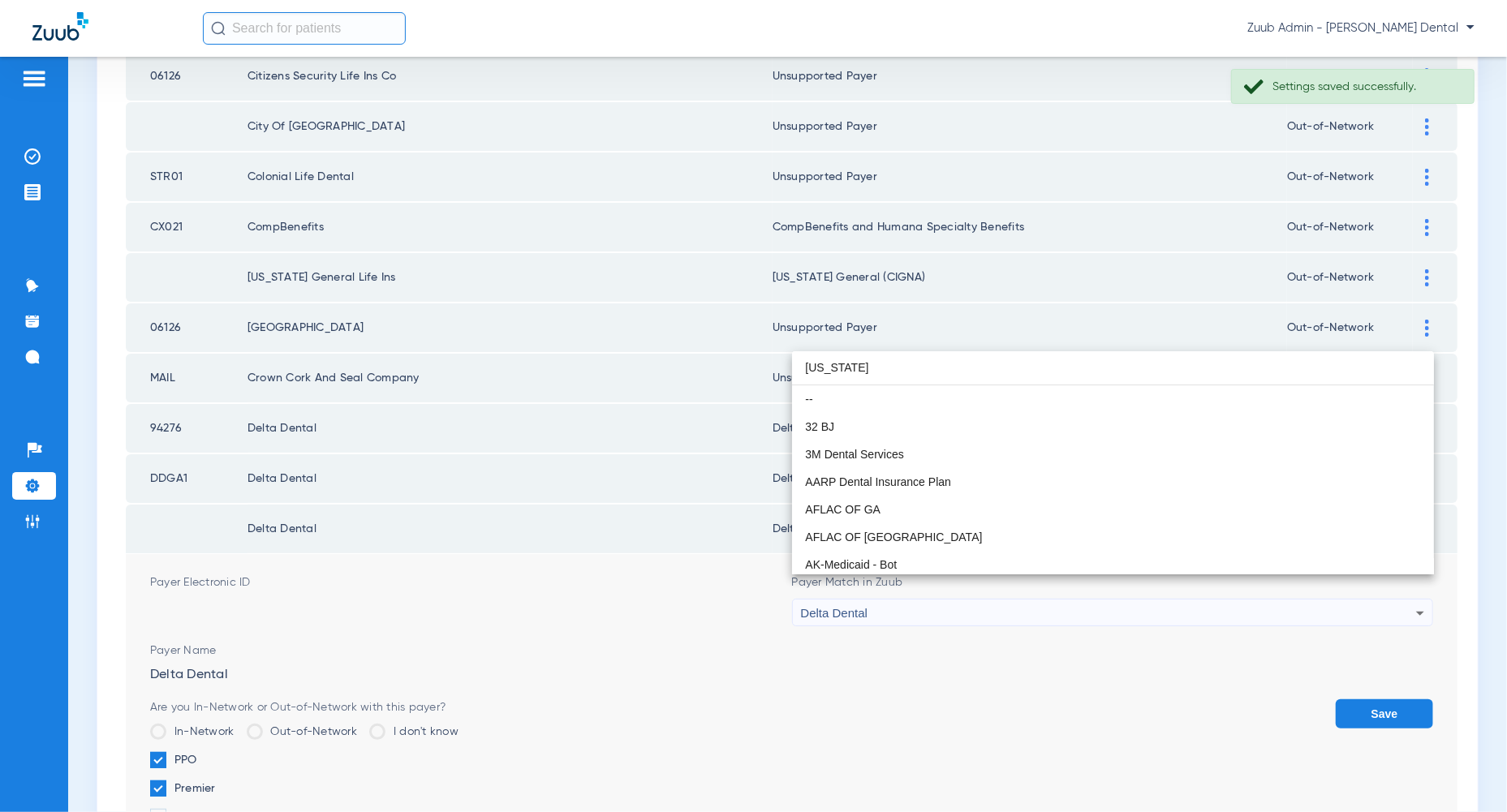
scroll to position [31, 0]
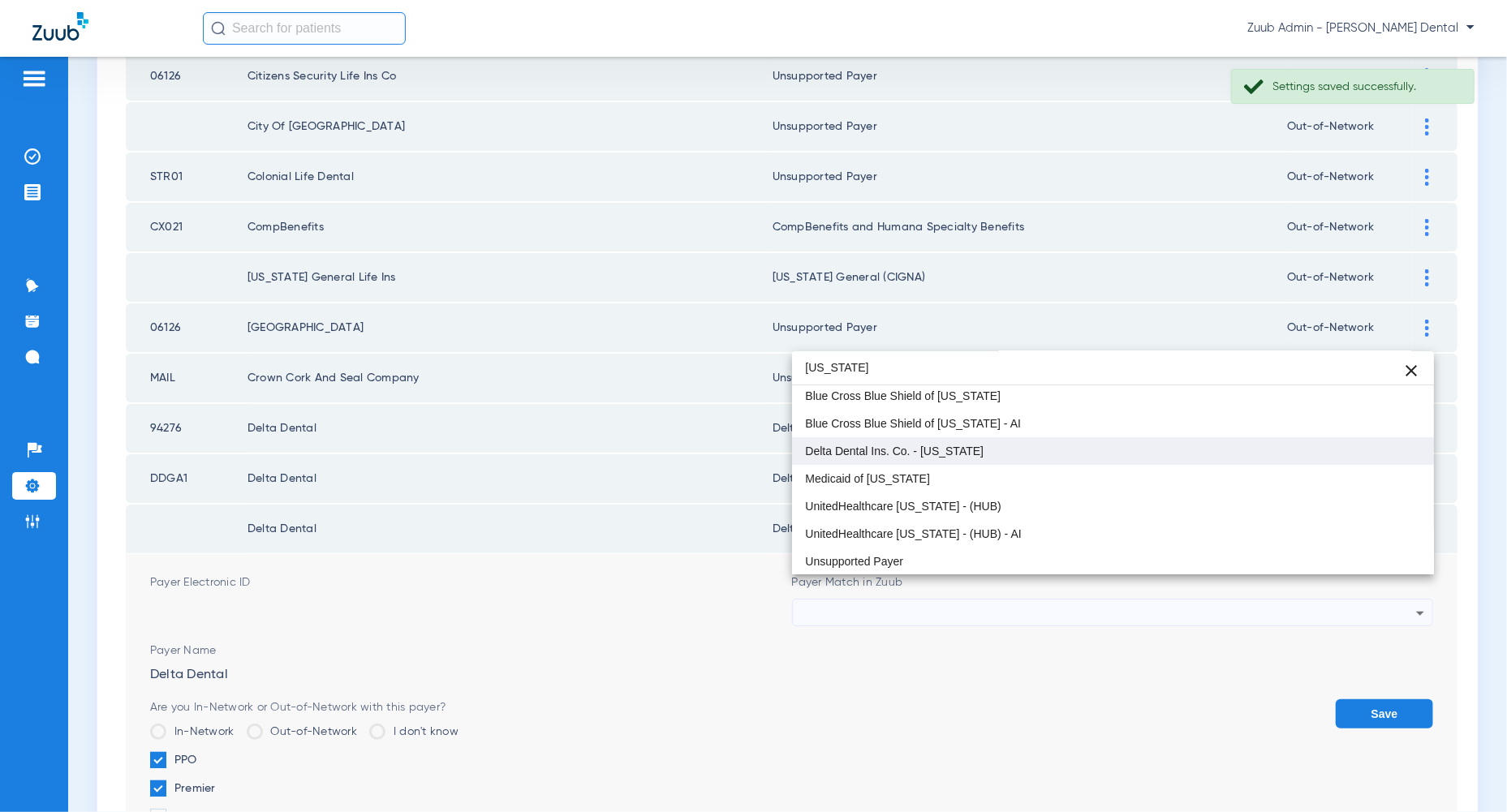
type input "[US_STATE]"
click at [1376, 451] on mat-option "Delta Dental Ins. Co. - [US_STATE]" at bounding box center [1113, 451] width 641 height 28
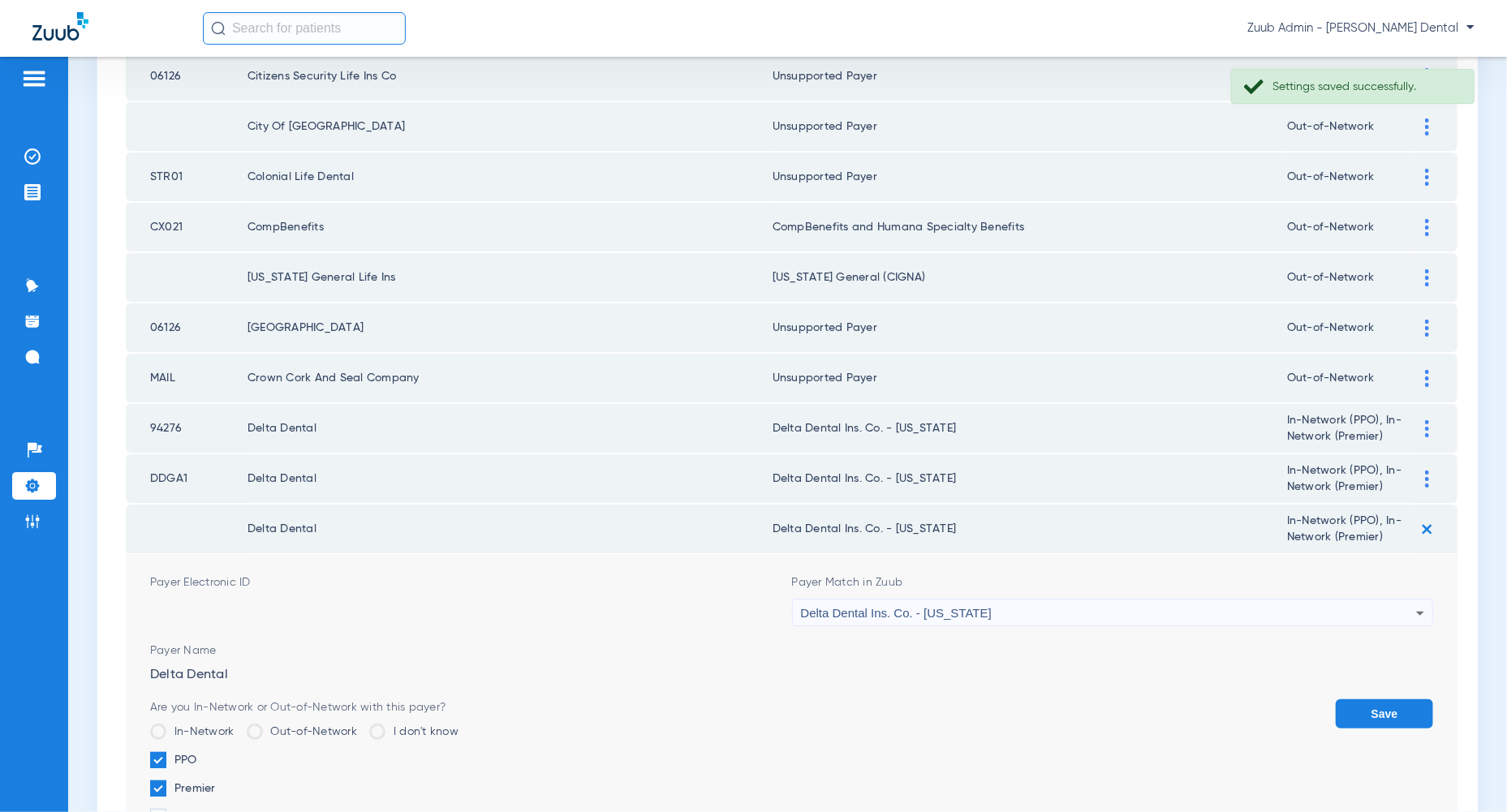
click at [1404, 699] on button "Save" at bounding box center [1383, 714] width 97 height 29
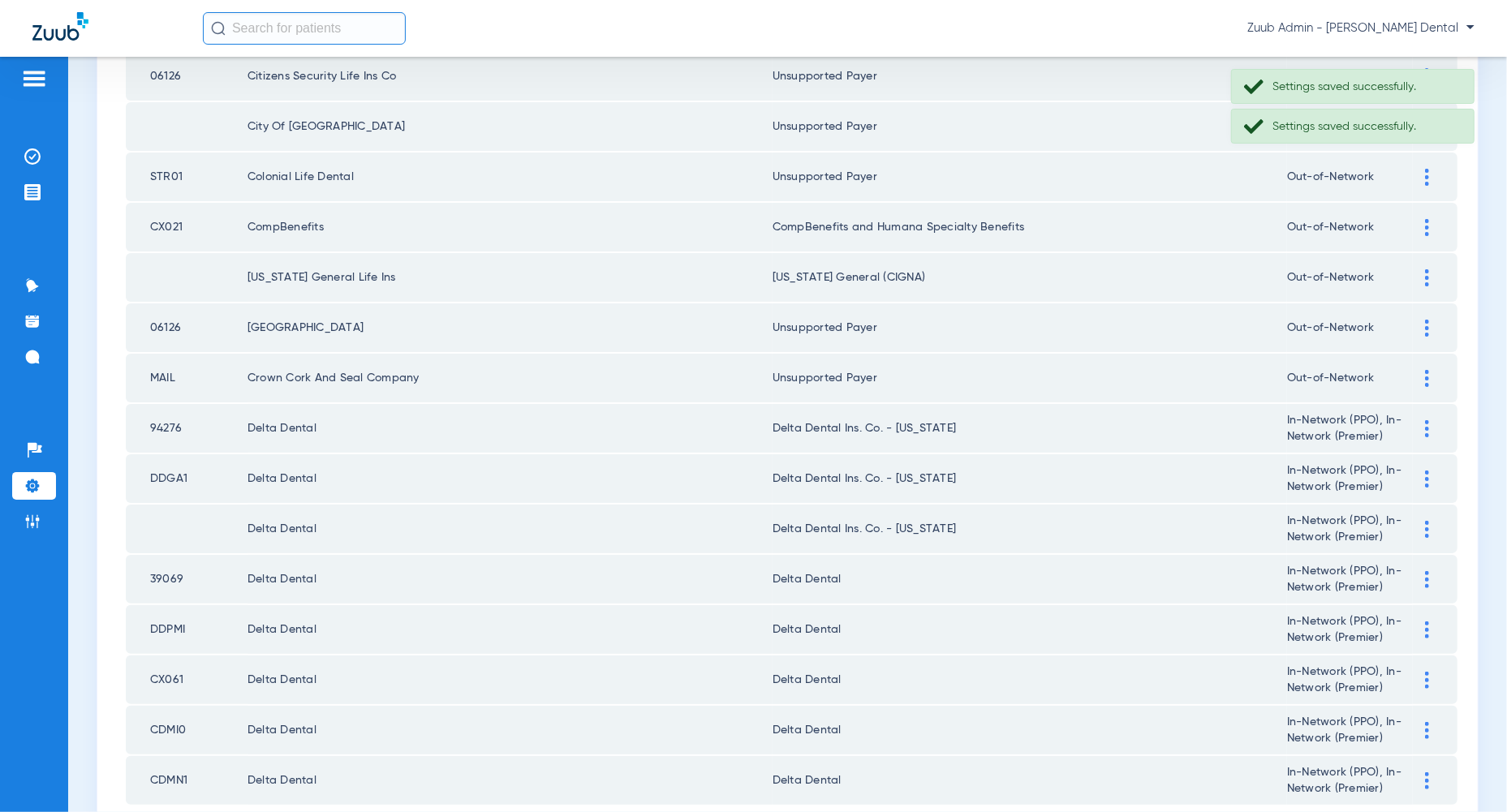
click at [1426, 571] on img at bounding box center [1427, 579] width 4 height 17
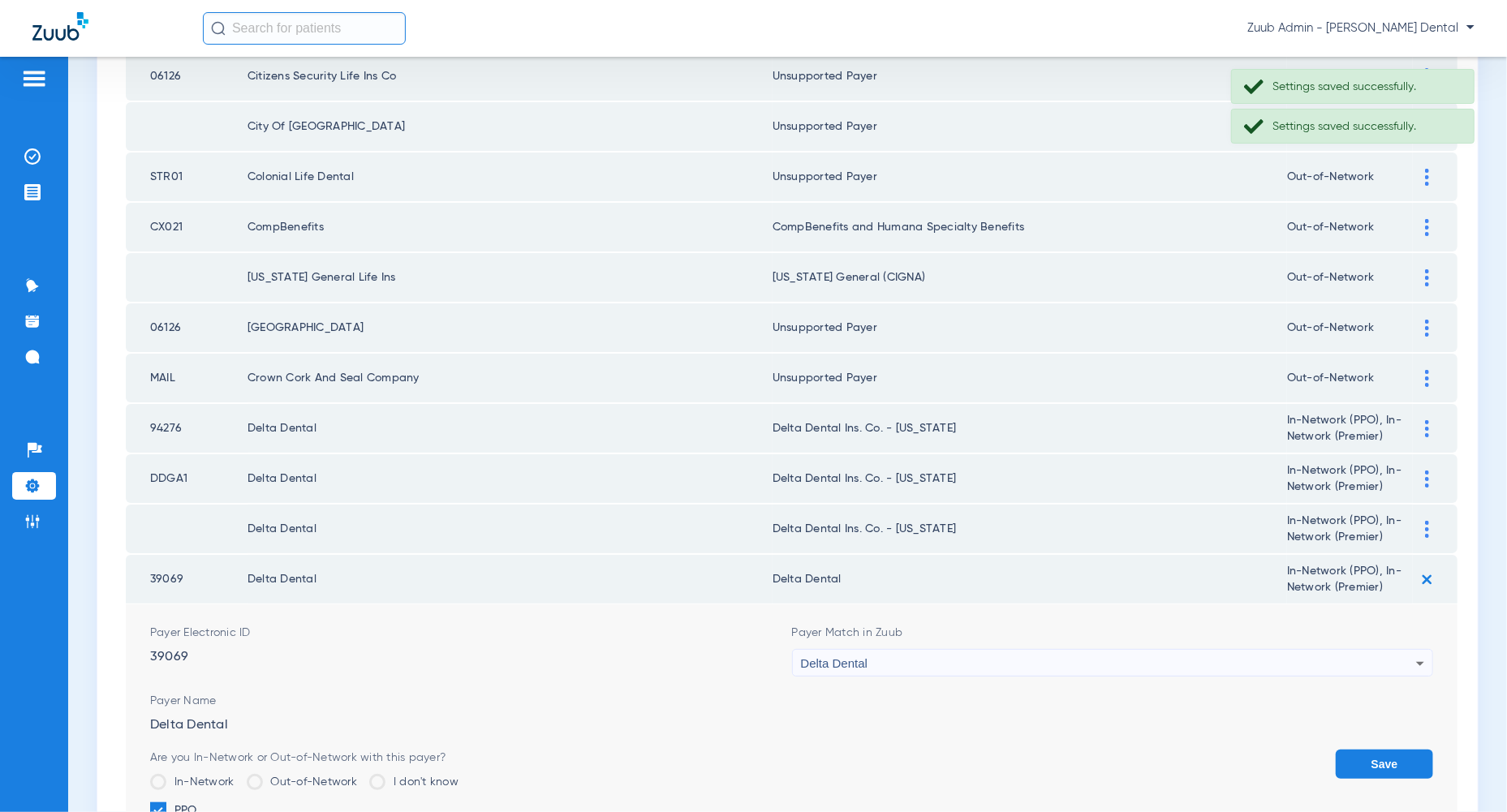
click at [1407, 649] on div "Delta Dental" at bounding box center [1109, 663] width 616 height 28
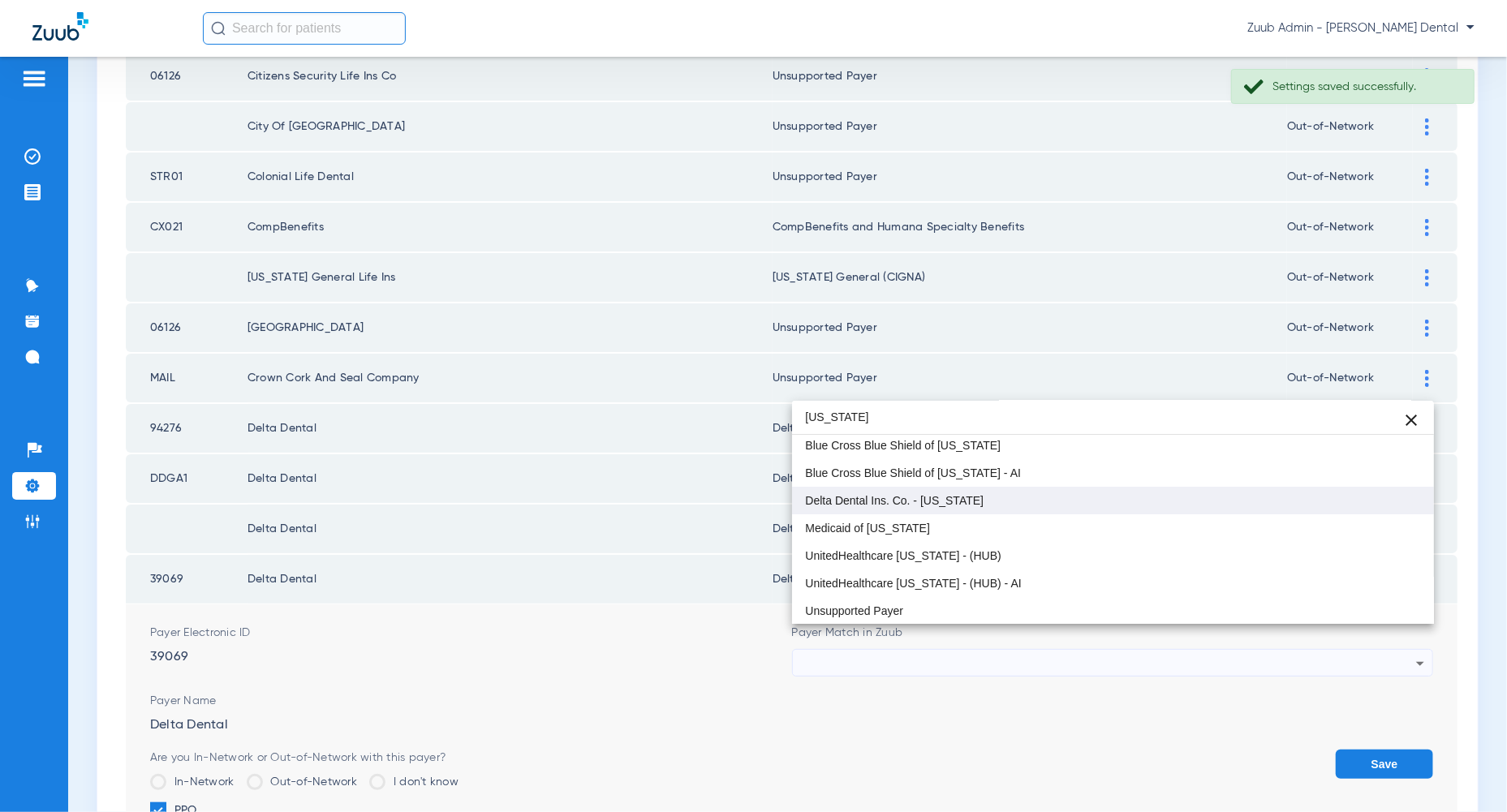
type input "[US_STATE]"
click at [1360, 488] on mat-option "Delta Dental Ins. Co. - [US_STATE]" at bounding box center [1113, 500] width 641 height 28
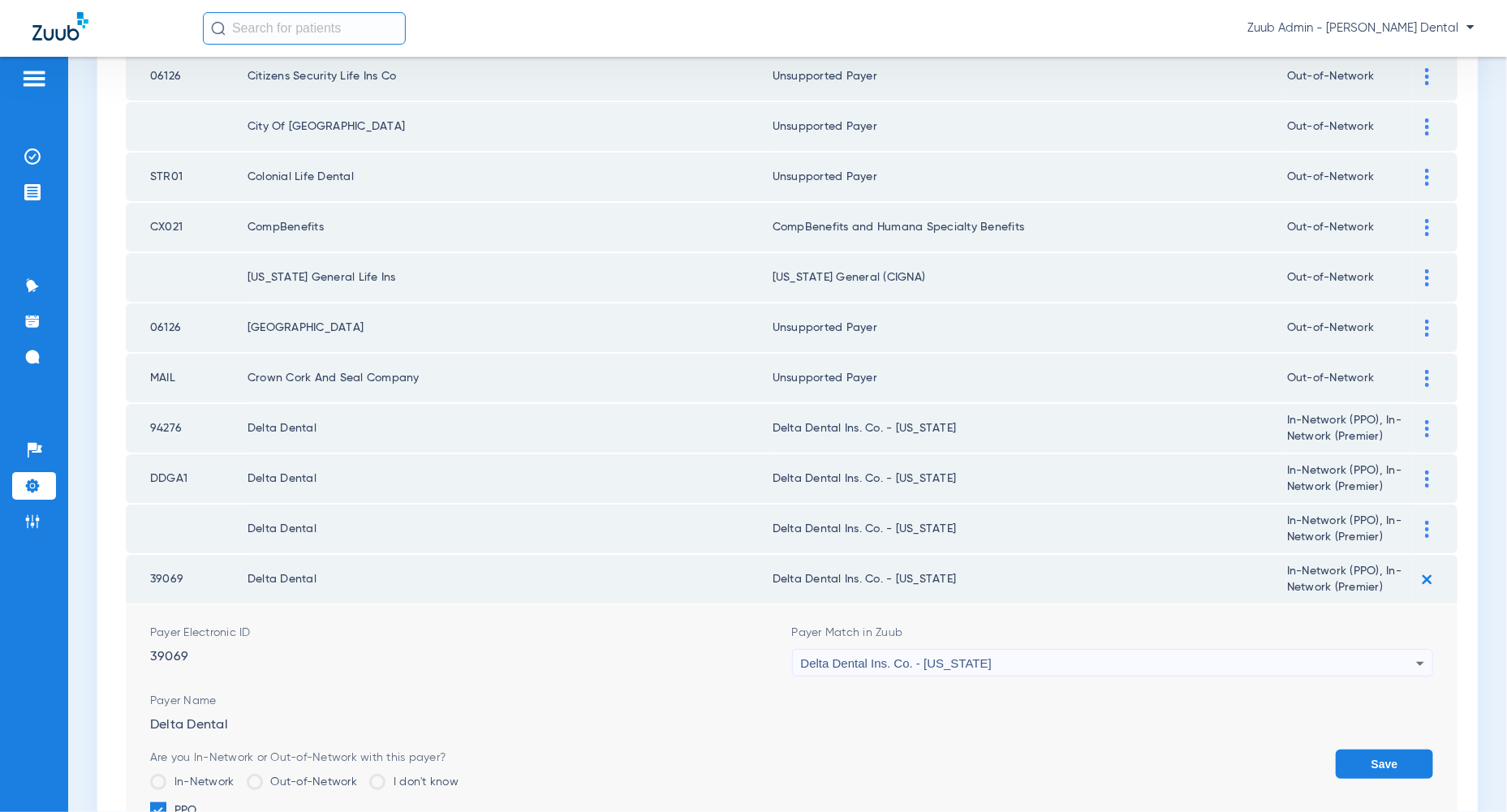
drag, startPoint x: 945, startPoint y: 550, endPoint x: 776, endPoint y: 550, distance: 169.0
click at [776, 554] on td "Delta Dental Ins. Co. - [US_STATE]" at bounding box center [1029, 579] width 515 height 49
copy td "Delta Dental Ins. Co. - [US_STATE]"
click at [1378, 749] on button "Save" at bounding box center [1383, 764] width 97 height 29
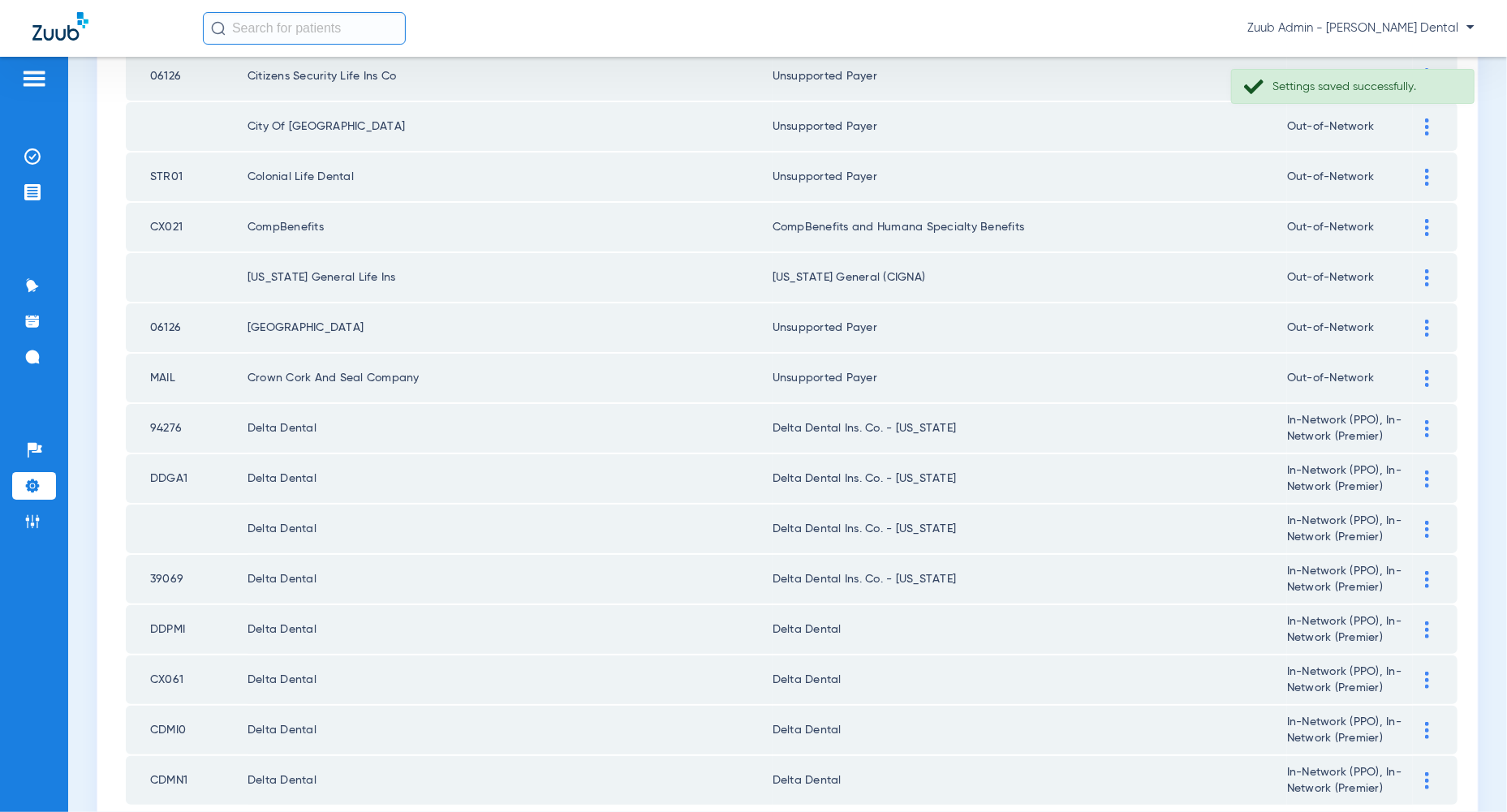
click at [1424, 621] on div at bounding box center [1427, 630] width 29 height 17
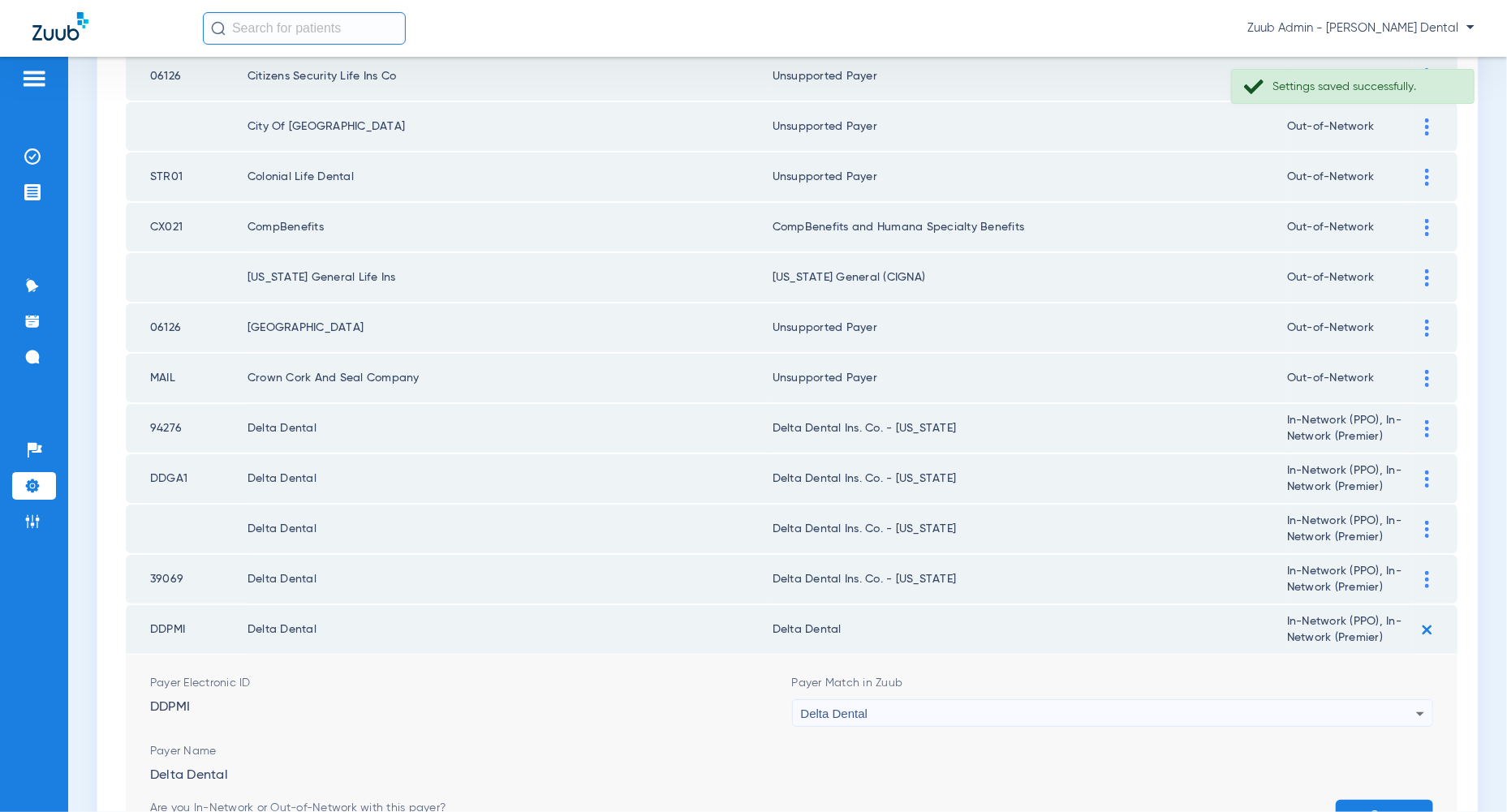
click at [1332, 700] on div "Delta Dental" at bounding box center [1109, 714] width 616 height 28
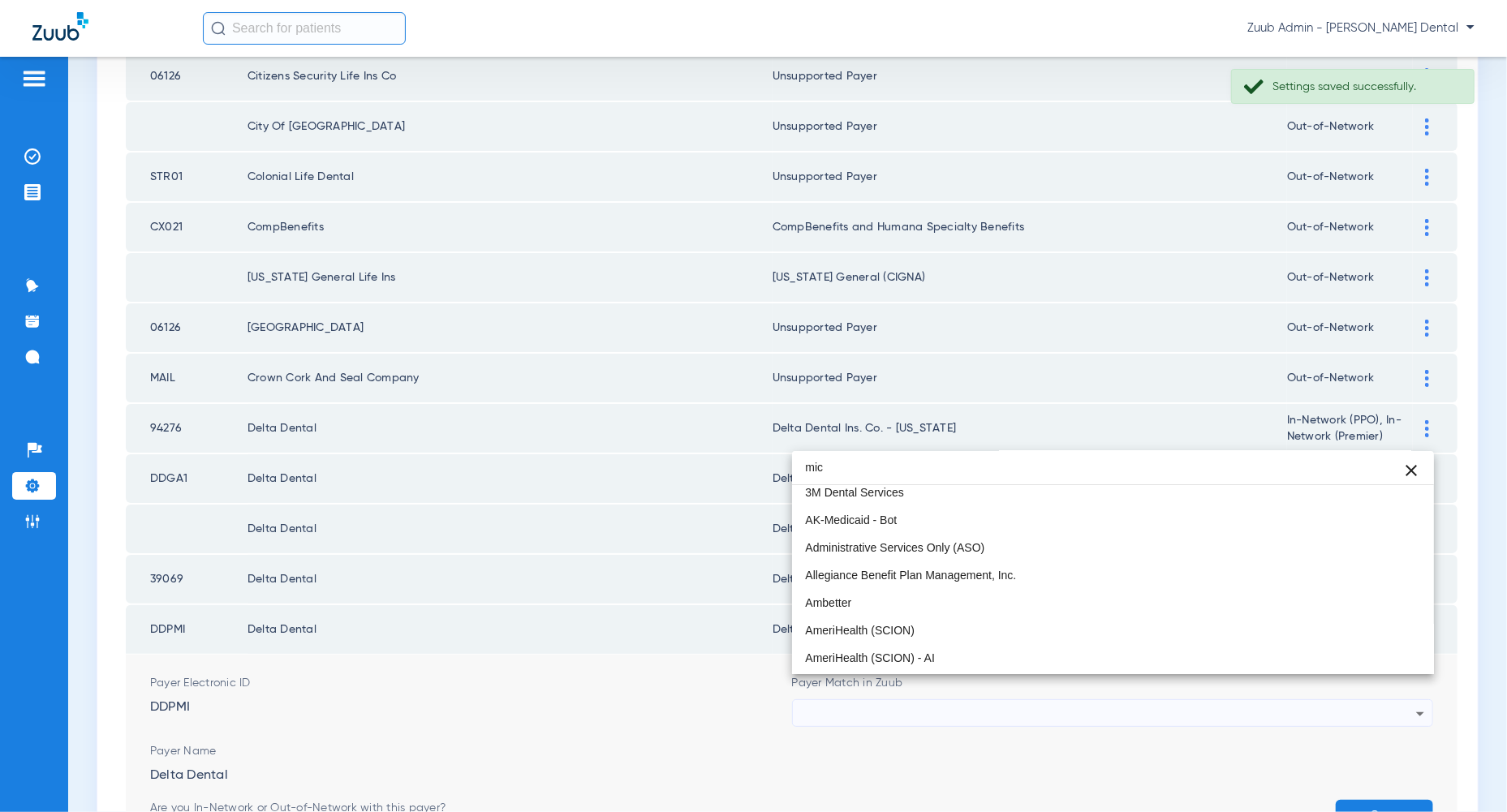
scroll to position [3, 0]
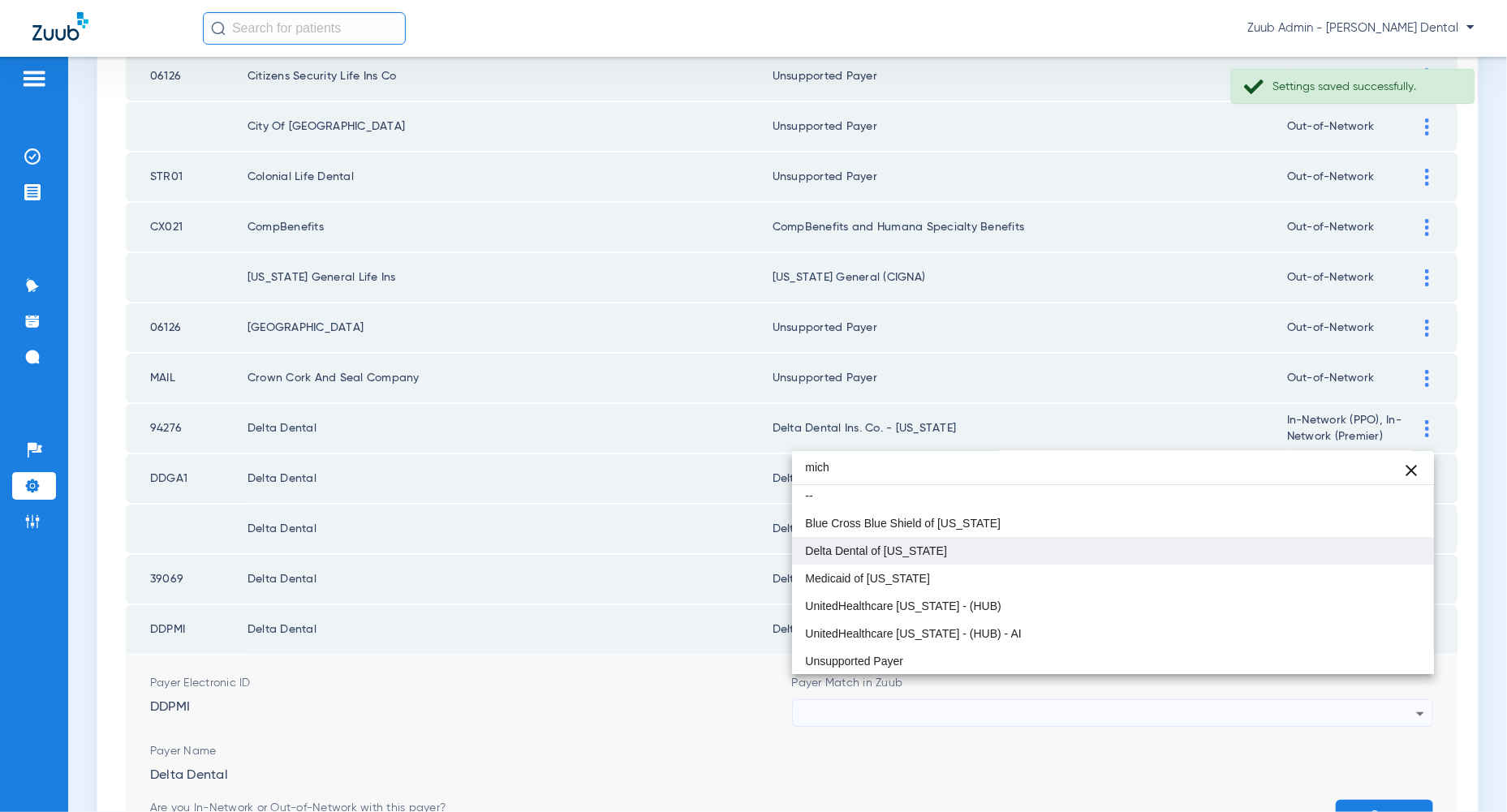
type input "mich"
click at [1217, 558] on mat-option "Delta Dental of [US_STATE]" at bounding box center [1113, 551] width 641 height 28
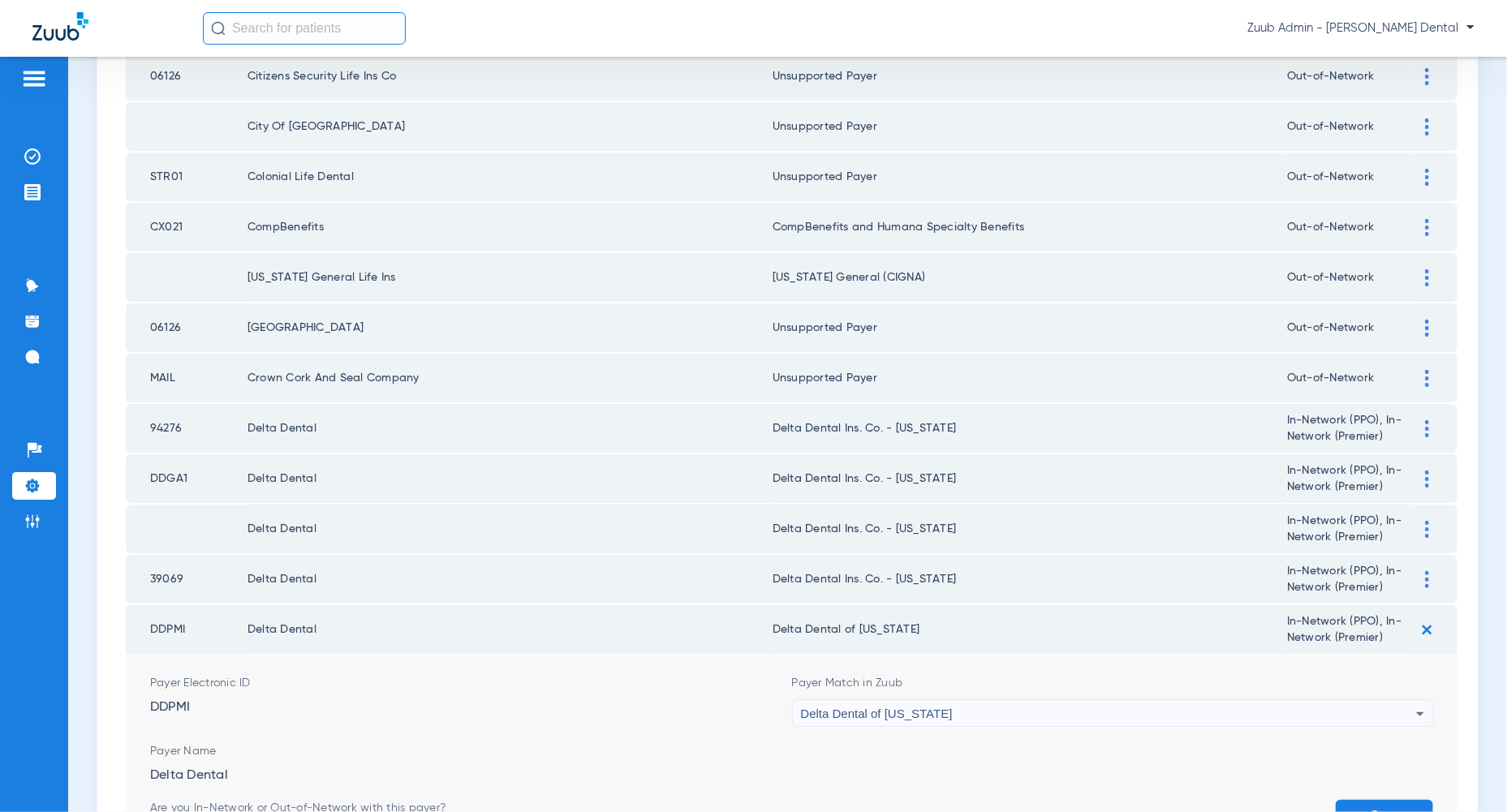
click at [1399, 800] on button "Save" at bounding box center [1383, 814] width 97 height 29
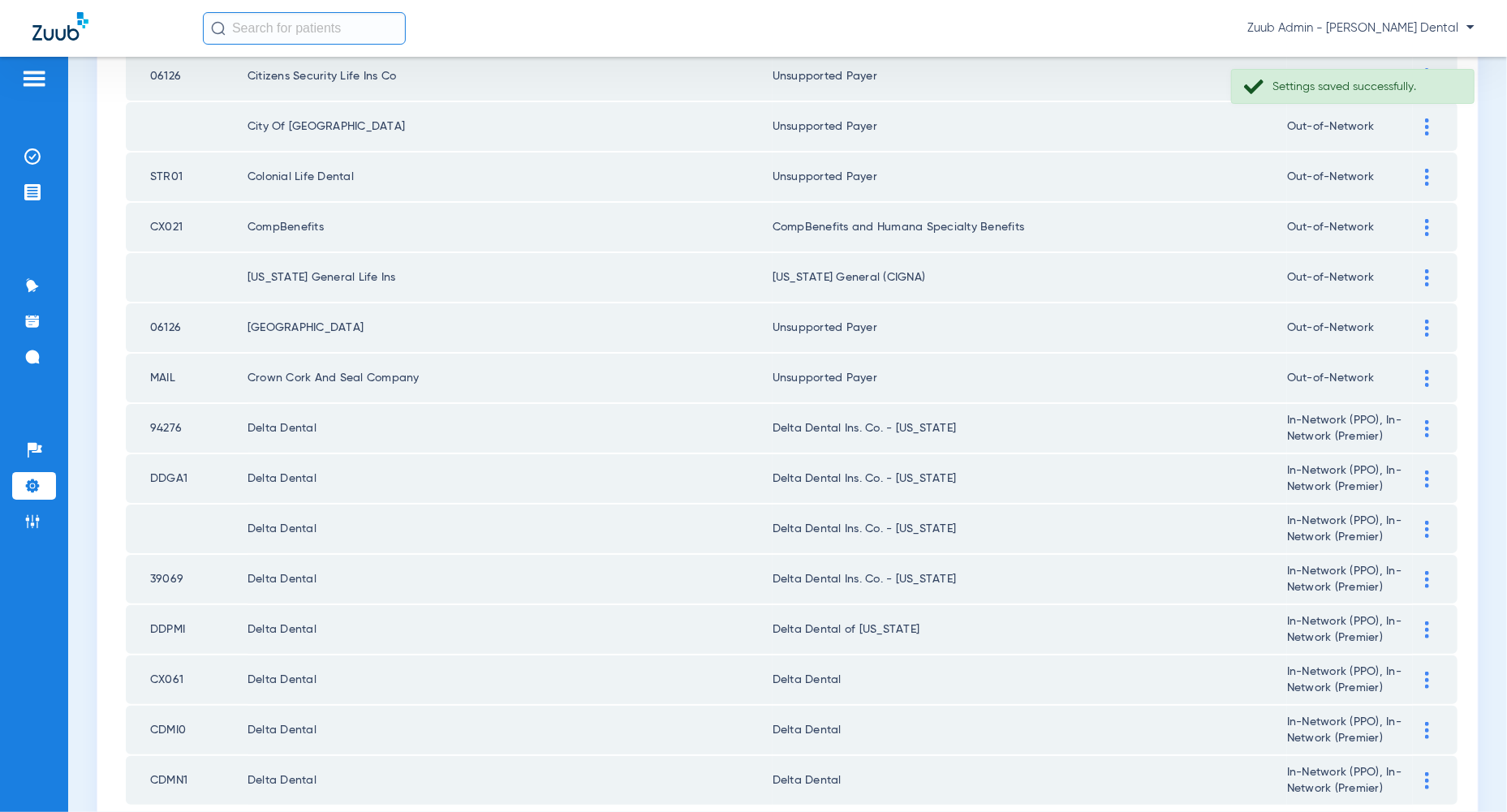
click at [1425, 470] on img at bounding box center [1427, 478] width 4 height 17
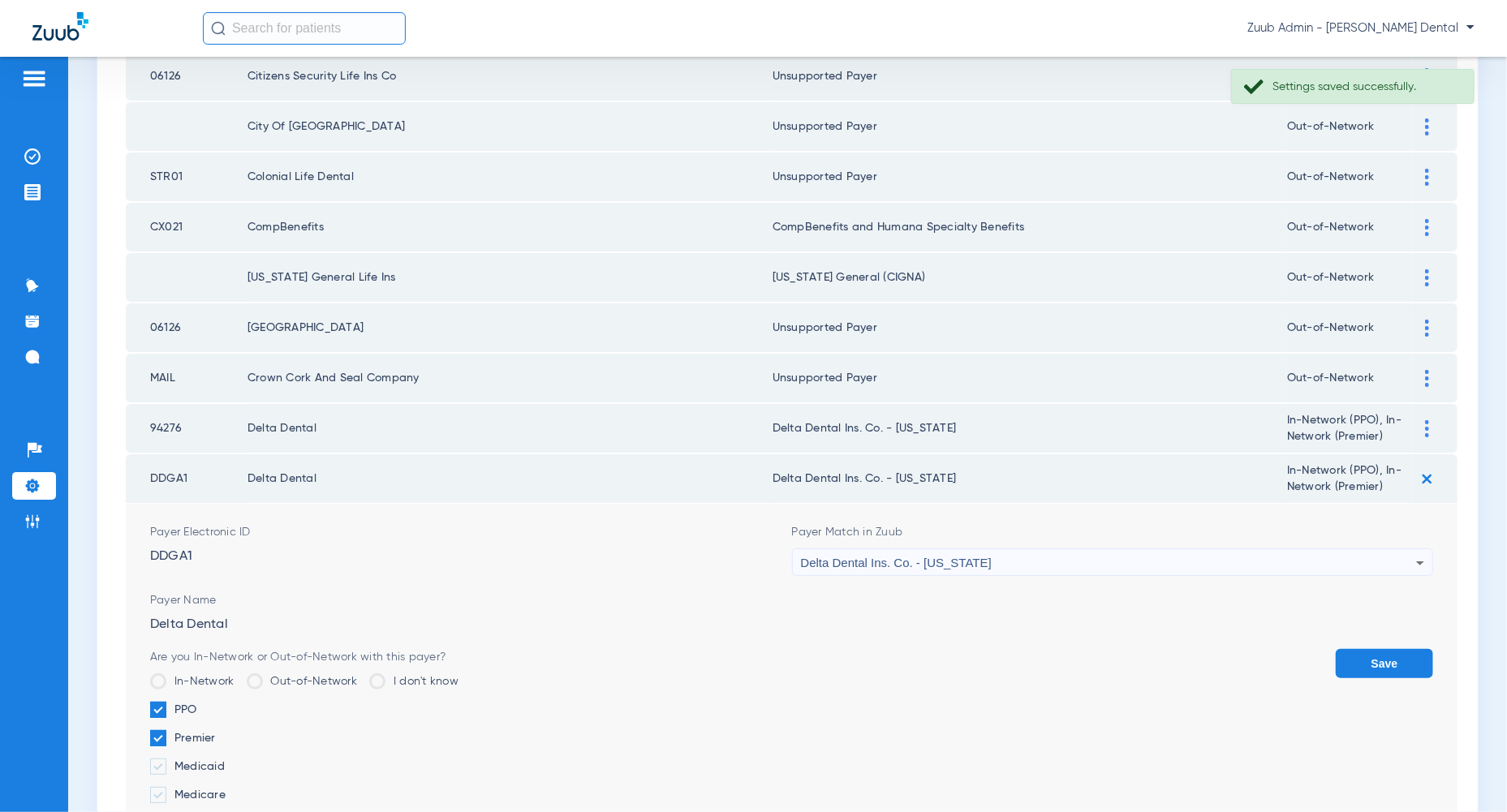
click at [1392, 553] on form "Payer Electronic ID DDGA1 Payer Match in Zuub Delta Dental Ins. Co. - [US_STATE…" at bounding box center [791, 706] width 1283 height 405
click at [1391, 549] on div "Delta Dental Ins. Co. - [US_STATE]" at bounding box center [1109, 563] width 616 height 28
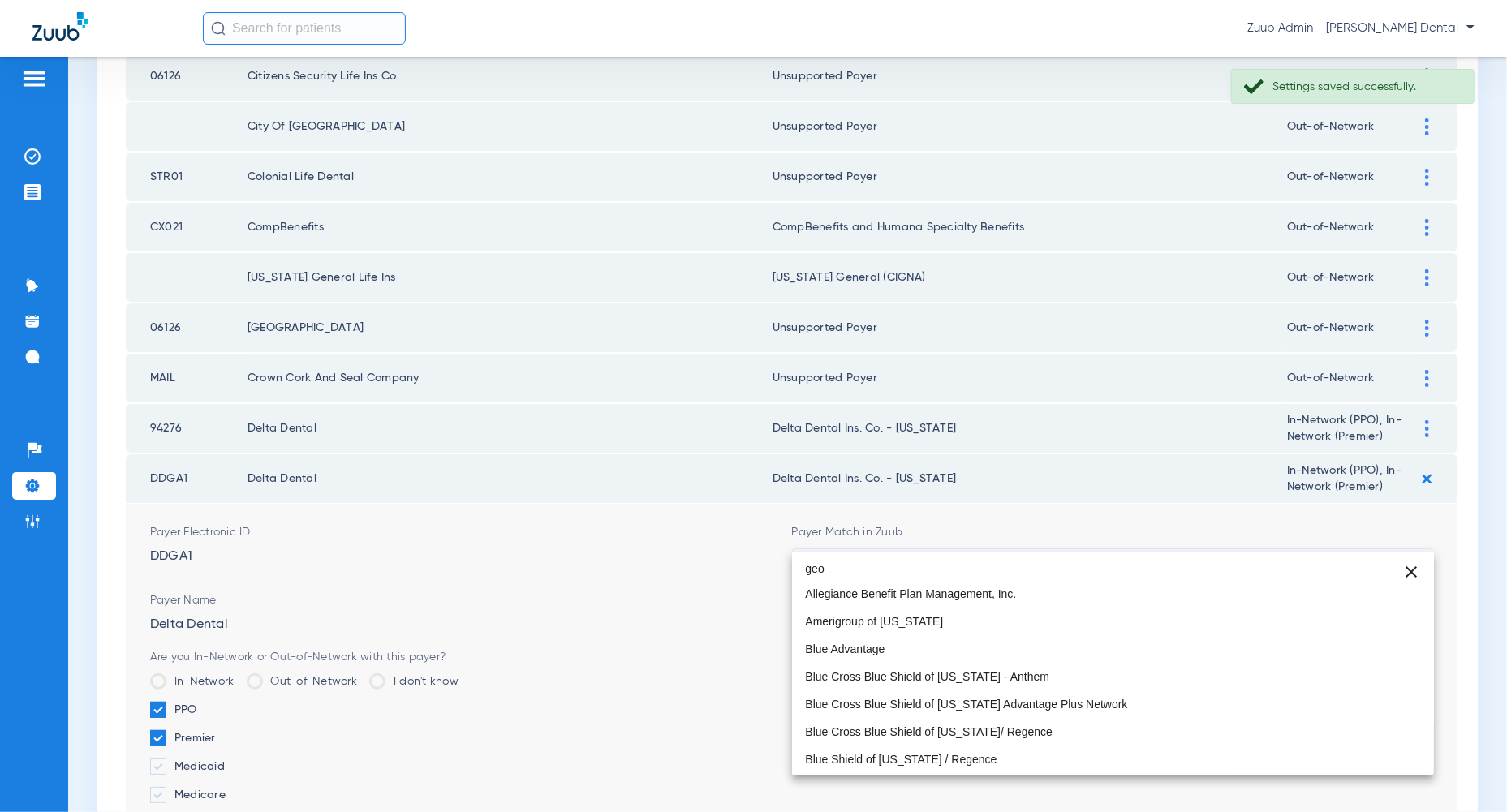
scroll to position [31, 0]
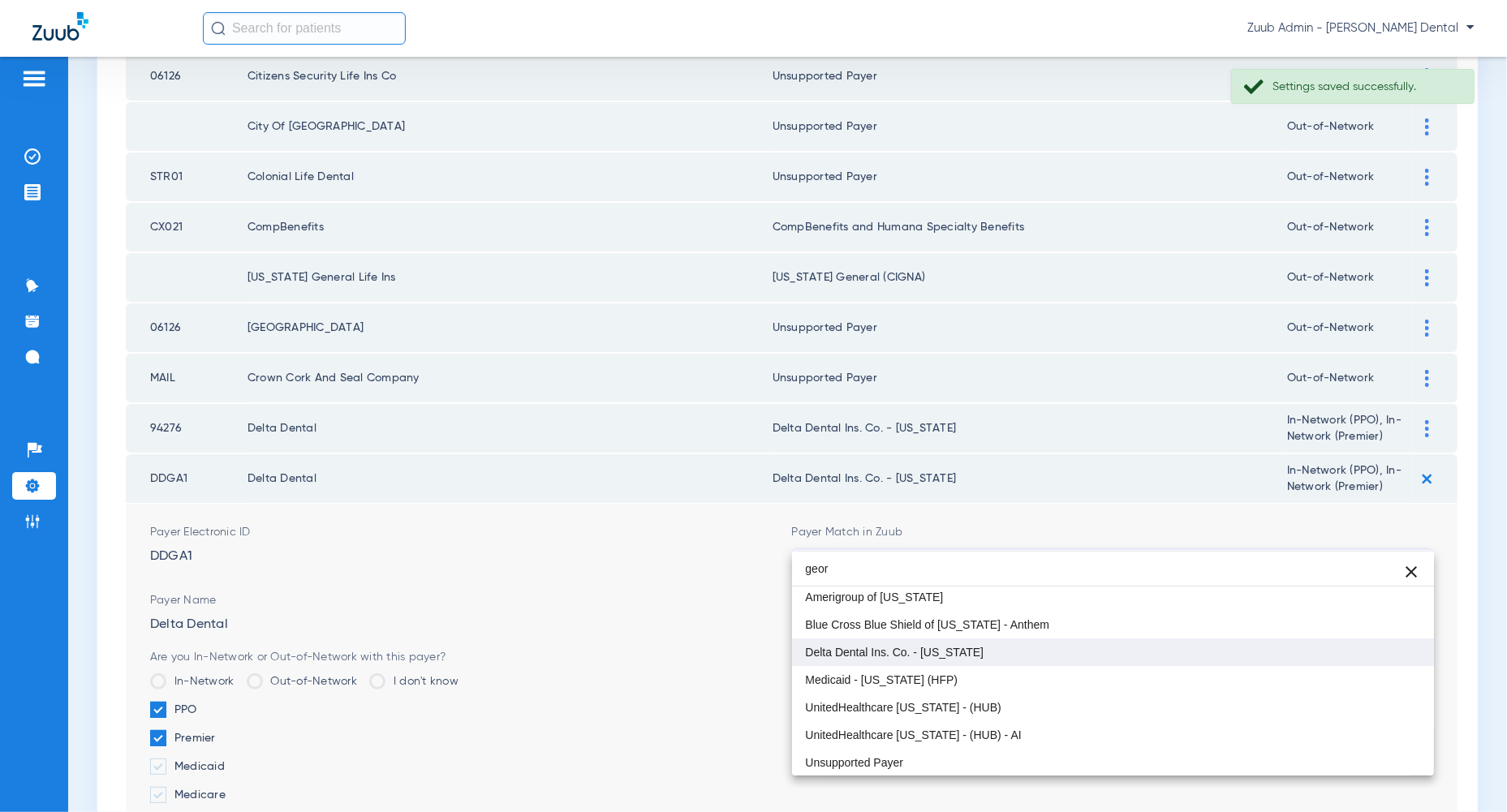
type input "geor"
click at [1330, 649] on mat-option "Delta Dental Ins. Co. - [US_STATE]" at bounding box center [1113, 653] width 641 height 28
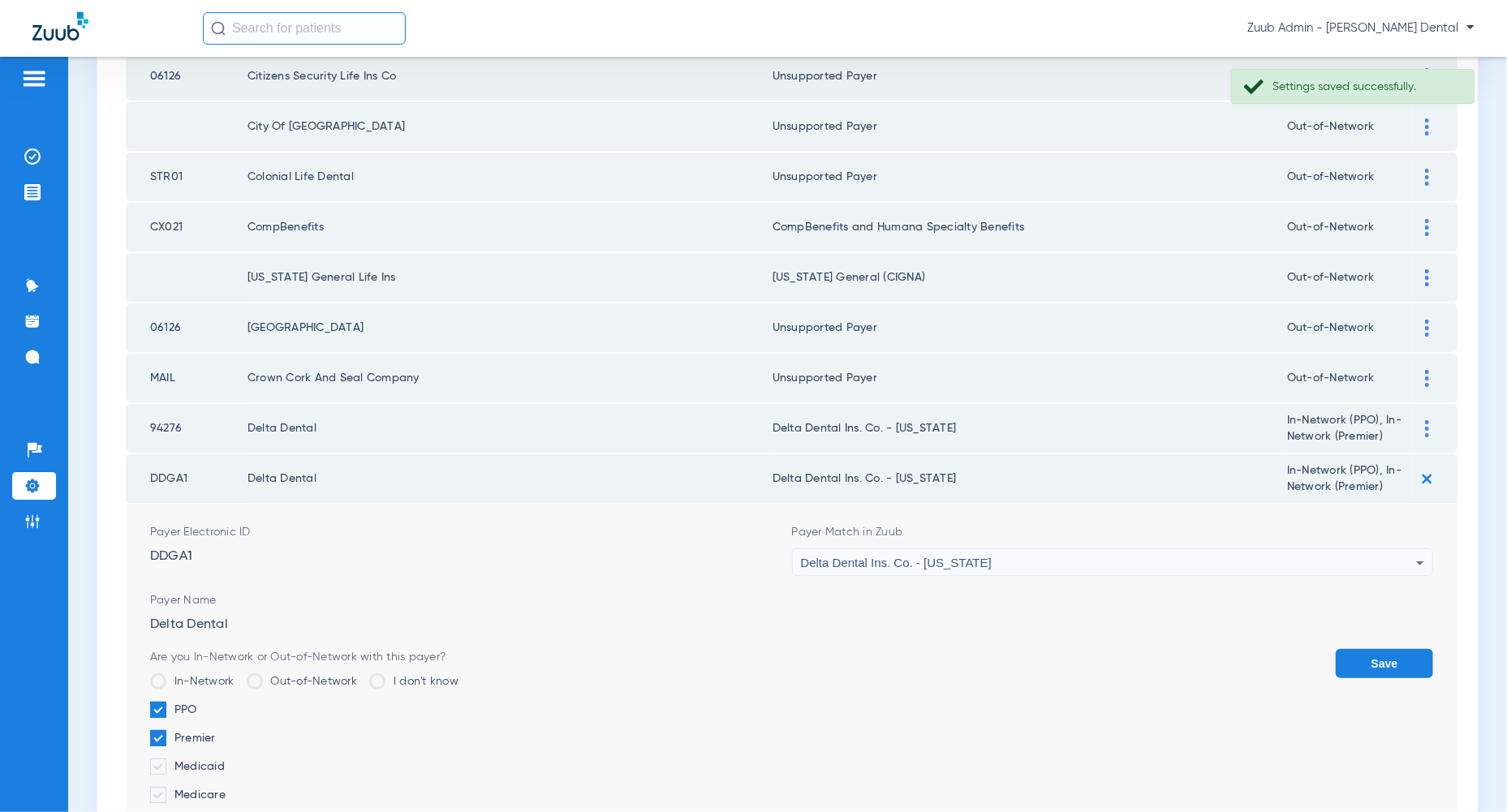
click at [1403, 648] on button "Save" at bounding box center [1383, 663] width 97 height 29
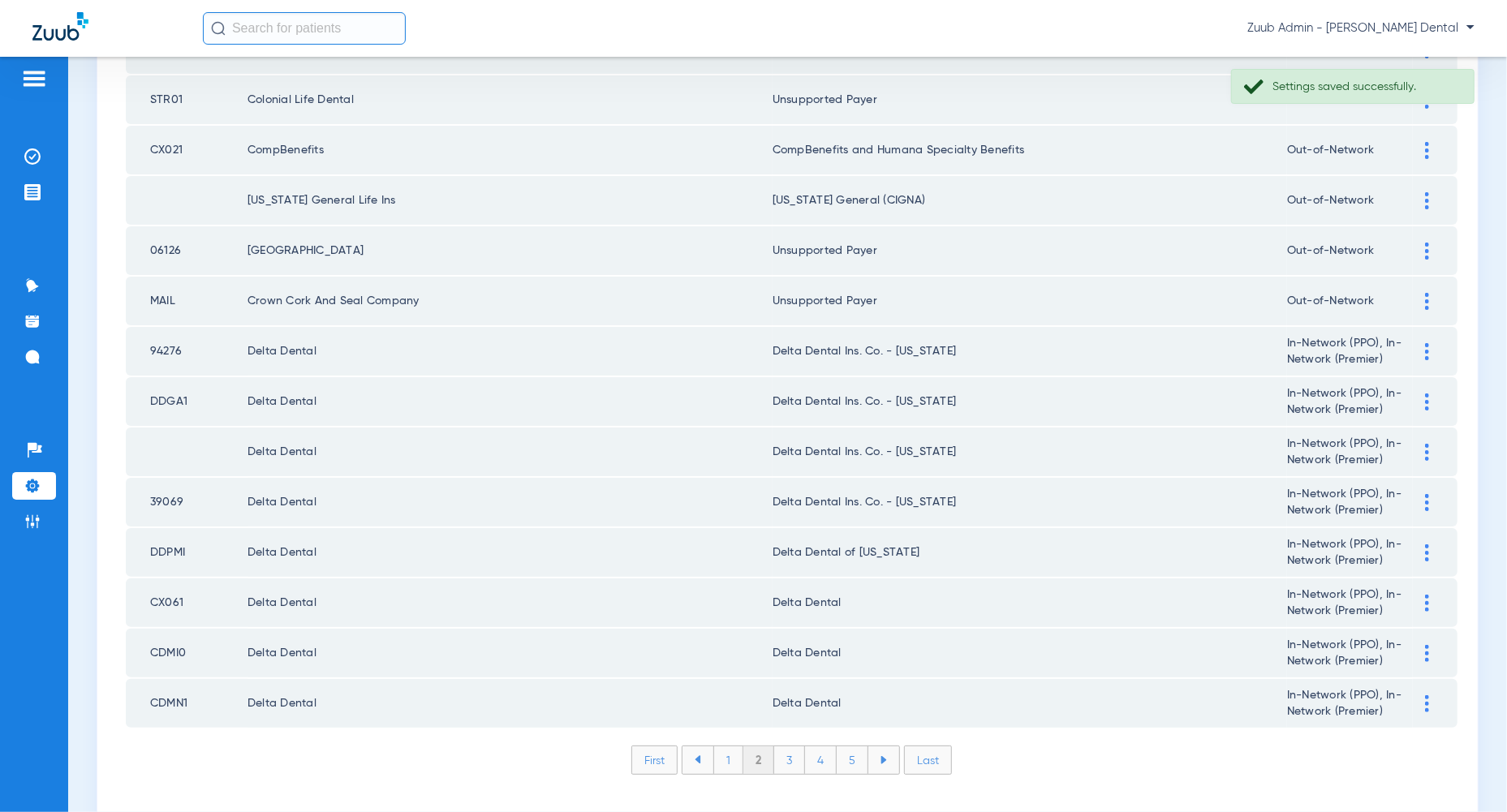
scroll to position [2091, 0]
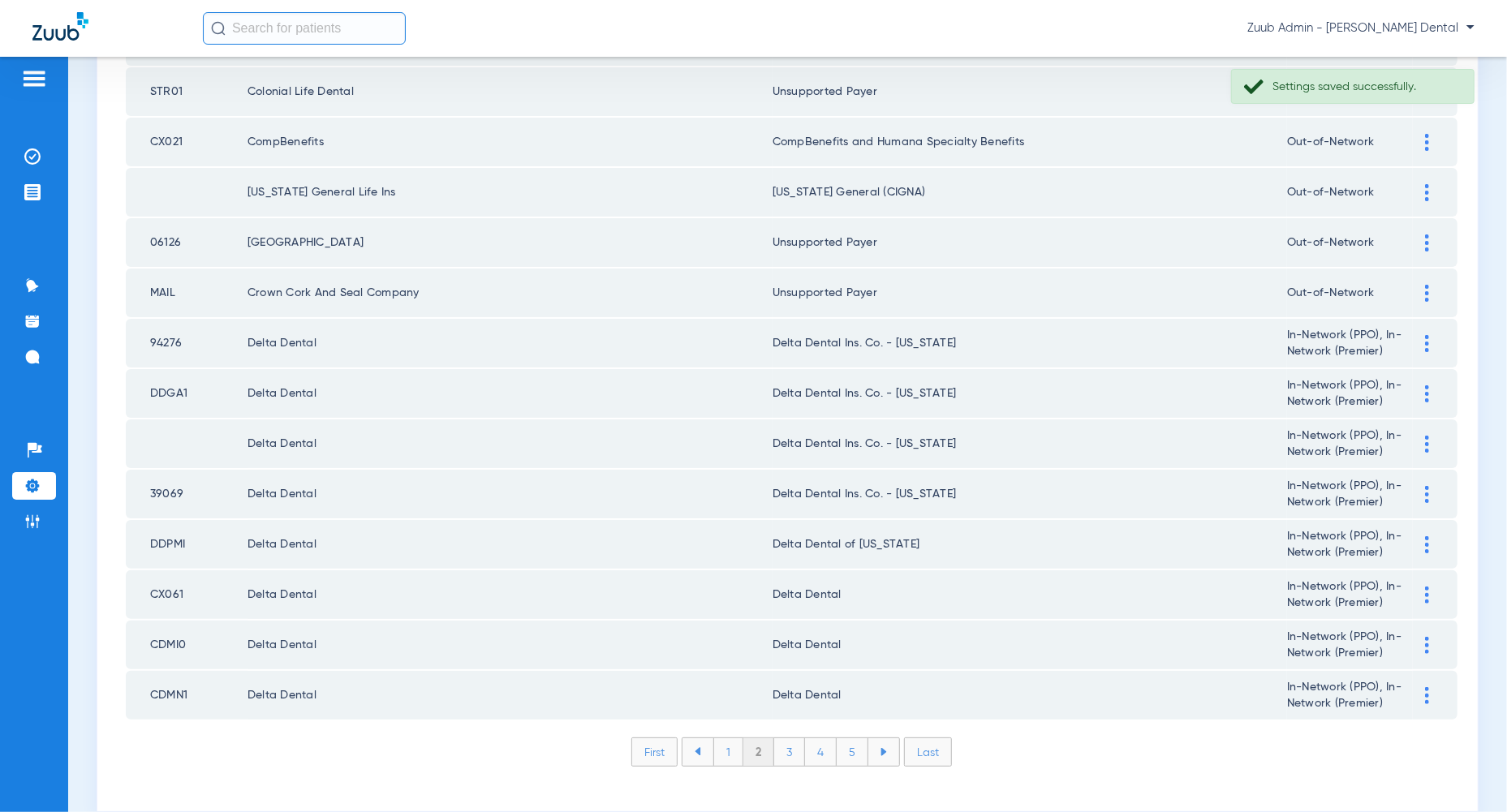
click at [1431, 586] on div at bounding box center [1427, 594] width 29 height 17
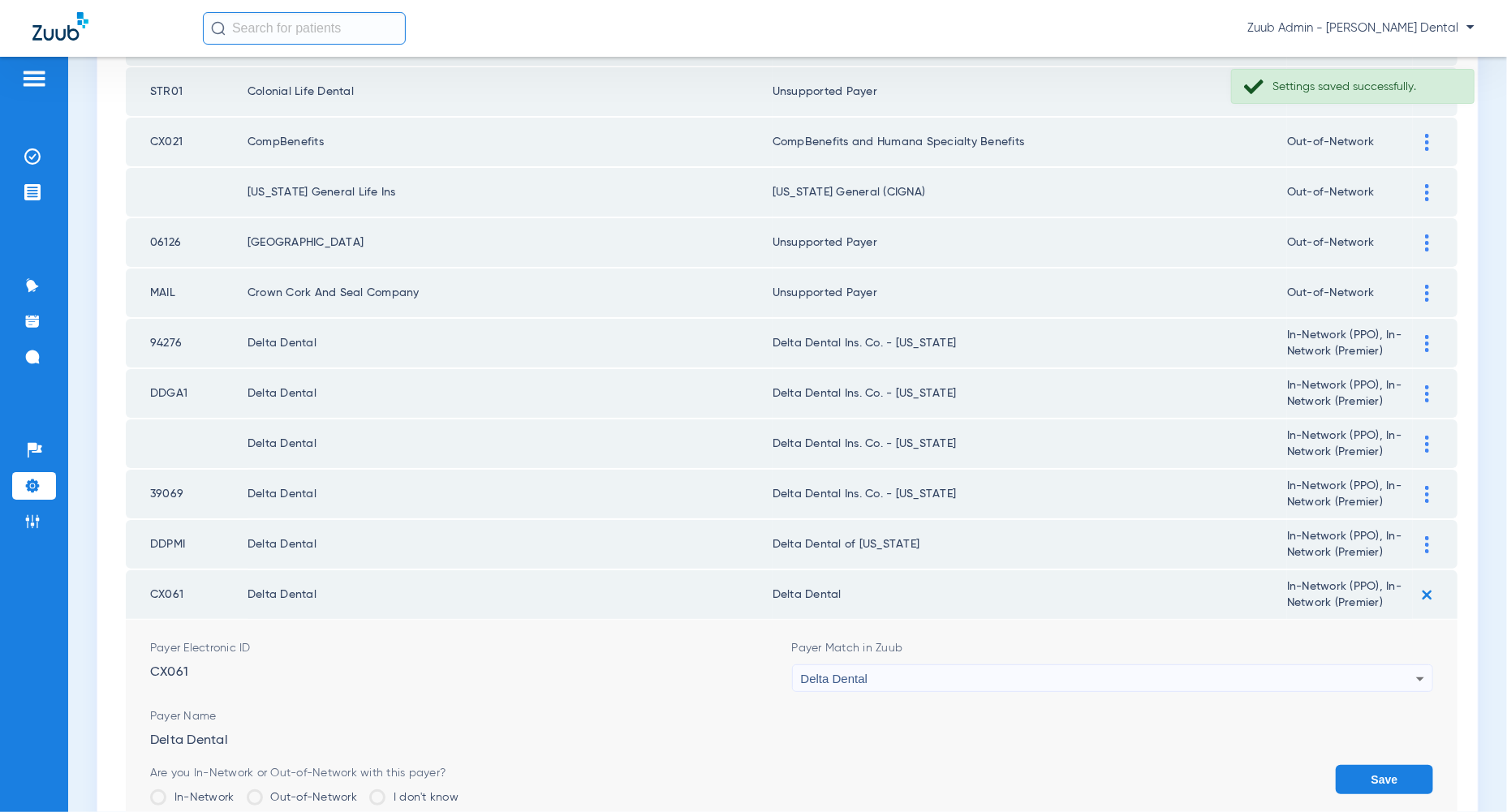
click at [1412, 665] on div "Delta Dental" at bounding box center [1109, 679] width 616 height 28
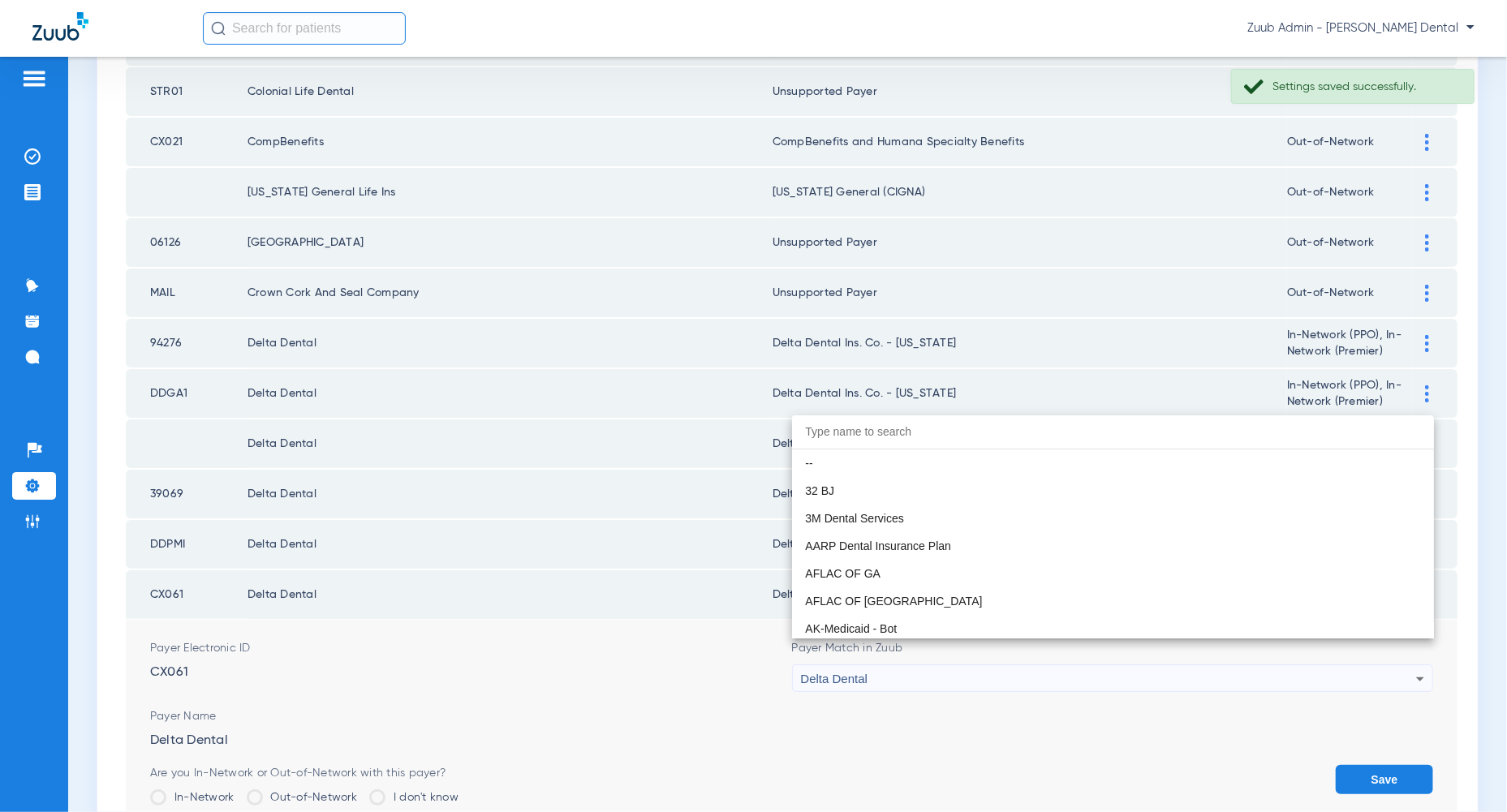
scroll to position [2761, 0]
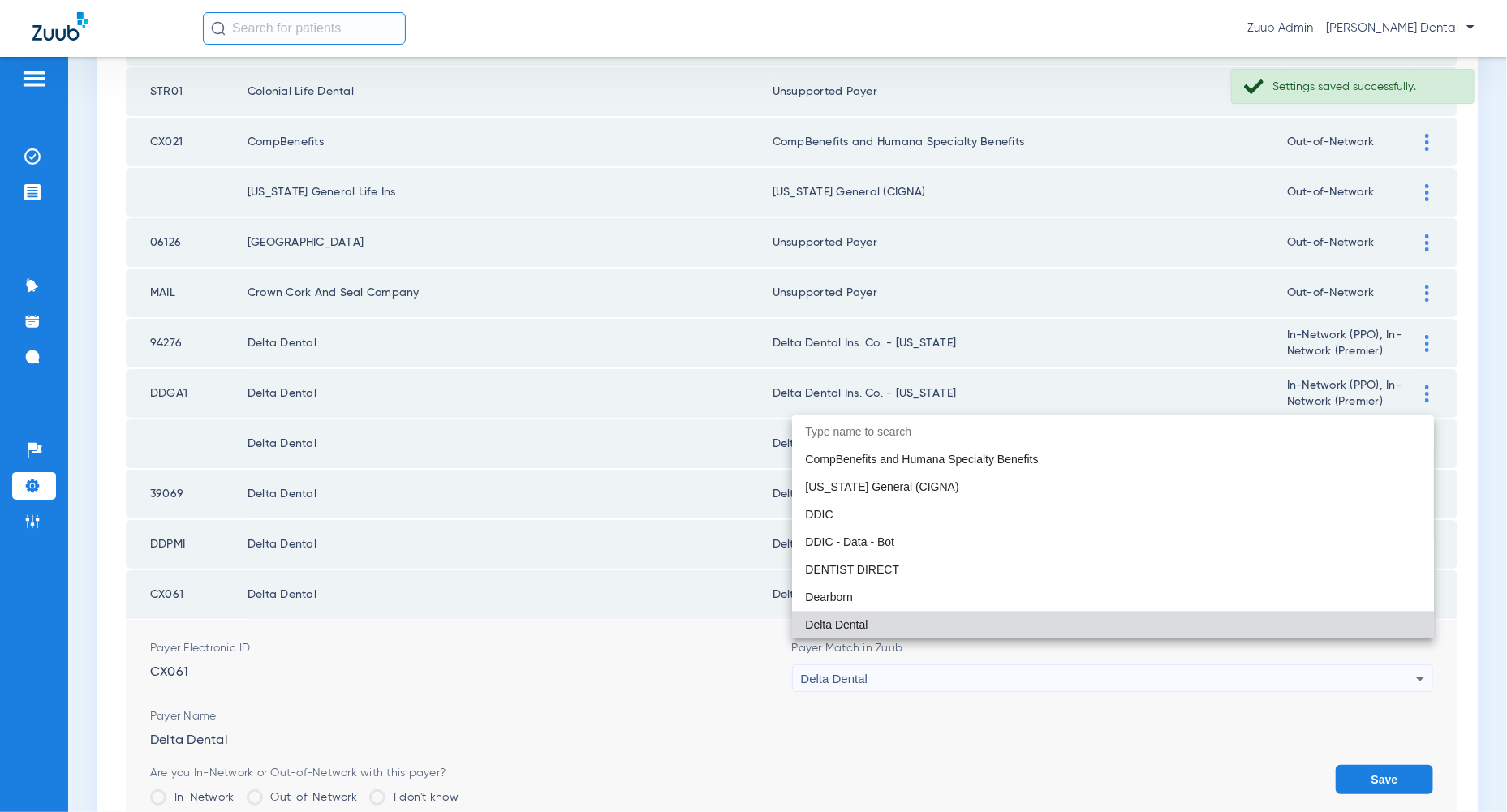
paste input "Delta Dental Ins. Co. - [US_STATE]"
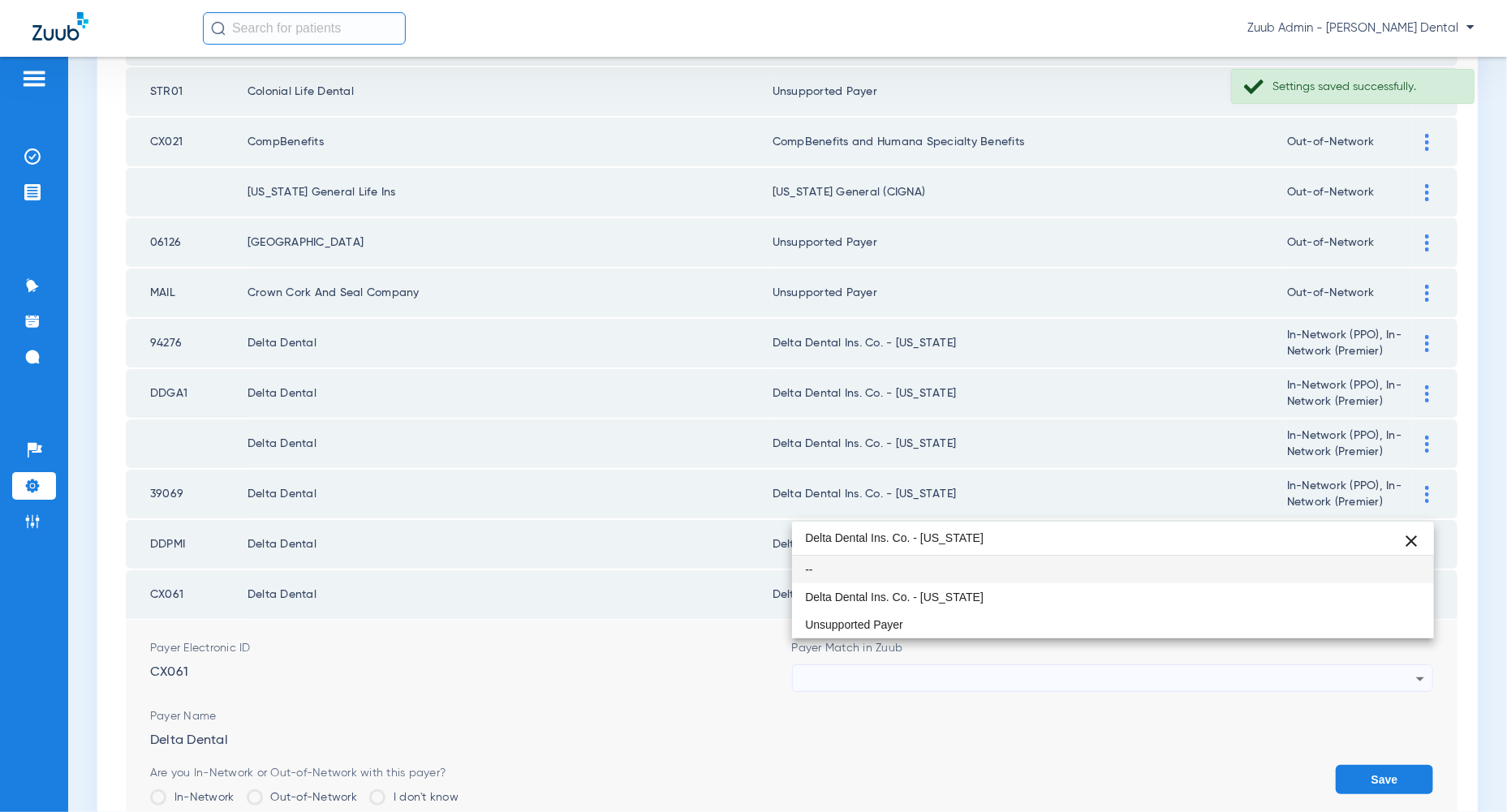
scroll to position [0, 0]
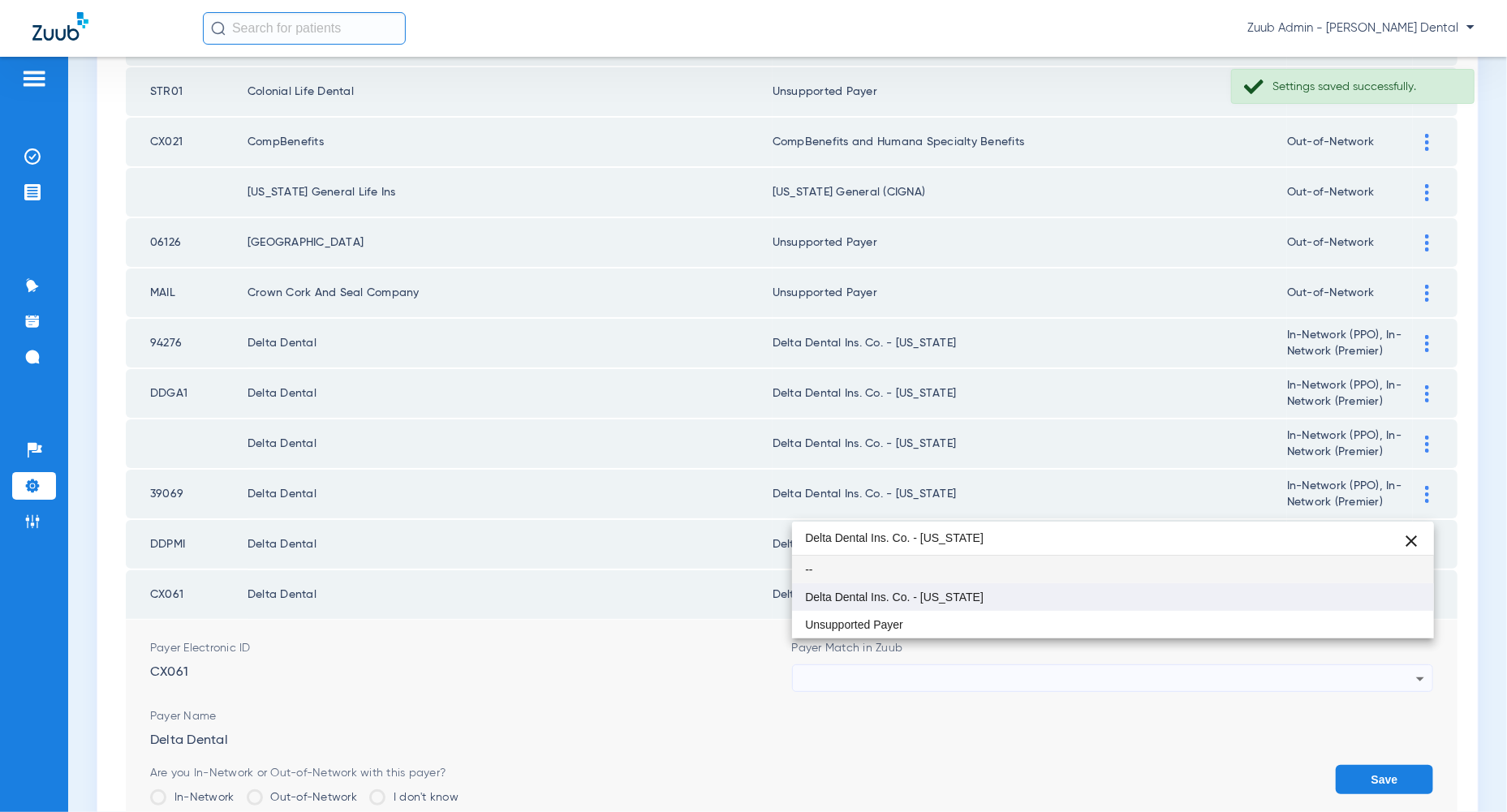
type input "Delta Dental Ins. Co. - [US_STATE]"
click at [1397, 599] on mat-option "Delta Dental Ins. Co. - [US_STATE]" at bounding box center [1113, 597] width 641 height 28
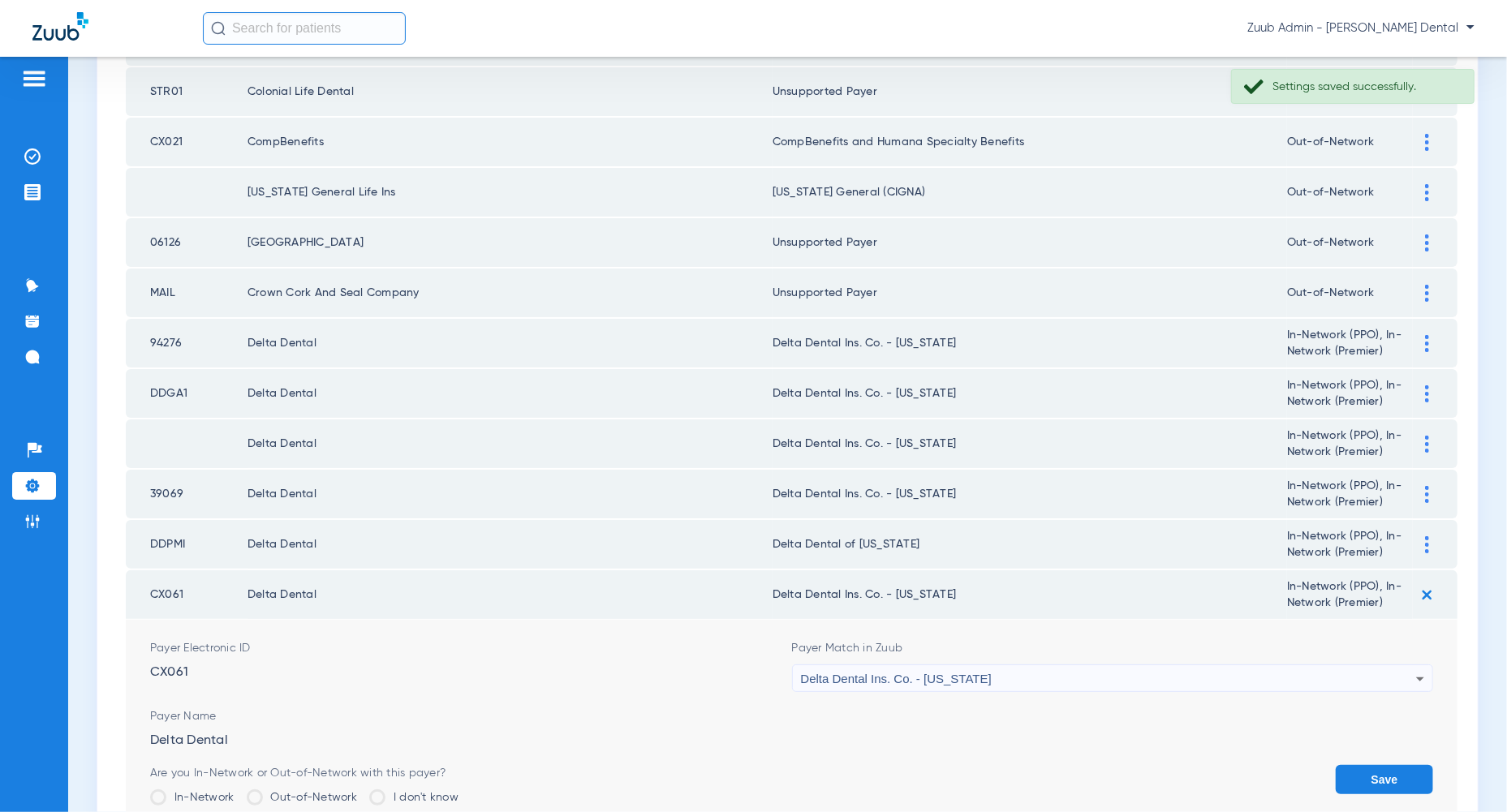
click at [1406, 765] on button "Save" at bounding box center [1383, 779] width 97 height 29
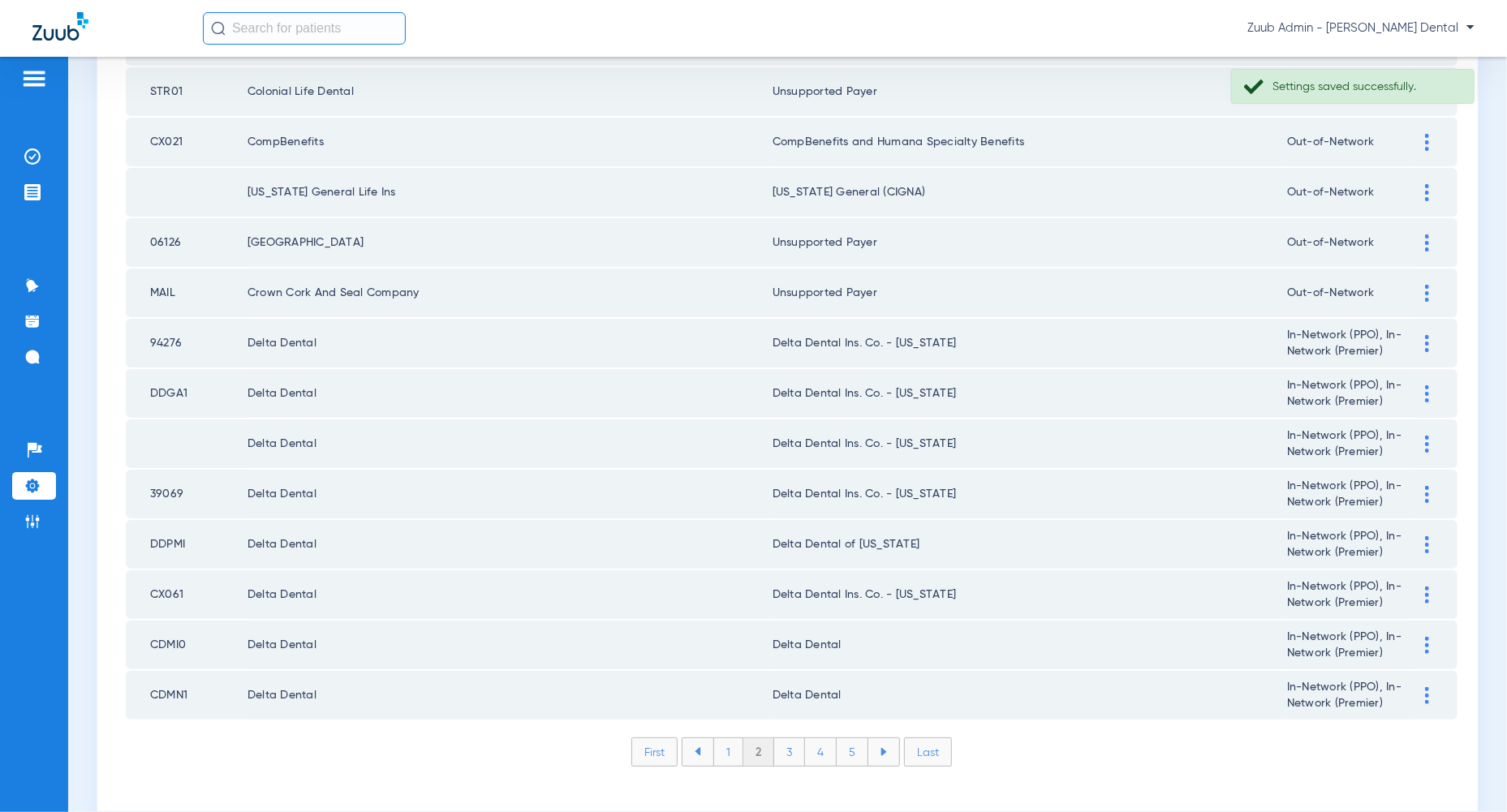
click at [1428, 637] on img at bounding box center [1427, 645] width 4 height 17
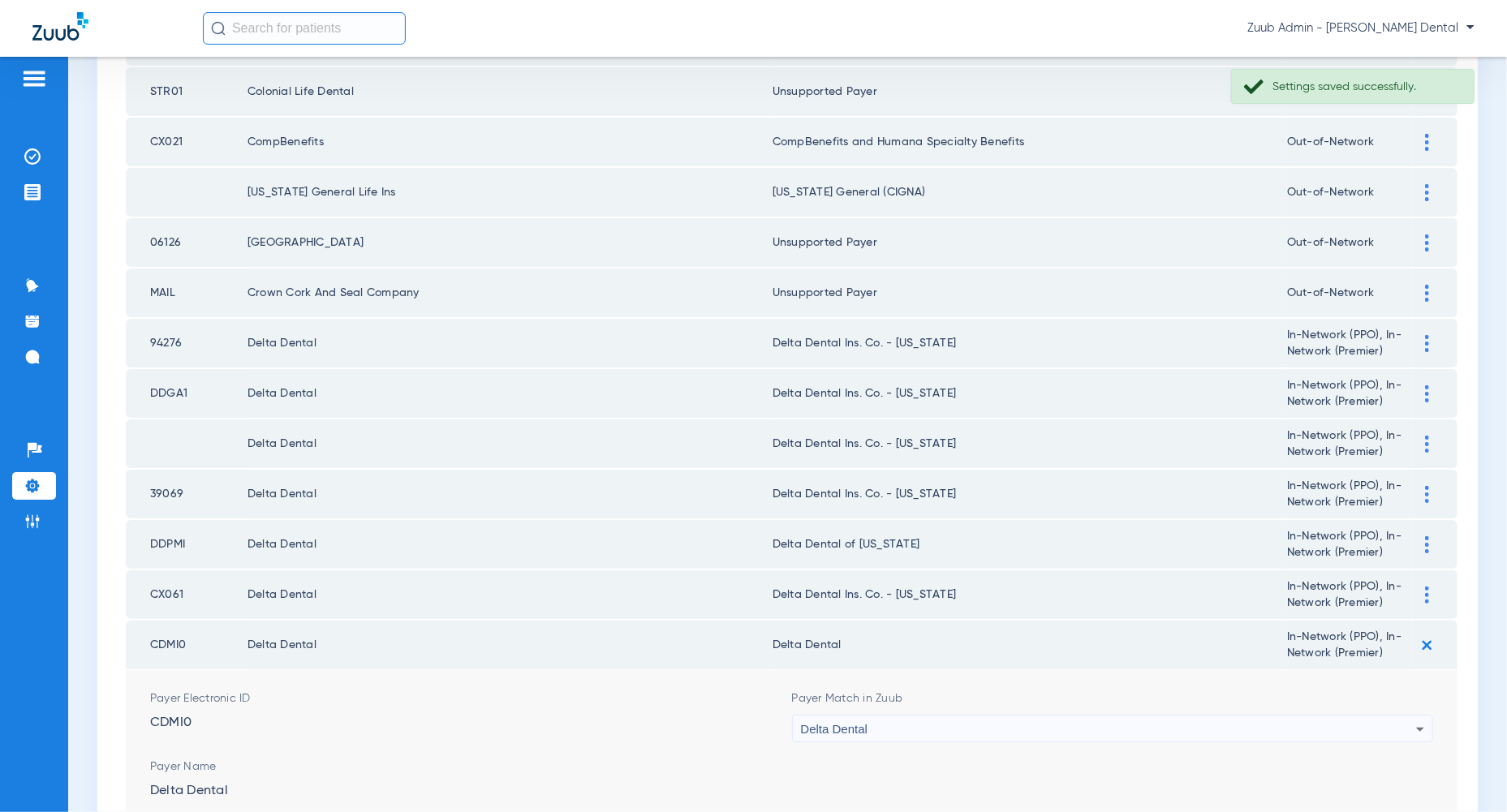
click at [1400, 716] on div "Delta Dental" at bounding box center [1109, 729] width 616 height 28
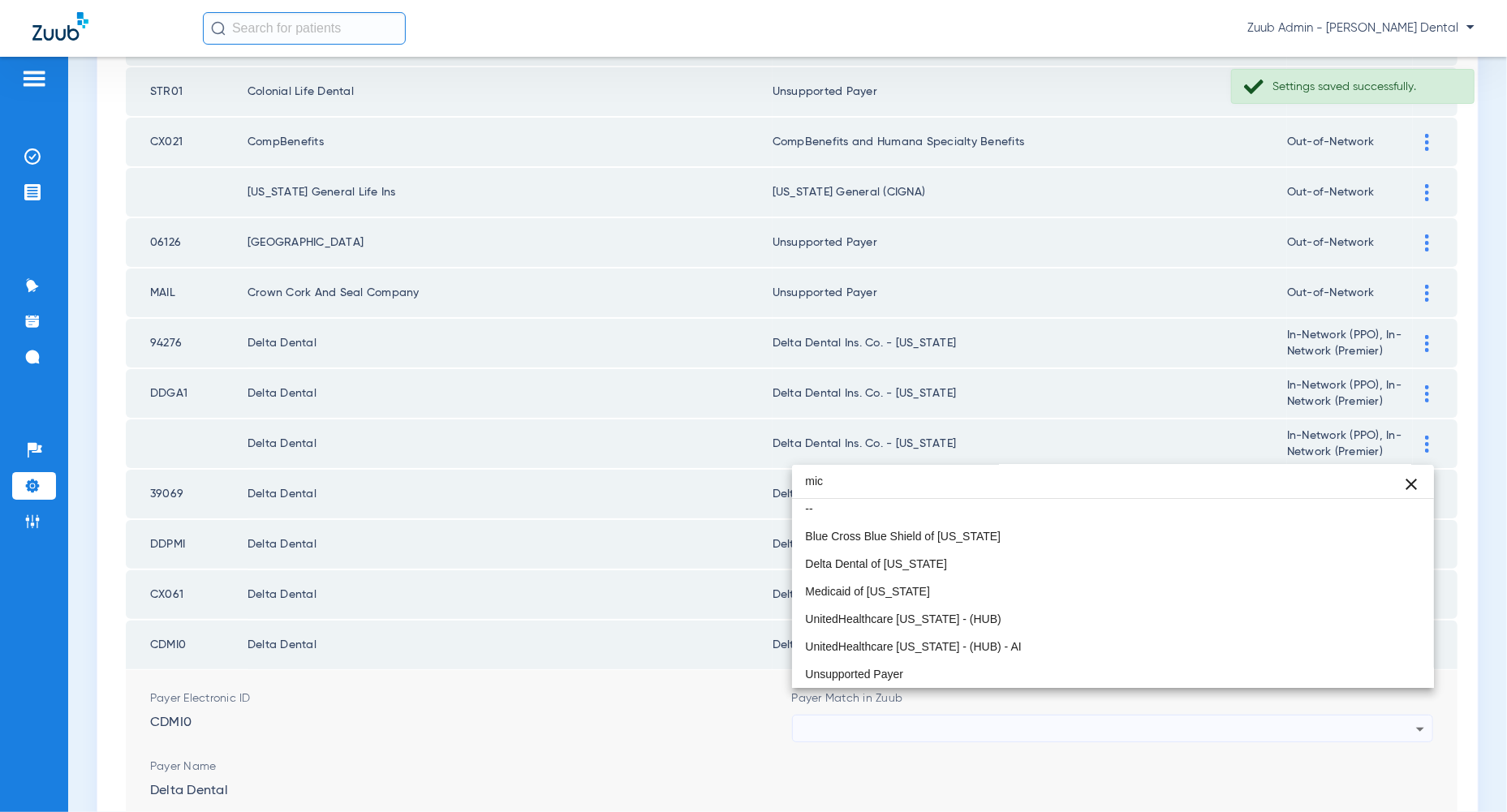
scroll to position [3, 0]
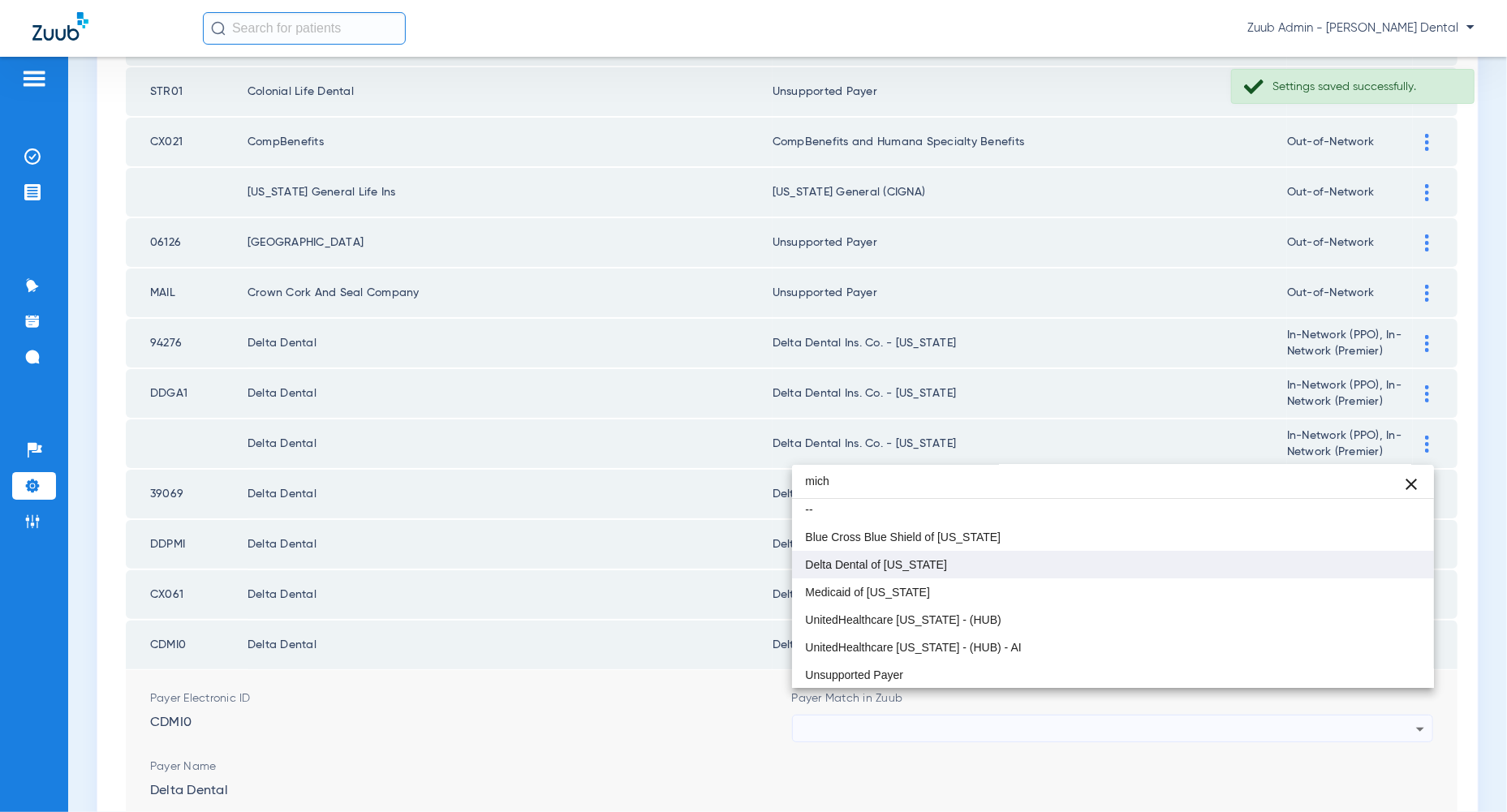
type input "mich"
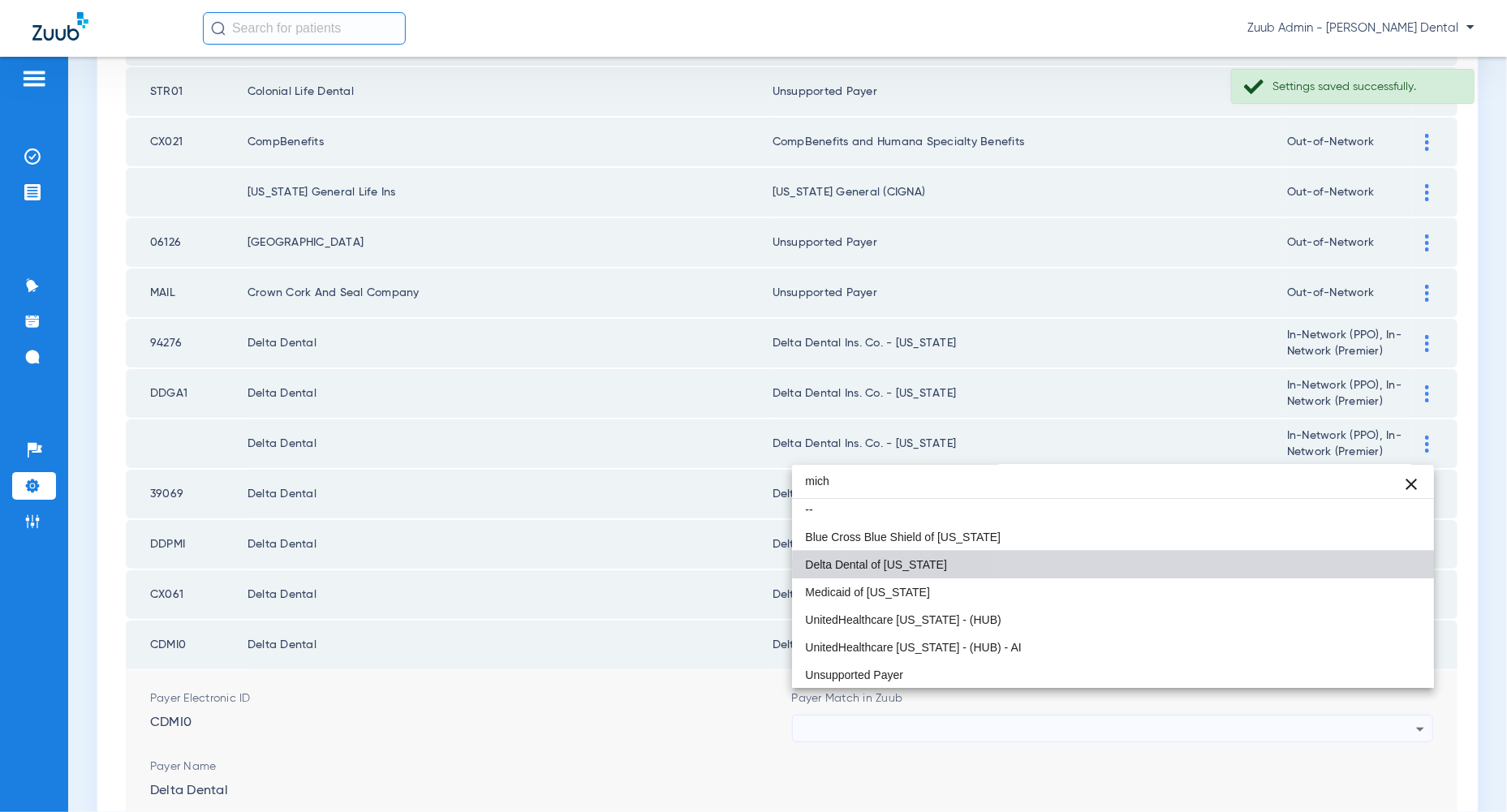
click at [1366, 565] on mat-option "Delta Dental of [US_STATE]" at bounding box center [1113, 564] width 641 height 28
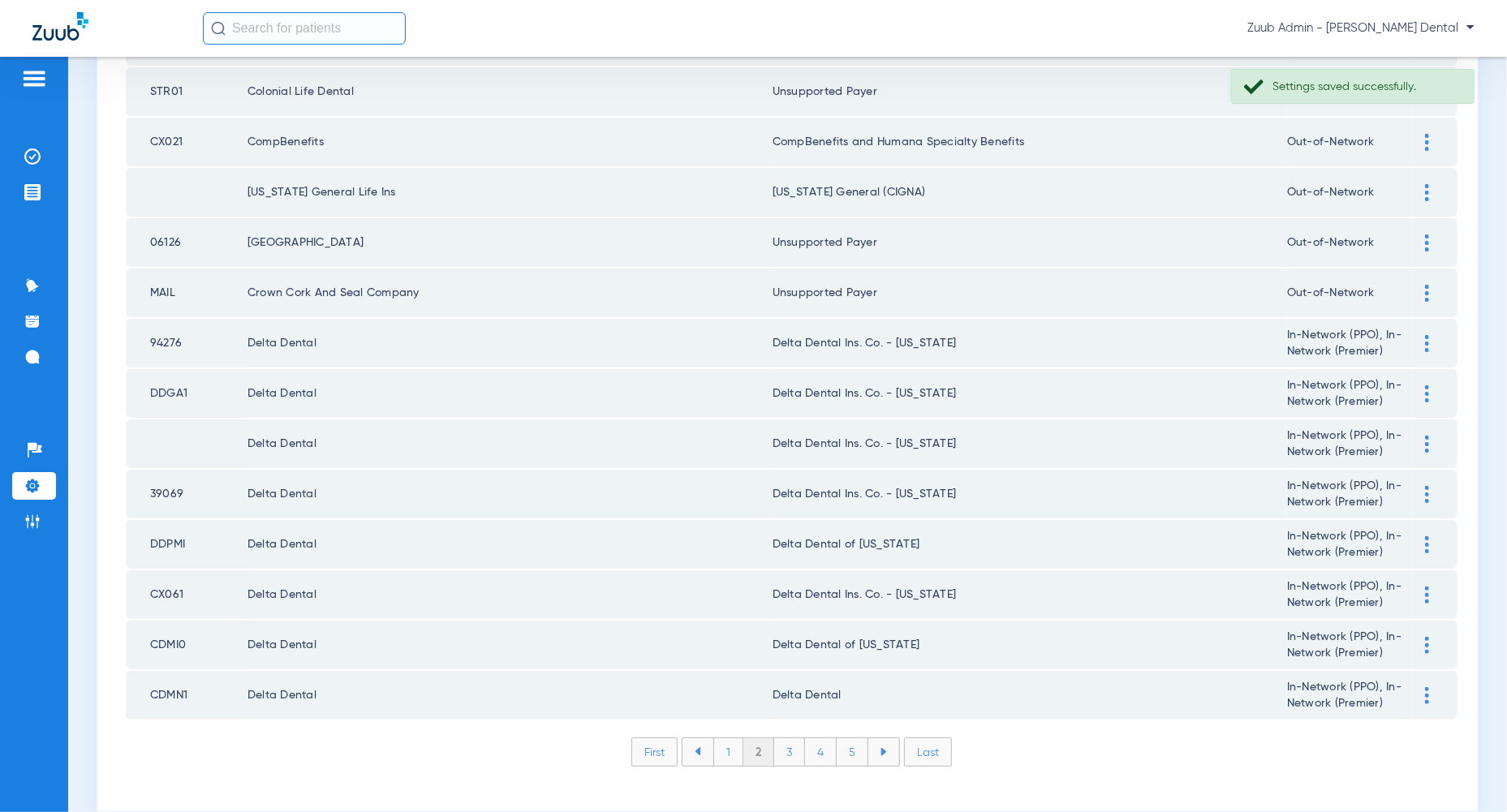
click at [1433, 687] on div at bounding box center [1427, 695] width 29 height 17
click at [1400, 765] on div "Delta Dental" at bounding box center [1109, 779] width 616 height 28
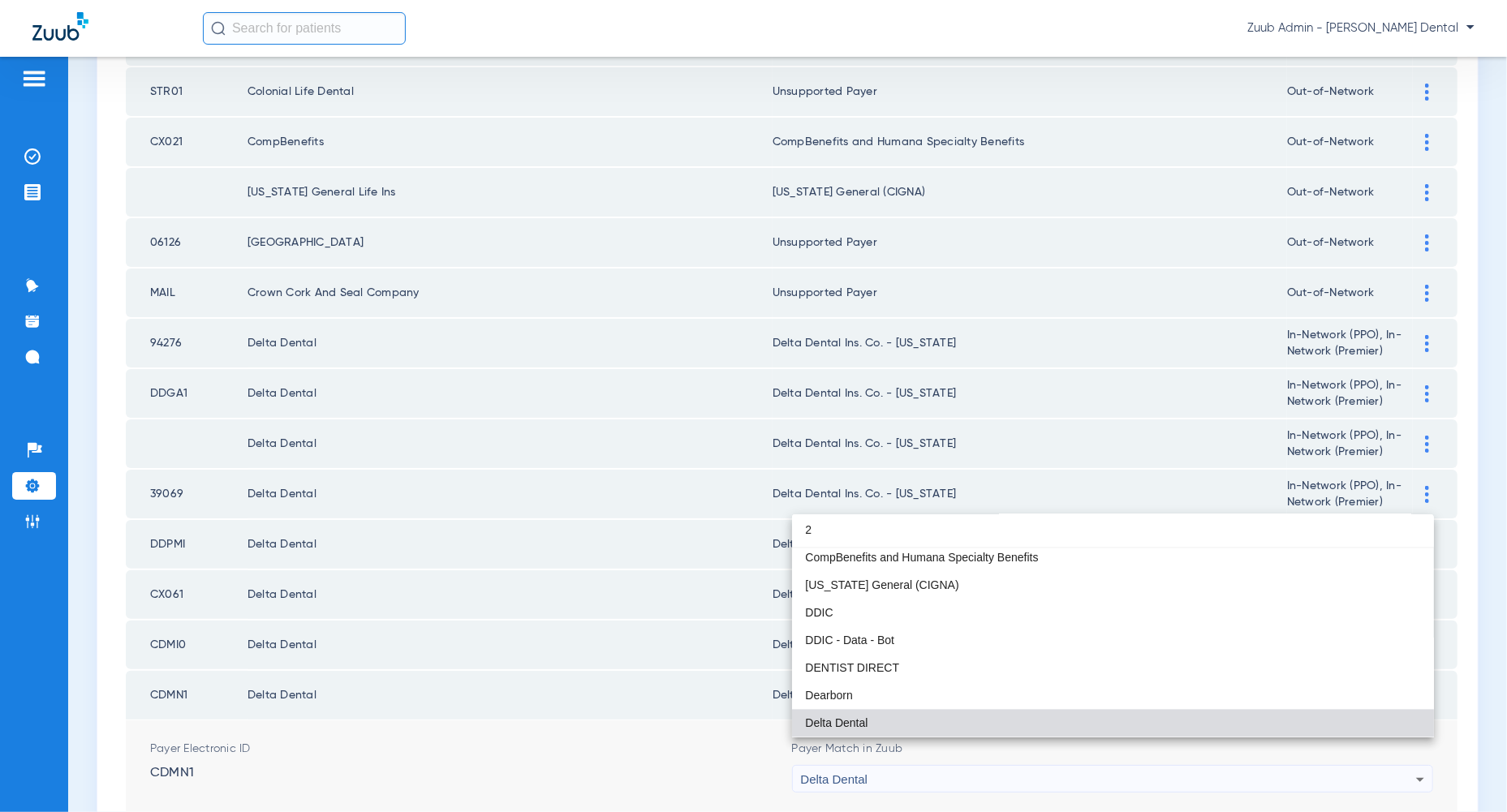
scroll to position [0, 0]
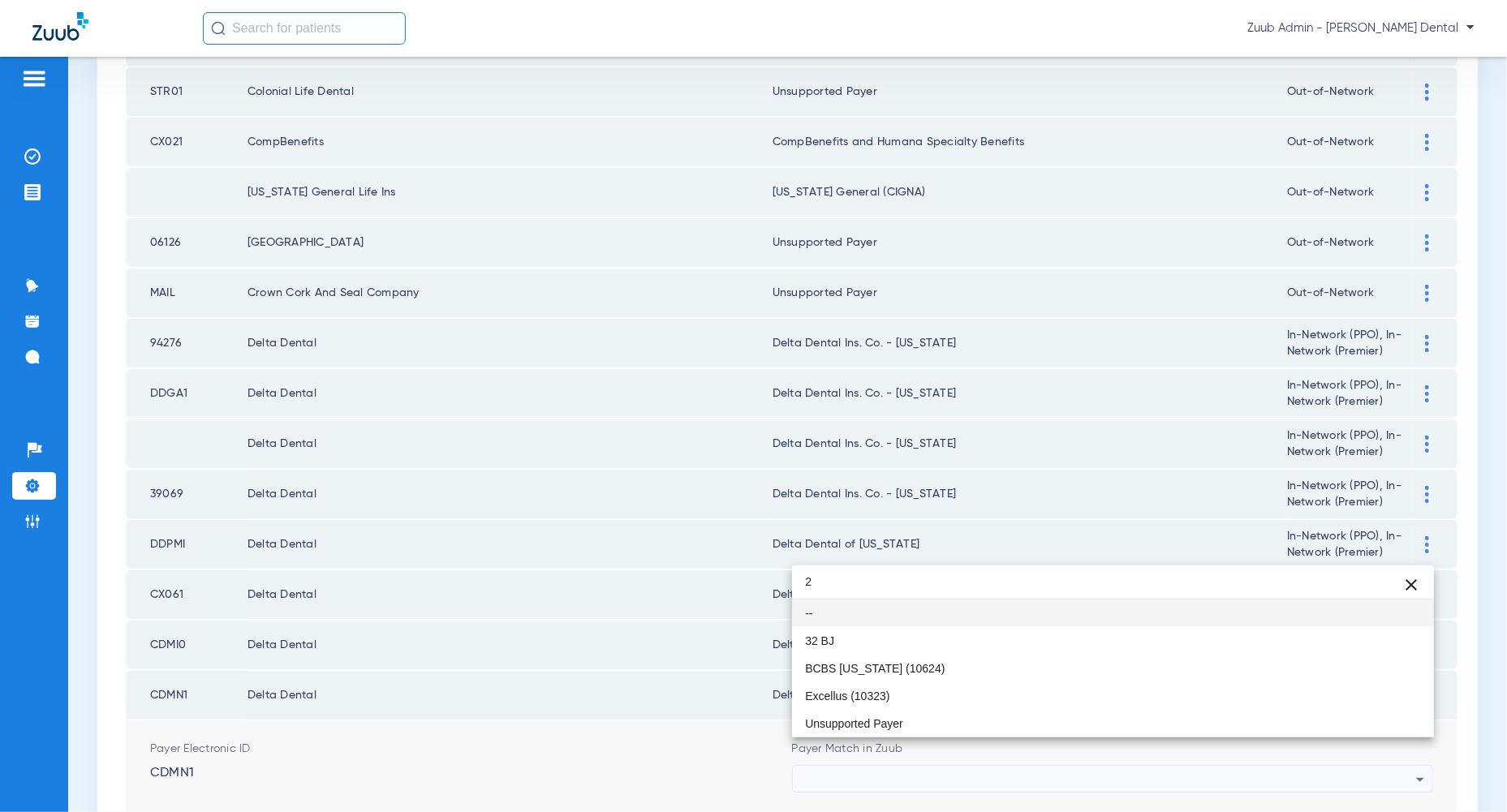
type input "2"
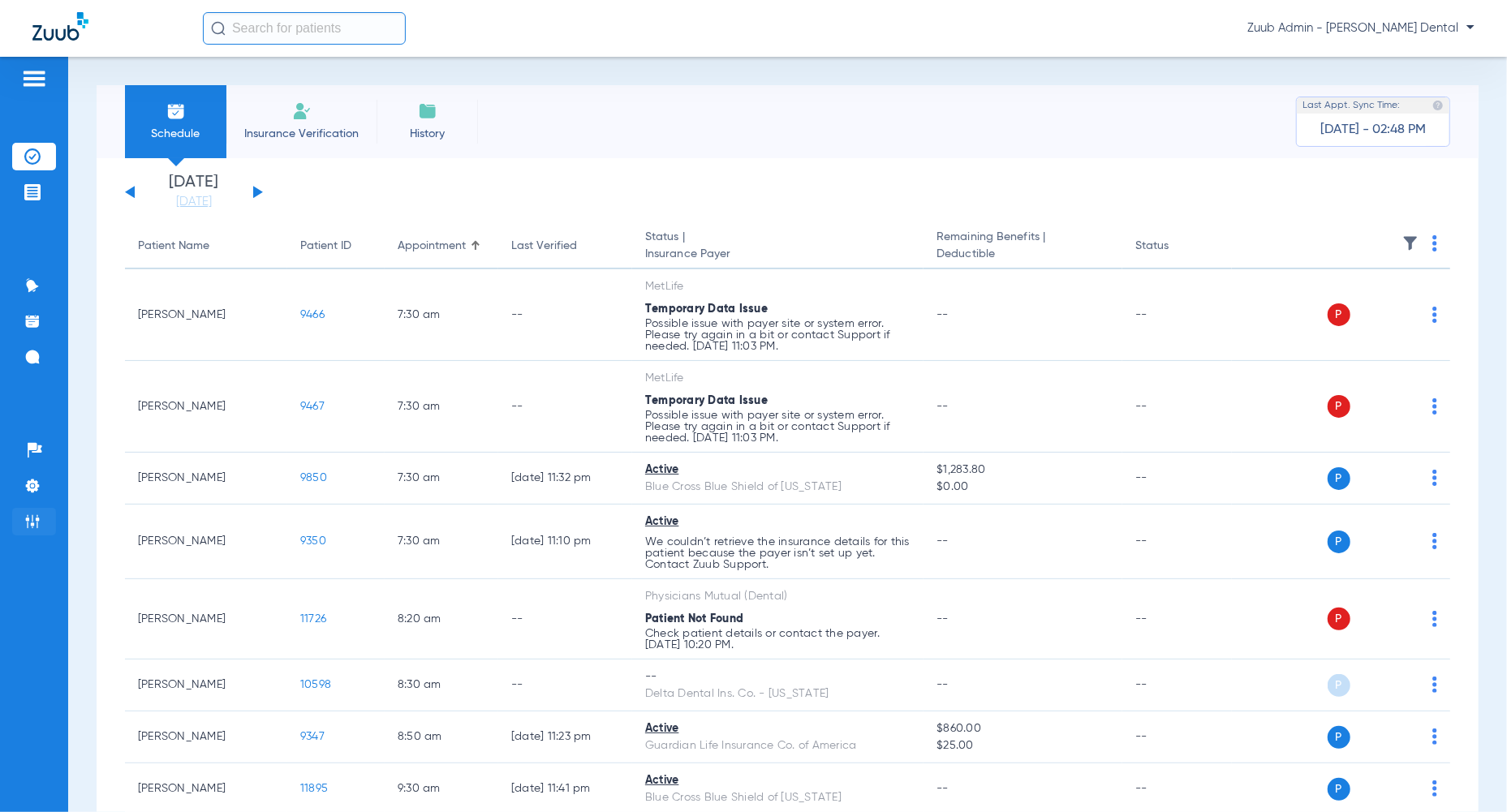
click at [39, 516] on img at bounding box center [33, 522] width 16 height 16
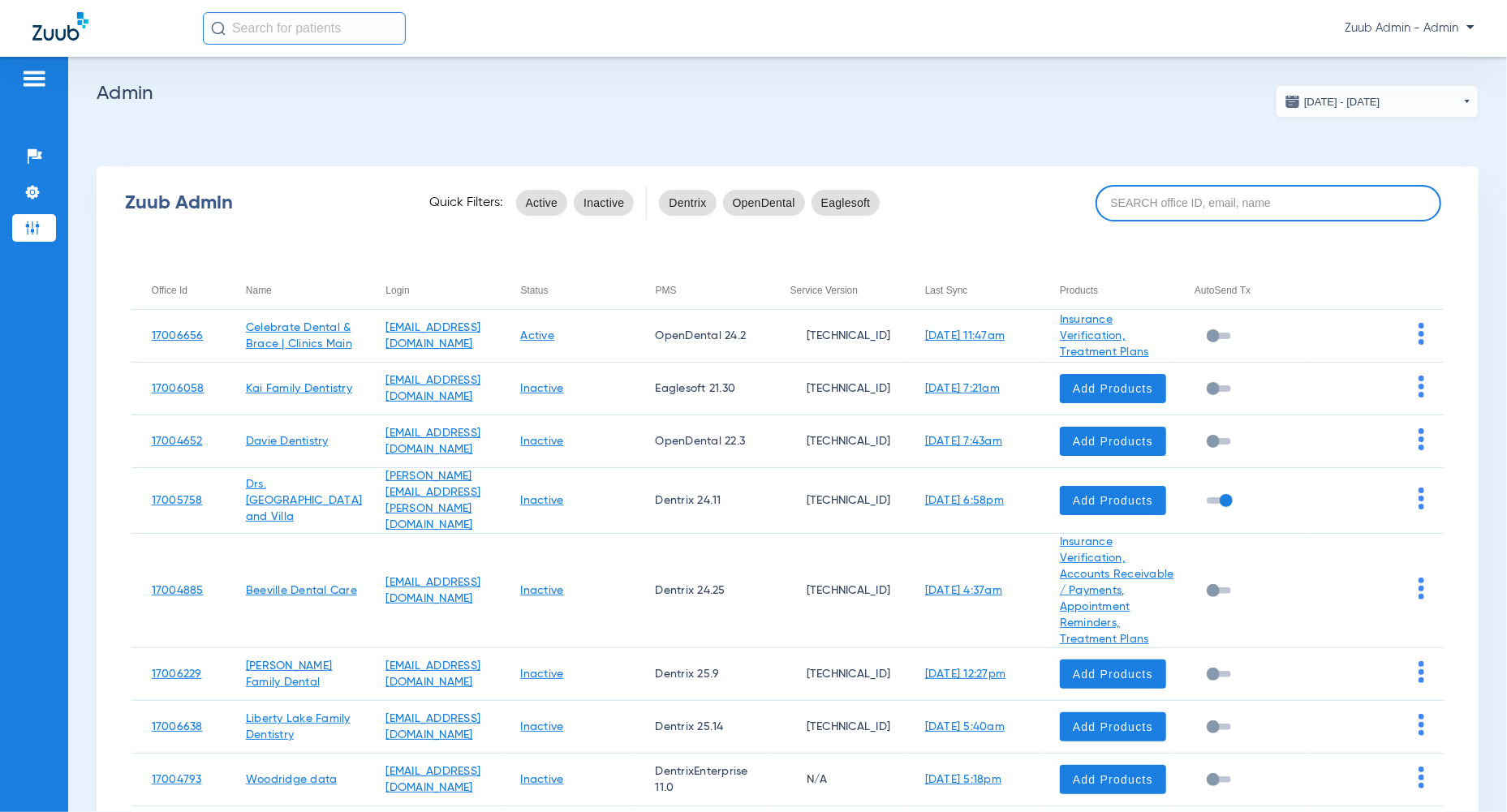
click at [1230, 209] on input at bounding box center [1268, 203] width 345 height 37
paste input "JQ8c7ChII2mk!"
type input "JQ8c7ChII2mk!"
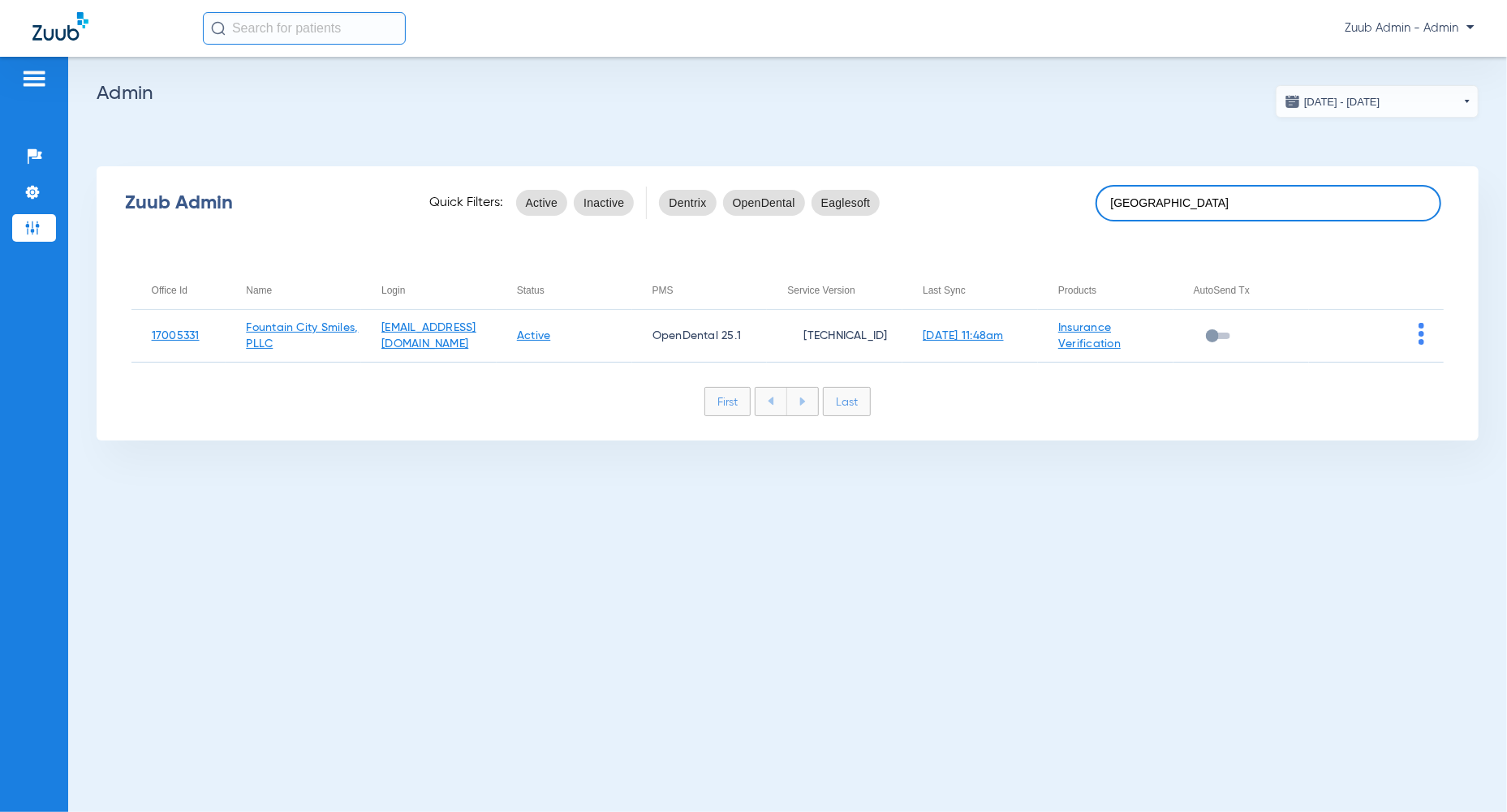
click at [1230, 209] on input "fountain city" at bounding box center [1268, 203] width 345 height 37
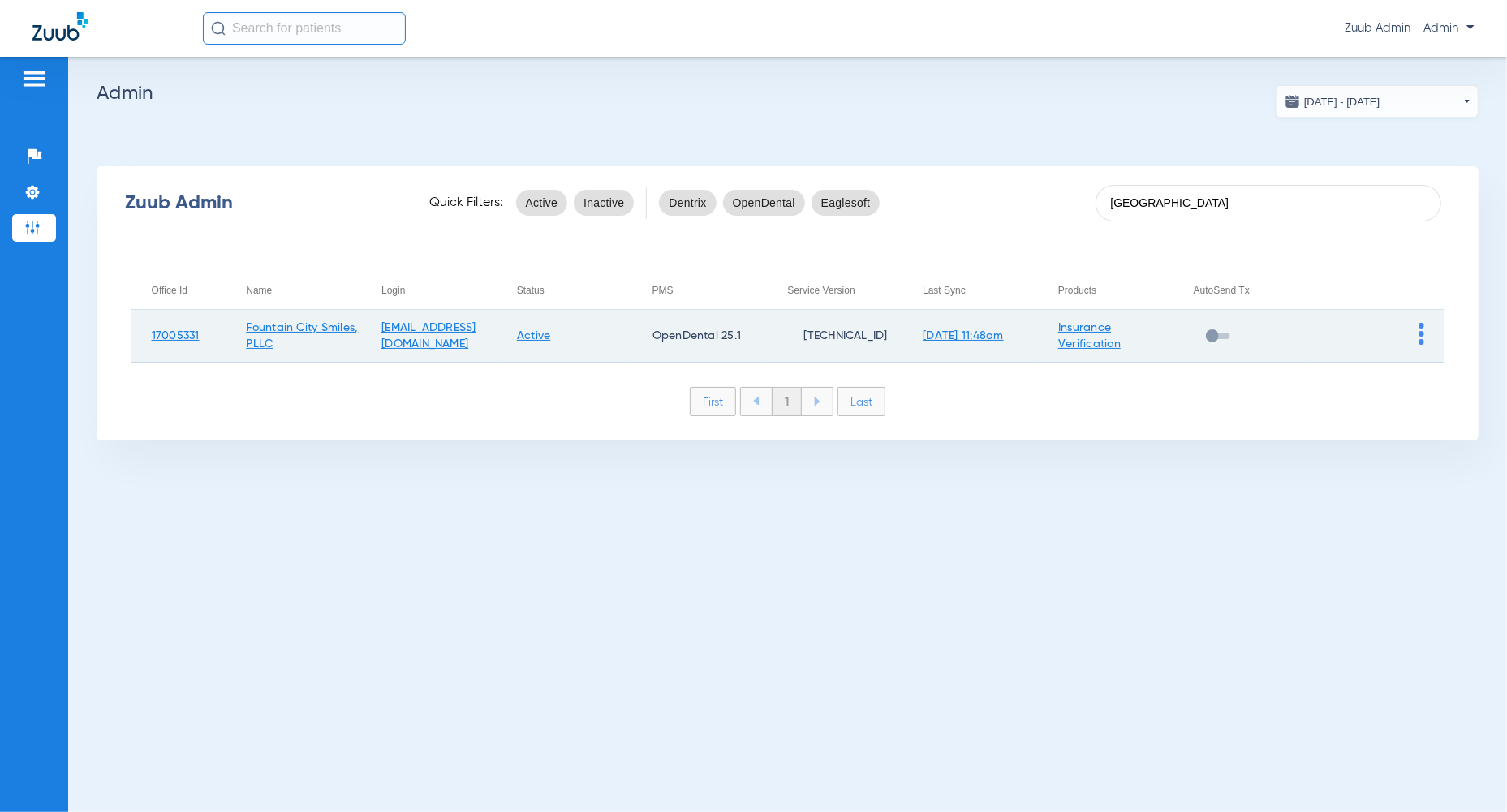
type input "fountain city"
click at [1423, 333] on img at bounding box center [1421, 334] width 6 height 22
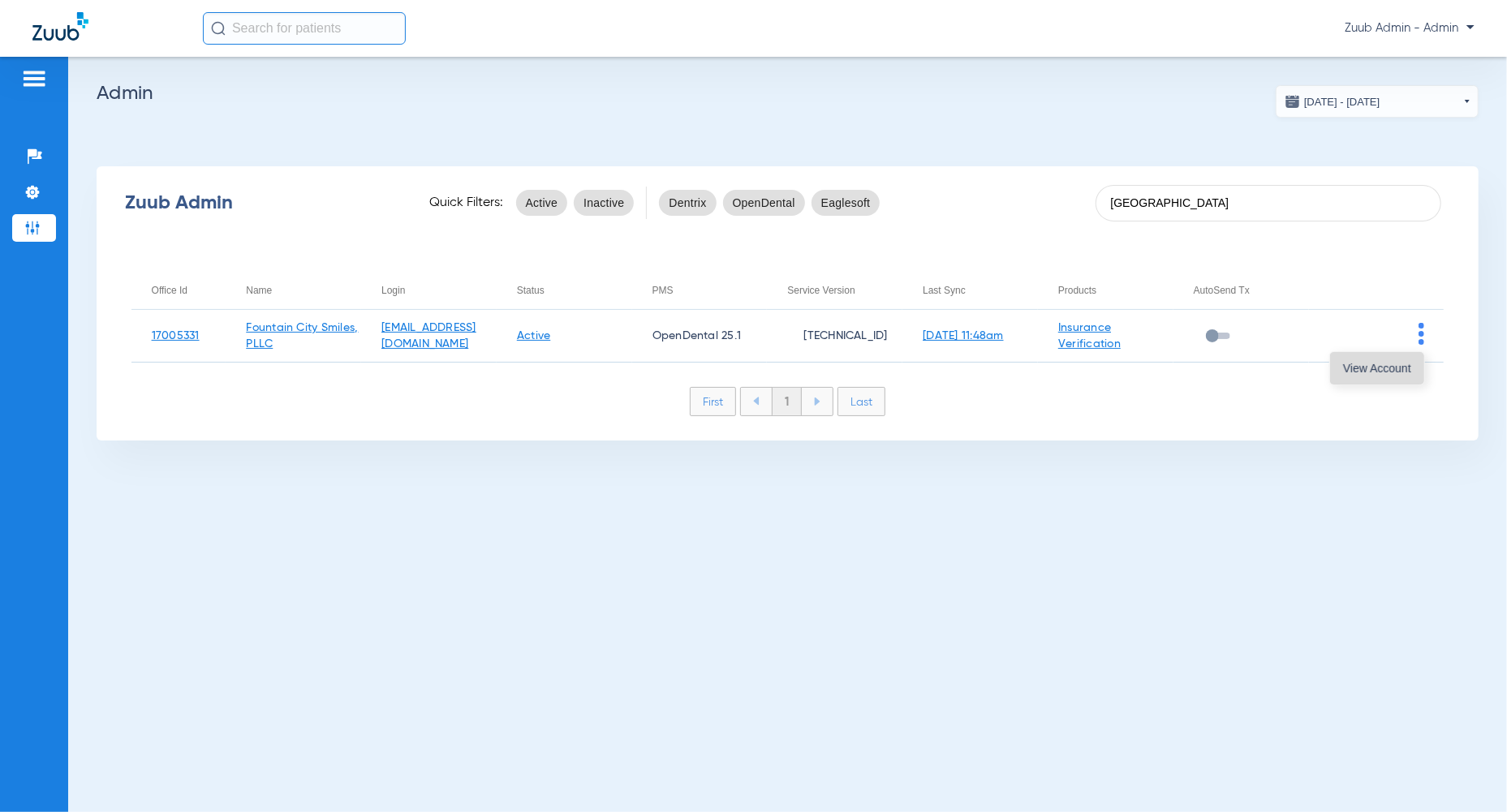
click at [1407, 364] on span "View Account" at bounding box center [1376, 368] width 68 height 11
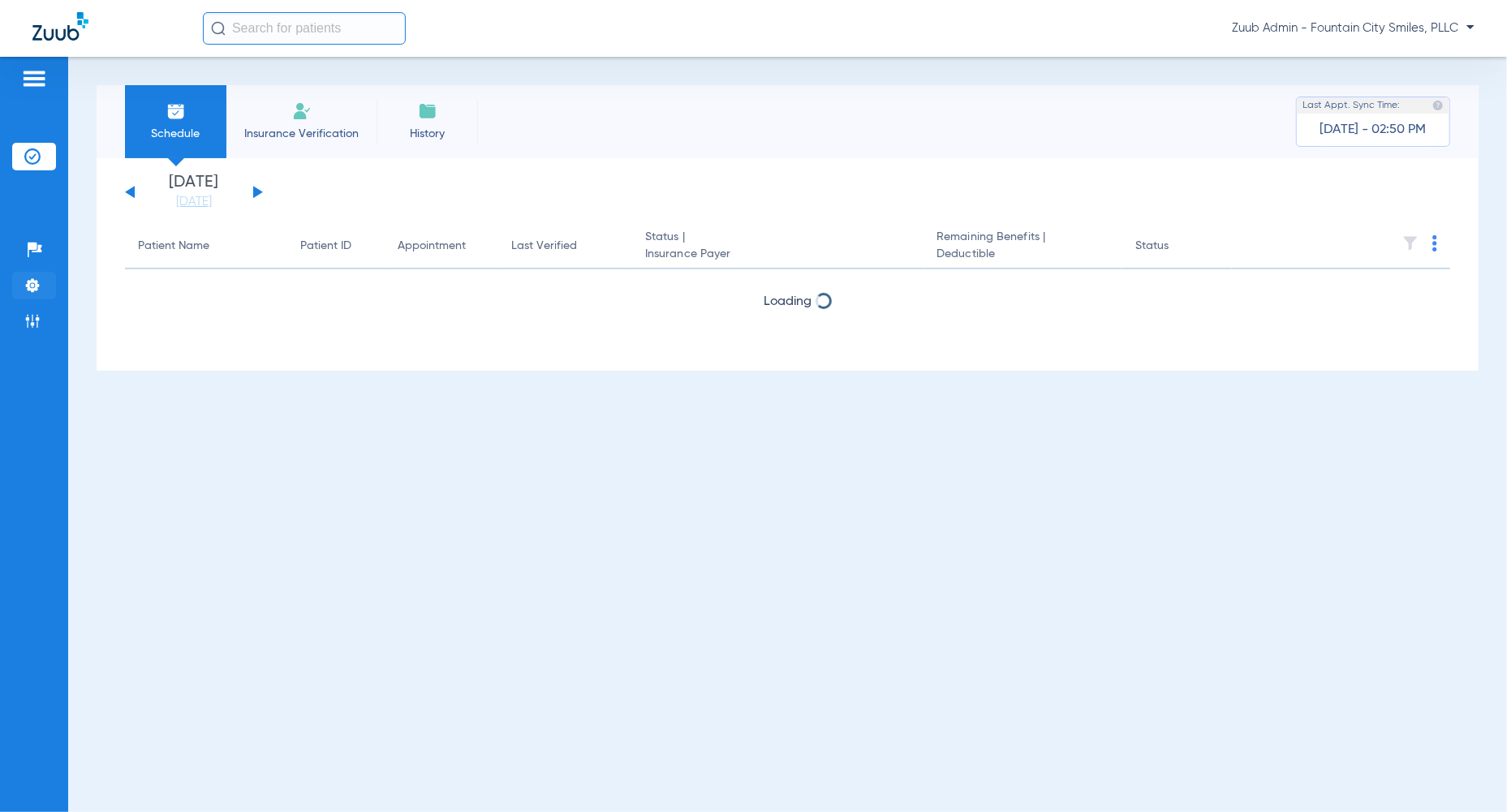
click at [39, 288] on img at bounding box center [33, 285] width 16 height 16
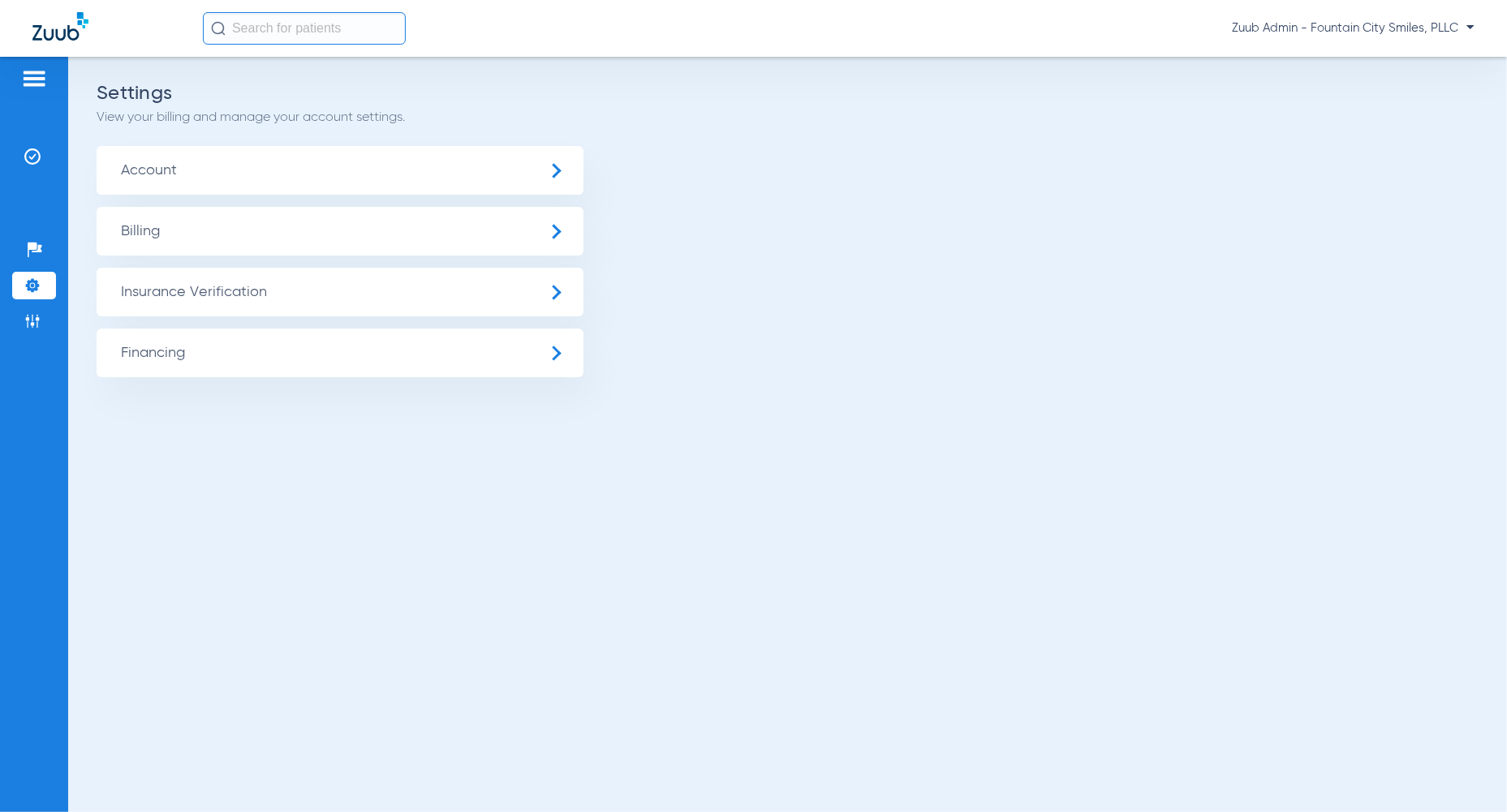
click at [134, 288] on span "Insurance Verification" at bounding box center [340, 292] width 487 height 49
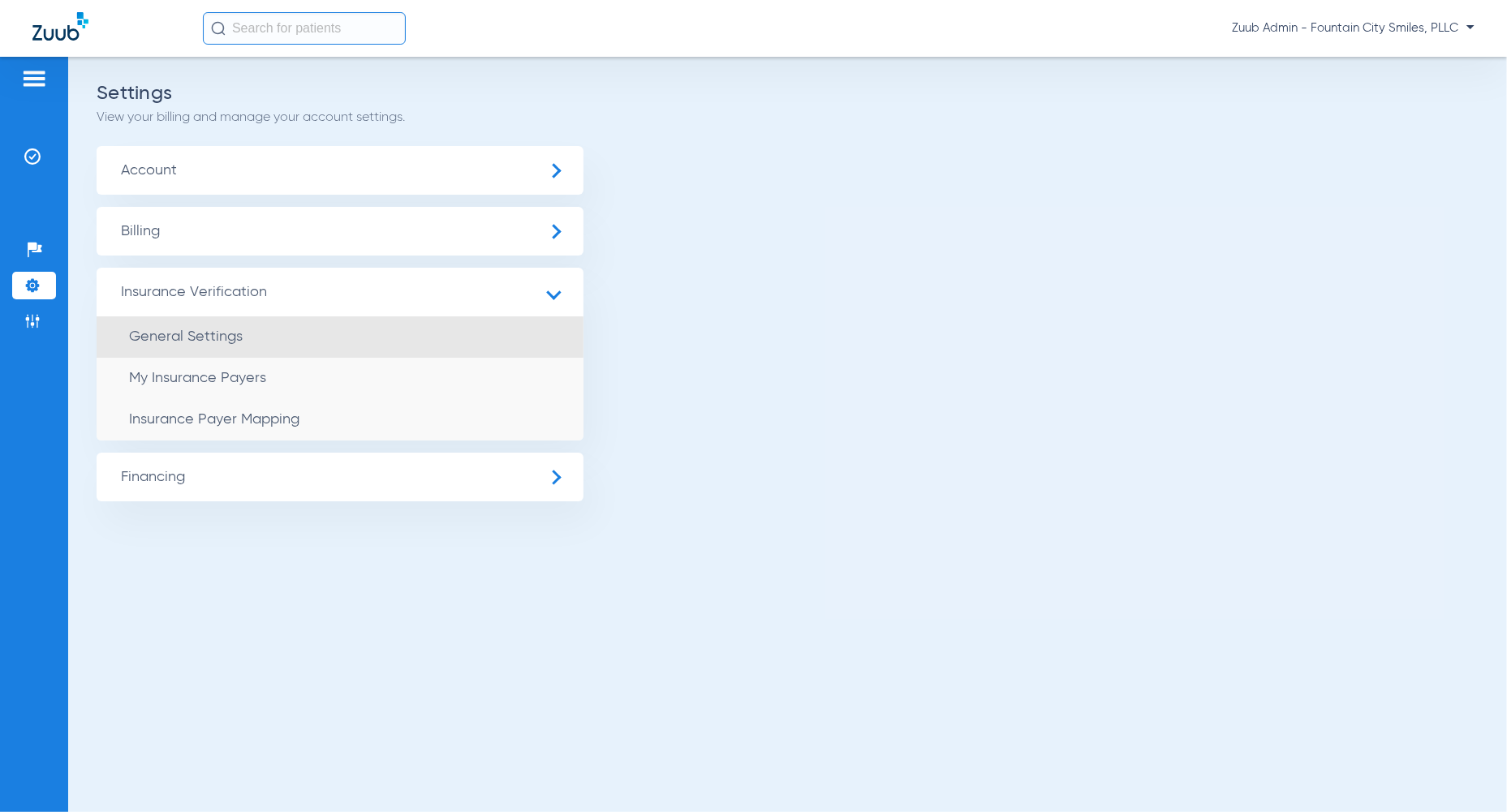
click at [172, 339] on span "General Settings" at bounding box center [186, 337] width 114 height 15
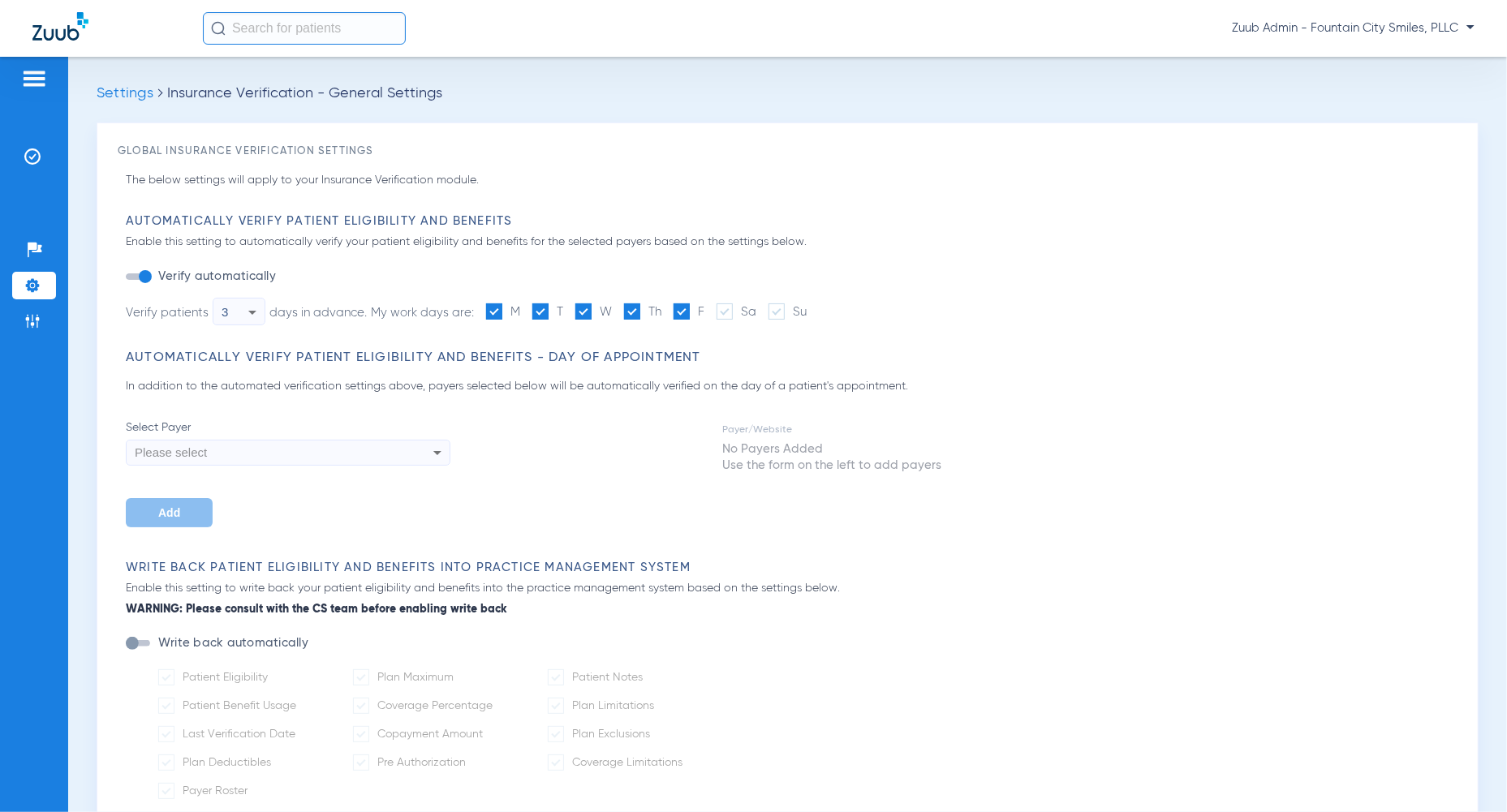
type input "5"
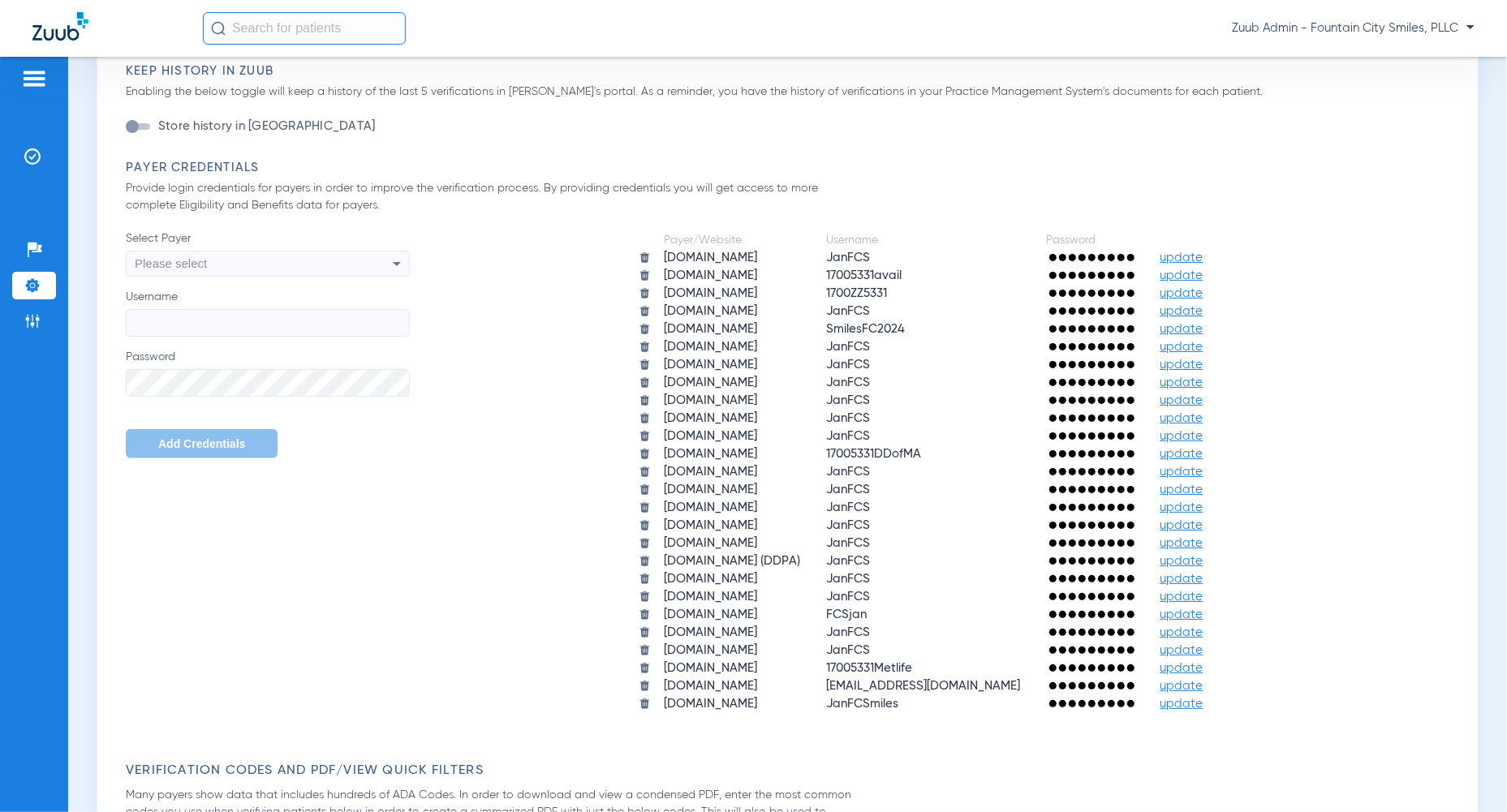
scroll to position [879, 0]
drag, startPoint x: 954, startPoint y: 270, endPoint x: 870, endPoint y: 270, distance: 84.0
click at [870, 270] on td "17005331avail" at bounding box center [924, 274] width 218 height 16
copy span "17005331avail"
click at [41, 160] on li "Insurance Verification" at bounding box center [34, 157] width 44 height 28
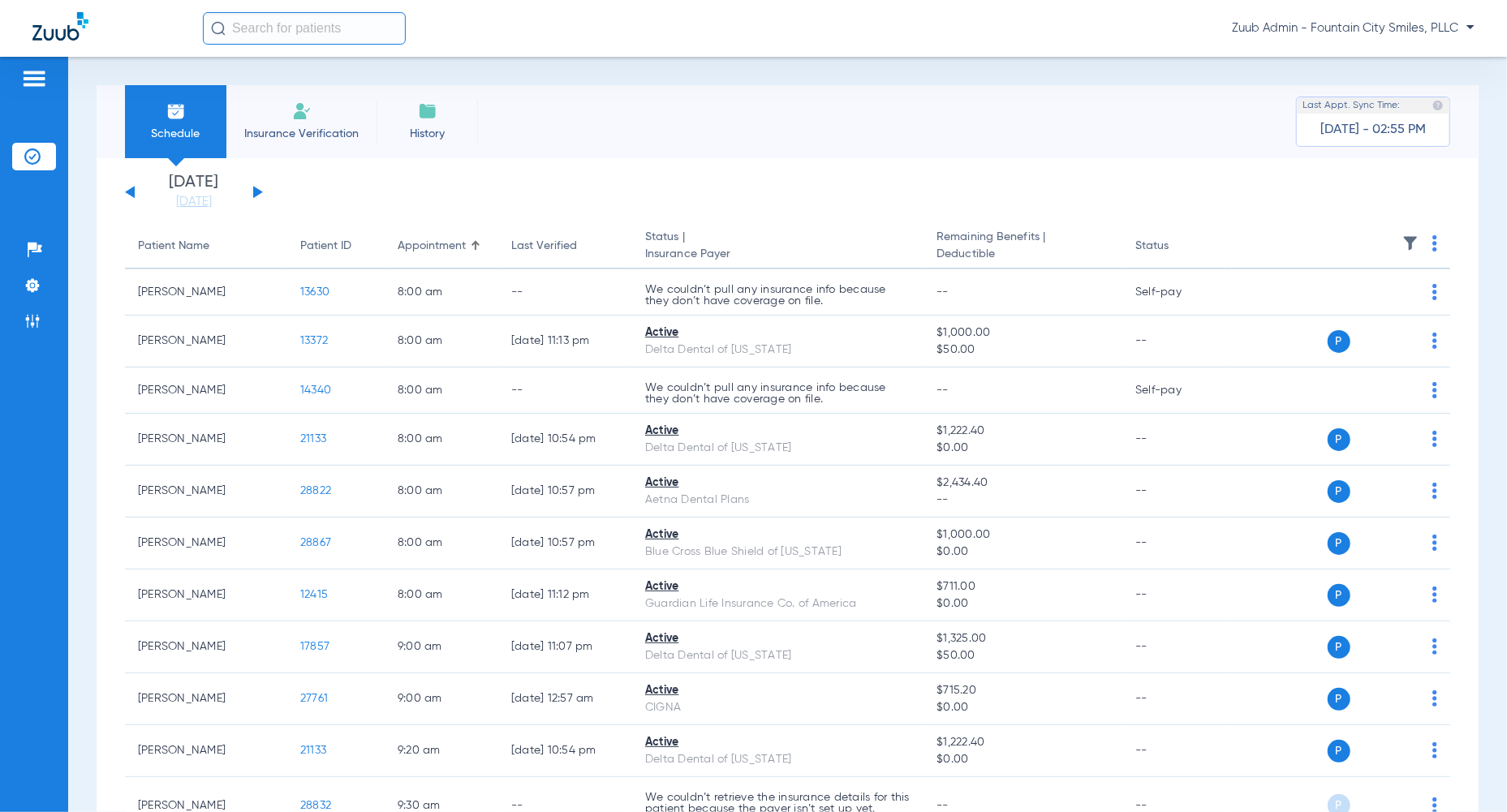
click at [1404, 244] on img at bounding box center [1410, 244] width 16 height 16
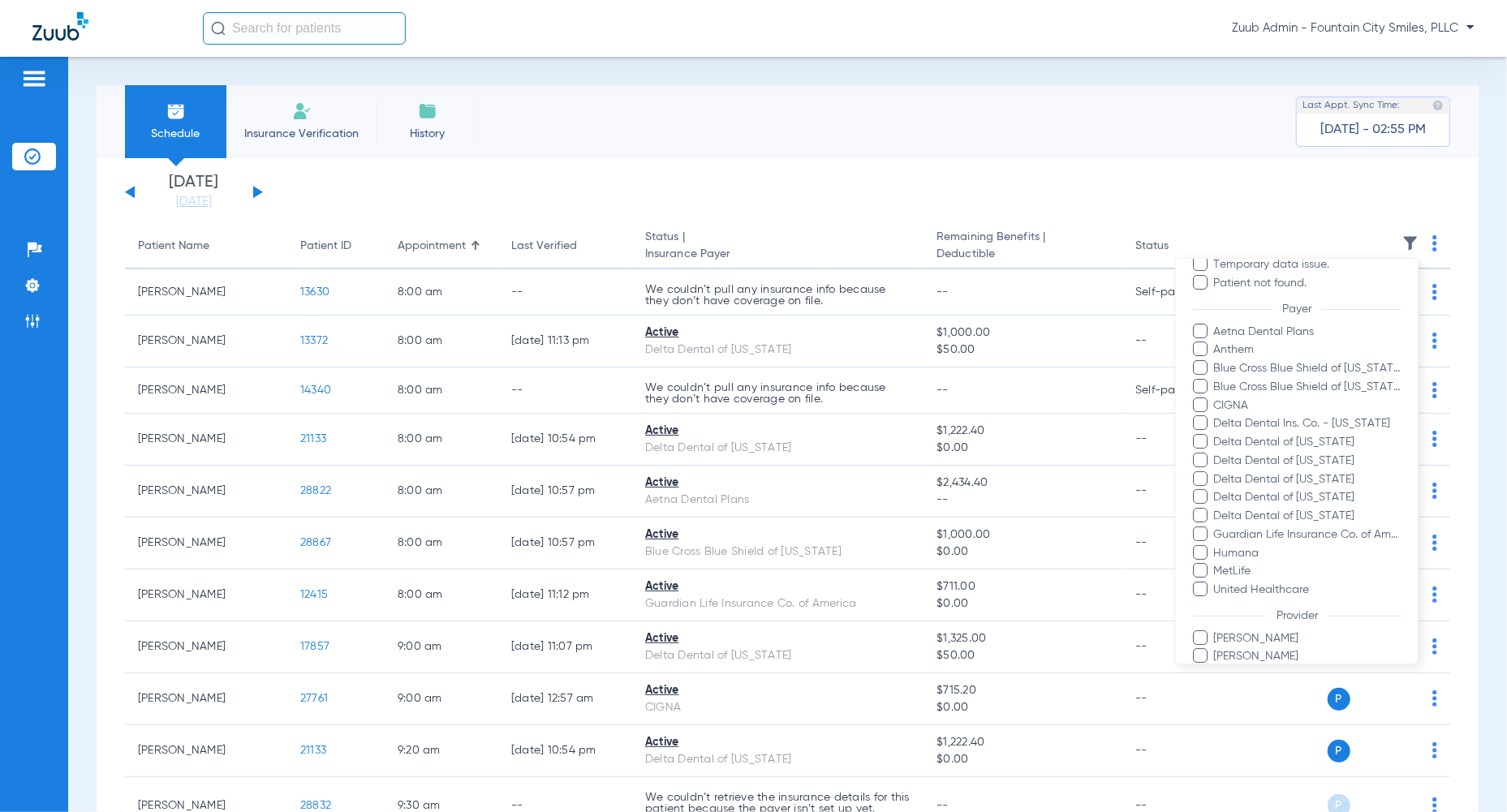
scroll to position [149, 0]
click at [1212, 538] on span "Humana" at bounding box center [1307, 541] width 188 height 17
click at [1216, 551] on input "Humana" at bounding box center [1216, 551] width 0 height 0
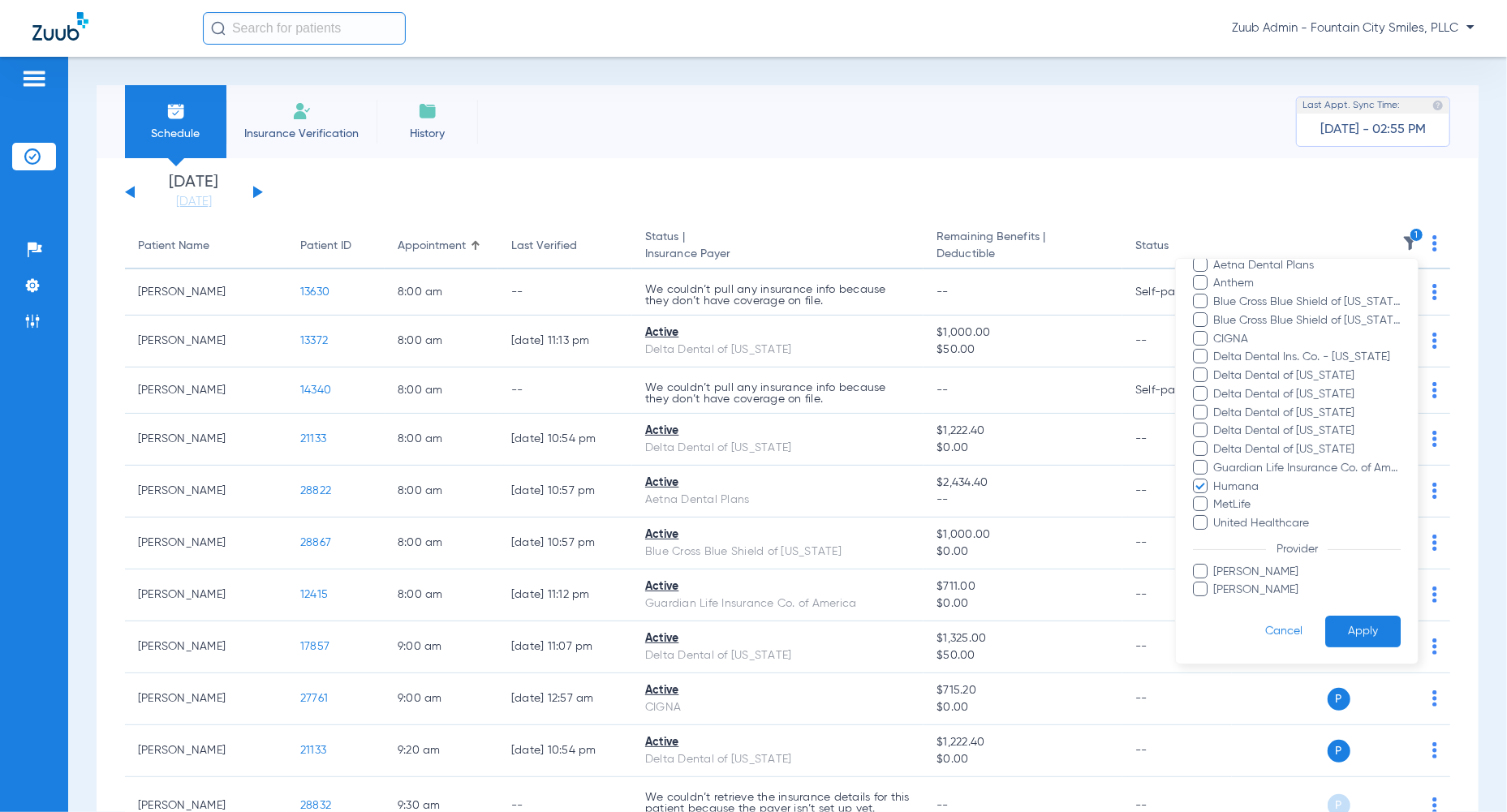
click at [1387, 633] on button "Apply" at bounding box center [1363, 631] width 75 height 32
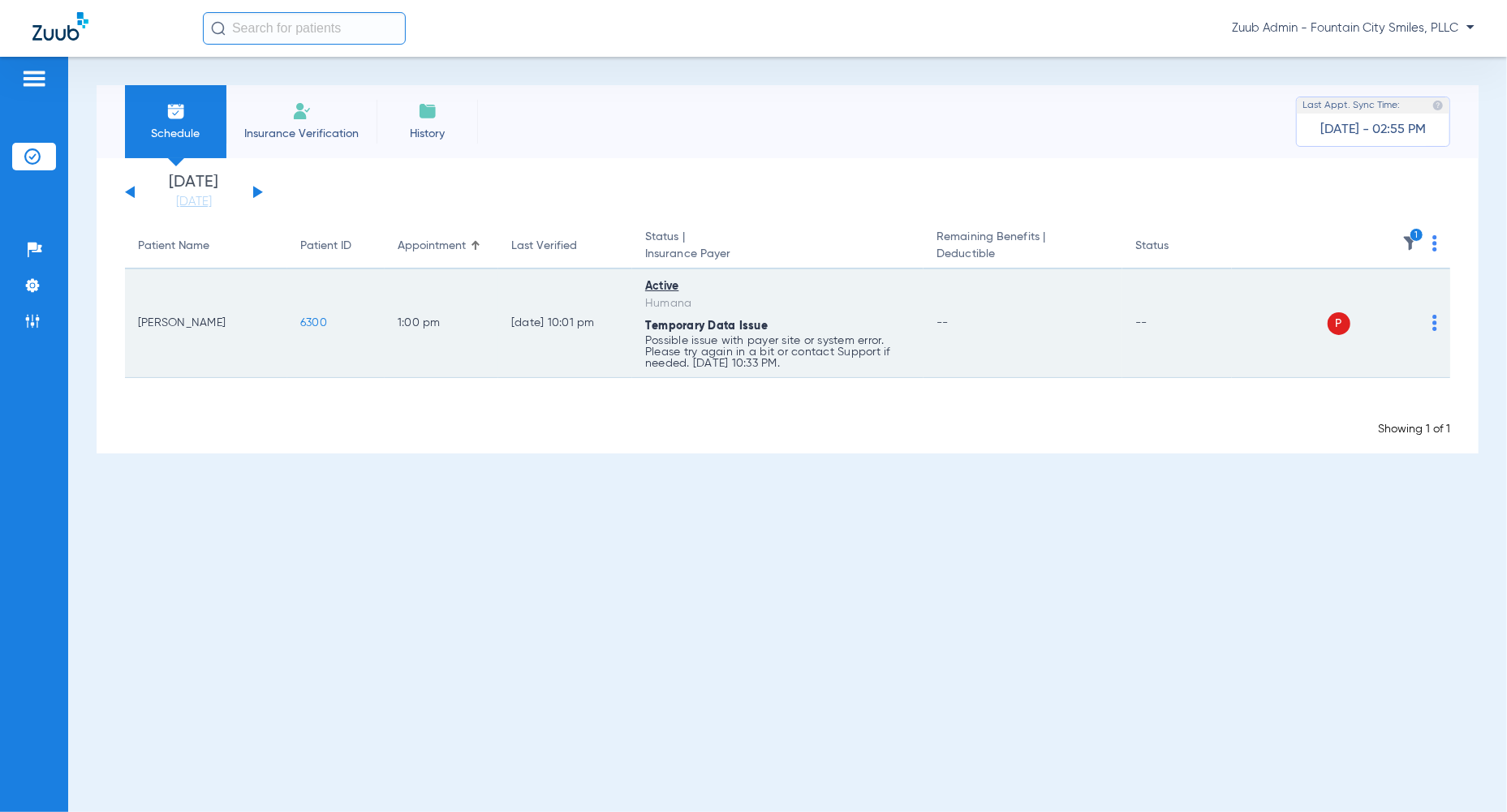
click at [1431, 322] on div "P S" at bounding box center [1334, 324] width 205 height 23
click at [1432, 322] on img at bounding box center [1434, 323] width 5 height 16
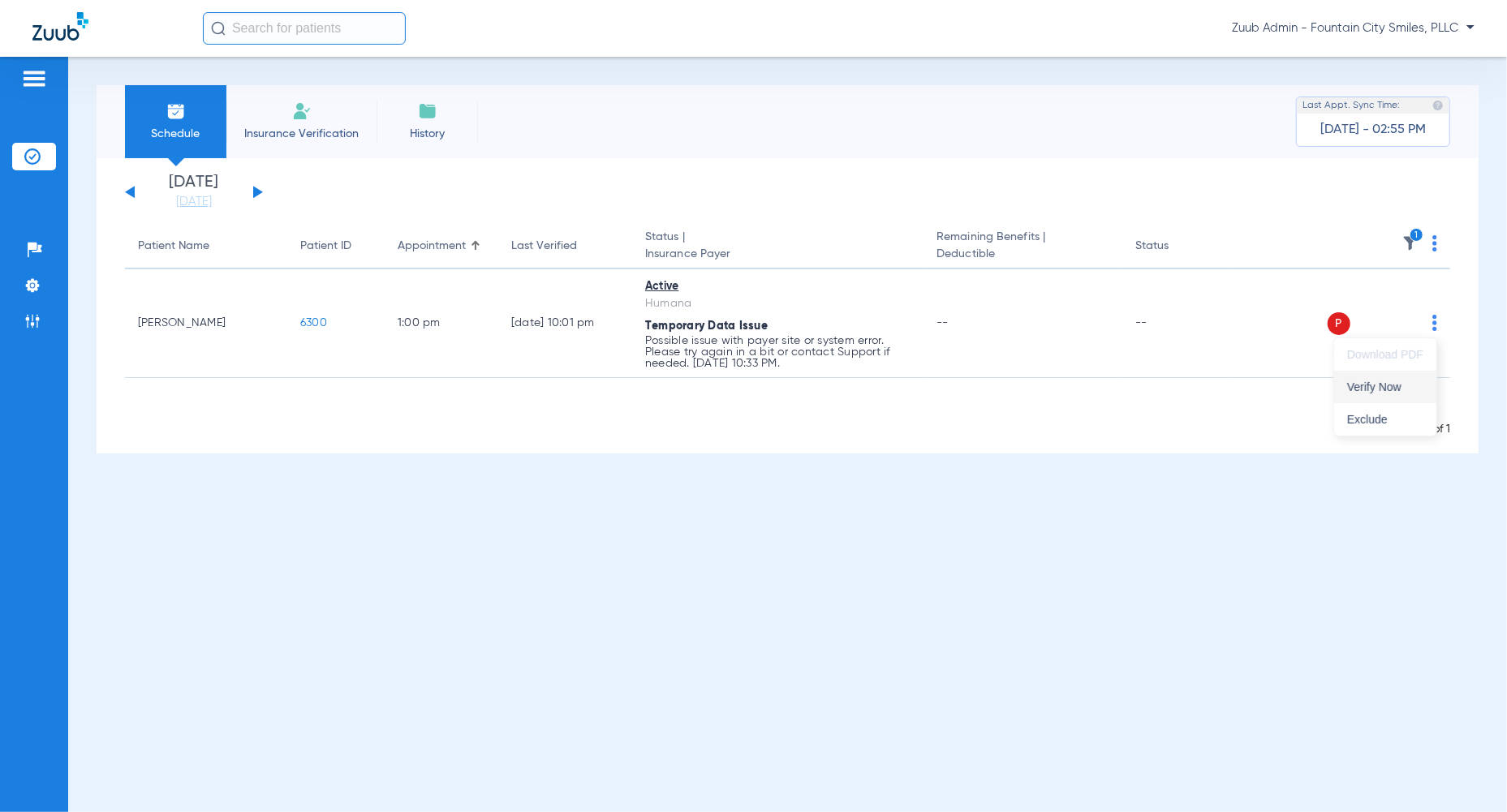
click at [1370, 393] on button "Verify Now" at bounding box center [1384, 387] width 102 height 33
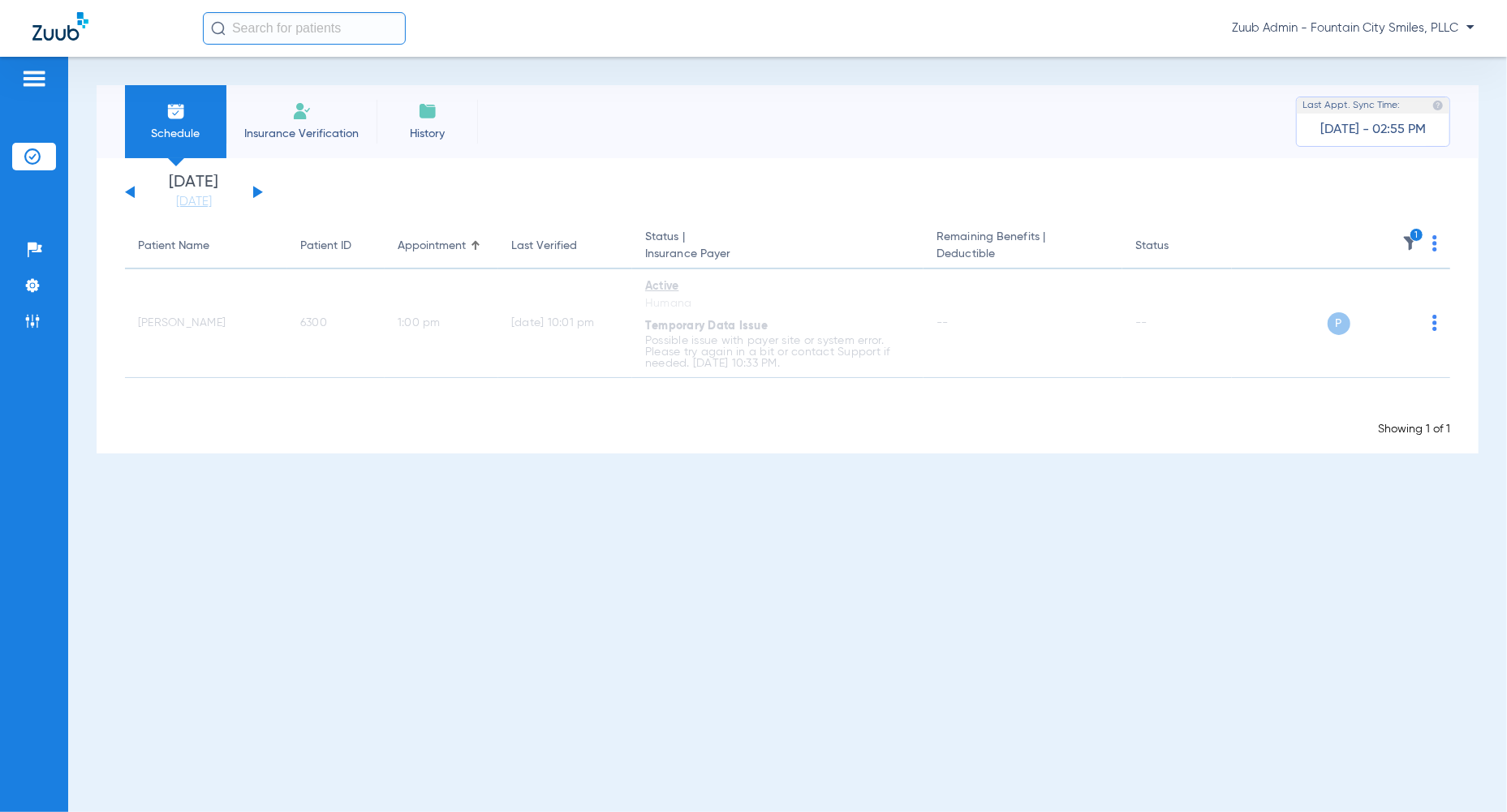
click at [1413, 241] on icon "1" at bounding box center [1417, 236] width 15 height 15
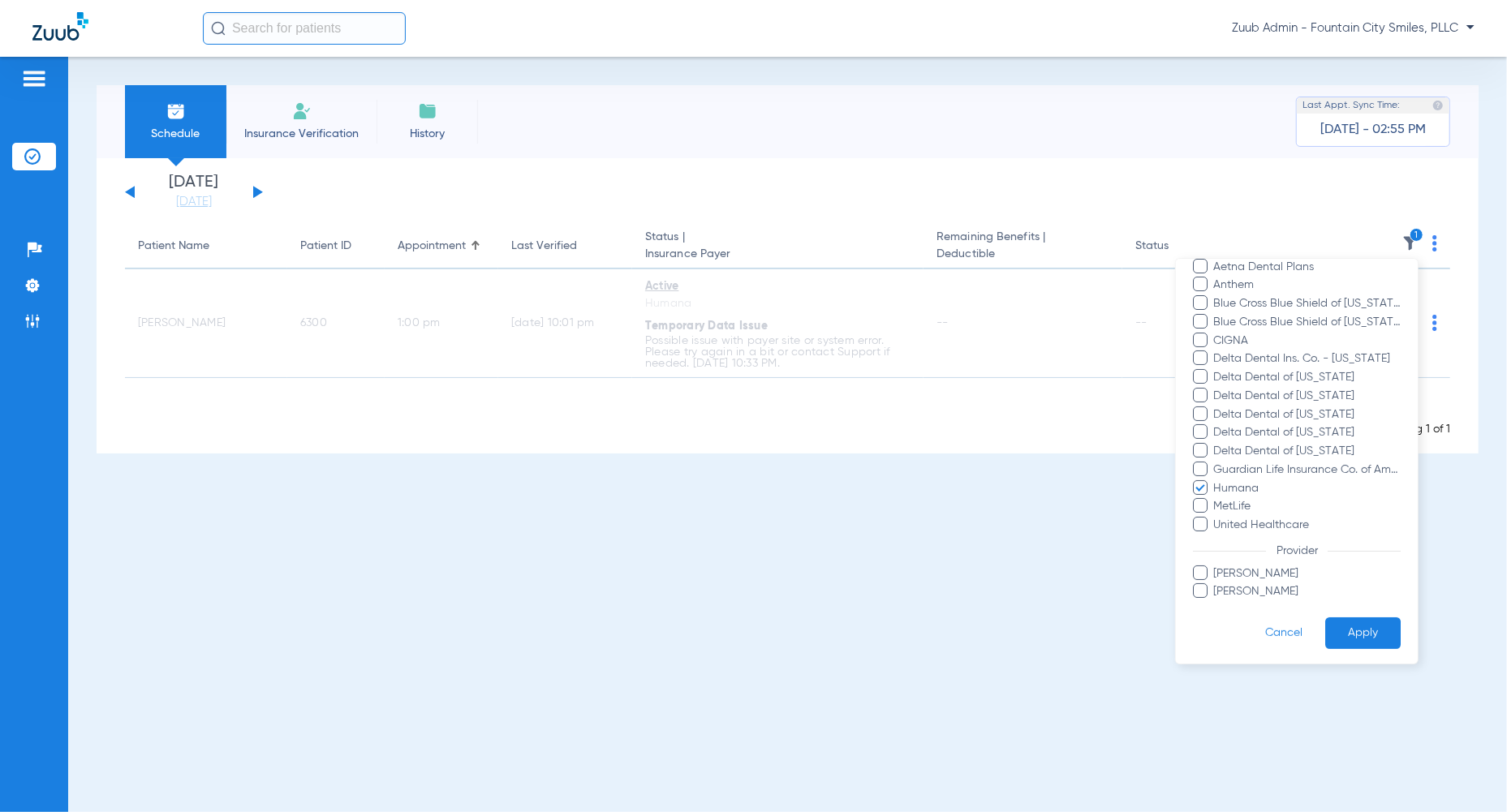
scroll to position [204, 0]
click at [1224, 487] on span "Humana" at bounding box center [1307, 486] width 188 height 17
click at [1216, 497] on input "Humana" at bounding box center [1216, 497] width 0 height 0
click at [1370, 625] on button "Apply" at bounding box center [1363, 631] width 75 height 32
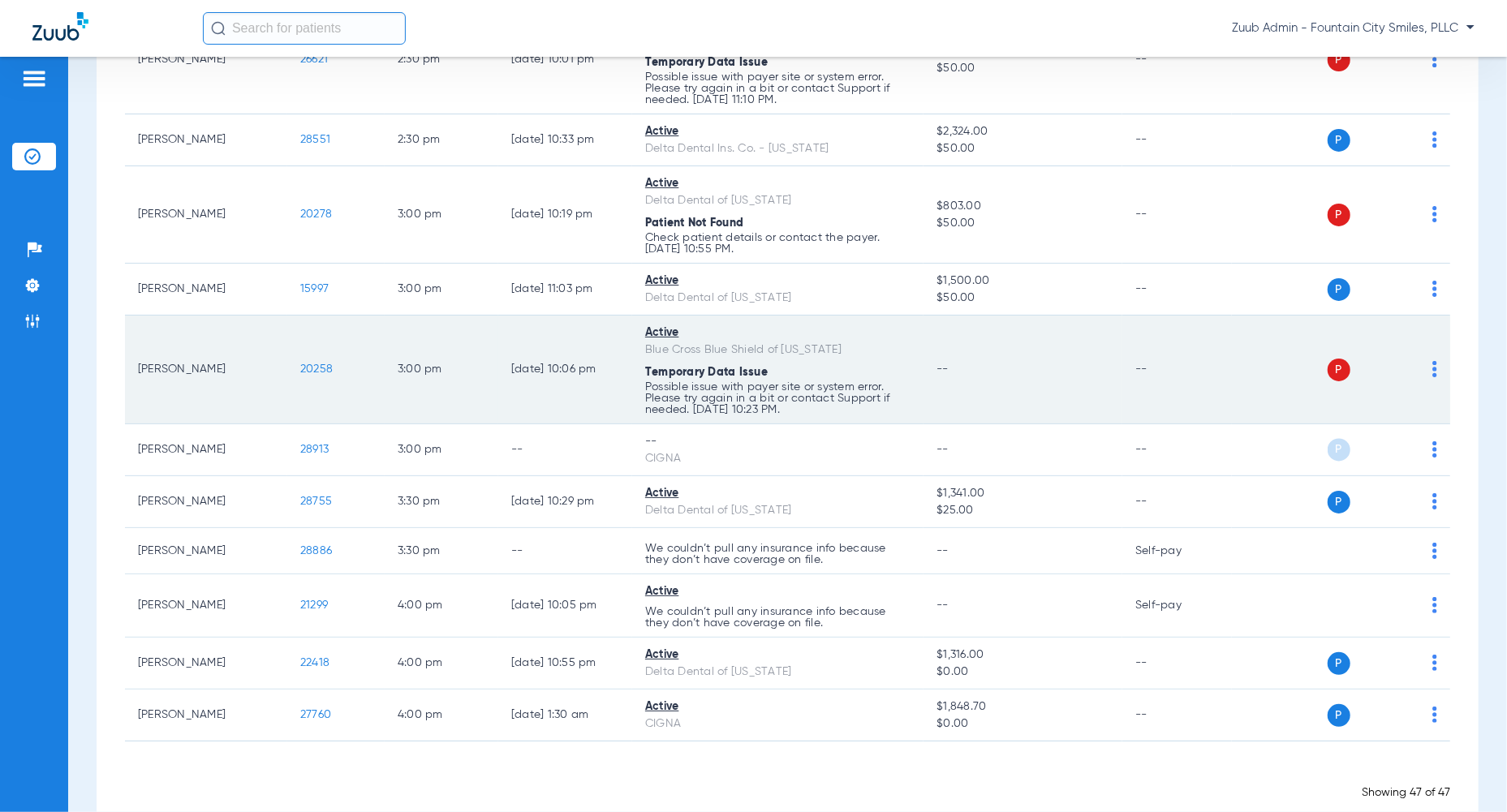
scroll to position [1752, 0]
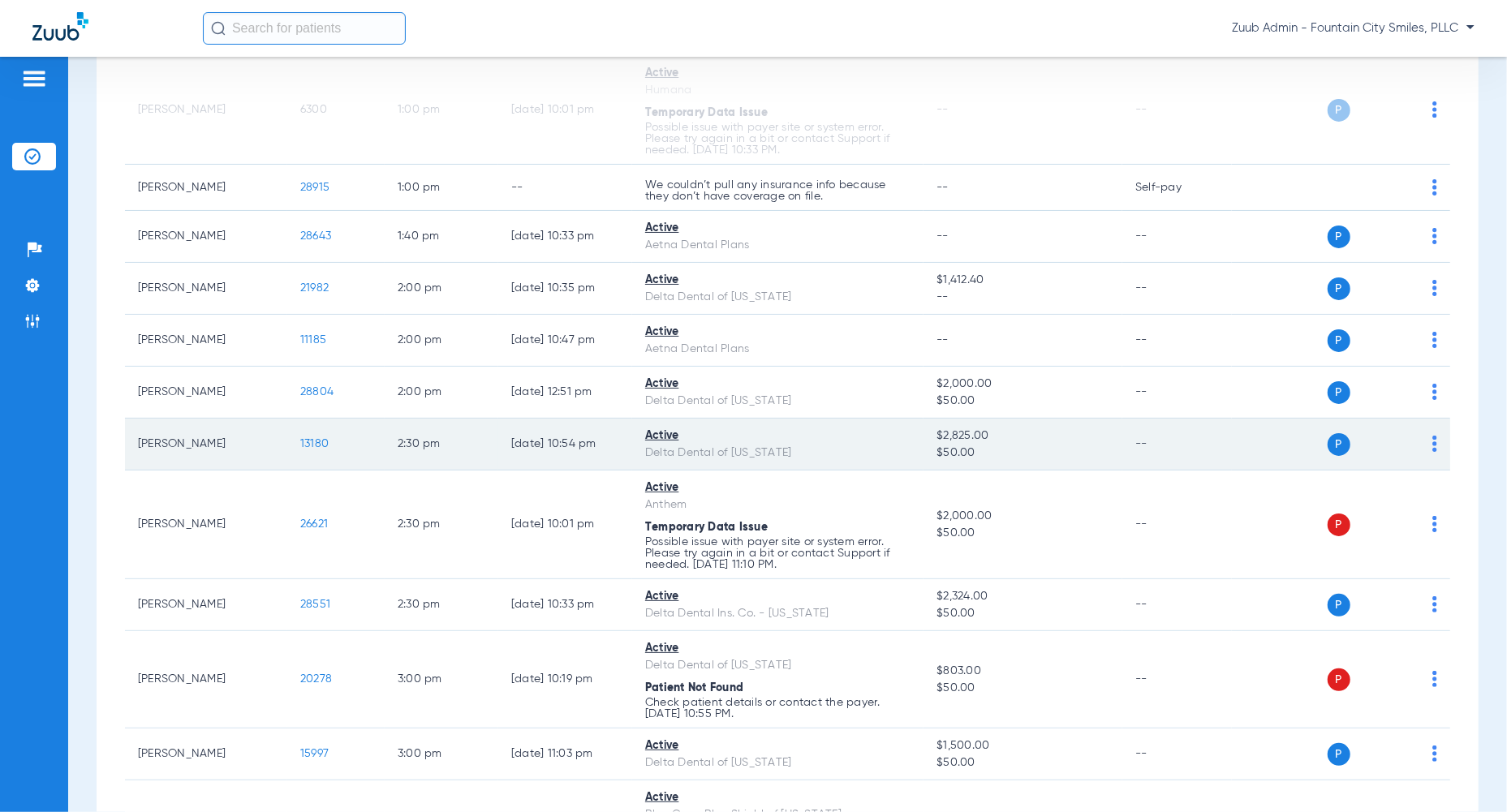
click at [302, 438] on span "13180" at bounding box center [314, 444] width 29 height 11
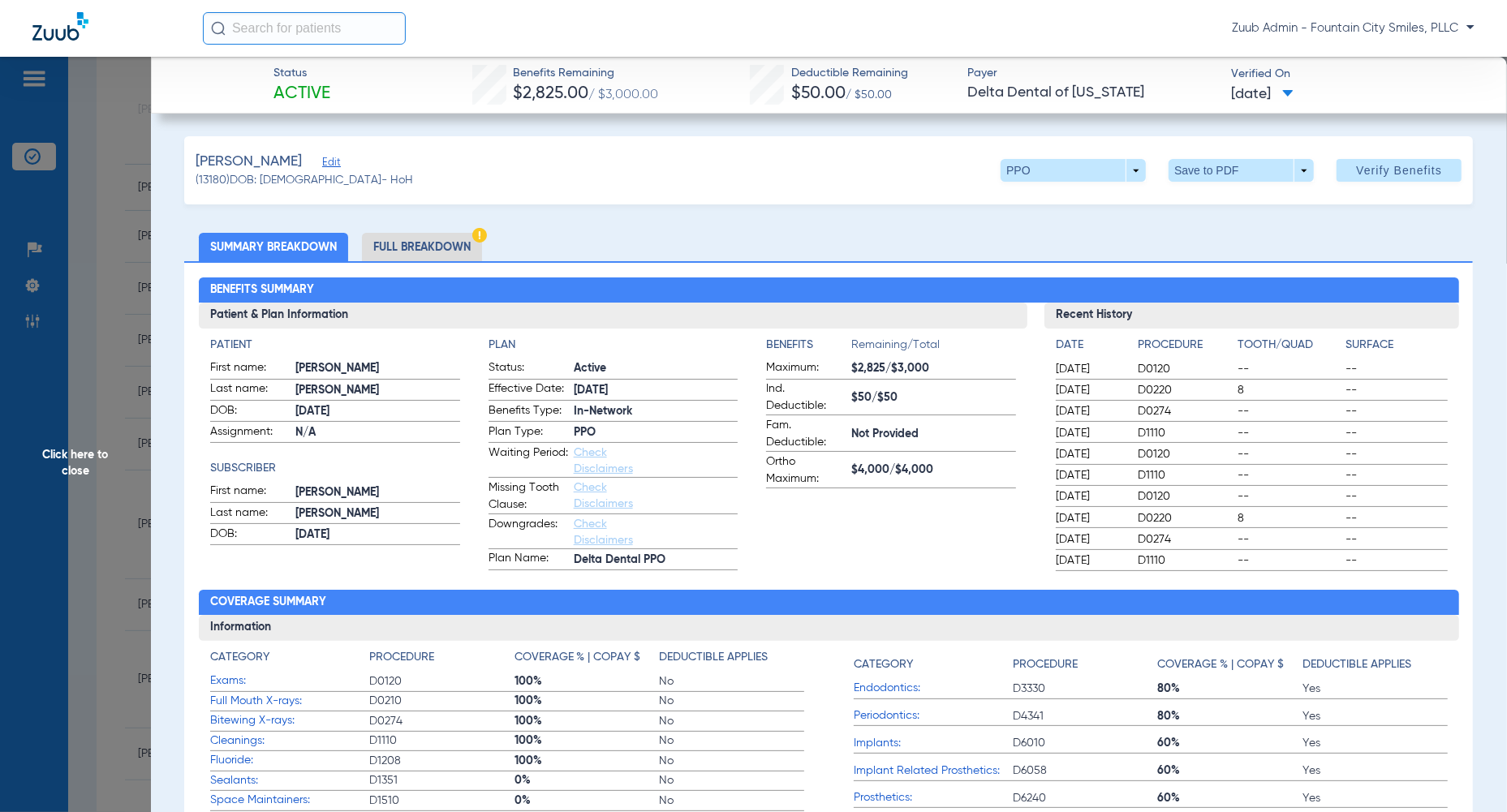
click at [441, 251] on li "Full Breakdown" at bounding box center [421, 247] width 120 height 29
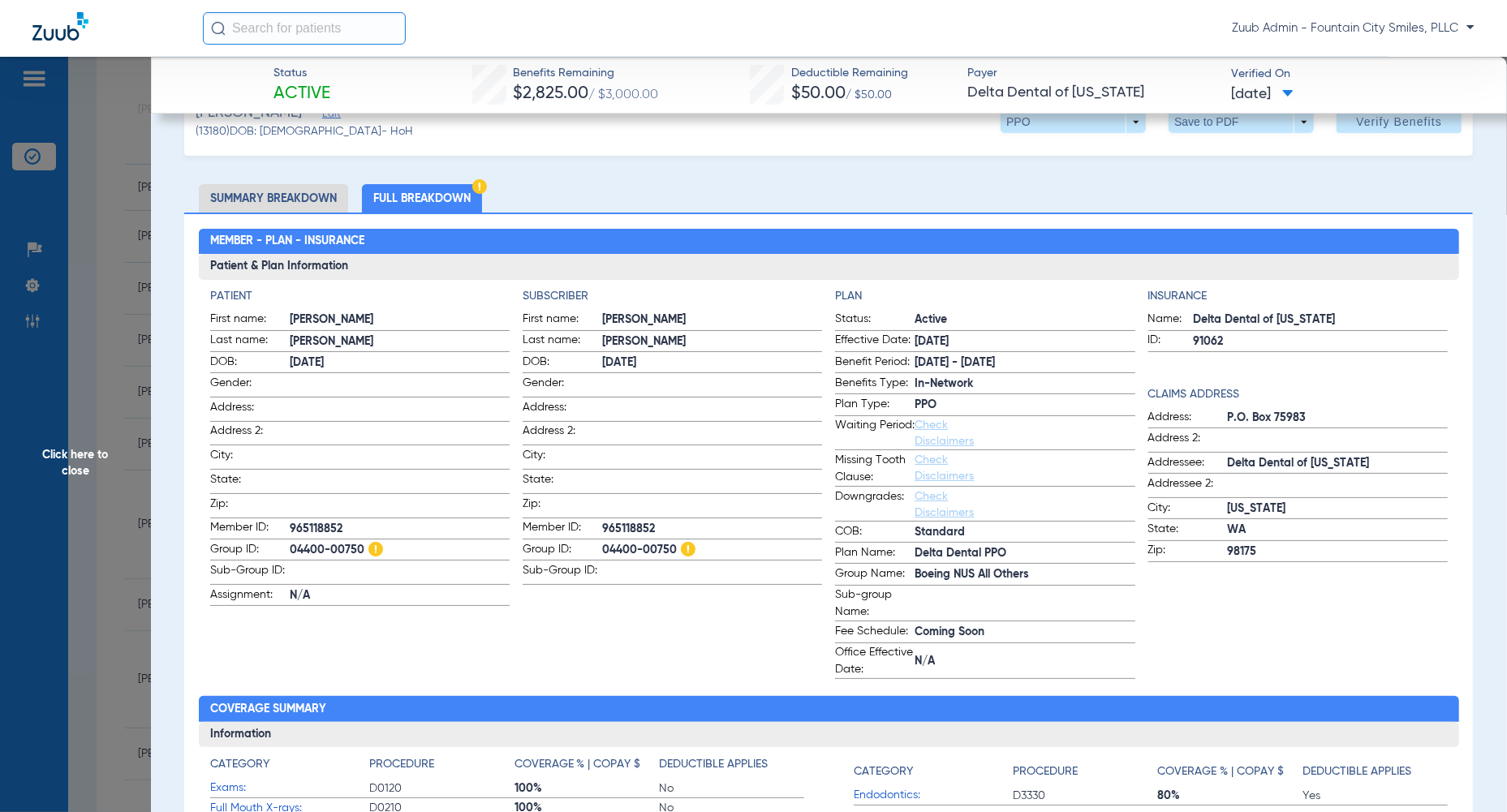
scroll to position [0, 0]
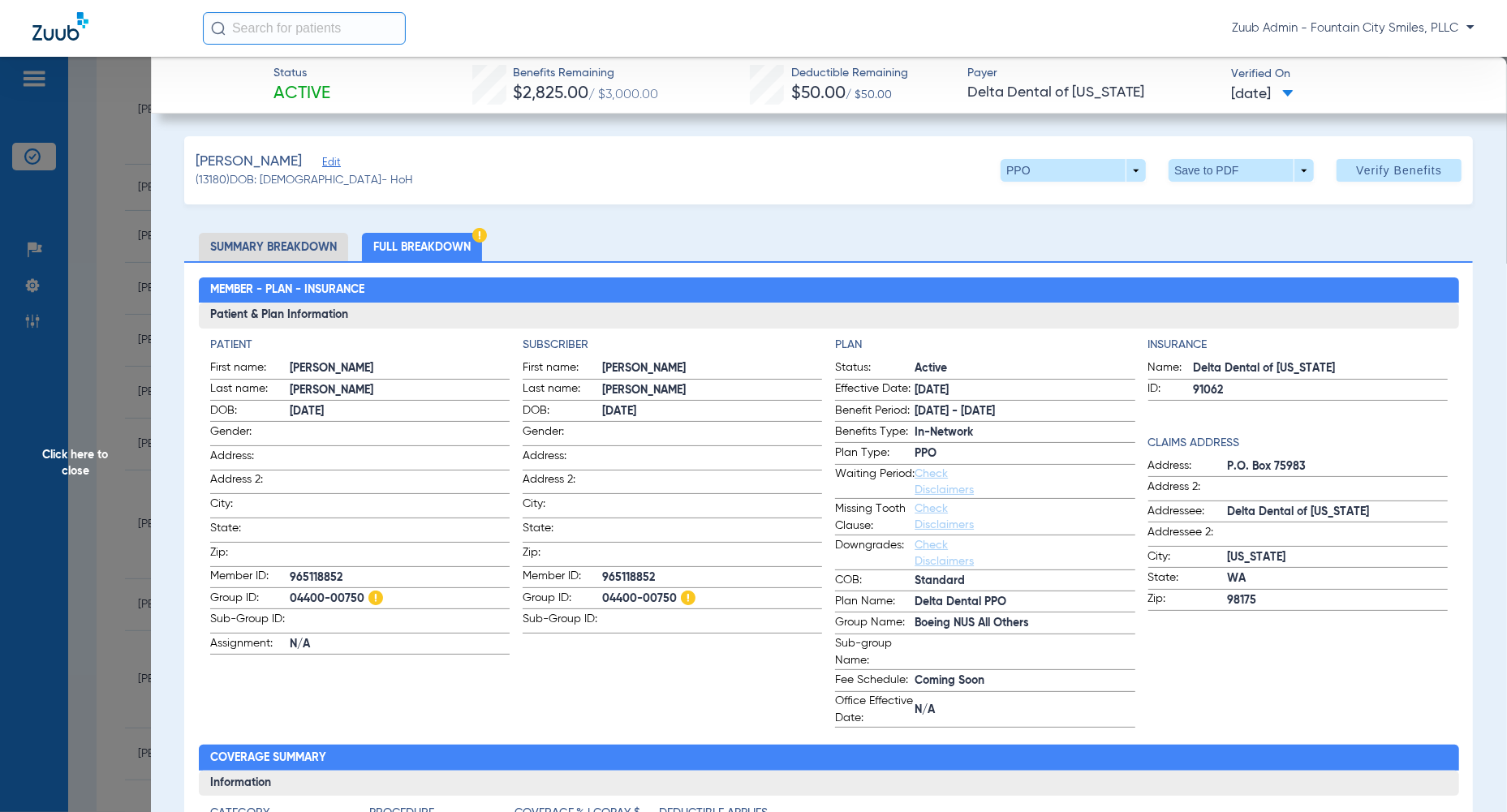
click at [77, 347] on span "Click here to close" at bounding box center [75, 462] width 151 height 812
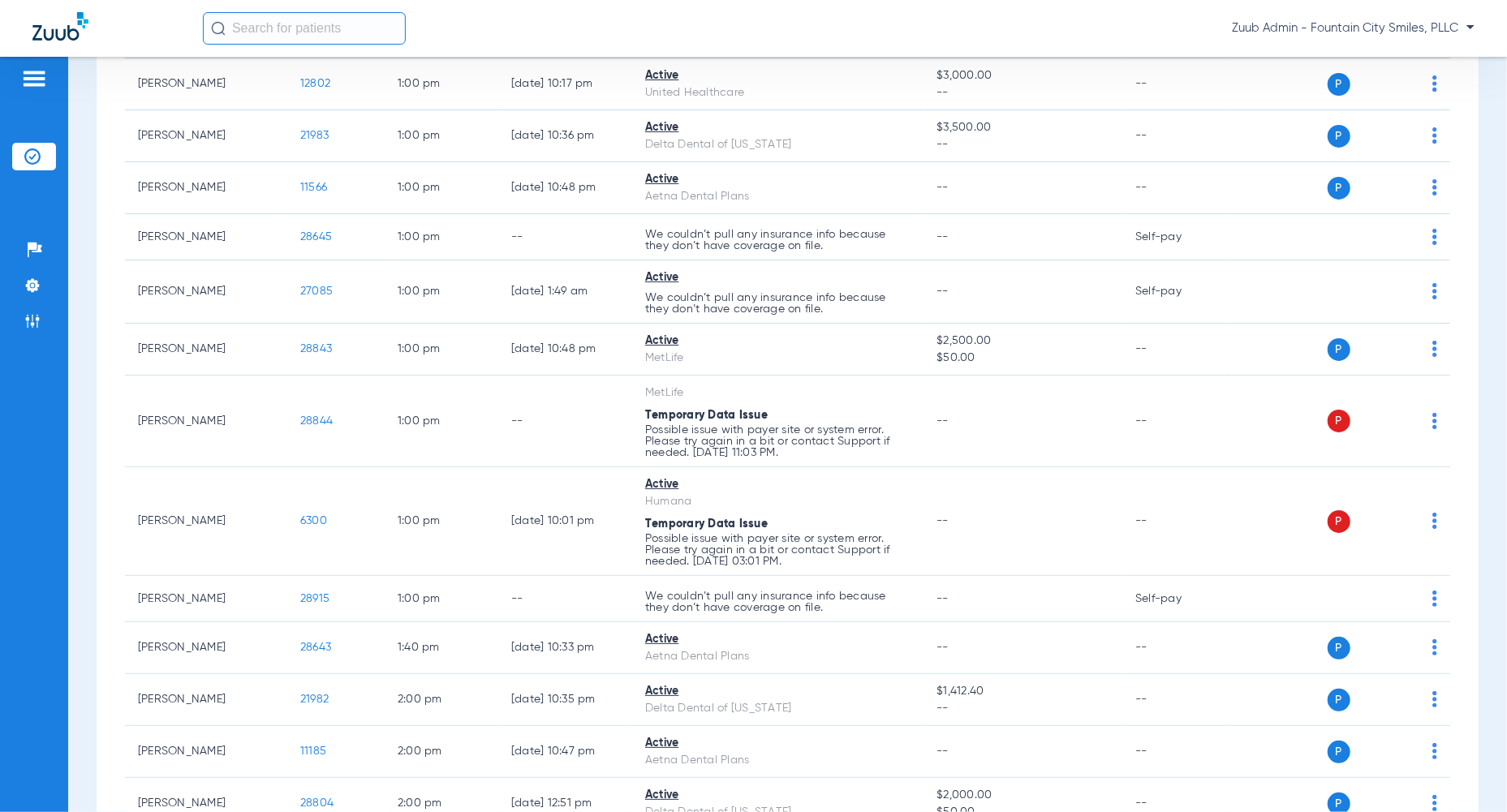
scroll to position [1337, 0]
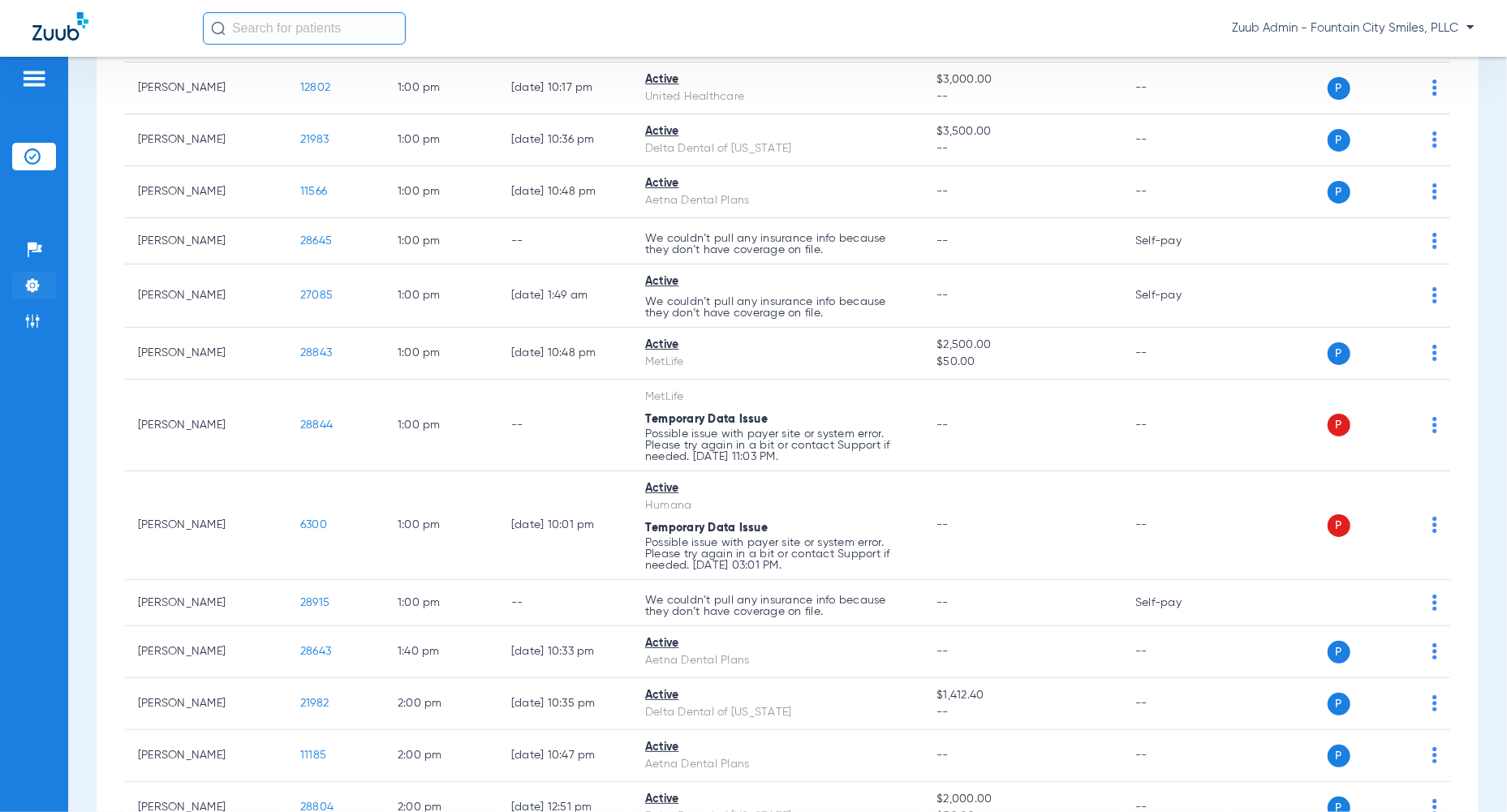
click at [30, 292] on img at bounding box center [33, 285] width 16 height 16
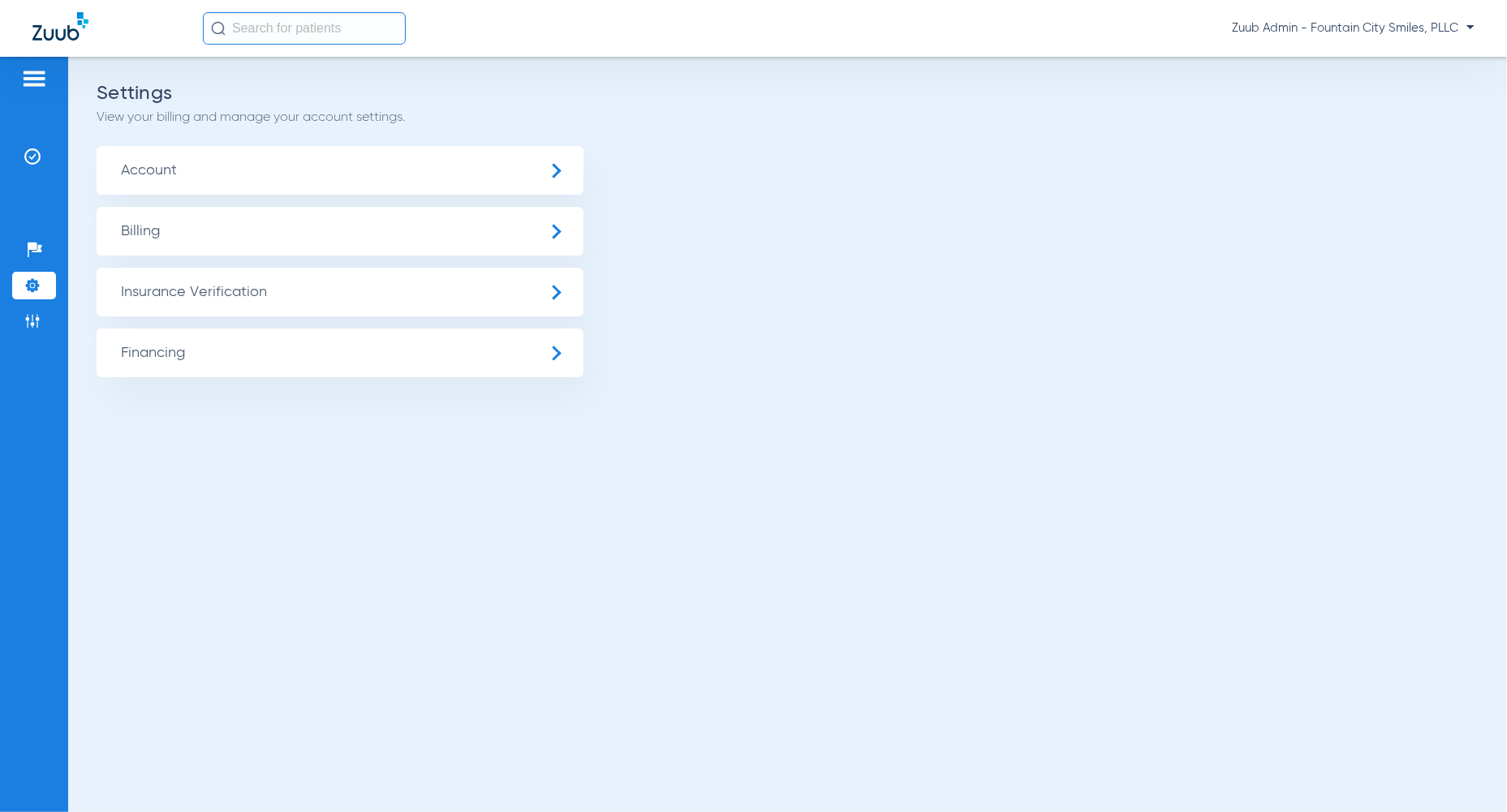
click at [178, 283] on span "Insurance Verification" at bounding box center [340, 292] width 487 height 49
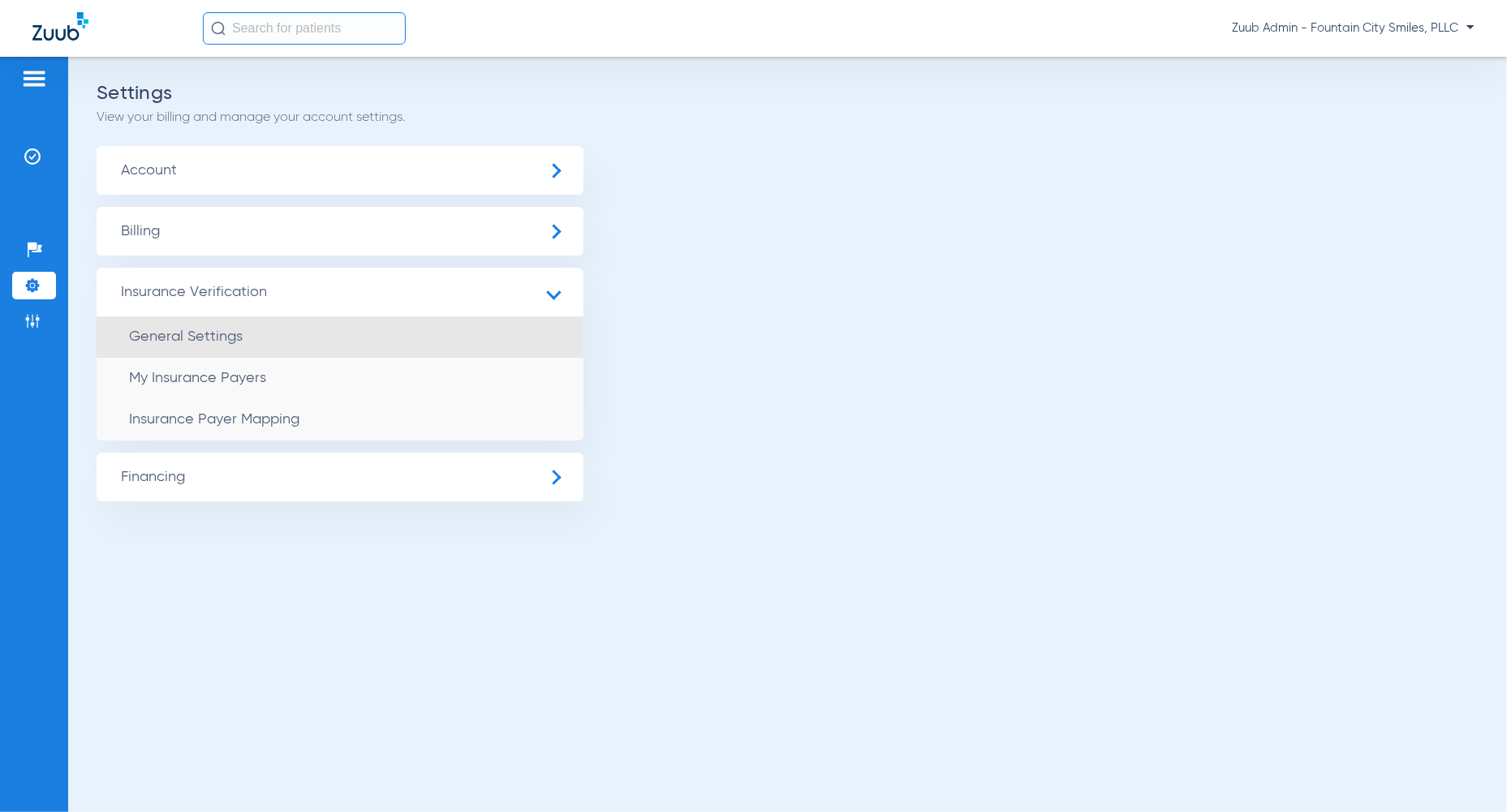
click at [181, 335] on span "General Settings" at bounding box center [186, 337] width 114 height 15
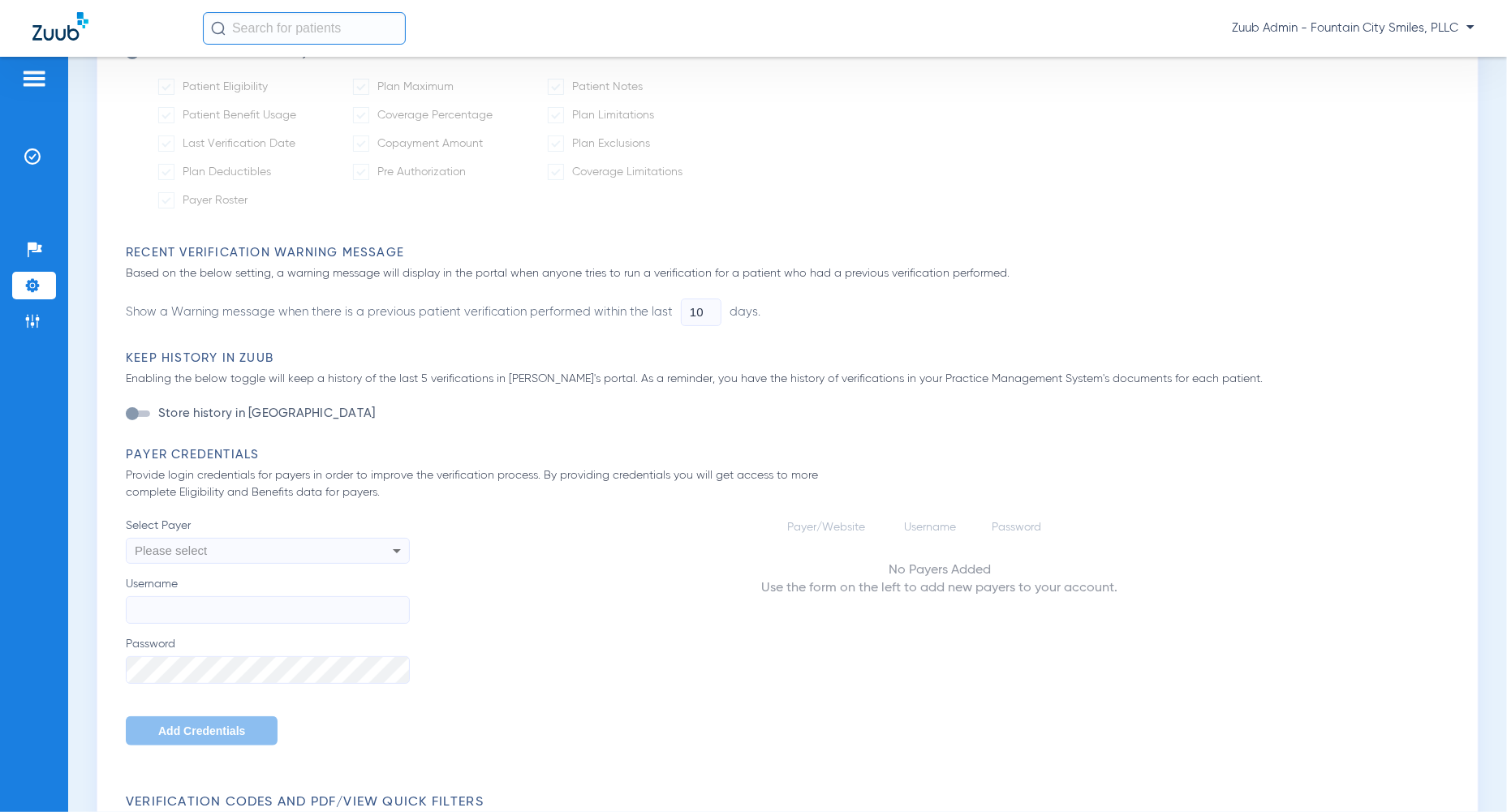
scroll to position [656, 0]
